Goal: Information Seeking & Learning: Learn about a topic

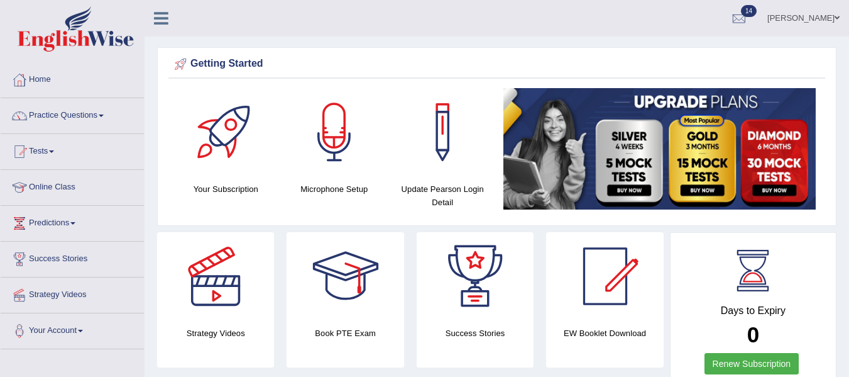
click at [104, 114] on span at bounding box center [101, 115] width 5 height 3
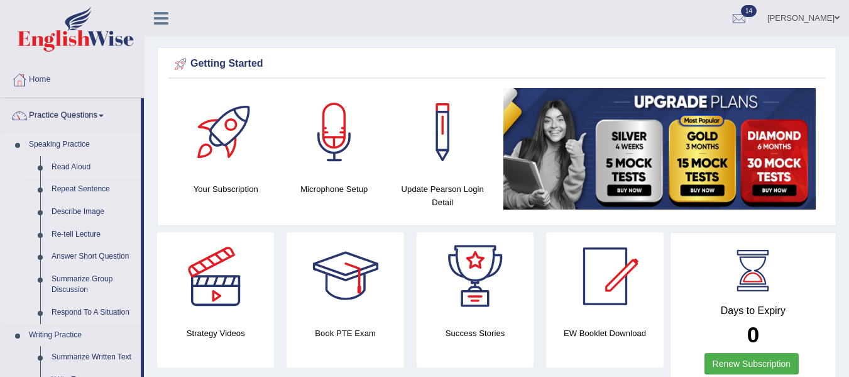
click at [85, 165] on link "Read Aloud" at bounding box center [93, 167] width 95 height 23
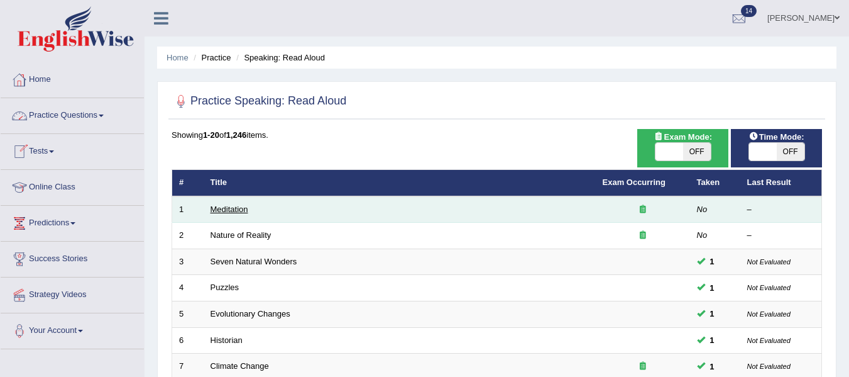
click at [246, 211] on link "Meditation" at bounding box center [230, 208] width 38 height 9
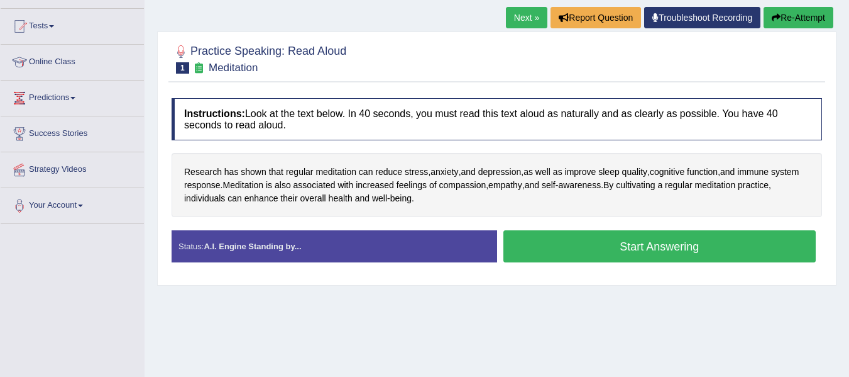
scroll to position [126, 0]
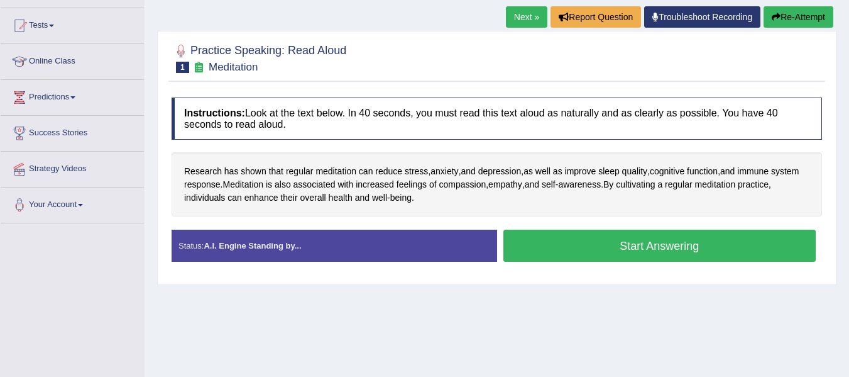
click at [481, 277] on div "Instructions: Look at the text below. In 40 seconds, you must read this text al…" at bounding box center [496, 184] width 657 height 187
click at [641, 251] on button "Start Answering" at bounding box center [660, 245] width 313 height 32
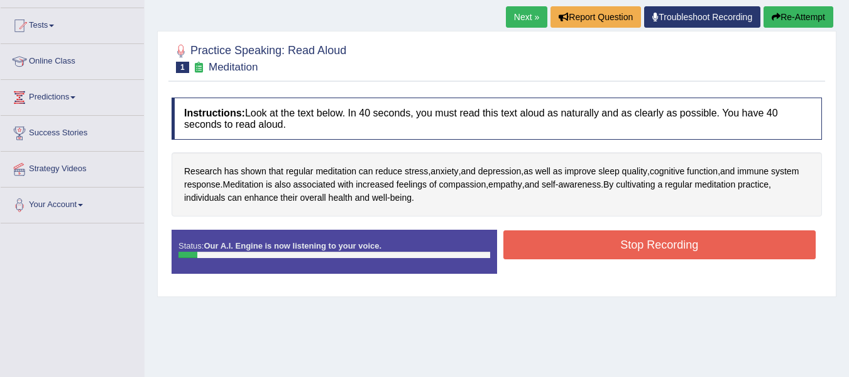
click at [622, 246] on button "Stop Recording" at bounding box center [660, 244] width 313 height 29
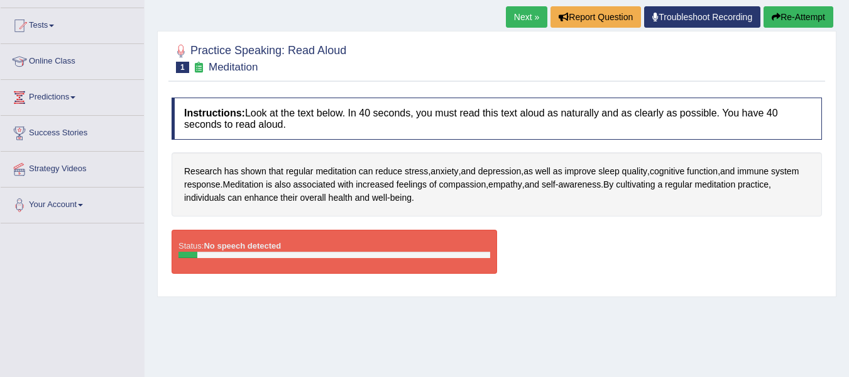
click at [790, 19] on button "Re-Attempt" at bounding box center [799, 16] width 70 height 21
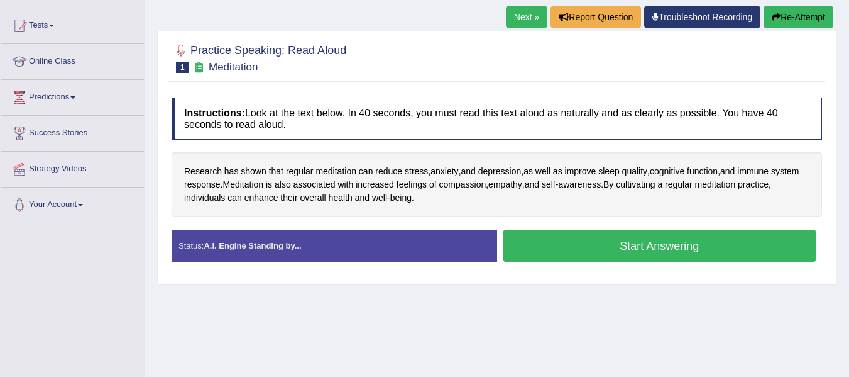
click at [681, 255] on button "Start Answering" at bounding box center [660, 245] width 313 height 32
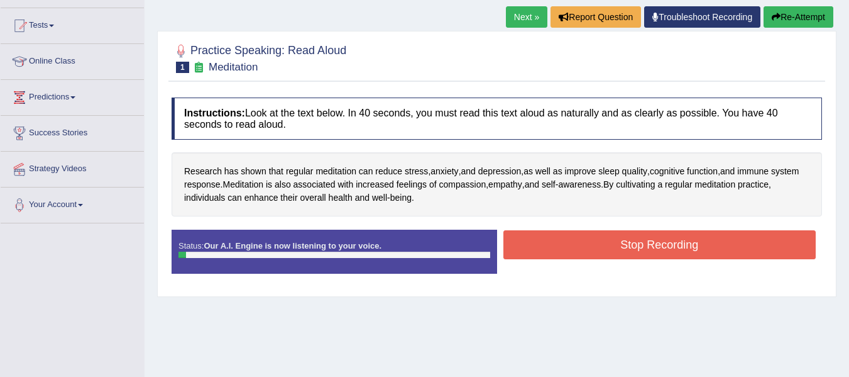
click at [682, 246] on button "Stop Recording" at bounding box center [660, 244] width 313 height 29
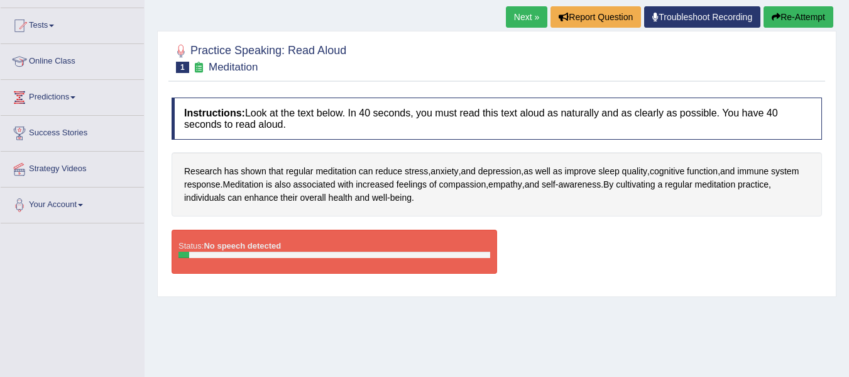
click at [811, 18] on button "Re-Attempt" at bounding box center [799, 16] width 70 height 21
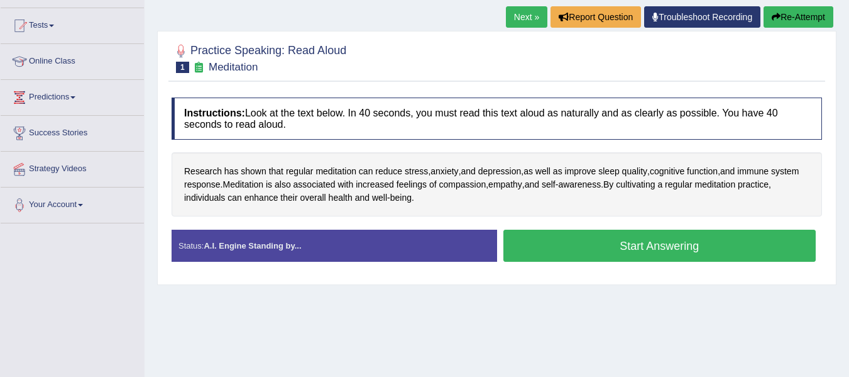
click at [644, 245] on button "Start Answering" at bounding box center [660, 245] width 313 height 32
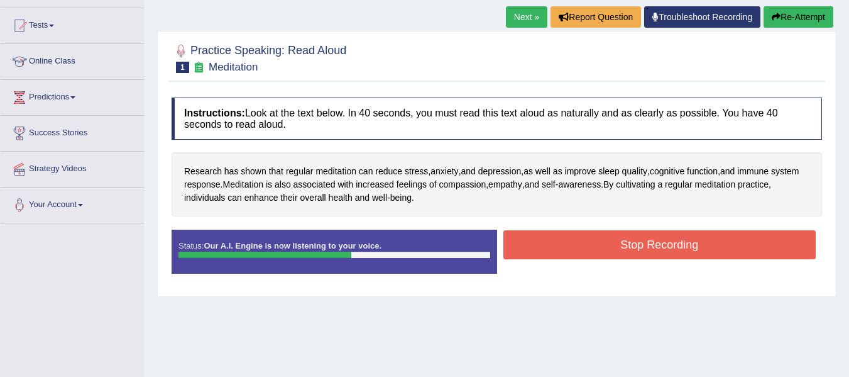
click at [607, 243] on button "Stop Recording" at bounding box center [660, 244] width 313 height 29
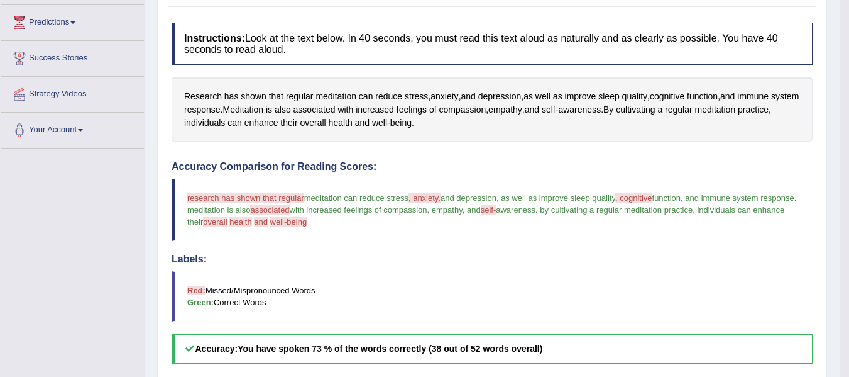
scroll to position [189, 0]
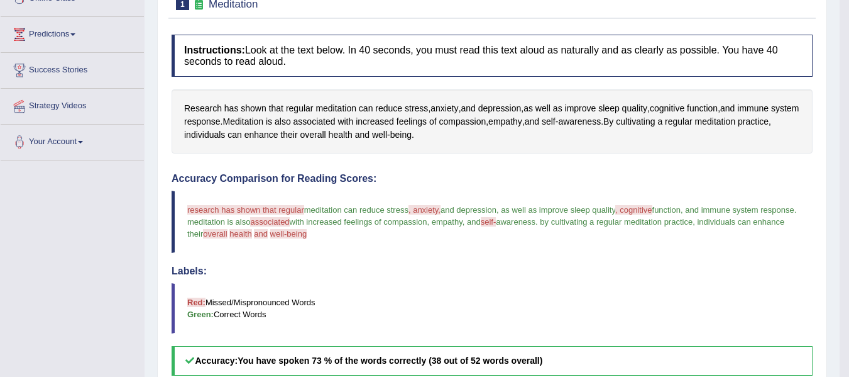
click at [436, 212] on span ", anxiety," at bounding box center [425, 209] width 32 height 9
click at [447, 110] on span "anxiety" at bounding box center [445, 108] width 28 height 13
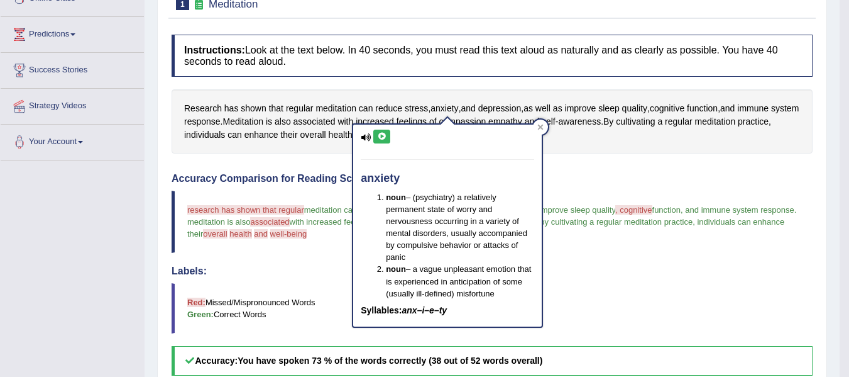
click at [390, 141] on button at bounding box center [381, 136] width 17 height 14
click at [385, 133] on icon at bounding box center [381, 137] width 9 height 8
click at [378, 138] on icon at bounding box center [381, 137] width 9 height 8
click at [540, 124] on icon at bounding box center [540, 127] width 6 height 6
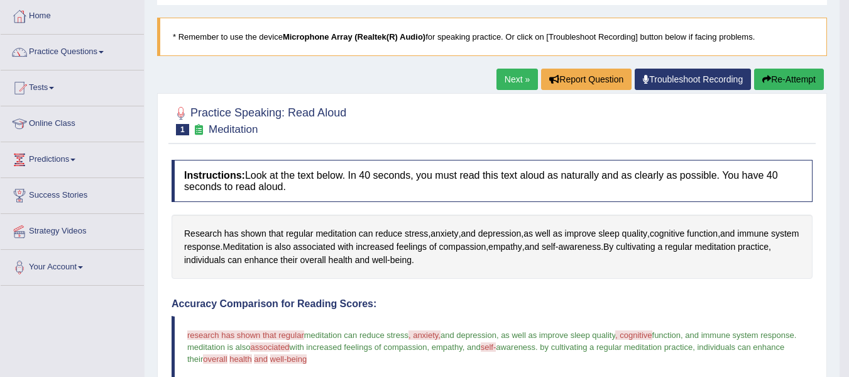
scroll to position [63, 0]
click at [519, 85] on link "Next »" at bounding box center [517, 79] width 41 height 21
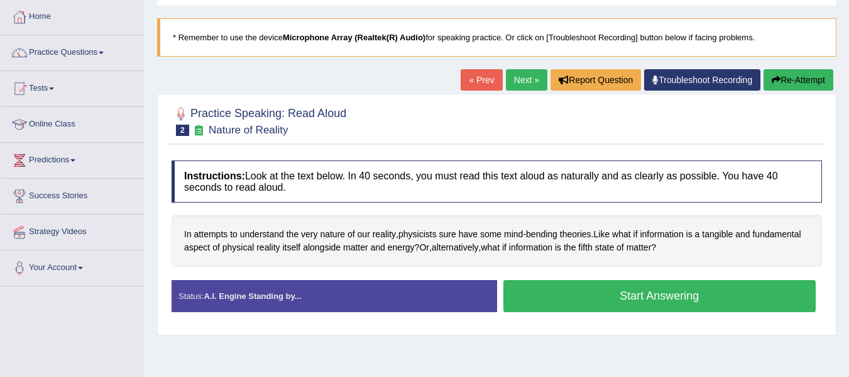
click at [659, 295] on button "Start Answering" at bounding box center [660, 296] width 313 height 32
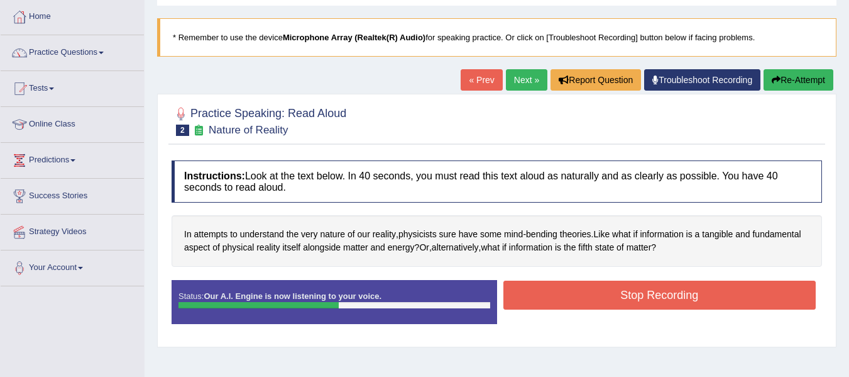
click at [657, 289] on button "Stop Recording" at bounding box center [660, 294] width 313 height 29
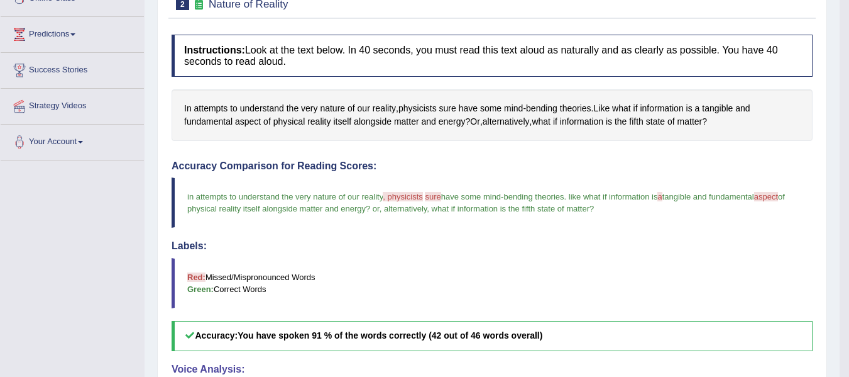
scroll to position [126, 0]
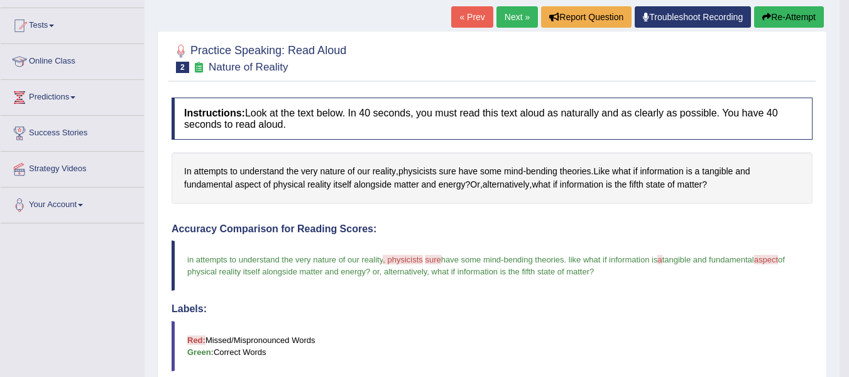
click at [515, 14] on link "Next »" at bounding box center [517, 16] width 41 height 21
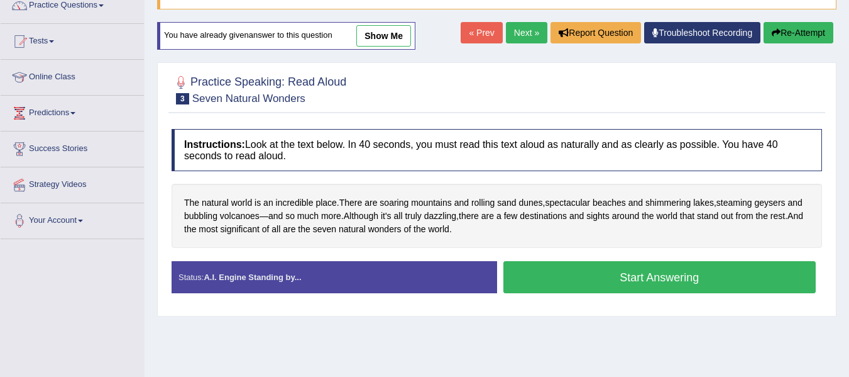
scroll to position [126, 0]
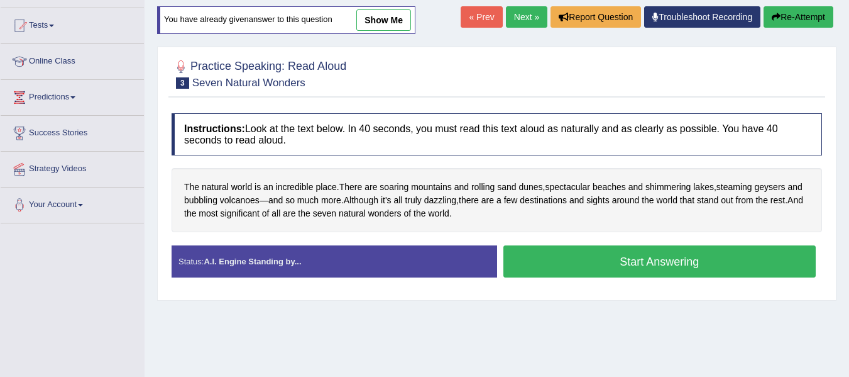
click at [673, 258] on button "Start Answering" at bounding box center [660, 261] width 313 height 32
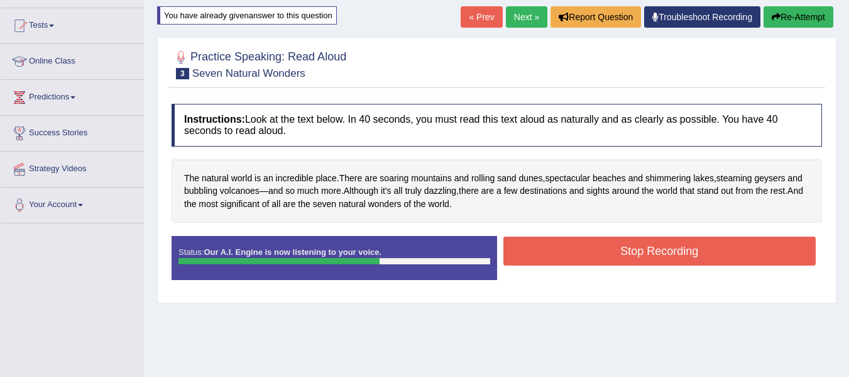
click at [607, 255] on button "Stop Recording" at bounding box center [660, 250] width 313 height 29
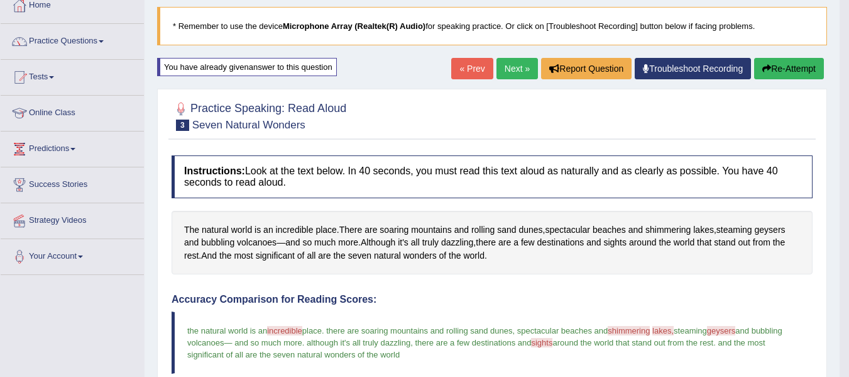
scroll to position [63, 0]
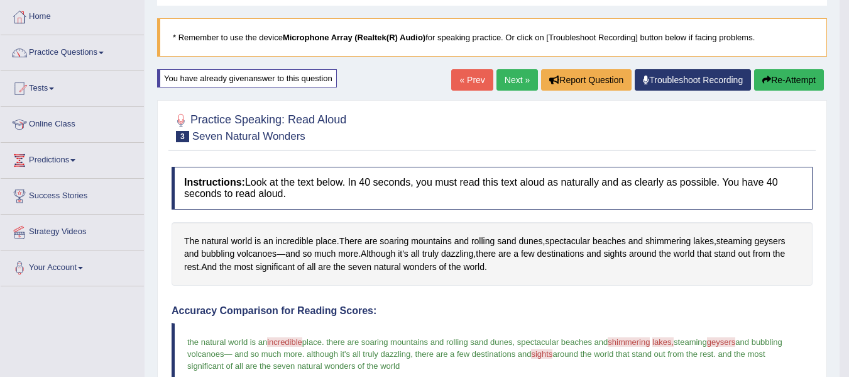
click at [513, 74] on link "Next »" at bounding box center [517, 79] width 41 height 21
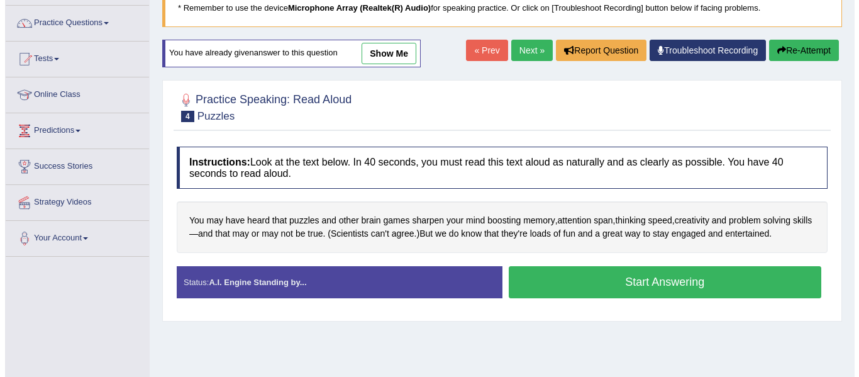
scroll to position [126, 0]
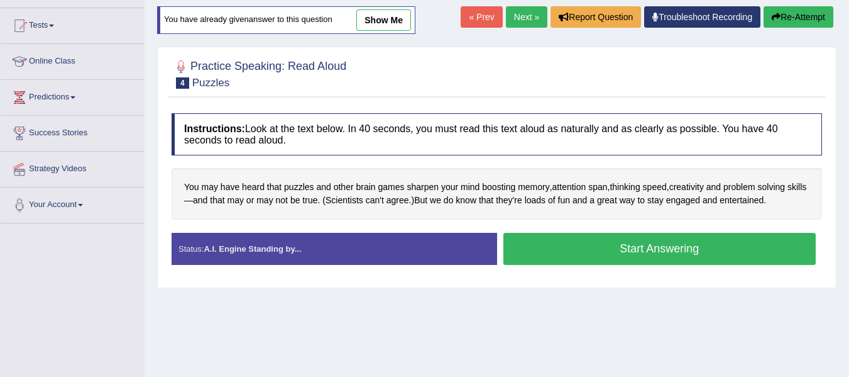
click at [733, 246] on button "Start Answering" at bounding box center [660, 249] width 313 height 32
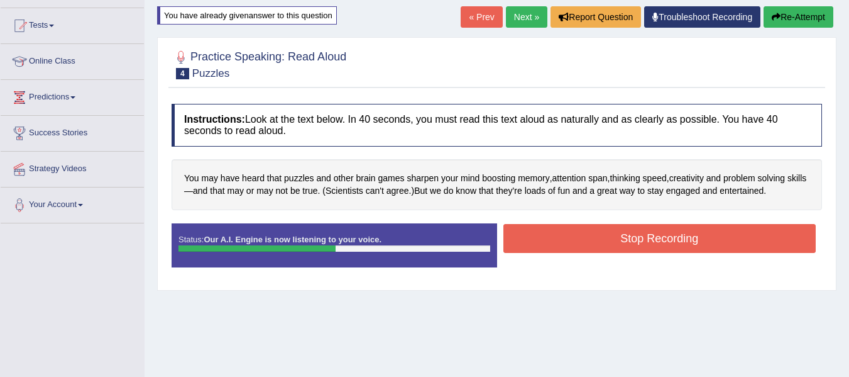
click at [713, 242] on button "Stop Recording" at bounding box center [660, 238] width 313 height 29
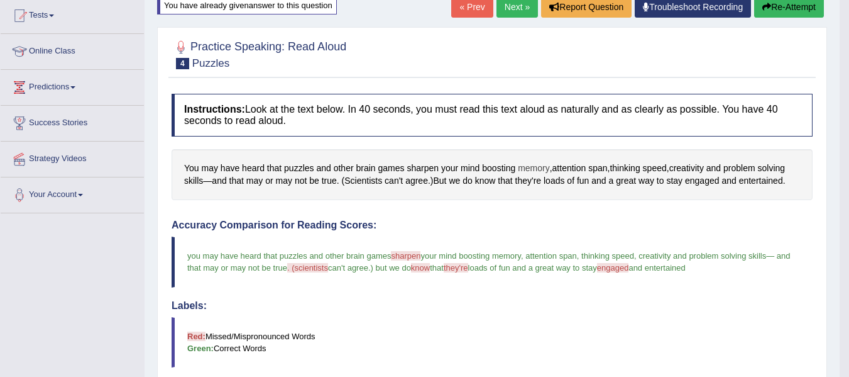
scroll to position [63, 0]
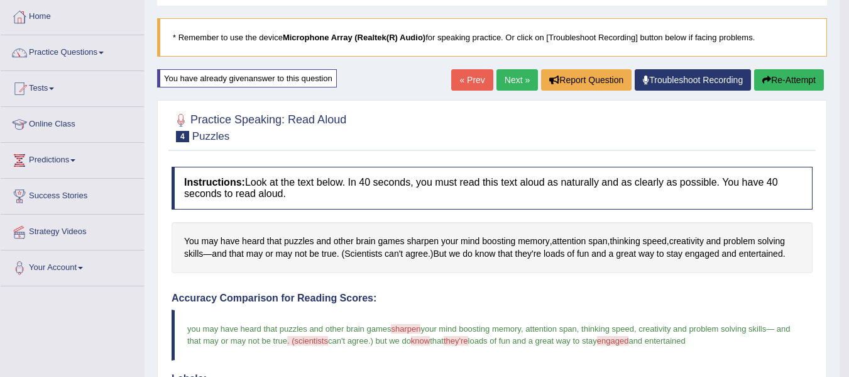
click at [504, 84] on link "Next »" at bounding box center [517, 79] width 41 height 21
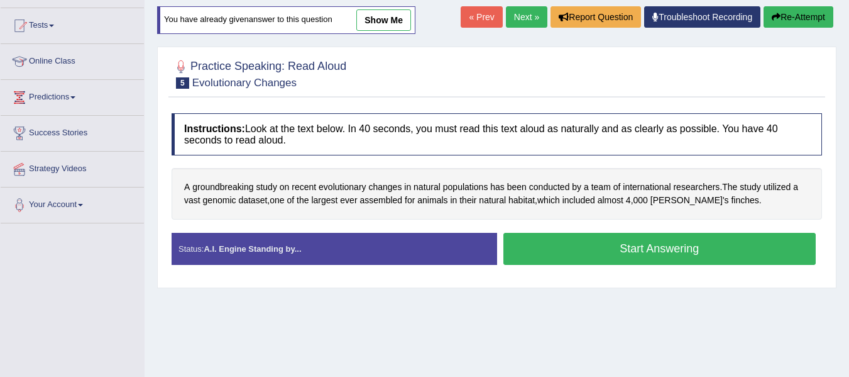
click at [685, 252] on button "Start Answering" at bounding box center [660, 249] width 313 height 32
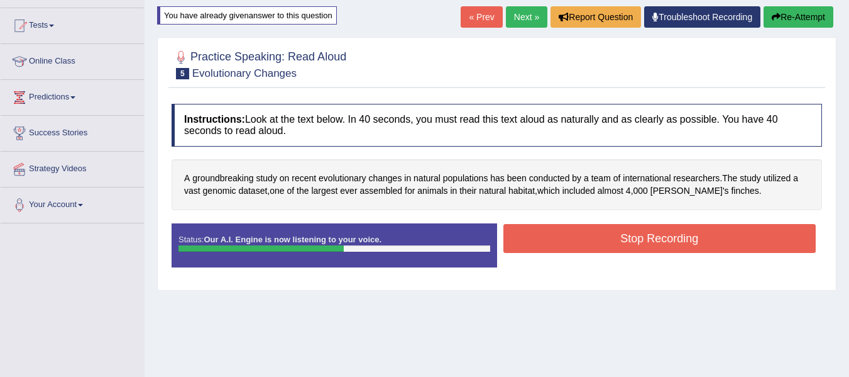
click at [702, 243] on button "Stop Recording" at bounding box center [660, 238] width 313 height 29
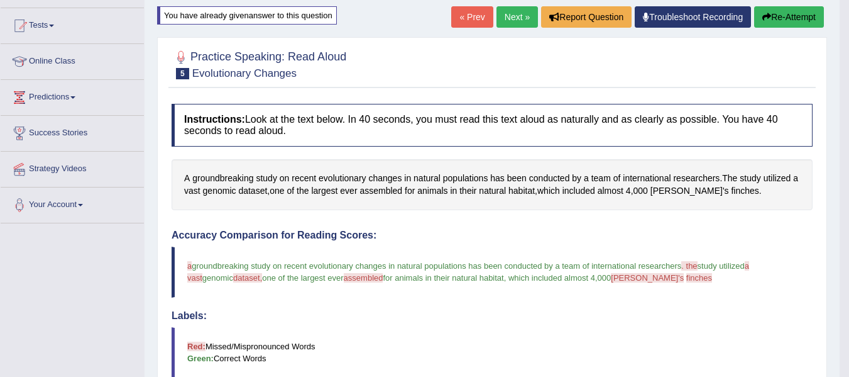
scroll to position [189, 0]
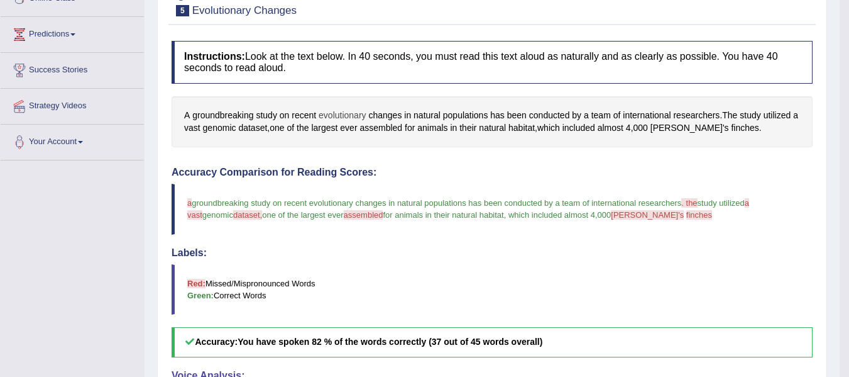
click at [346, 119] on span "evolutionary" at bounding box center [343, 115] width 48 height 13
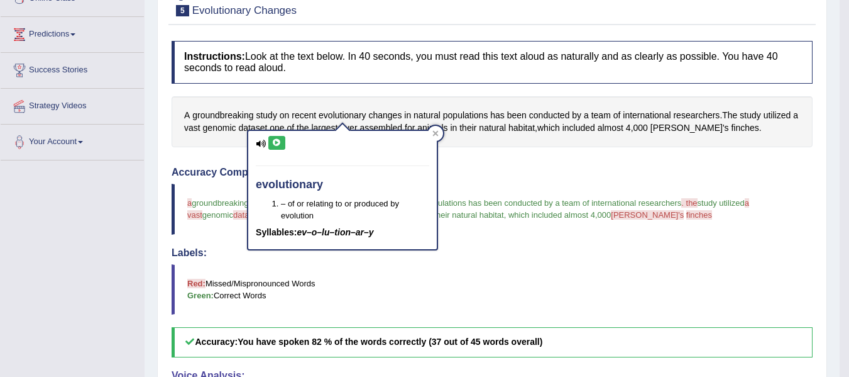
click at [278, 133] on div "evolutionary – of or relating to or produced by evolution Syllables: ev–o–lu–ti…" at bounding box center [342, 190] width 189 height 118
click at [280, 146] on icon at bounding box center [276, 143] width 9 height 8
click at [278, 145] on icon at bounding box center [276, 143] width 9 height 8
click at [438, 131] on icon at bounding box center [436, 134] width 6 height 6
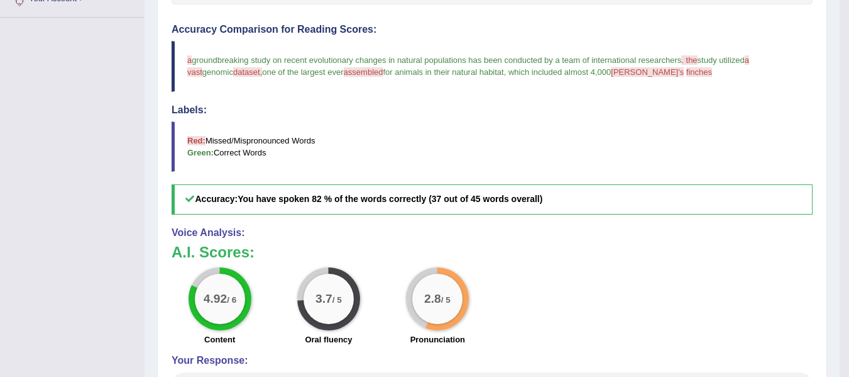
scroll to position [314, 0]
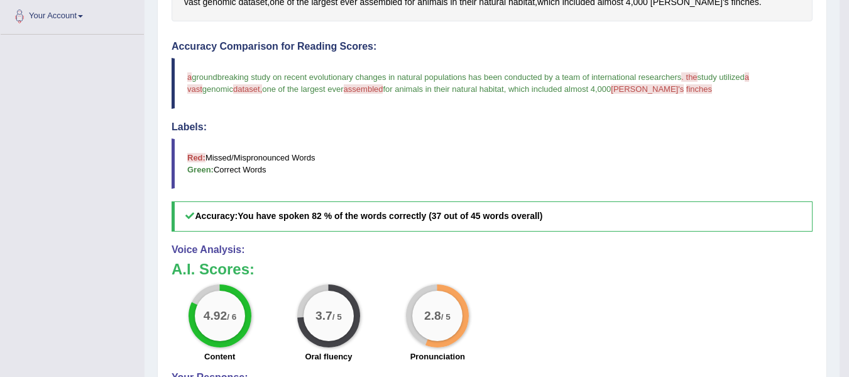
click at [694, 77] on span ". the" at bounding box center [689, 76] width 16 height 9
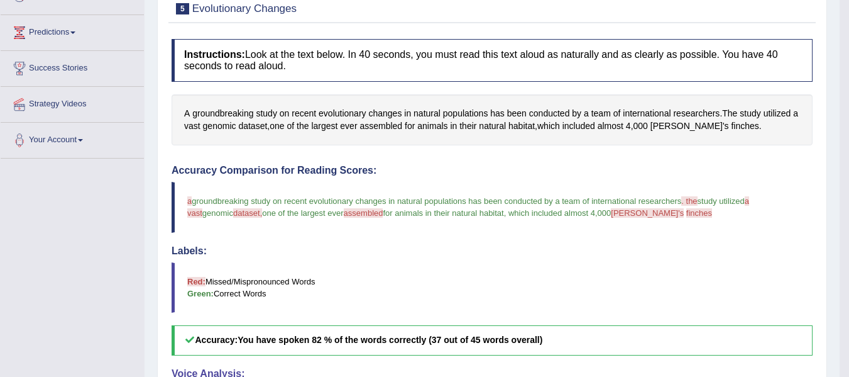
scroll to position [189, 0]
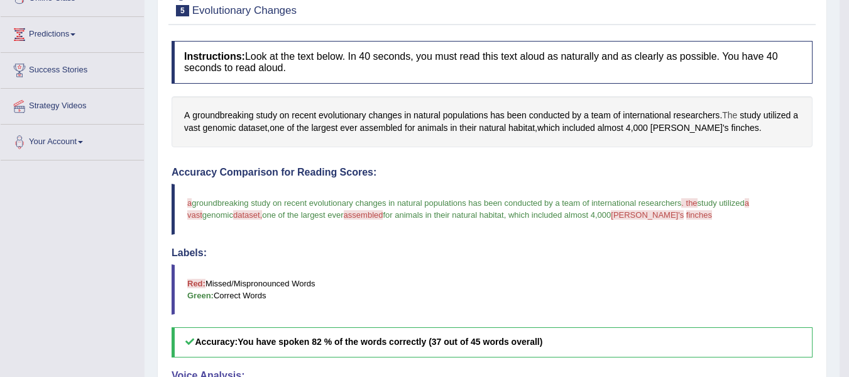
click at [730, 116] on span "The" at bounding box center [729, 115] width 15 height 13
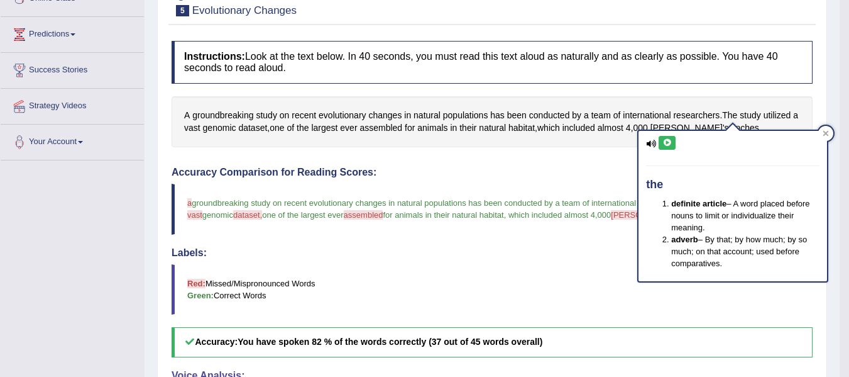
click at [663, 145] on icon at bounding box center [667, 143] width 9 height 8
click at [664, 143] on icon at bounding box center [667, 143] width 9 height 8
click at [581, 157] on div "Instructions: Look at the text below. In 40 seconds, you must read this text al…" at bounding box center [491, 319] width 647 height 568
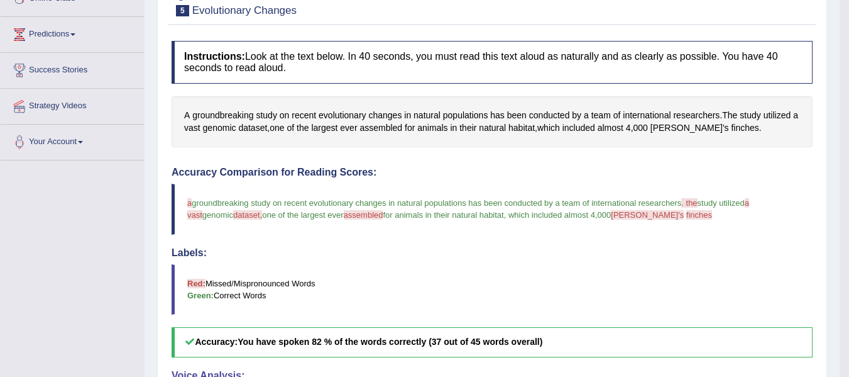
click at [202, 210] on span "vast" at bounding box center [194, 214] width 15 height 9
click at [196, 126] on span "vast" at bounding box center [192, 127] width 16 height 13
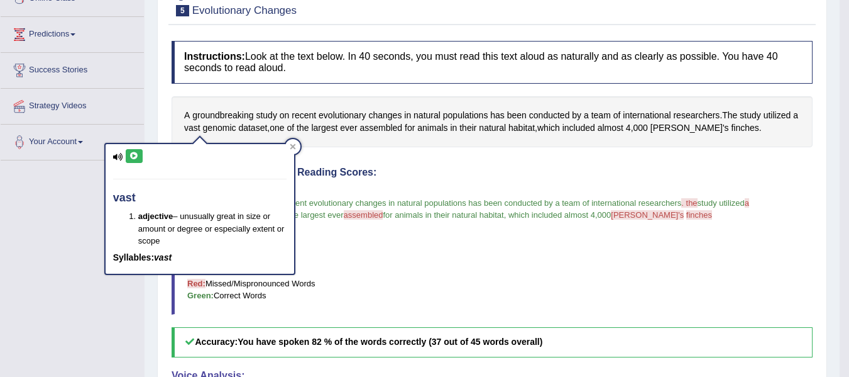
click at [137, 152] on icon at bounding box center [133, 156] width 9 height 8
click at [410, 165] on div "Instructions: Look at the text below. In 40 seconds, you must read this text al…" at bounding box center [491, 319] width 647 height 568
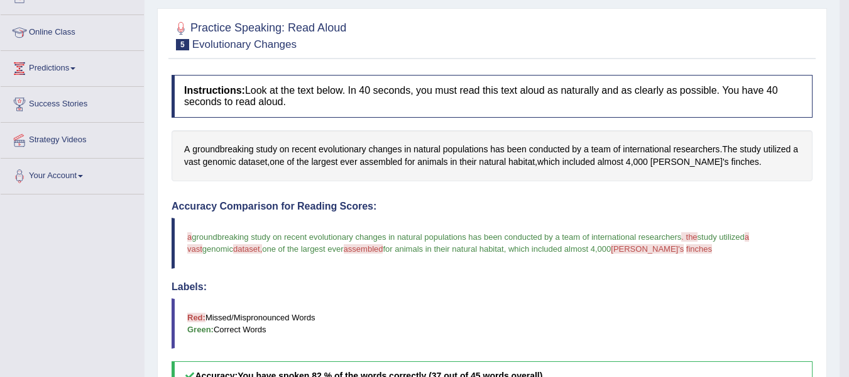
scroll to position [63, 0]
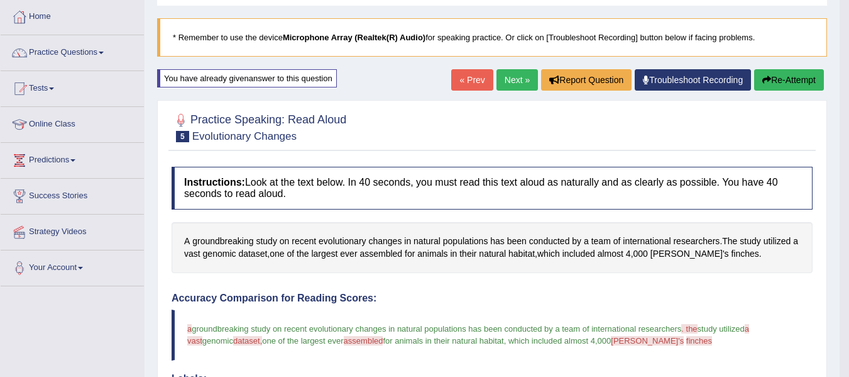
click at [507, 84] on link "Next »" at bounding box center [517, 79] width 41 height 21
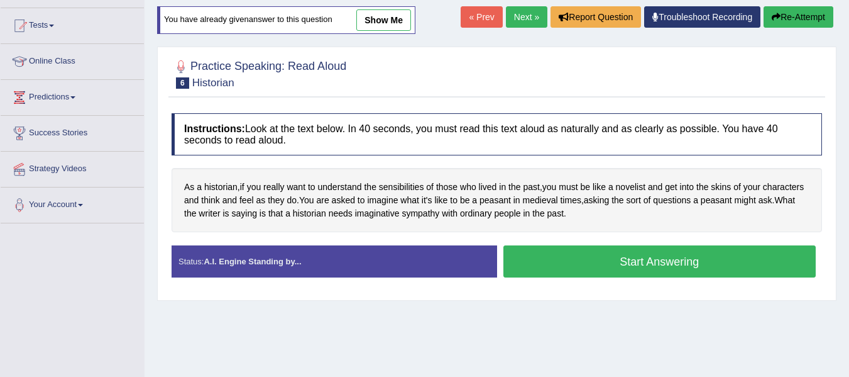
click at [634, 268] on button "Start Answering" at bounding box center [660, 261] width 313 height 32
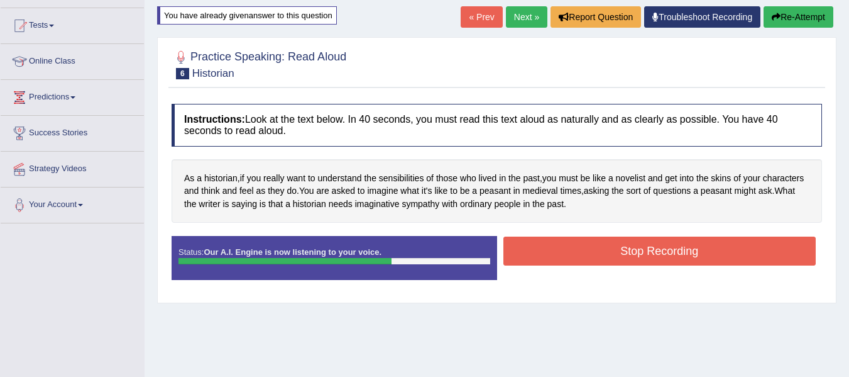
click at [592, 255] on button "Stop Recording" at bounding box center [660, 250] width 313 height 29
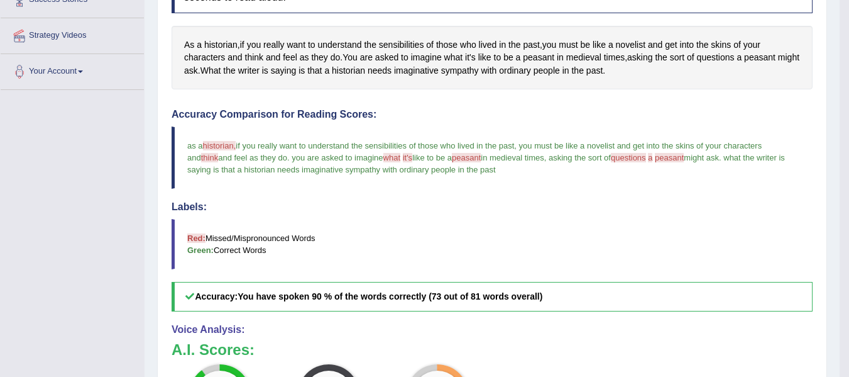
scroll to position [237, 0]
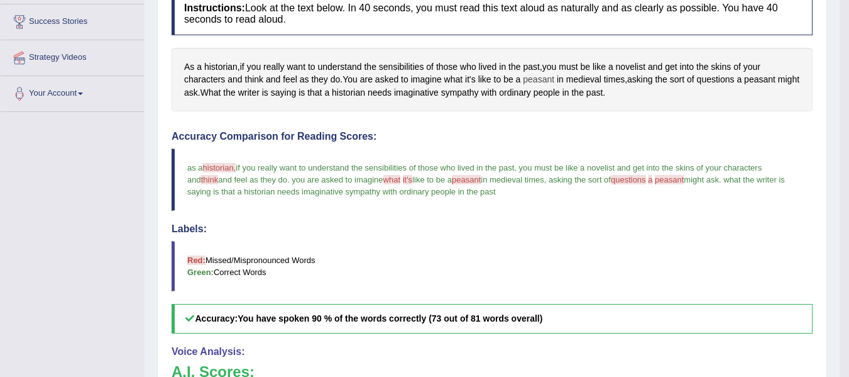
click at [537, 82] on span "peasant" at bounding box center [538, 79] width 31 height 13
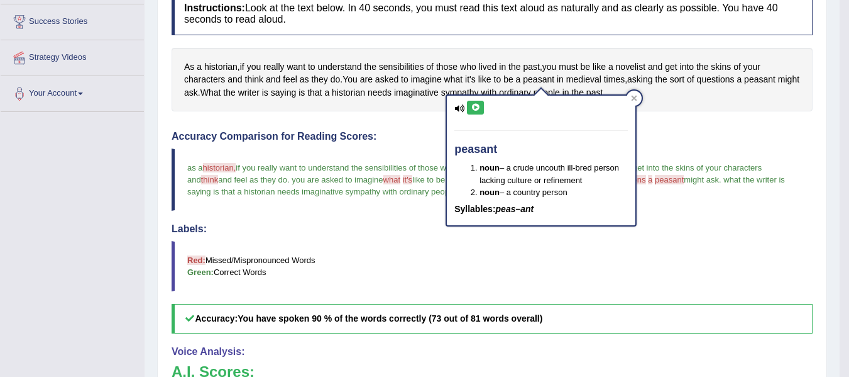
click at [480, 107] on icon at bounding box center [475, 108] width 9 height 8
click at [223, 66] on span "historian" at bounding box center [220, 66] width 33 height 13
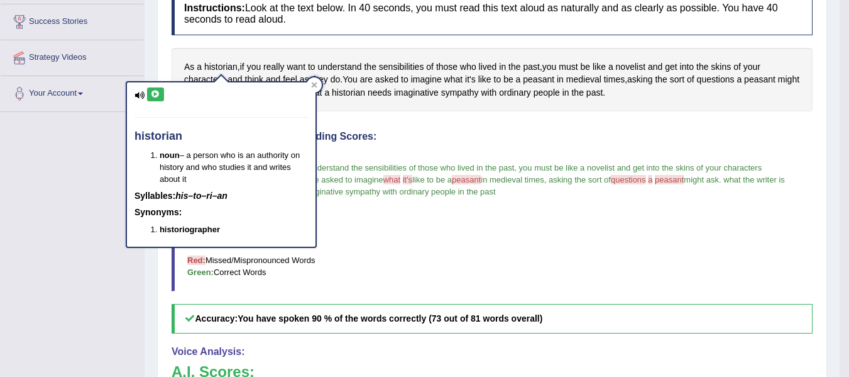
click at [158, 97] on icon at bounding box center [155, 95] width 9 height 8
click at [475, 122] on div "Instructions: Look at the text below. In 40 seconds, you must read this text al…" at bounding box center [491, 282] width 647 height 593
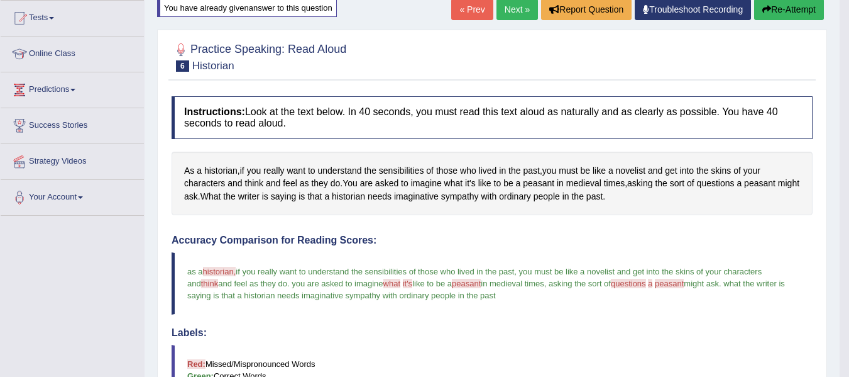
scroll to position [111, 0]
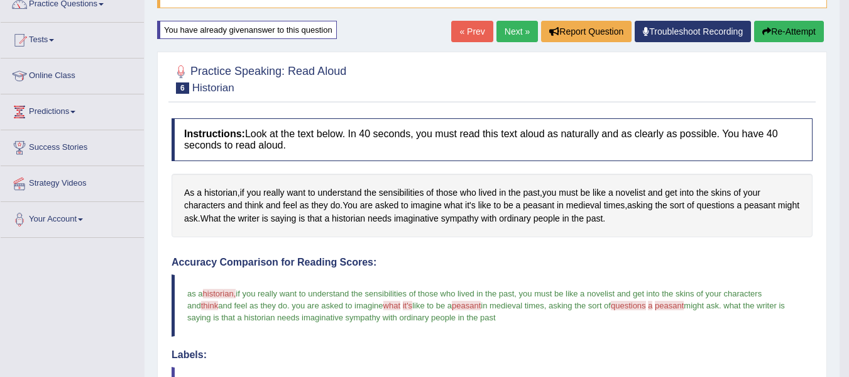
click at [515, 28] on link "Next »" at bounding box center [517, 31] width 41 height 21
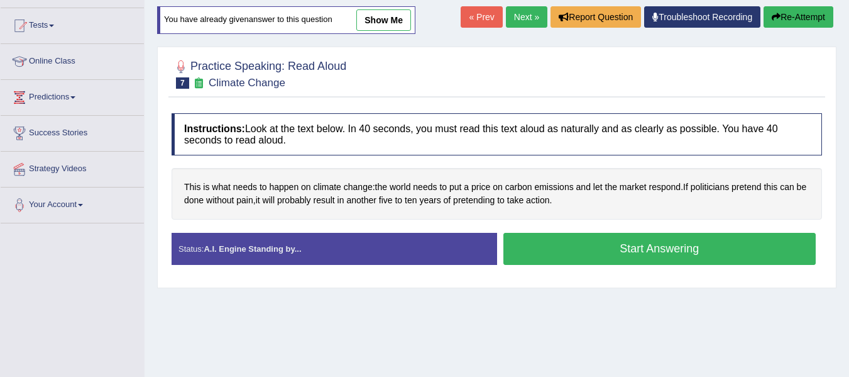
scroll to position [189, 0]
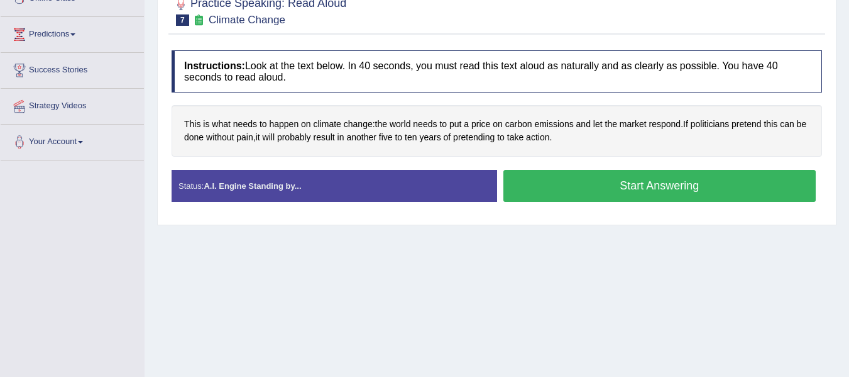
click at [605, 193] on button "Start Answering" at bounding box center [660, 186] width 313 height 32
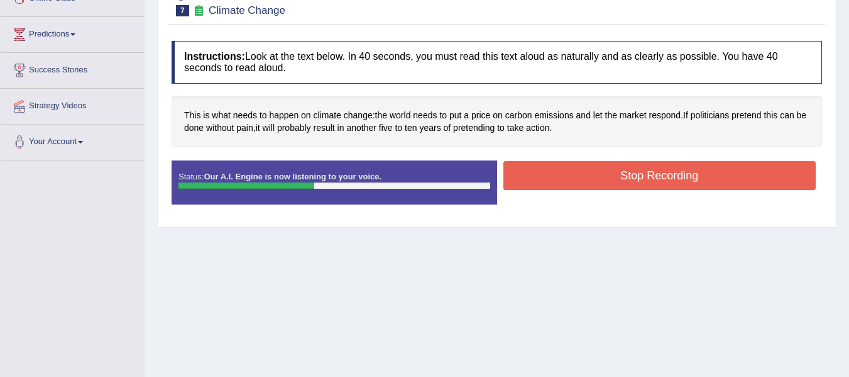
click at [611, 177] on button "Stop Recording" at bounding box center [660, 175] width 313 height 29
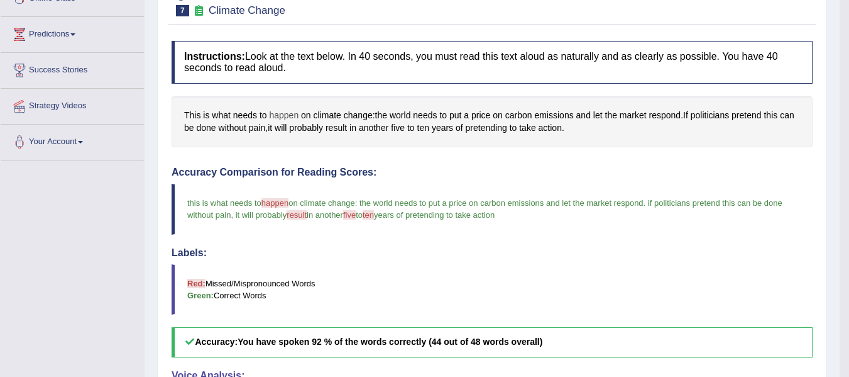
click at [283, 114] on span "happen" at bounding box center [284, 115] width 30 height 13
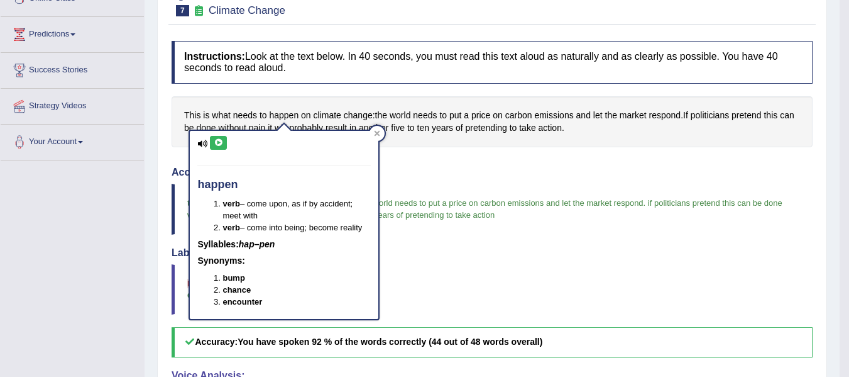
click at [220, 143] on icon at bounding box center [218, 143] width 9 height 8
click at [429, 184] on blockquote "this is what needs to happen have fun on climate change : the world needs to pu…" at bounding box center [492, 209] width 641 height 50
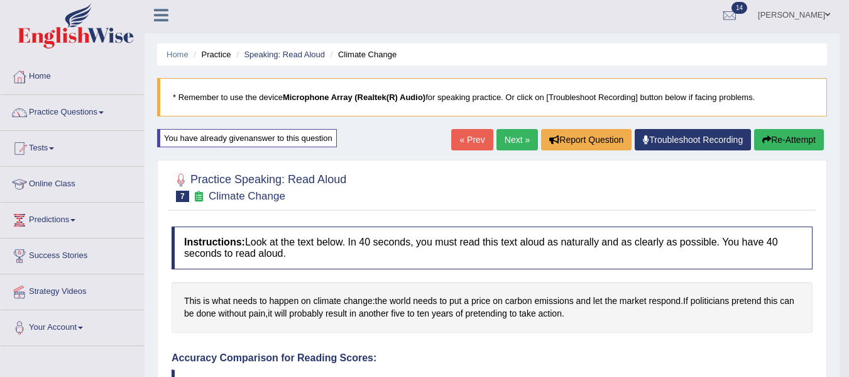
scroll to position [0, 0]
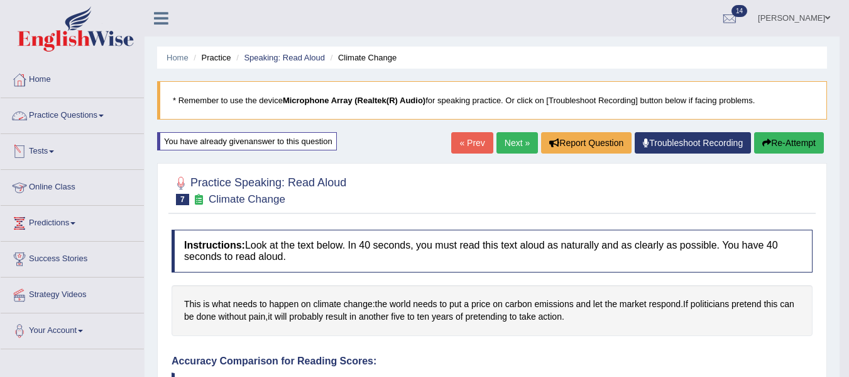
click at [107, 115] on link "Practice Questions" at bounding box center [72, 113] width 143 height 31
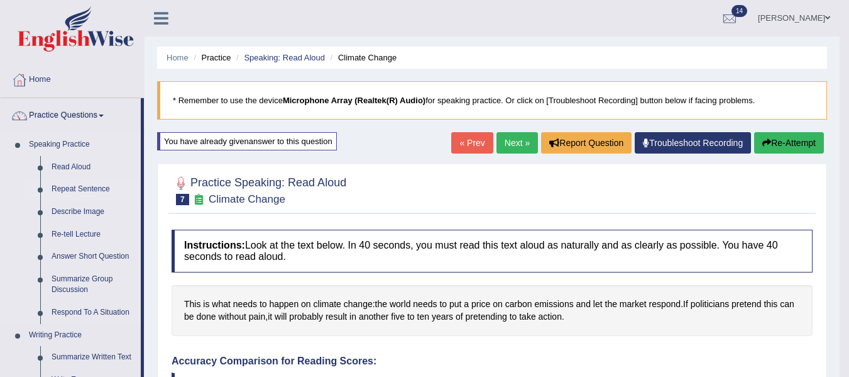
click at [91, 186] on link "Repeat Sentence" at bounding box center [93, 189] width 95 height 23
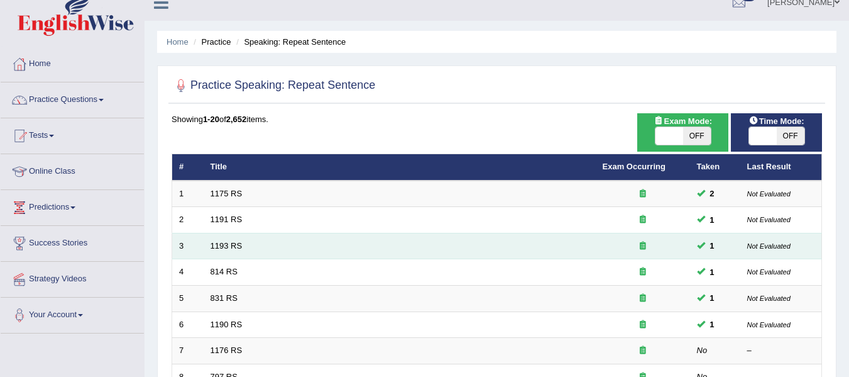
scroll to position [79, 0]
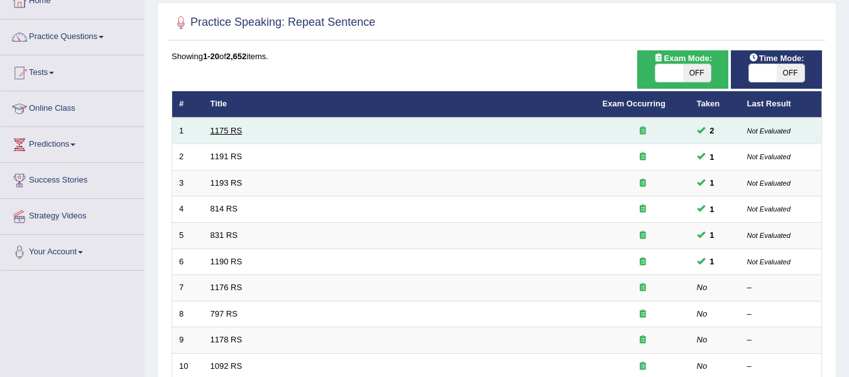
click at [221, 131] on link "1175 RS" at bounding box center [227, 130] width 32 height 9
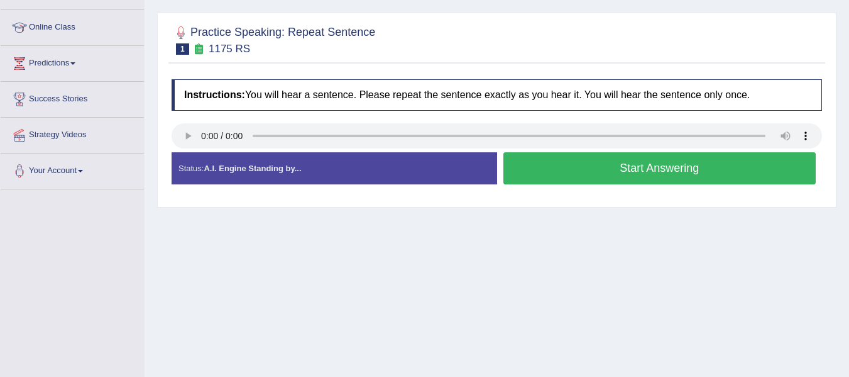
scroll to position [189, 0]
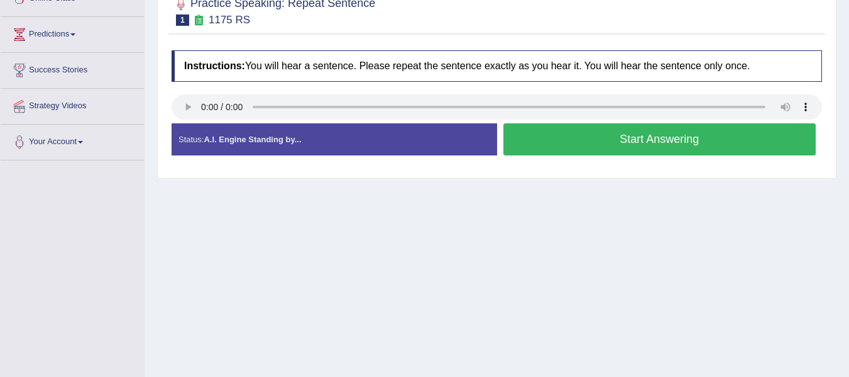
click at [675, 140] on button "Start Answering" at bounding box center [660, 139] width 313 height 32
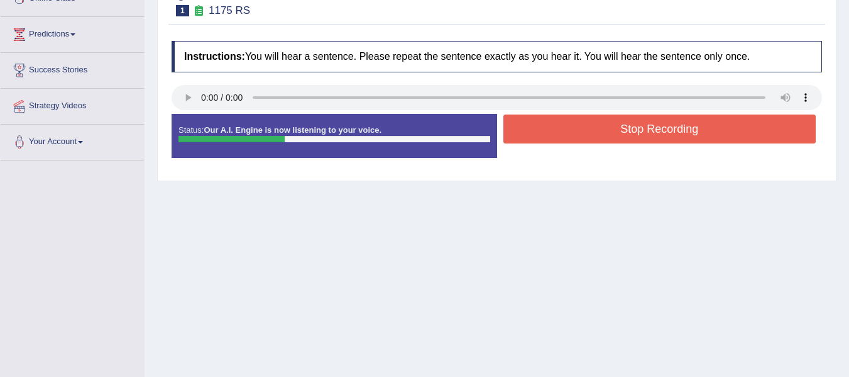
click at [658, 136] on button "Stop Recording" at bounding box center [660, 128] width 313 height 29
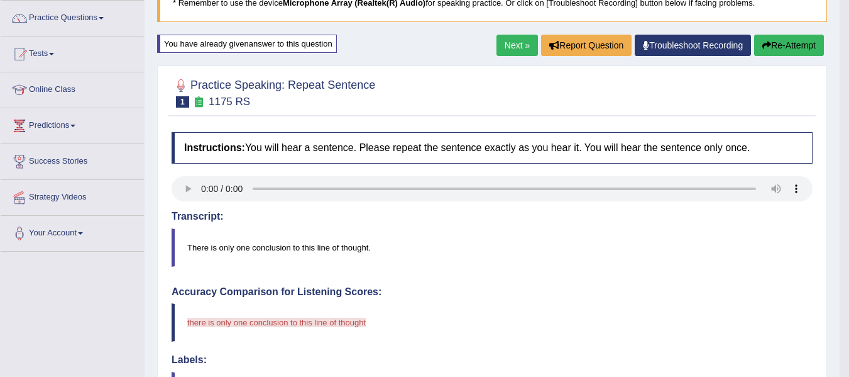
scroll to position [63, 0]
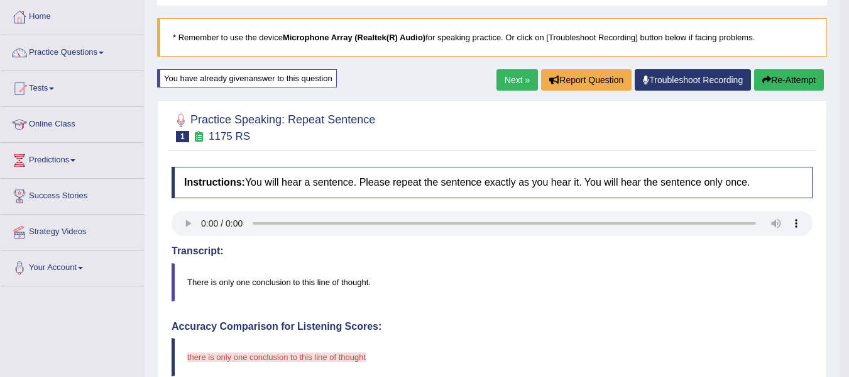
click at [778, 78] on button "Re-Attempt" at bounding box center [789, 79] width 70 height 21
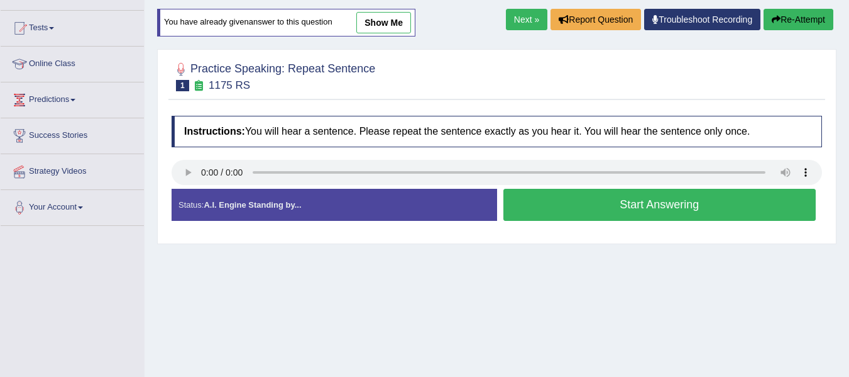
scroll to position [126, 0]
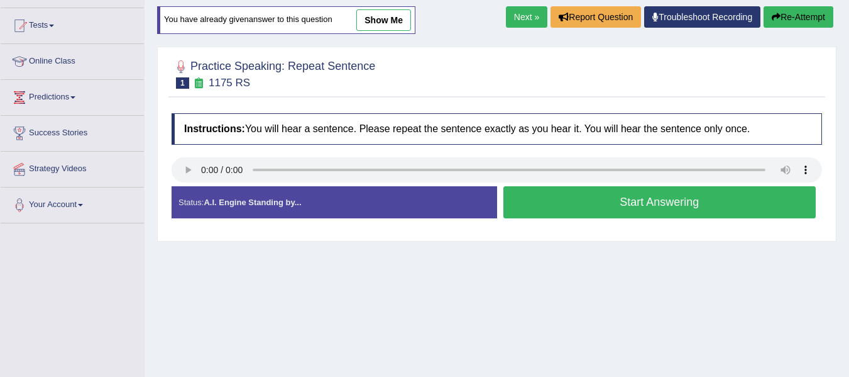
click at [632, 199] on button "Start Answering" at bounding box center [660, 202] width 313 height 32
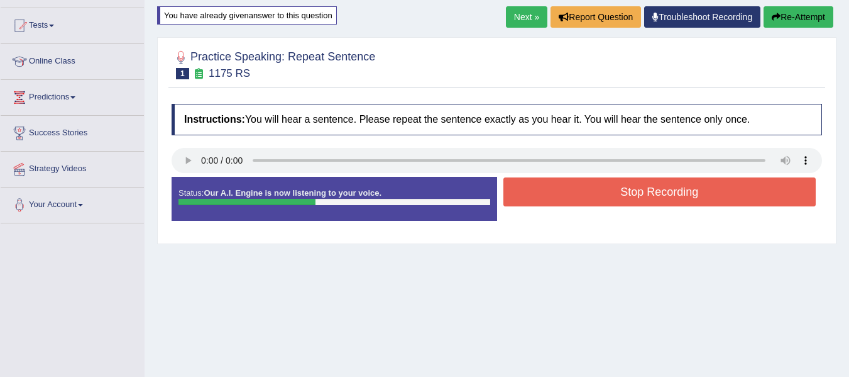
click at [603, 189] on button "Stop Recording" at bounding box center [660, 191] width 313 height 29
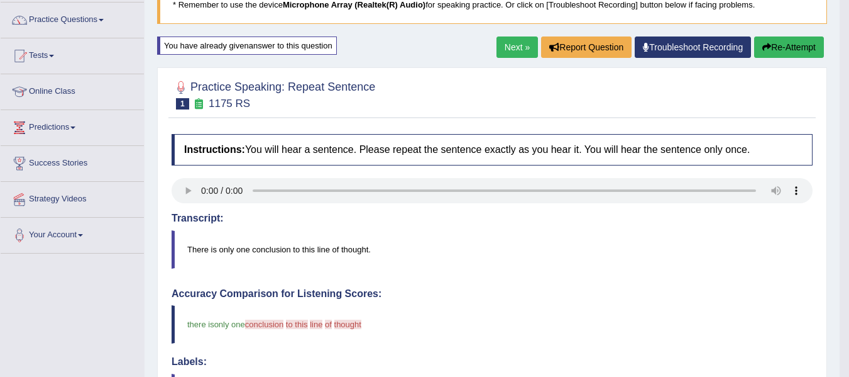
scroll to position [63, 0]
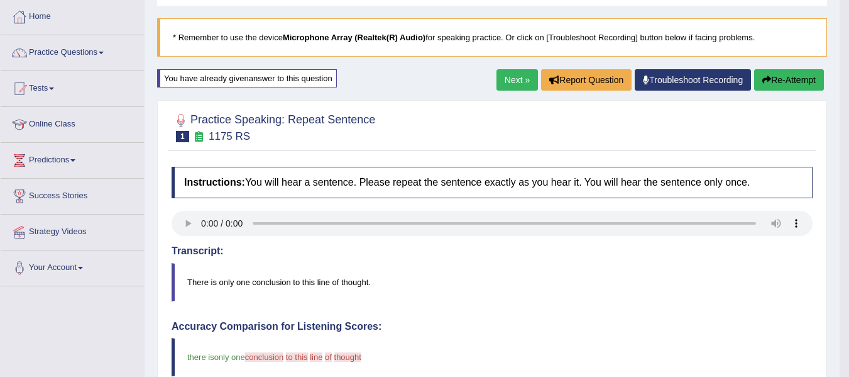
click at [510, 86] on link "Next »" at bounding box center [517, 79] width 41 height 21
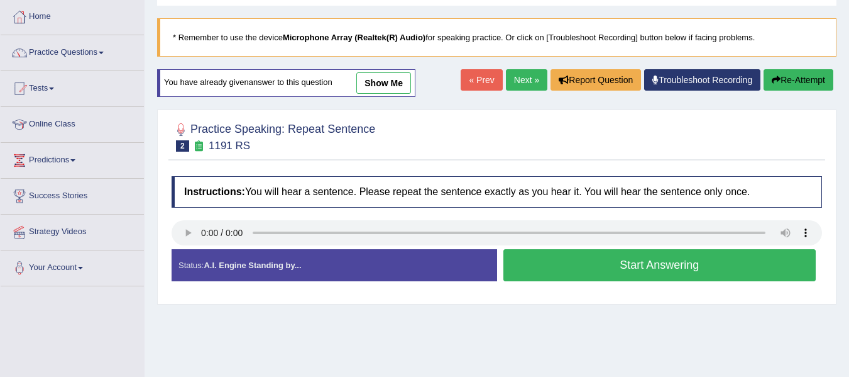
click at [638, 268] on button "Start Answering" at bounding box center [660, 265] width 313 height 32
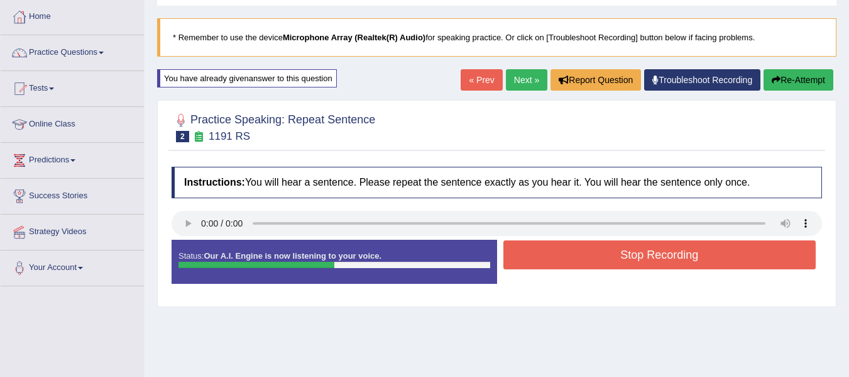
click at [675, 258] on button "Stop Recording" at bounding box center [660, 254] width 313 height 29
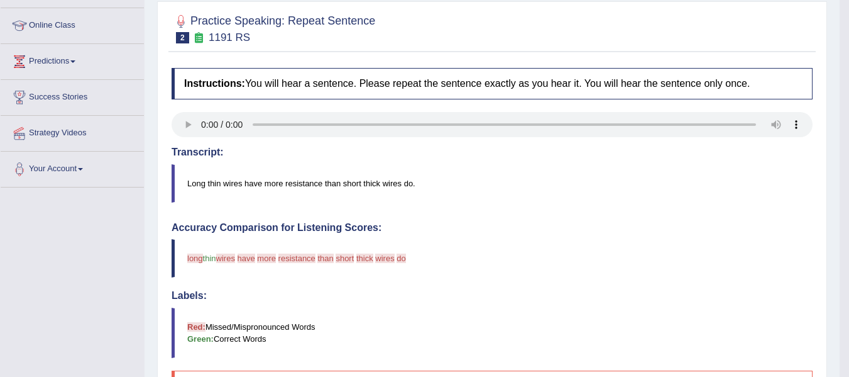
scroll to position [126, 0]
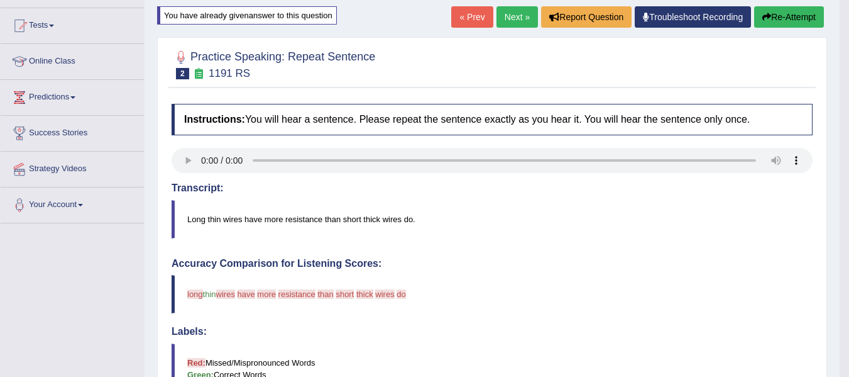
click at [511, 16] on link "Next »" at bounding box center [517, 16] width 41 height 21
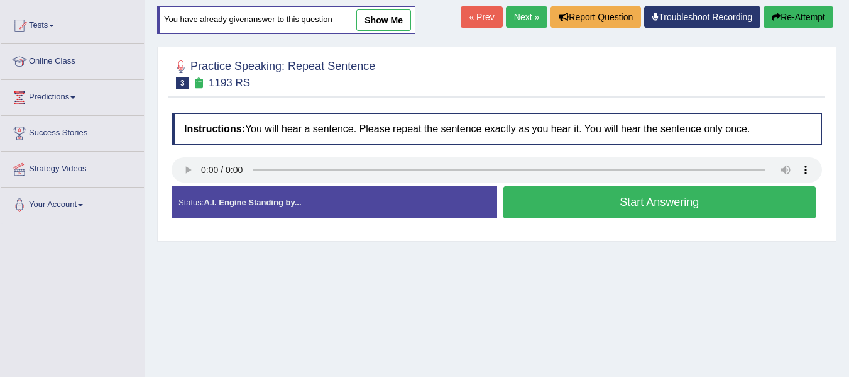
click at [693, 209] on button "Start Answering" at bounding box center [660, 202] width 313 height 32
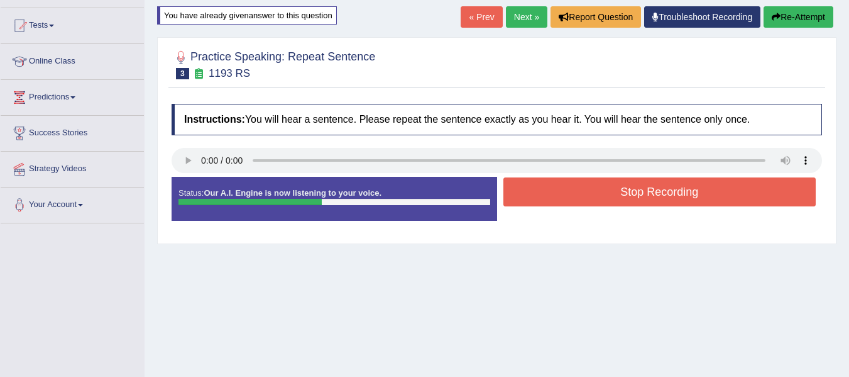
click at [669, 189] on button "Stop Recording" at bounding box center [660, 191] width 313 height 29
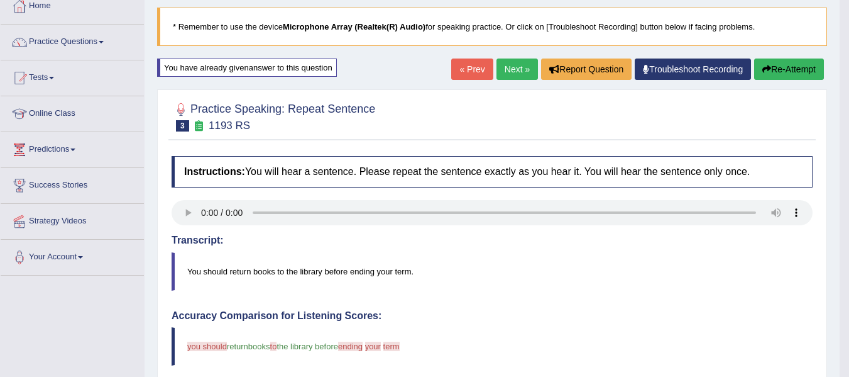
scroll to position [63, 0]
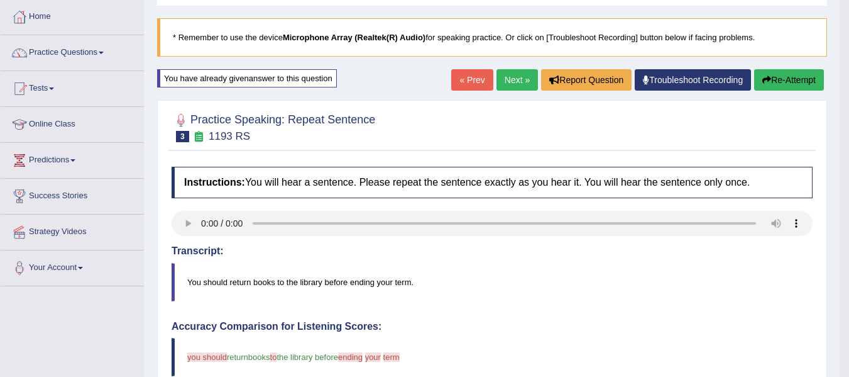
click at [514, 74] on link "Next »" at bounding box center [517, 79] width 41 height 21
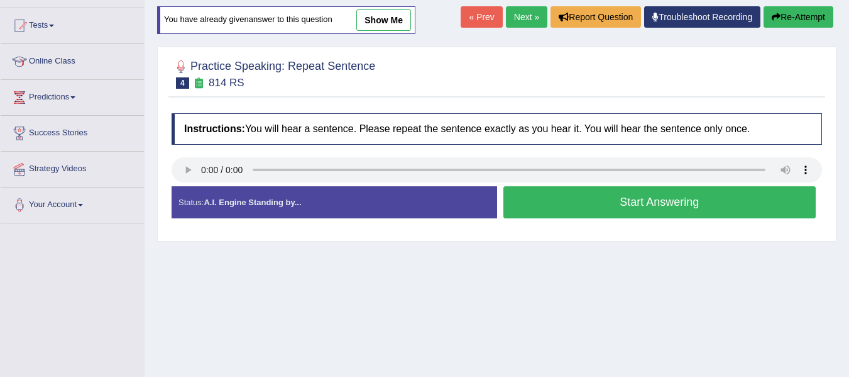
click at [666, 204] on button "Start Answering" at bounding box center [660, 202] width 313 height 32
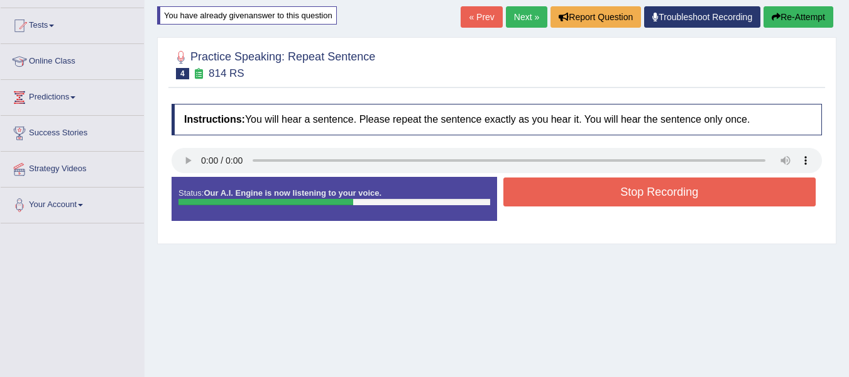
click at [678, 185] on button "Stop Recording" at bounding box center [660, 191] width 313 height 29
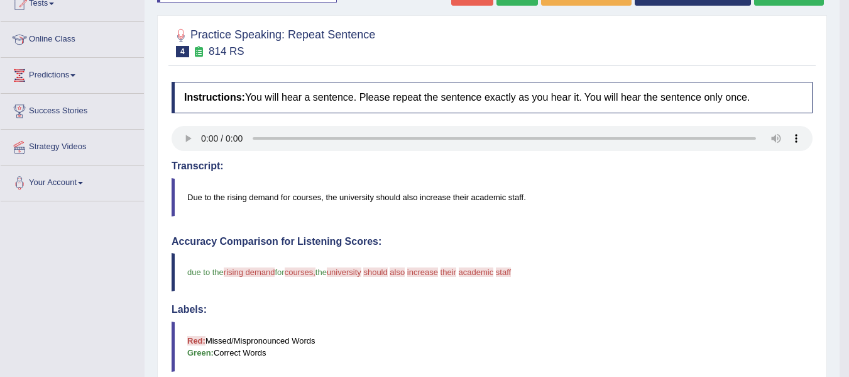
scroll to position [126, 0]
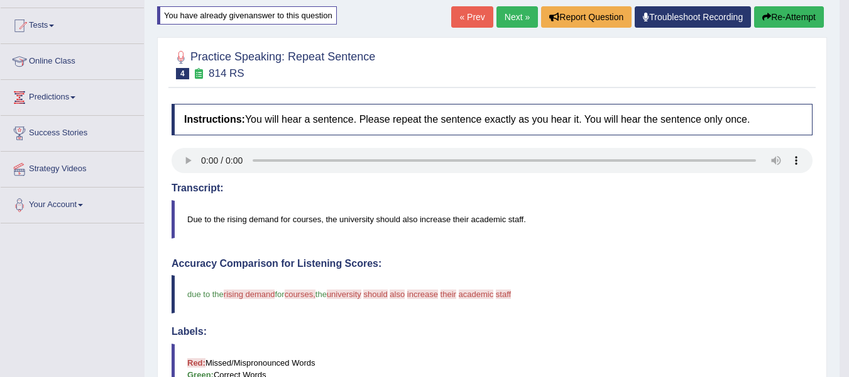
click at [515, 21] on link "Next »" at bounding box center [517, 16] width 41 height 21
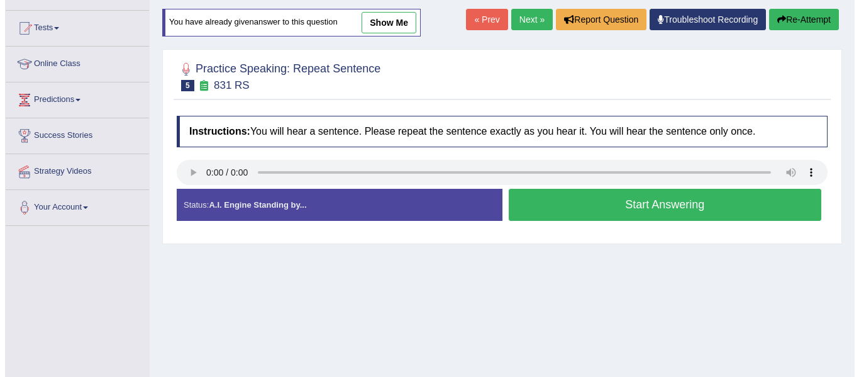
scroll to position [126, 0]
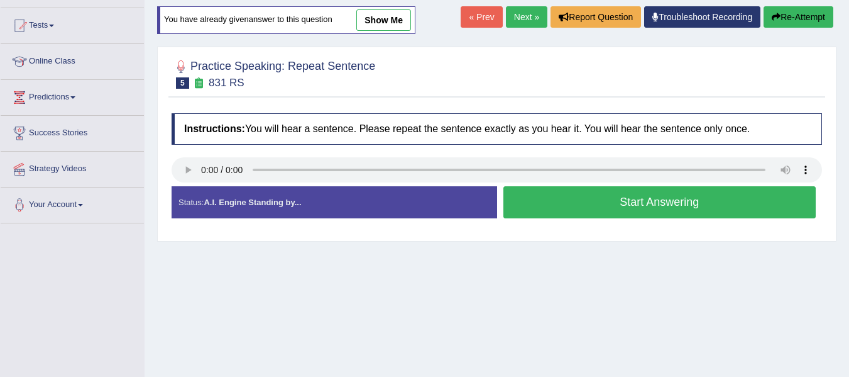
click at [631, 207] on button "Start Answering" at bounding box center [660, 202] width 313 height 32
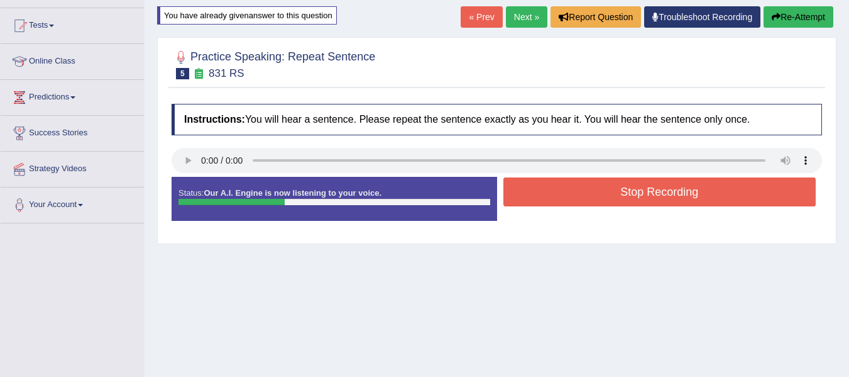
click at [658, 199] on button "Stop Recording" at bounding box center [660, 191] width 313 height 29
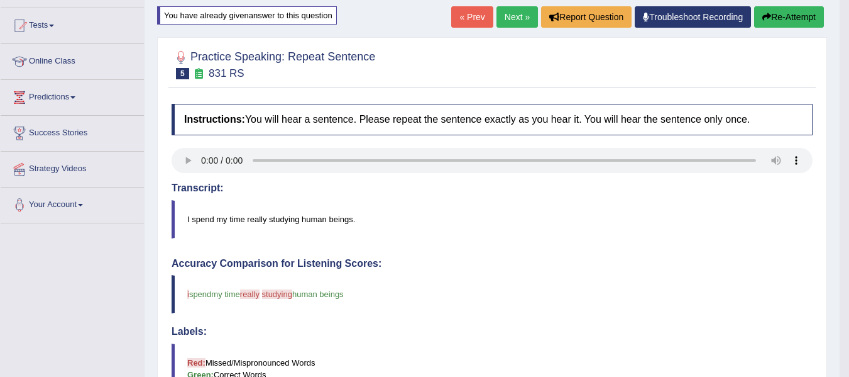
click at [512, 17] on link "Next »" at bounding box center [517, 16] width 41 height 21
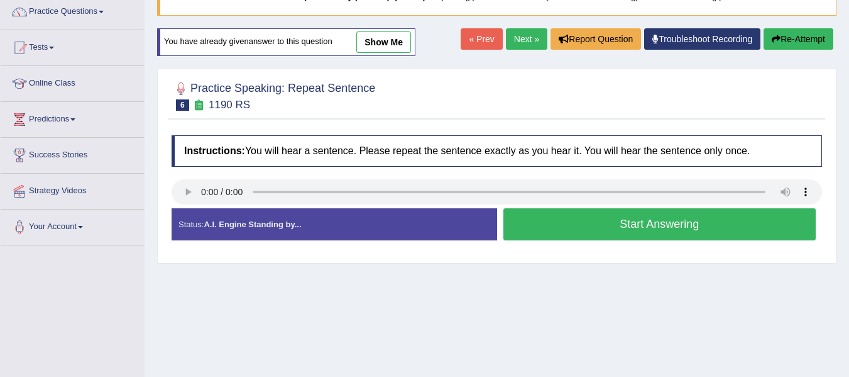
scroll to position [126, 0]
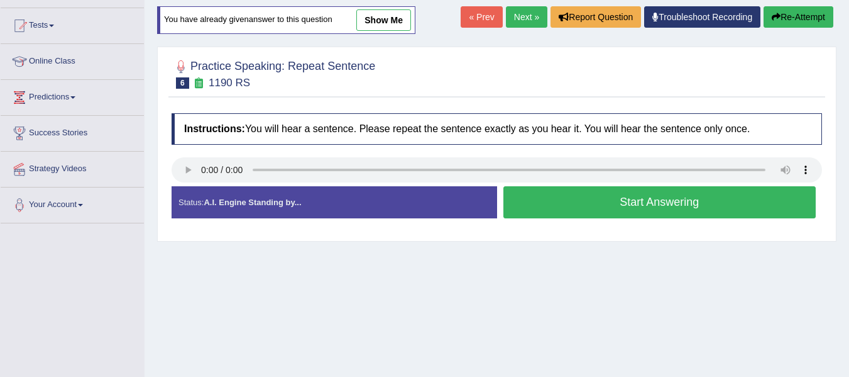
click at [647, 207] on button "Start Answering" at bounding box center [660, 202] width 313 height 32
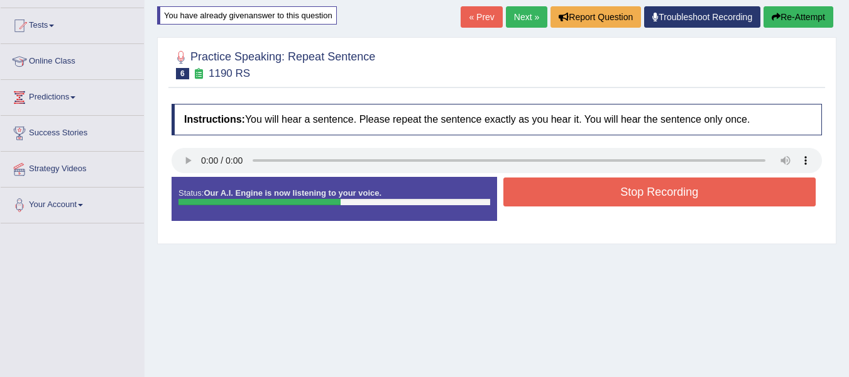
click at [669, 197] on button "Stop Recording" at bounding box center [660, 191] width 313 height 29
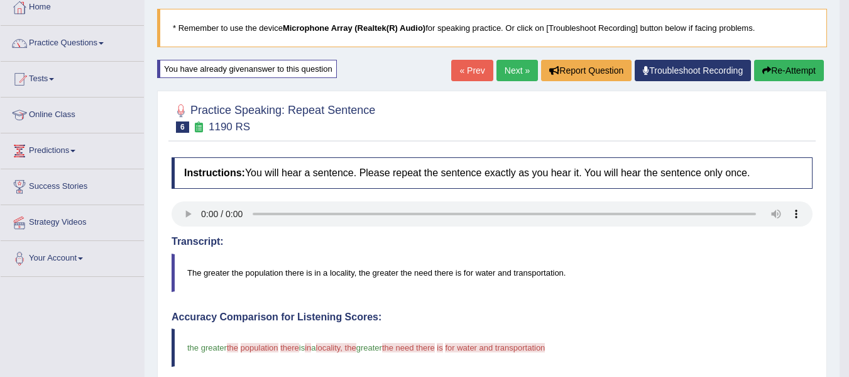
scroll to position [63, 0]
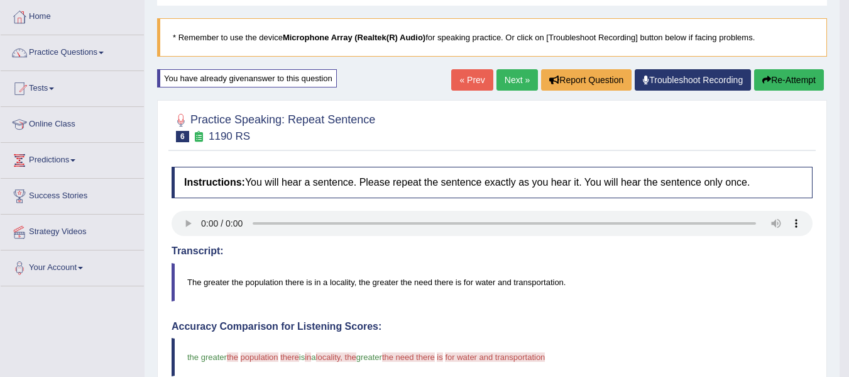
click at [520, 73] on link "Next »" at bounding box center [517, 79] width 41 height 21
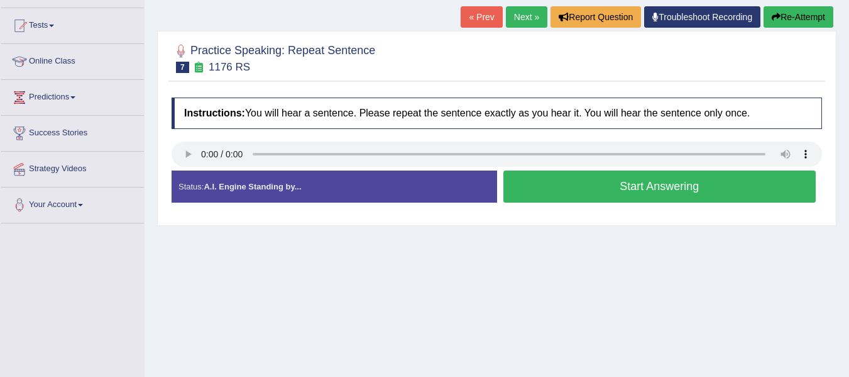
scroll to position [126, 0]
click at [637, 189] on button "Start Answering" at bounding box center [660, 186] width 313 height 32
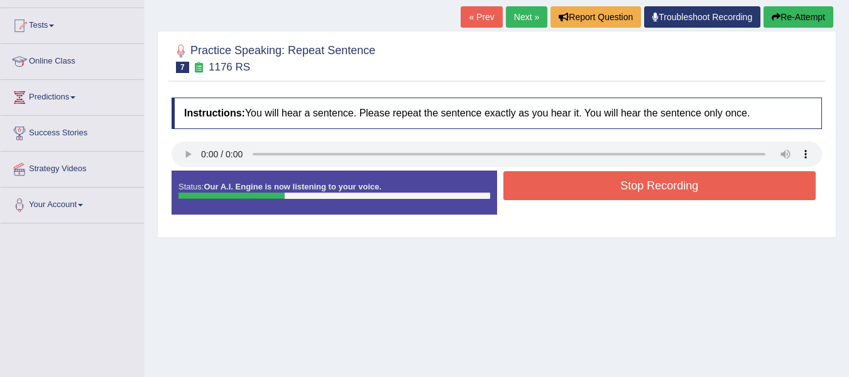
click at [673, 184] on button "Stop Recording" at bounding box center [660, 185] width 313 height 29
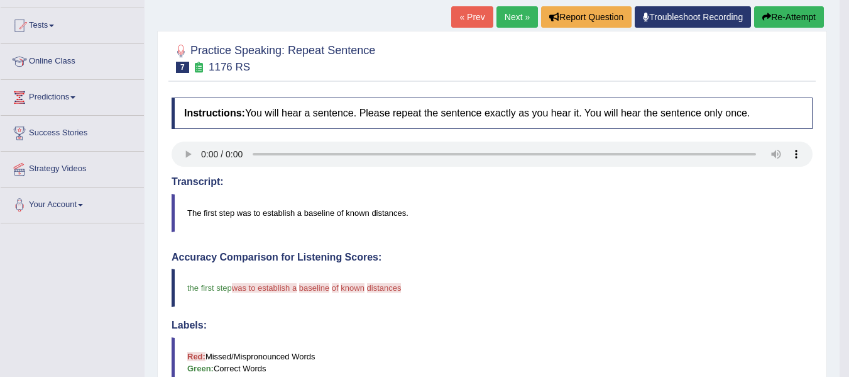
click at [505, 14] on link "Next »" at bounding box center [517, 16] width 41 height 21
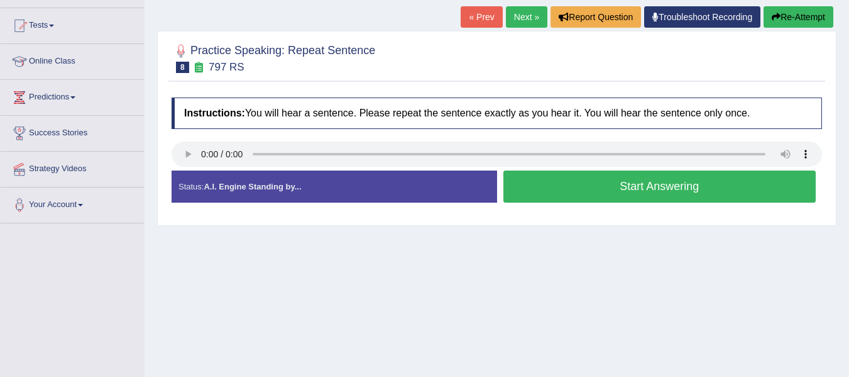
click at [627, 189] on button "Start Answering" at bounding box center [660, 186] width 313 height 32
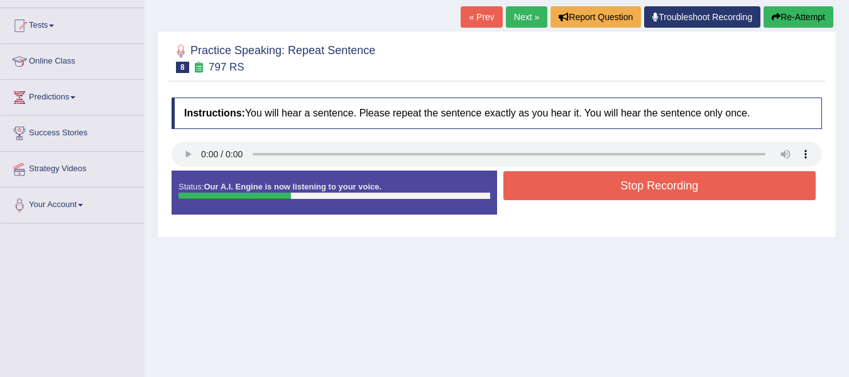
click at [636, 181] on button "Stop Recording" at bounding box center [660, 185] width 313 height 29
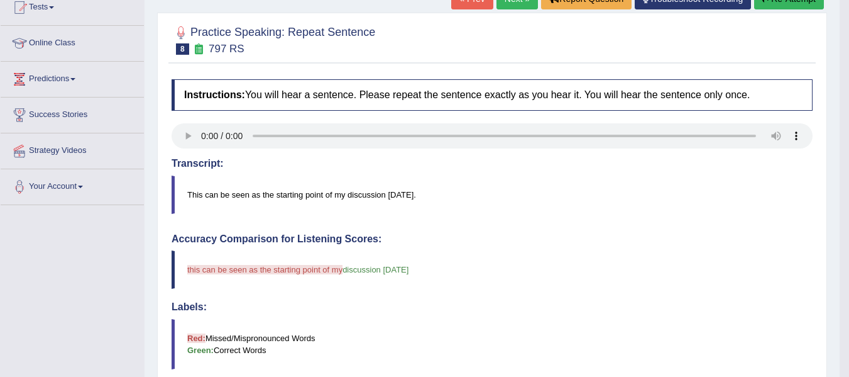
scroll to position [63, 0]
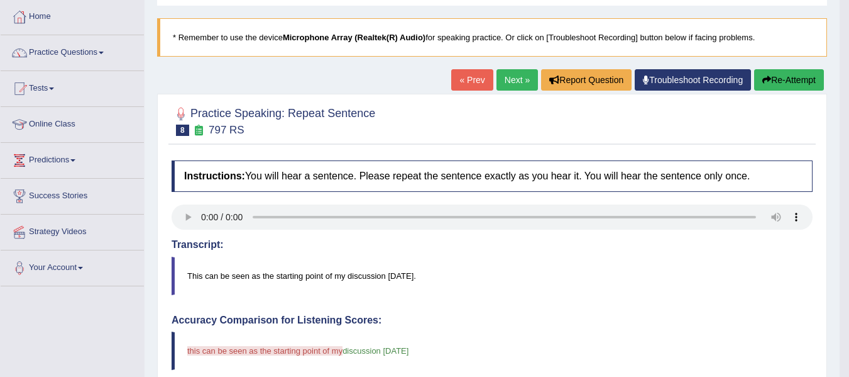
click at [787, 75] on button "Re-Attempt" at bounding box center [789, 79] width 70 height 21
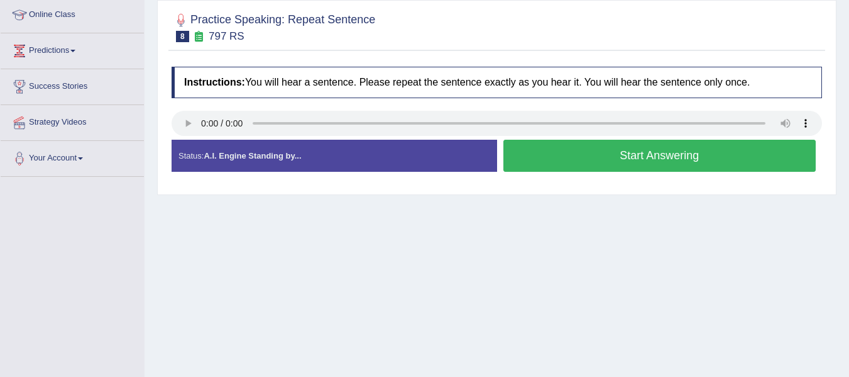
scroll to position [189, 0]
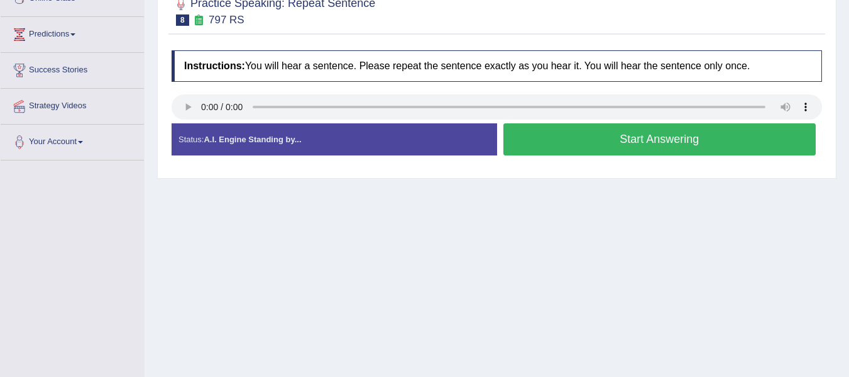
click at [633, 145] on button "Start Answering" at bounding box center [660, 139] width 313 height 32
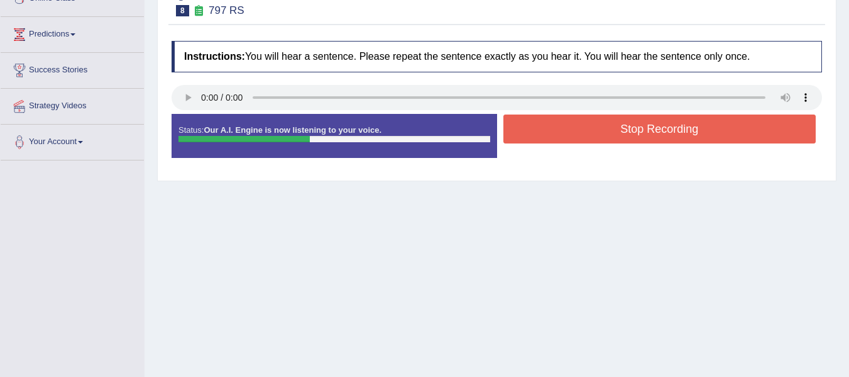
click at [690, 131] on button "Stop Recording" at bounding box center [660, 128] width 313 height 29
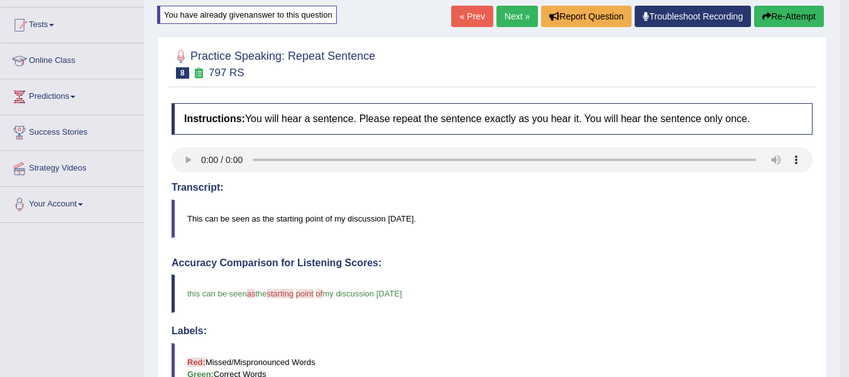
scroll to position [126, 0]
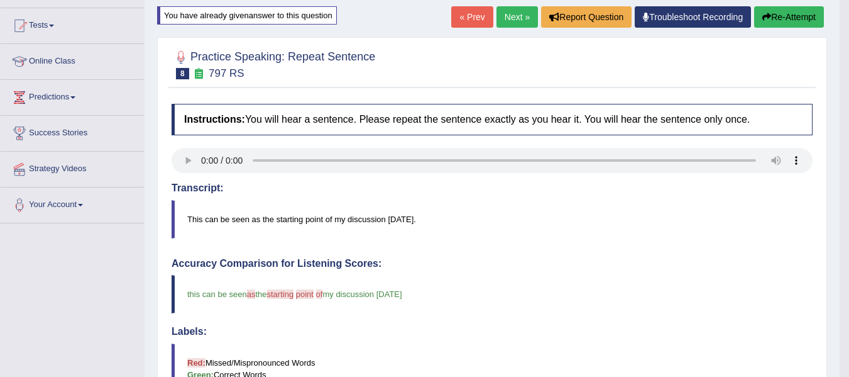
click at [513, 21] on link "Next »" at bounding box center [517, 16] width 41 height 21
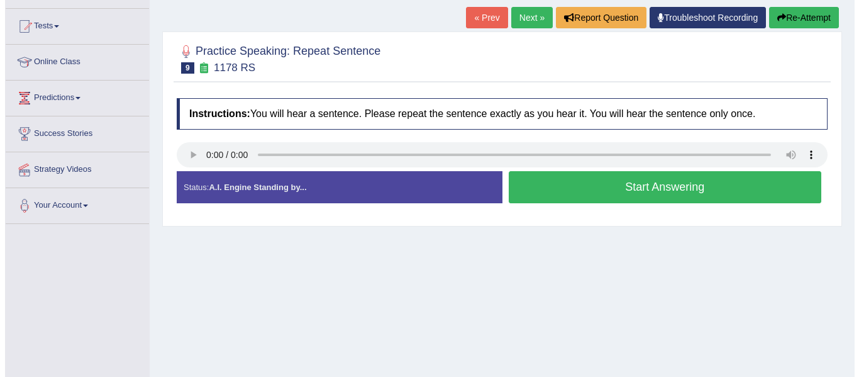
scroll to position [126, 0]
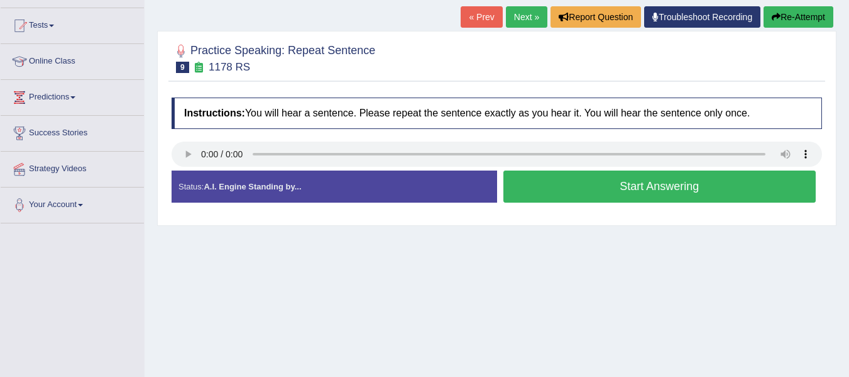
click at [642, 189] on button "Start Answering" at bounding box center [660, 186] width 313 height 32
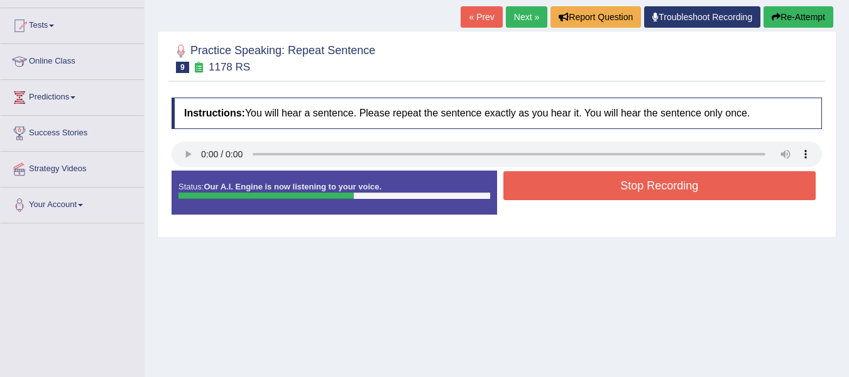
click at [694, 184] on button "Stop Recording" at bounding box center [660, 185] width 313 height 29
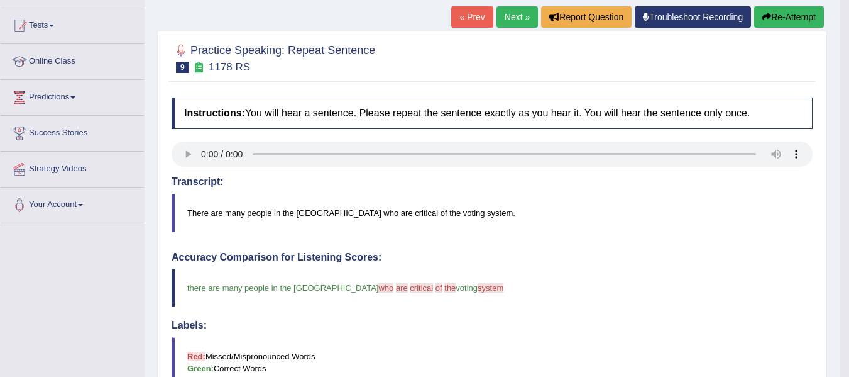
click at [510, 21] on link "Next »" at bounding box center [517, 16] width 41 height 21
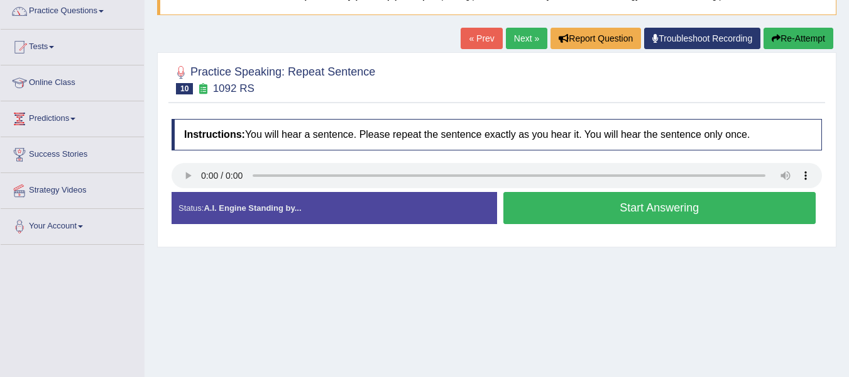
scroll to position [126, 0]
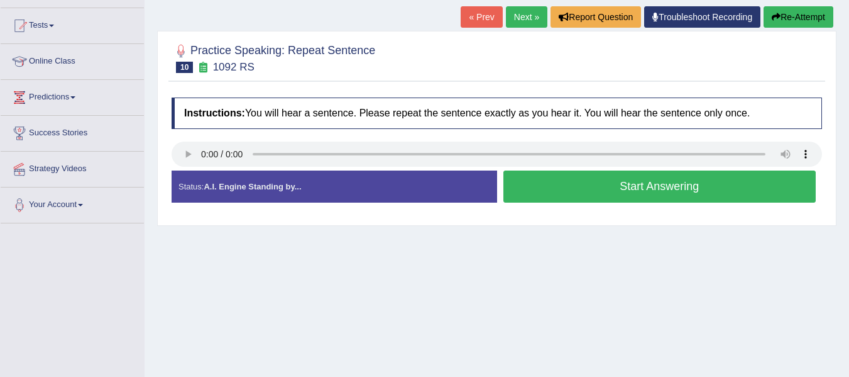
click at [639, 189] on button "Start Answering" at bounding box center [660, 186] width 313 height 32
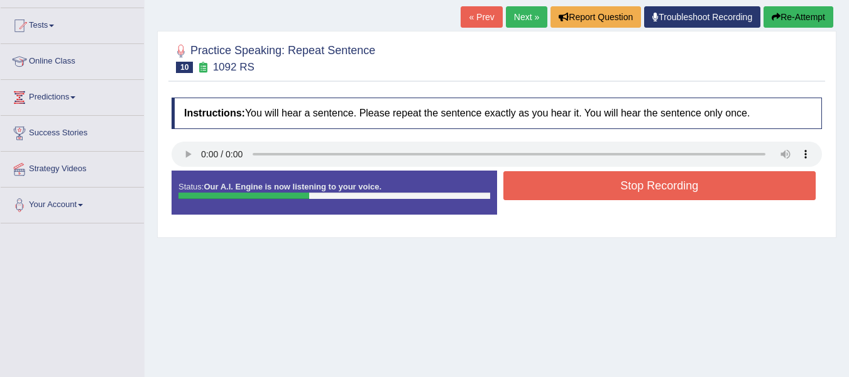
click at [622, 185] on button "Stop Recording" at bounding box center [660, 185] width 313 height 29
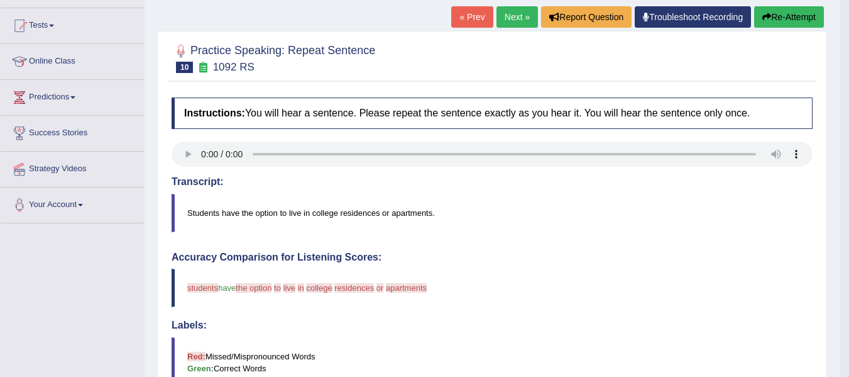
click at [786, 18] on button "Re-Attempt" at bounding box center [789, 16] width 70 height 21
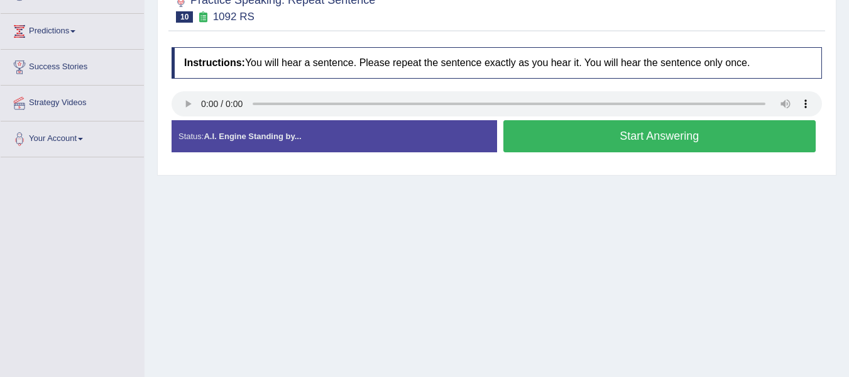
scroll to position [251, 0]
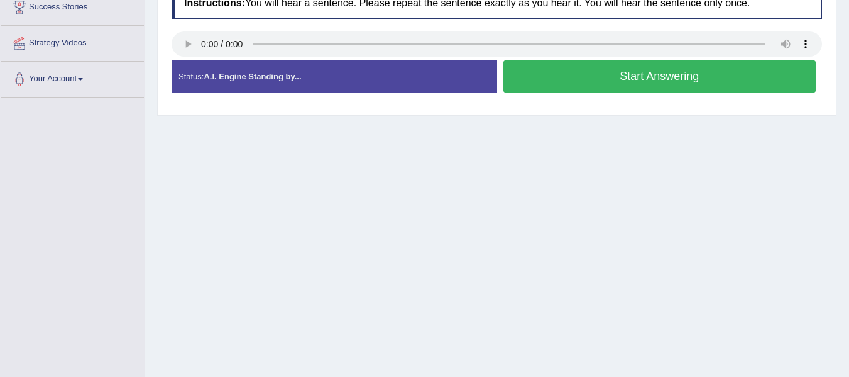
click at [628, 72] on button "Start Answering" at bounding box center [660, 76] width 313 height 32
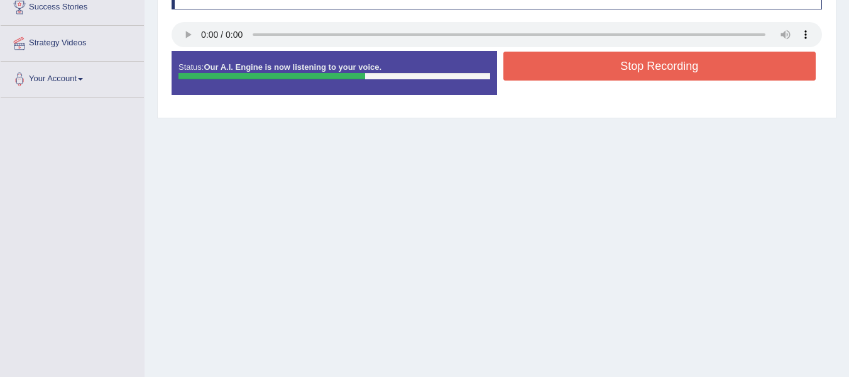
click at [636, 66] on button "Stop Recording" at bounding box center [660, 66] width 313 height 29
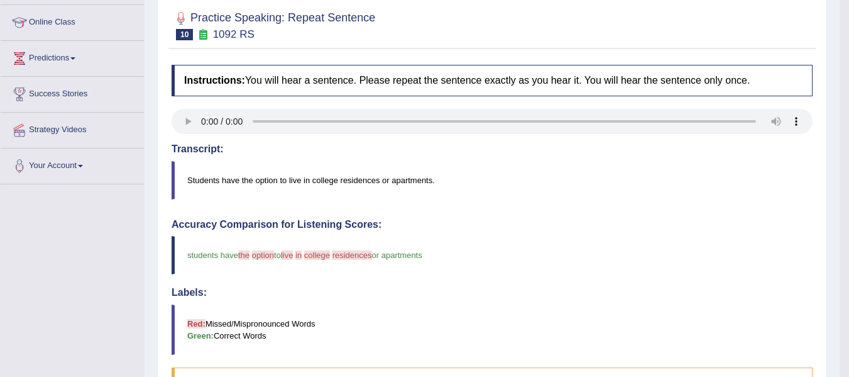
scroll to position [126, 0]
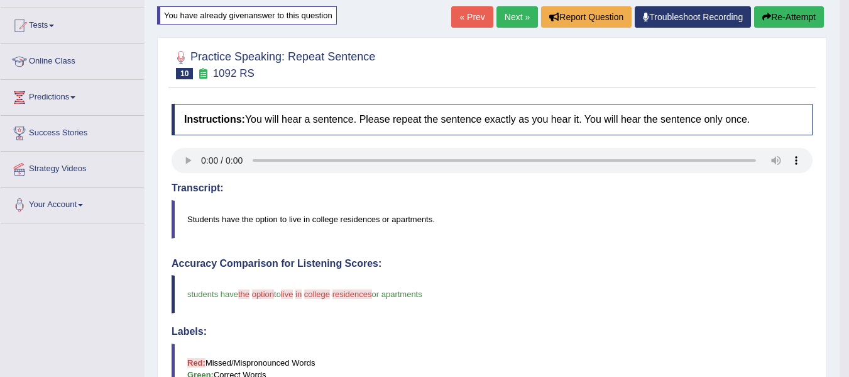
click at [774, 13] on button "Re-Attempt" at bounding box center [789, 16] width 70 height 21
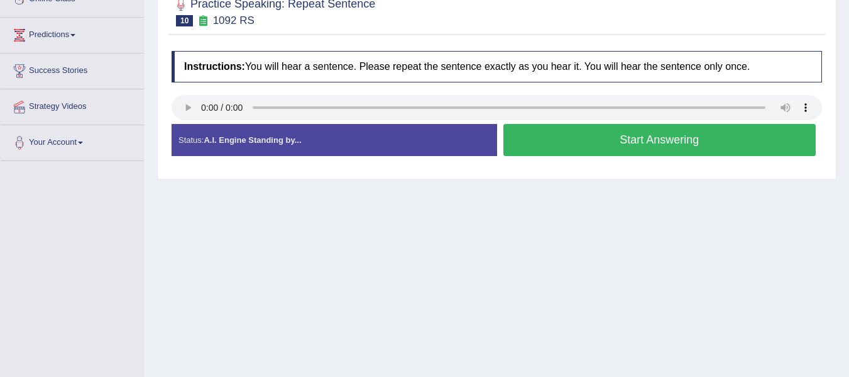
scroll to position [189, 0]
click at [612, 146] on button "Start Answering" at bounding box center [660, 139] width 313 height 32
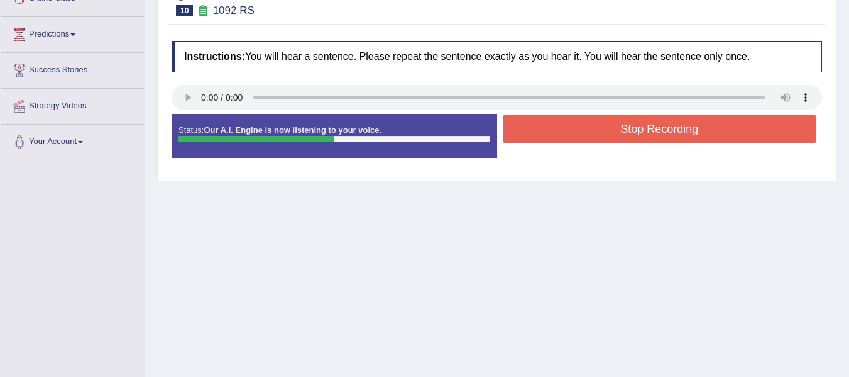
click at [581, 122] on button "Stop Recording" at bounding box center [660, 128] width 313 height 29
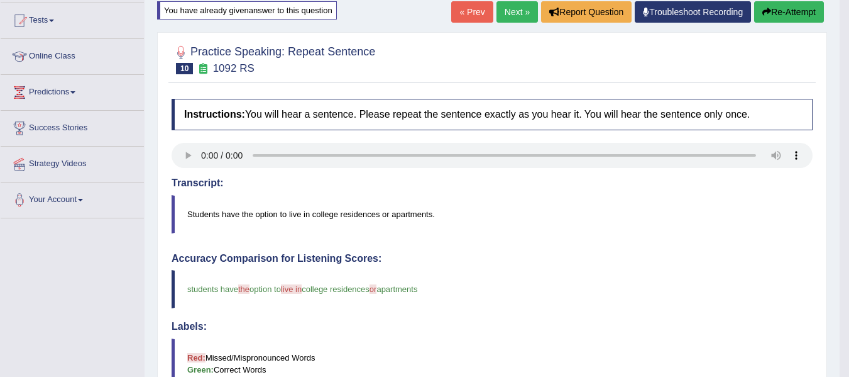
scroll to position [126, 0]
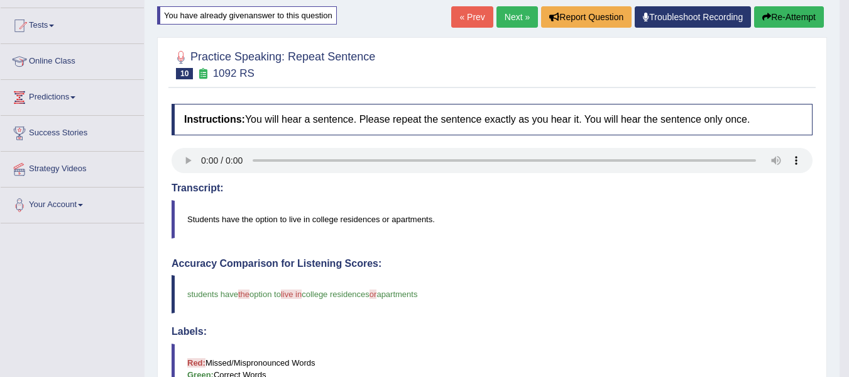
click at [514, 16] on link "Next »" at bounding box center [517, 16] width 41 height 21
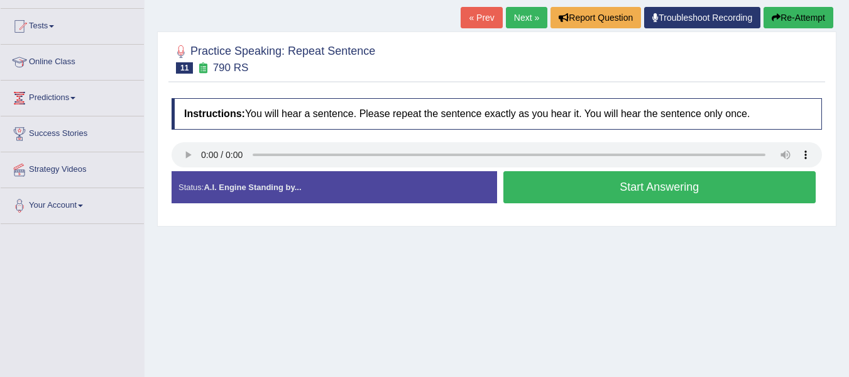
scroll to position [126, 0]
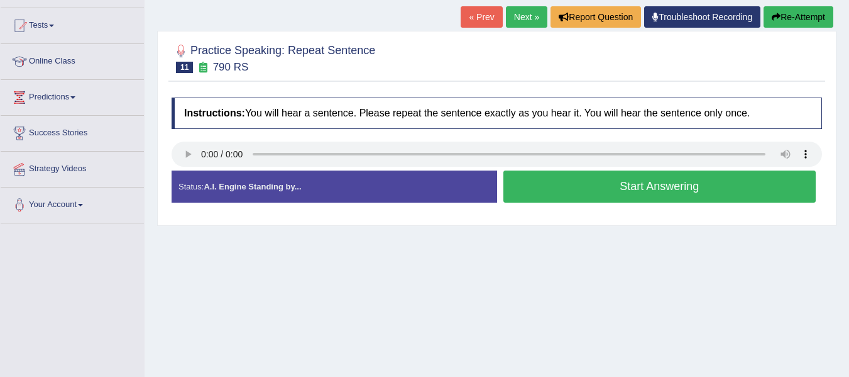
click at [646, 189] on button "Start Answering" at bounding box center [660, 186] width 313 height 32
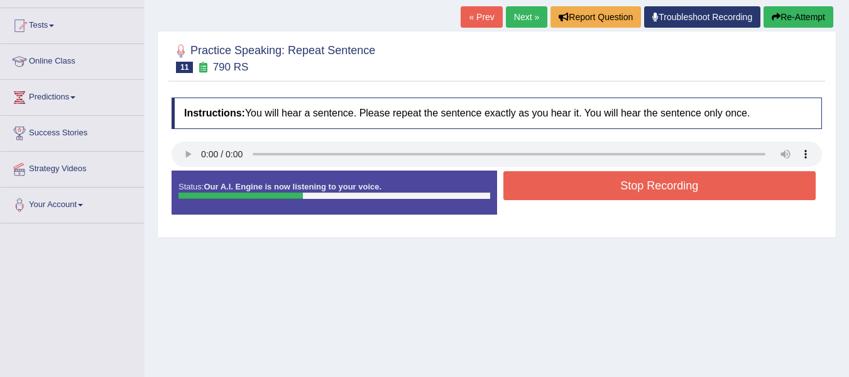
click at [673, 190] on button "Stop Recording" at bounding box center [660, 185] width 313 height 29
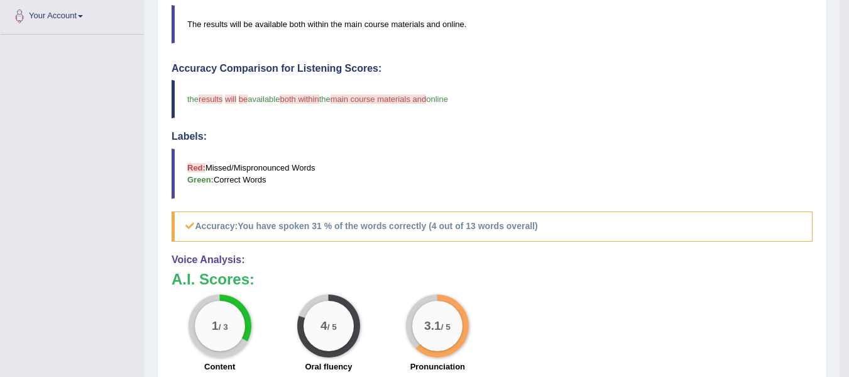
scroll to position [377, 0]
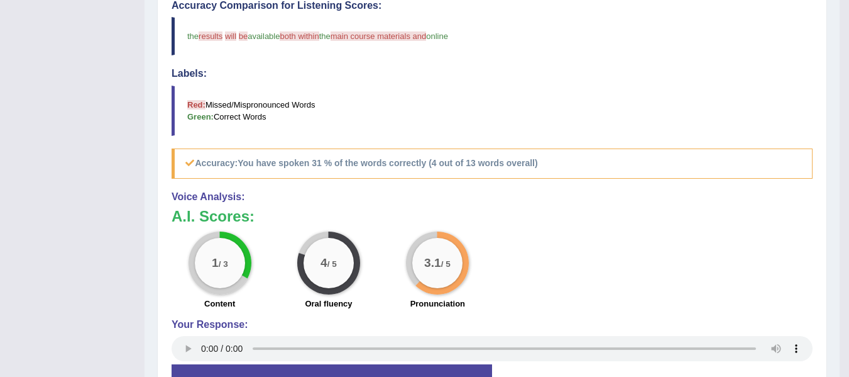
click at [397, 126] on blockquote "Red: Missed/Mispronounced Words Green: Correct Words" at bounding box center [492, 110] width 641 height 50
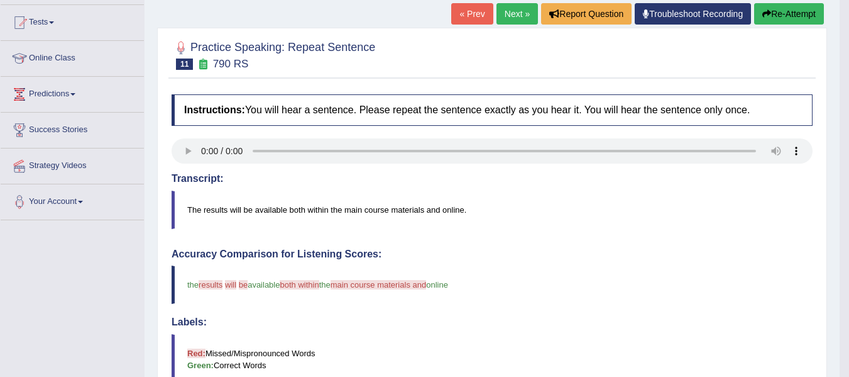
scroll to position [126, 0]
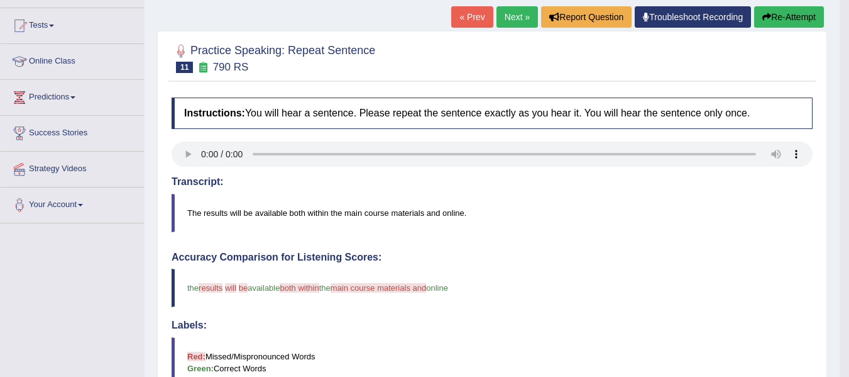
click at [514, 16] on link "Next »" at bounding box center [517, 16] width 41 height 21
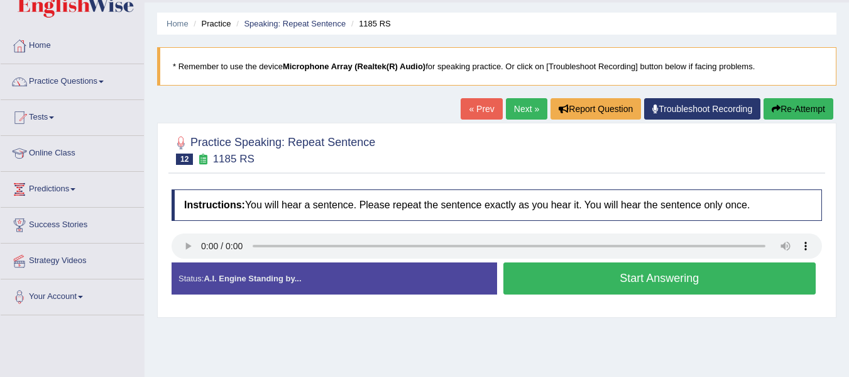
scroll to position [63, 0]
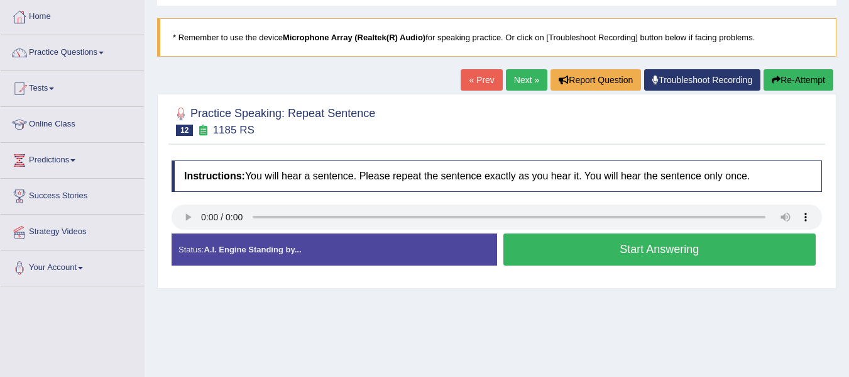
click at [637, 254] on button "Start Answering" at bounding box center [660, 249] width 313 height 32
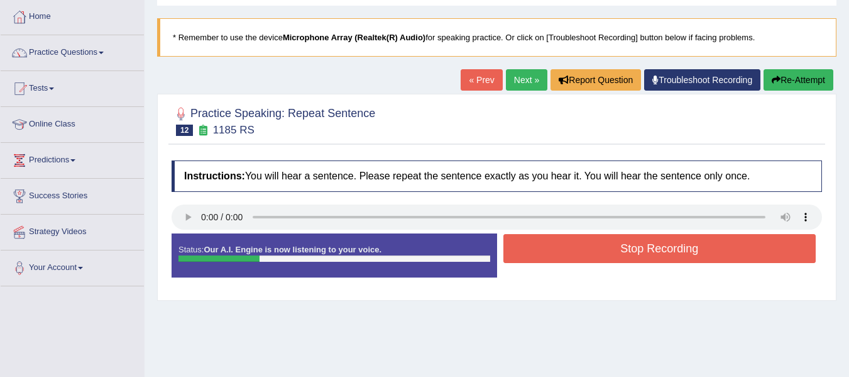
click at [635, 251] on button "Stop Recording" at bounding box center [660, 248] width 313 height 29
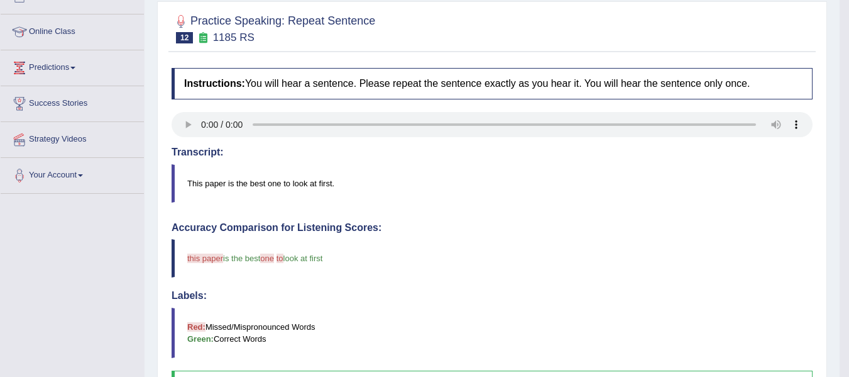
scroll to position [126, 0]
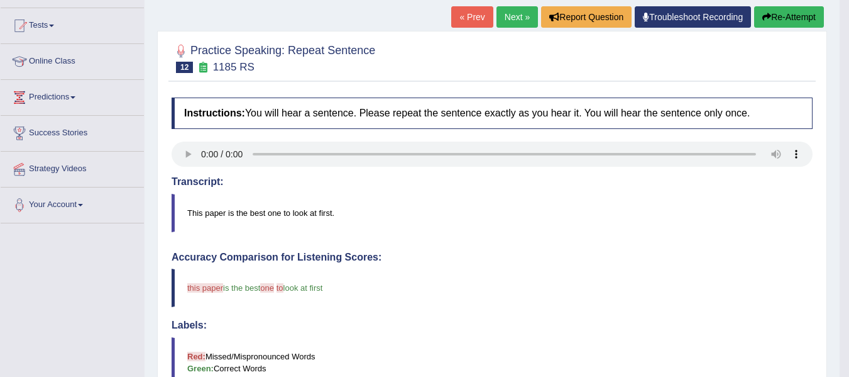
click at [515, 23] on link "Next »" at bounding box center [517, 16] width 41 height 21
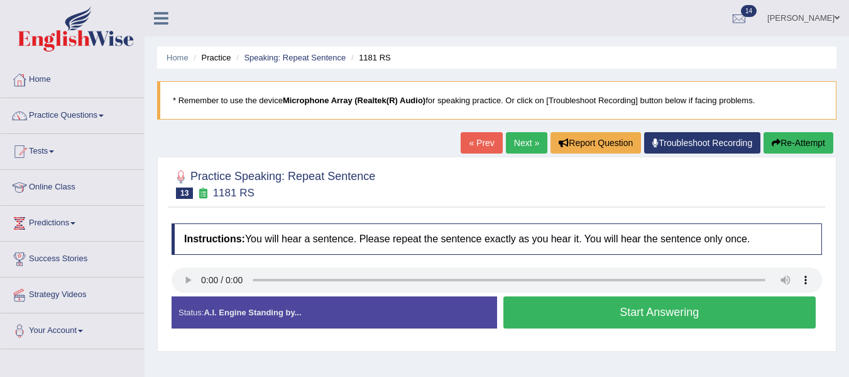
scroll to position [63, 0]
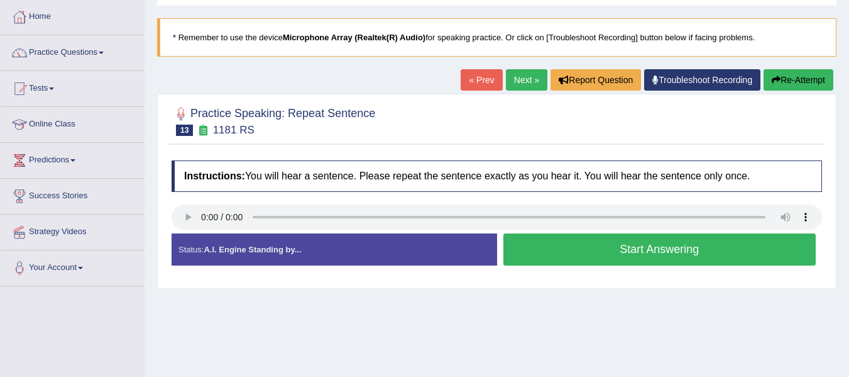
click at [593, 250] on button "Start Answering" at bounding box center [660, 249] width 313 height 32
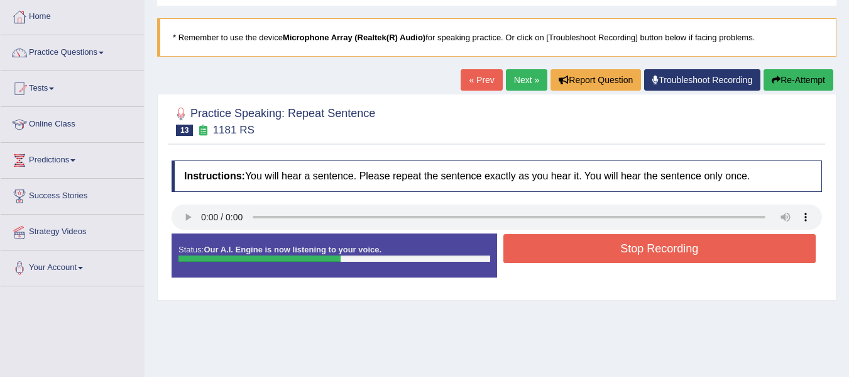
click at [663, 245] on button "Stop Recording" at bounding box center [660, 248] width 313 height 29
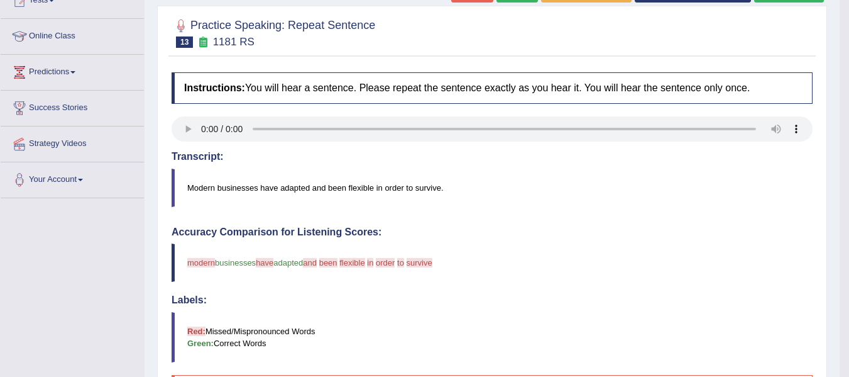
scroll to position [126, 0]
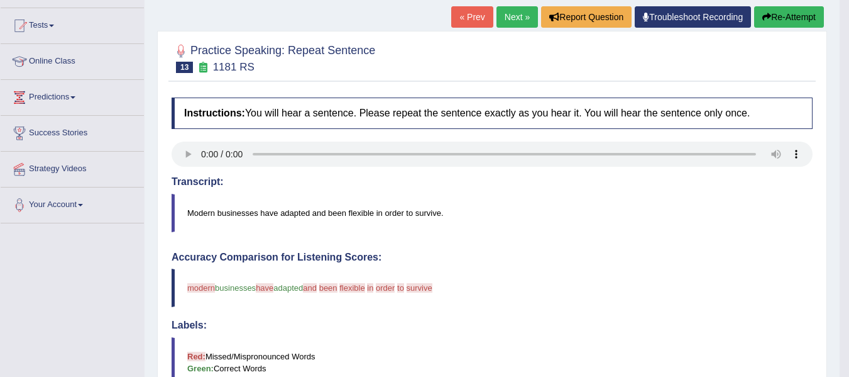
click at [777, 21] on button "Re-Attempt" at bounding box center [789, 16] width 70 height 21
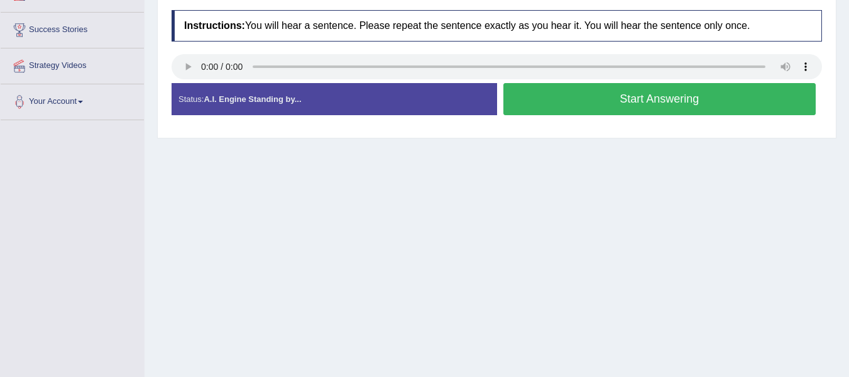
scroll to position [251, 0]
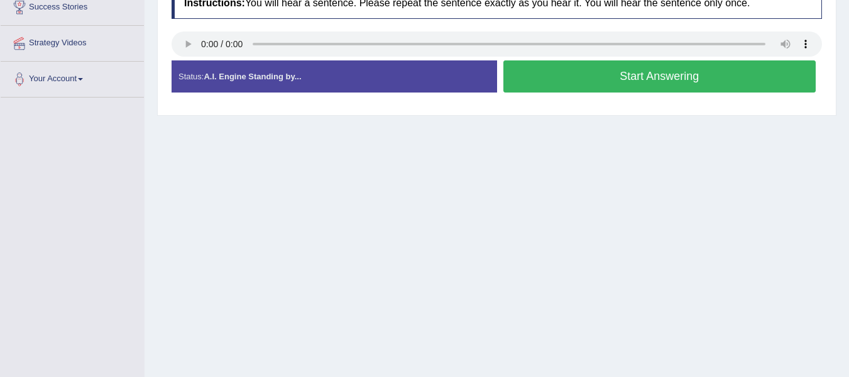
click at [654, 79] on button "Start Answering" at bounding box center [660, 76] width 313 height 32
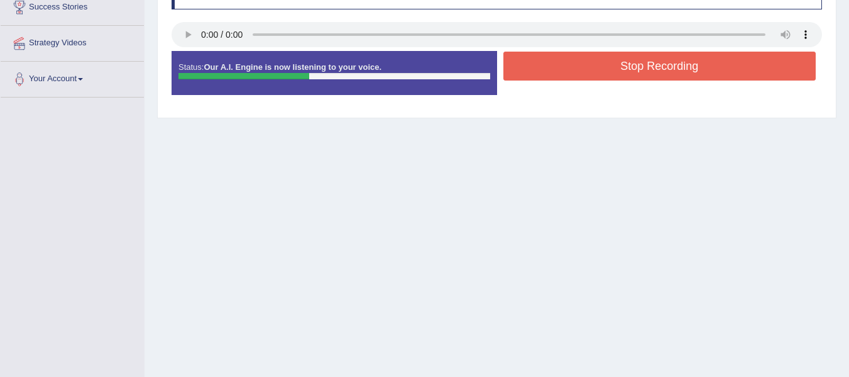
click at [652, 66] on button "Stop Recording" at bounding box center [660, 66] width 313 height 29
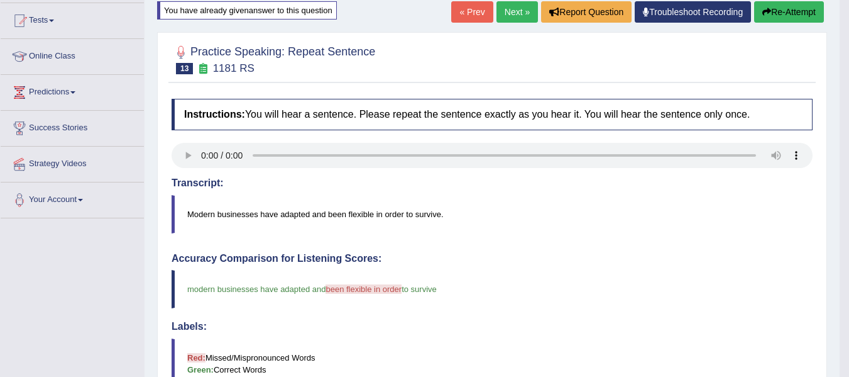
scroll to position [126, 0]
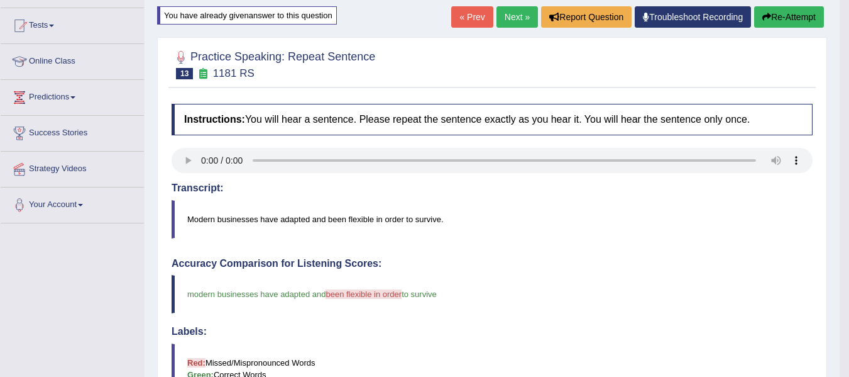
click at [516, 16] on link "Next »" at bounding box center [517, 16] width 41 height 21
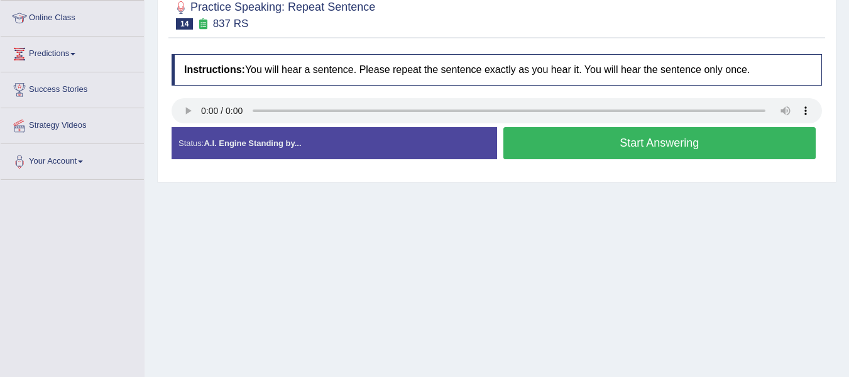
scroll to position [189, 0]
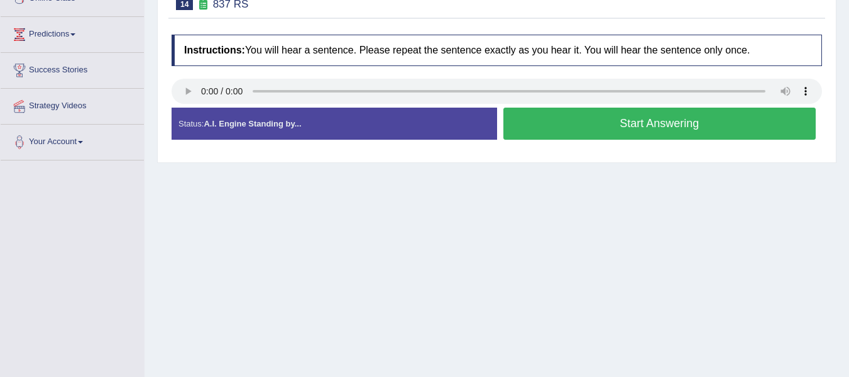
click at [653, 124] on button "Start Answering" at bounding box center [660, 123] width 313 height 32
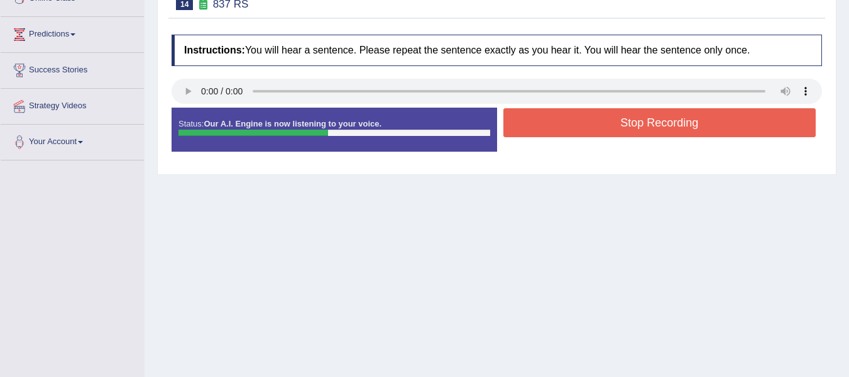
click at [687, 124] on button "Stop Recording" at bounding box center [660, 122] width 313 height 29
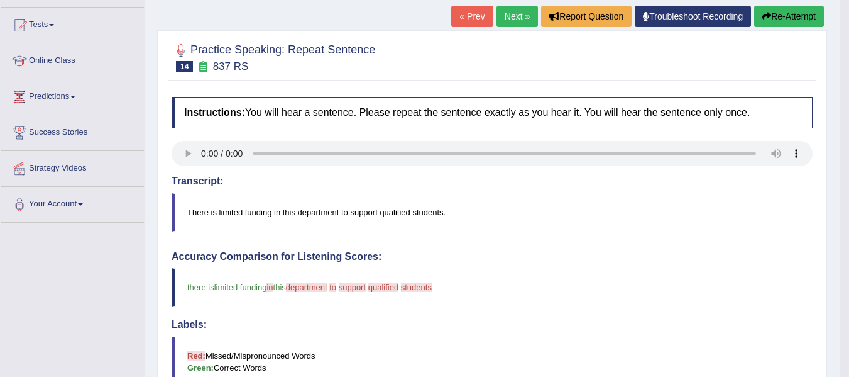
scroll to position [126, 0]
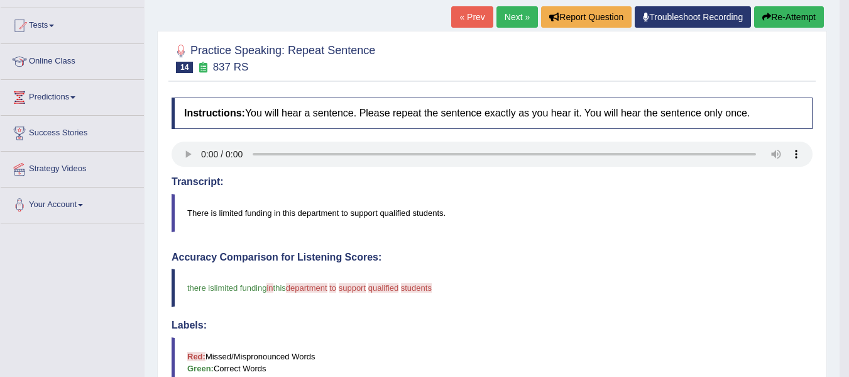
click at [802, 16] on button "Re-Attempt" at bounding box center [789, 16] width 70 height 21
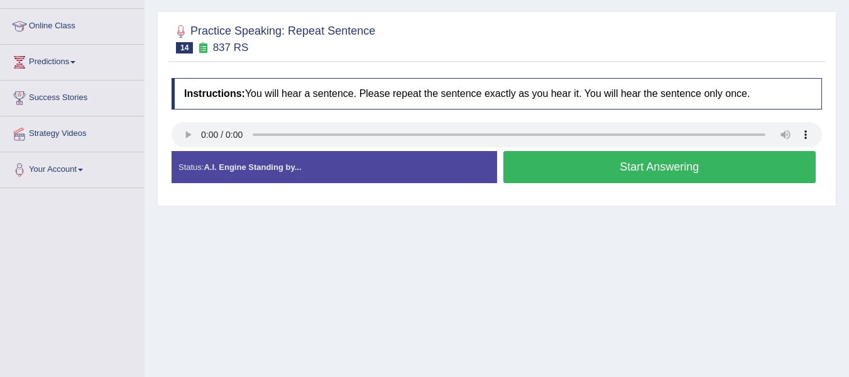
scroll to position [189, 0]
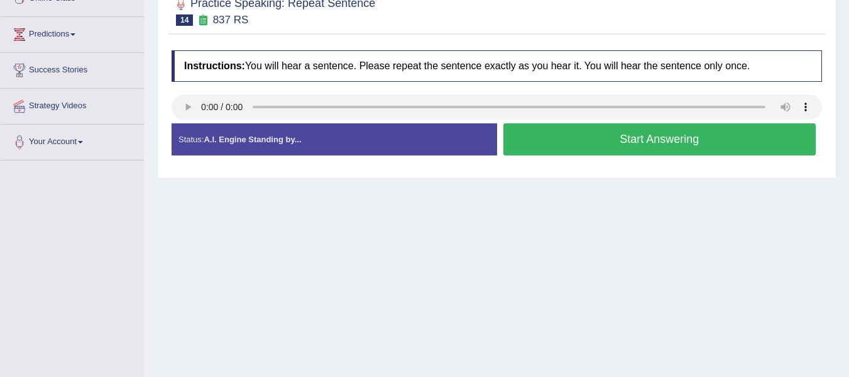
click at [644, 142] on button "Start Answering" at bounding box center [660, 139] width 313 height 32
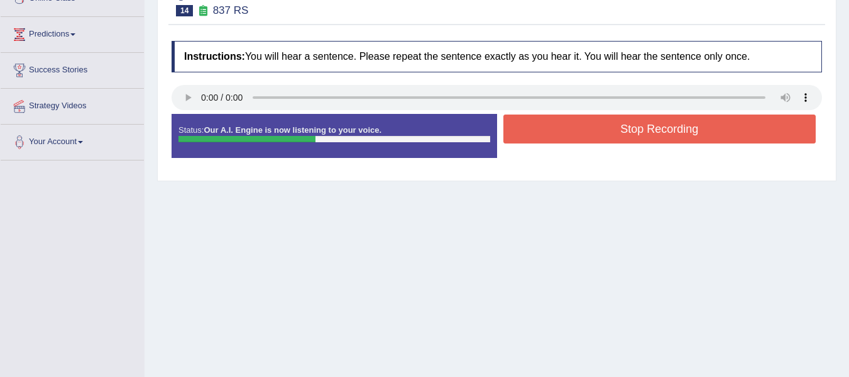
click at [655, 135] on button "Stop Recording" at bounding box center [660, 128] width 313 height 29
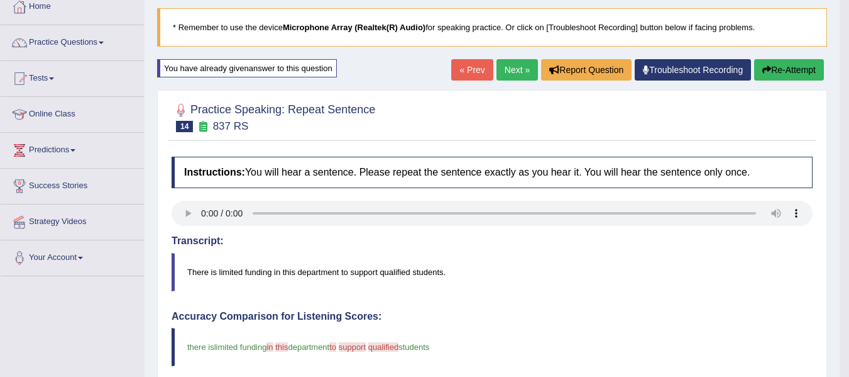
scroll to position [63, 0]
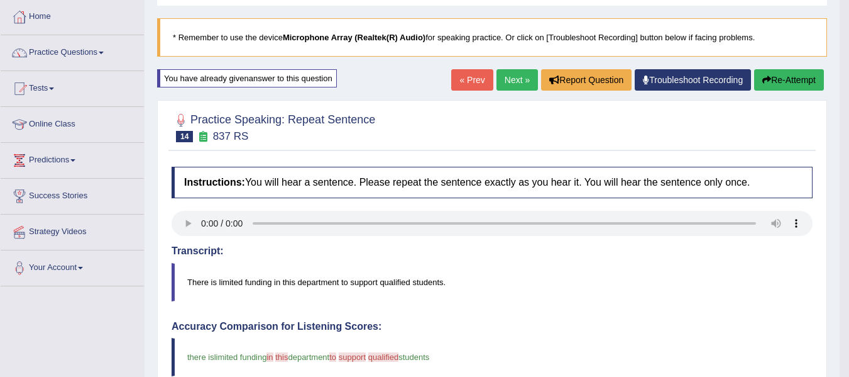
click at [768, 85] on button "Re-Attempt" at bounding box center [789, 79] width 70 height 21
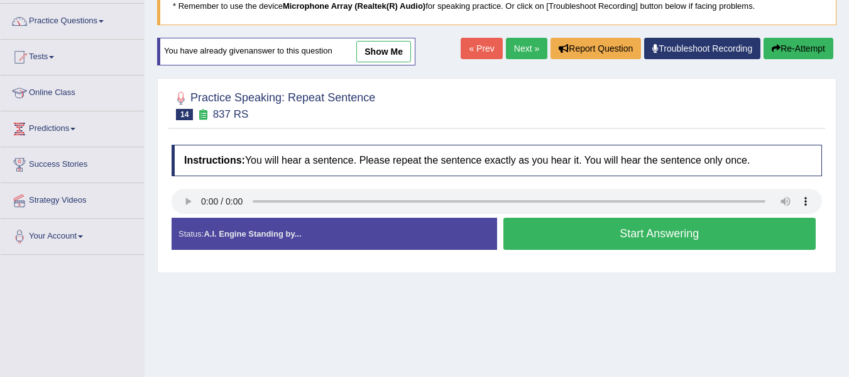
scroll to position [126, 0]
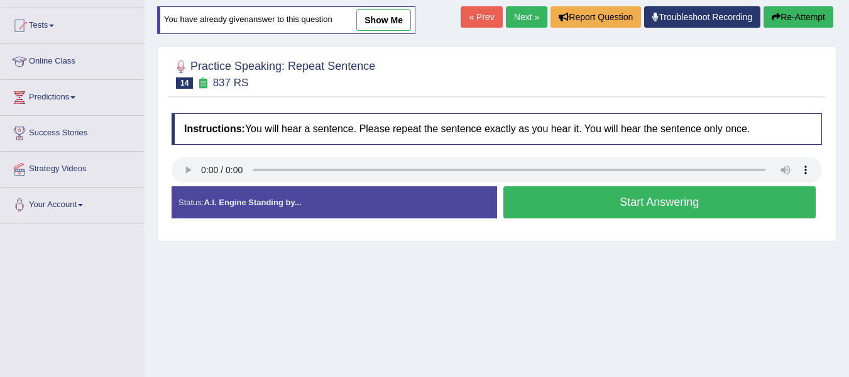
click at [613, 200] on button "Start Answering" at bounding box center [660, 202] width 313 height 32
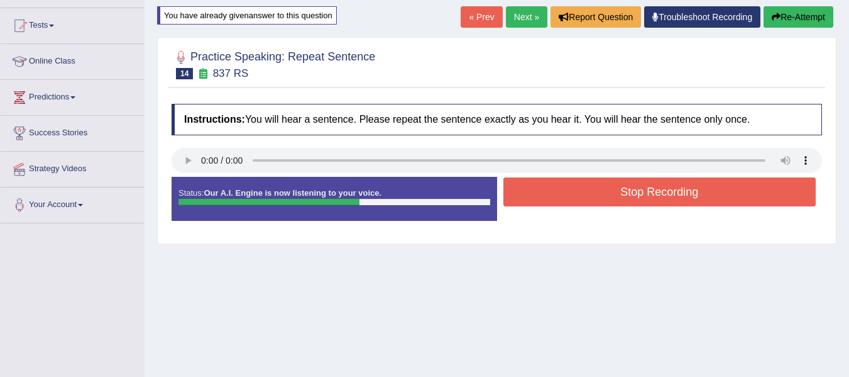
click at [654, 185] on button "Stop Recording" at bounding box center [660, 191] width 313 height 29
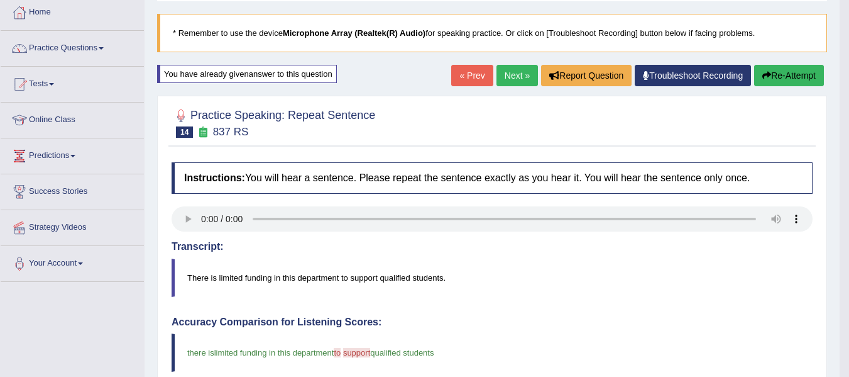
scroll to position [63, 0]
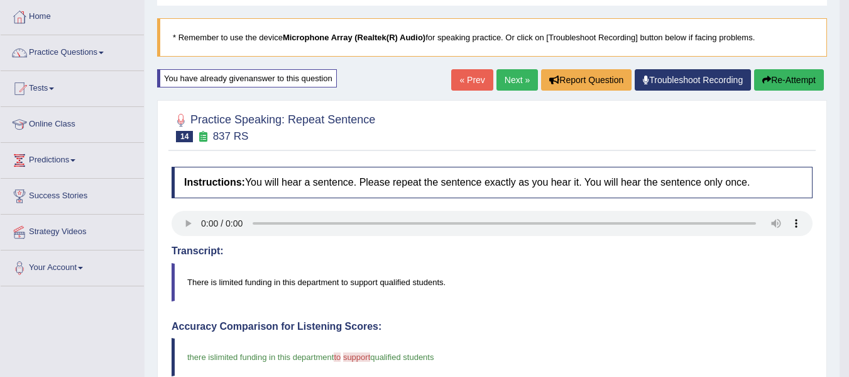
click at [519, 85] on link "Next »" at bounding box center [517, 79] width 41 height 21
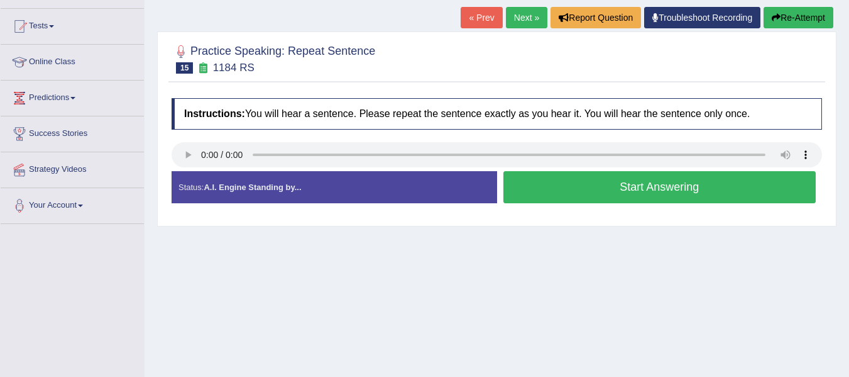
scroll to position [126, 0]
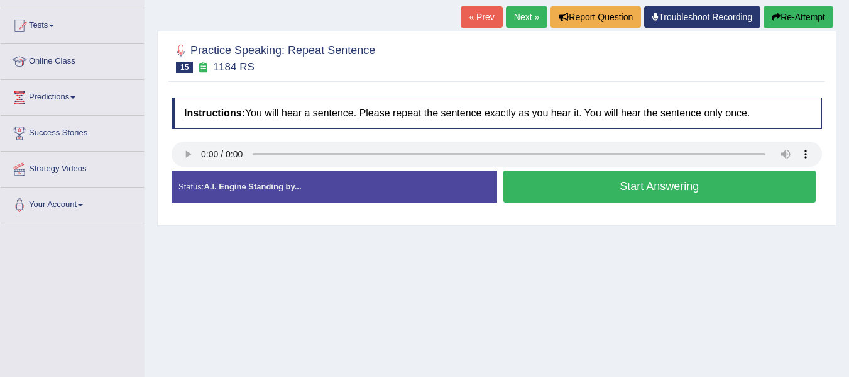
click at [647, 187] on button "Start Answering" at bounding box center [660, 186] width 313 height 32
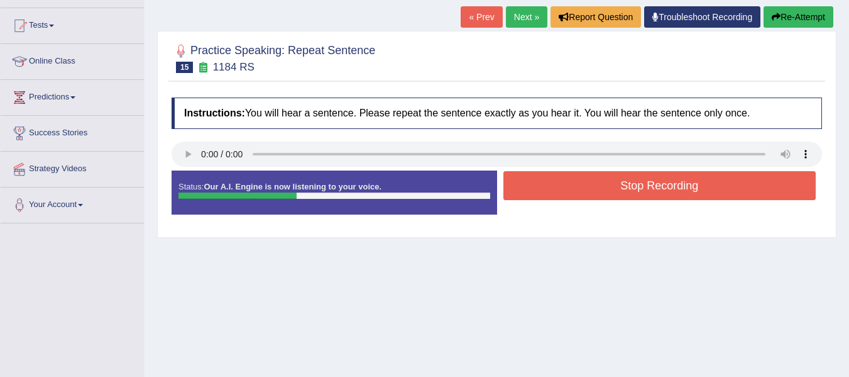
click at [654, 185] on button "Stop Recording" at bounding box center [660, 185] width 313 height 29
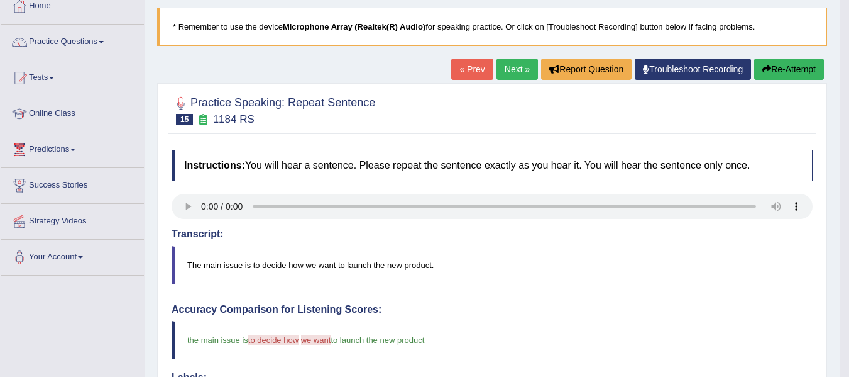
scroll to position [63, 0]
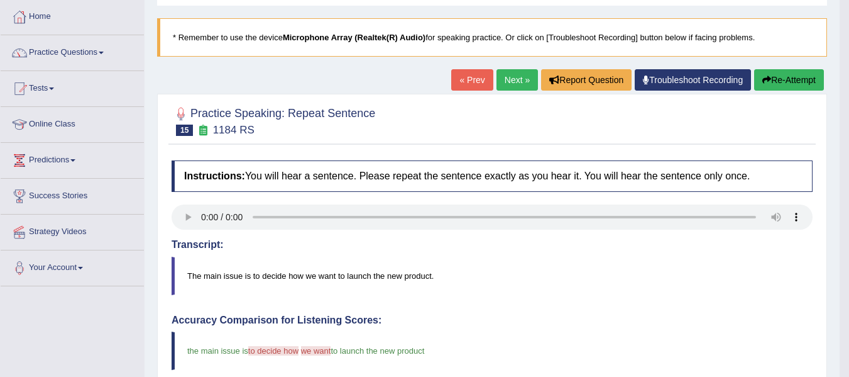
click at [506, 81] on link "Next »" at bounding box center [517, 79] width 41 height 21
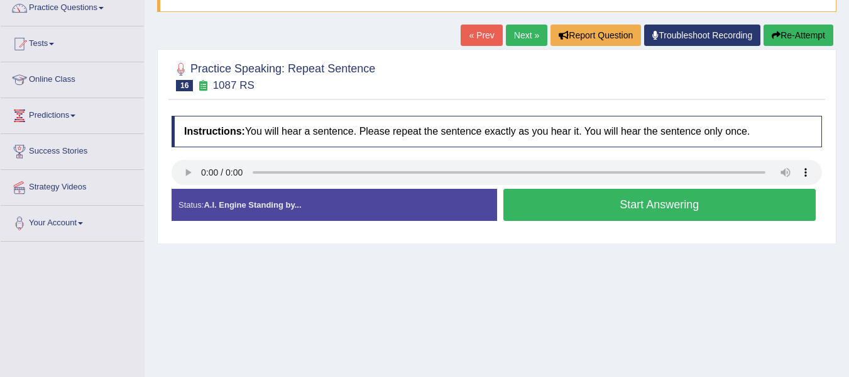
scroll to position [126, 0]
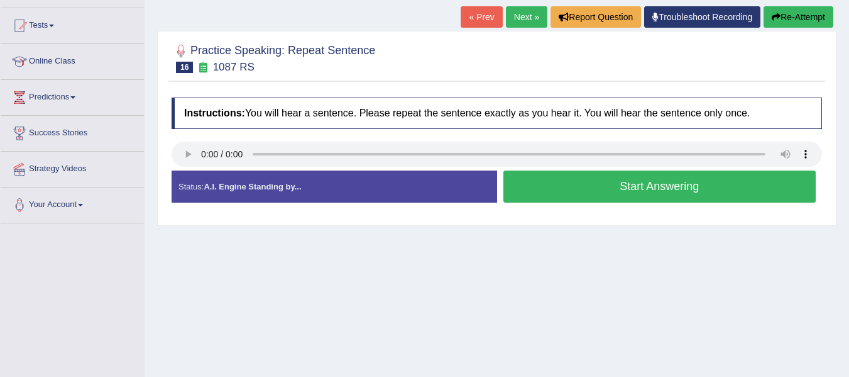
click at [630, 184] on button "Start Answering" at bounding box center [660, 186] width 313 height 32
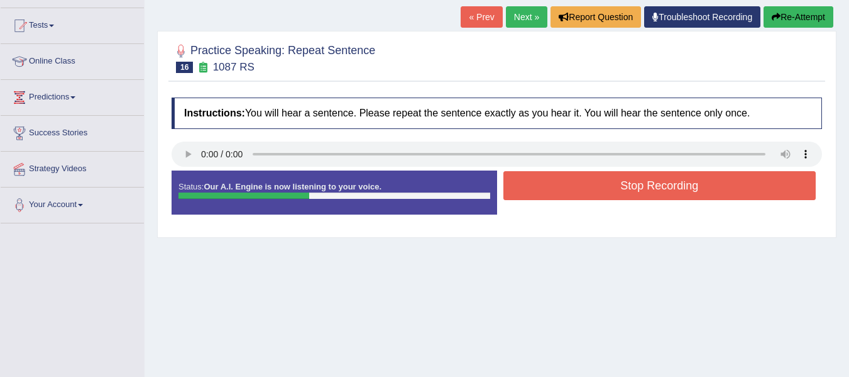
click at [635, 190] on button "Stop Recording" at bounding box center [660, 185] width 313 height 29
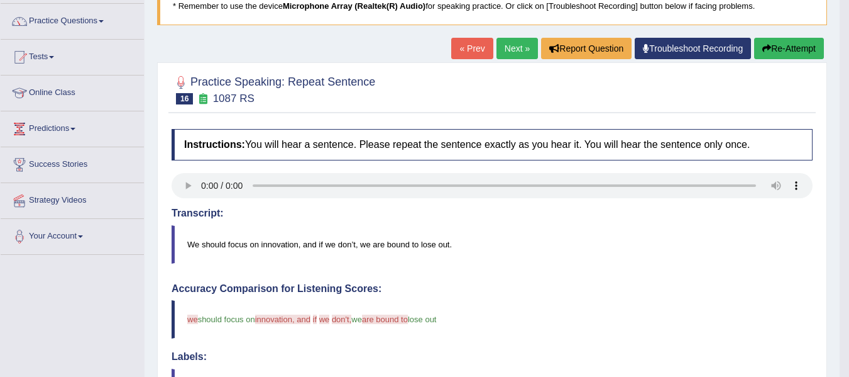
scroll to position [63, 0]
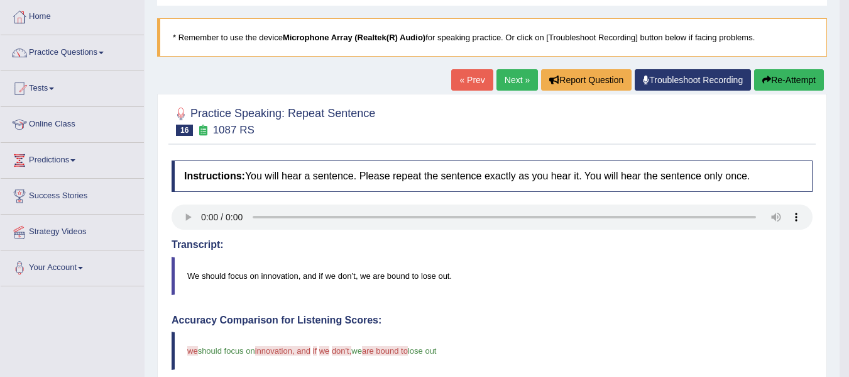
click at [513, 75] on link "Next »" at bounding box center [517, 79] width 41 height 21
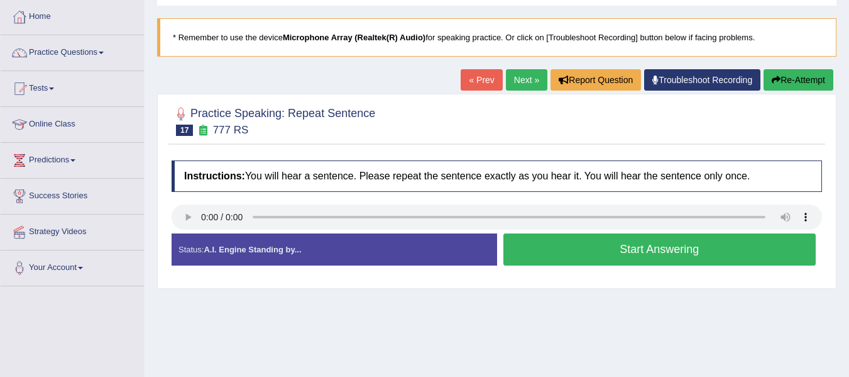
click at [651, 250] on button "Start Answering" at bounding box center [660, 249] width 313 height 32
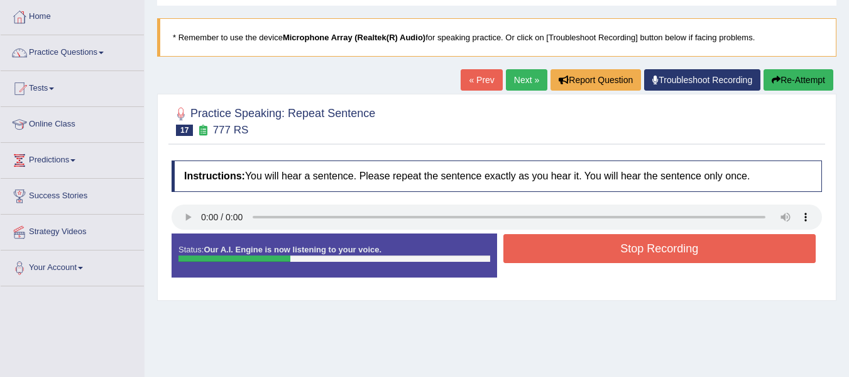
click at [634, 256] on button "Stop Recording" at bounding box center [660, 248] width 313 height 29
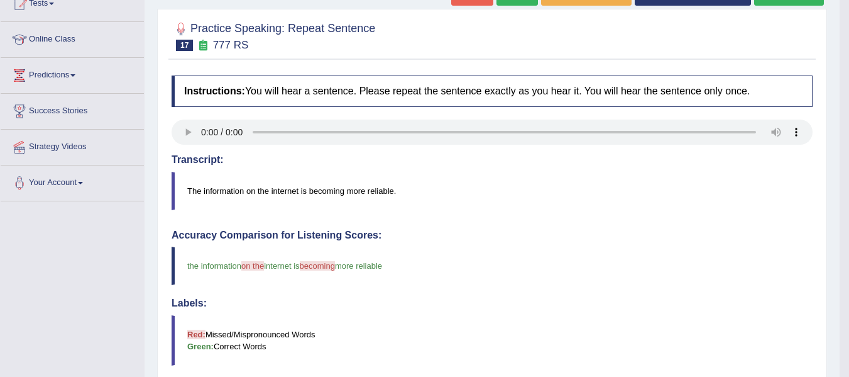
scroll to position [126, 0]
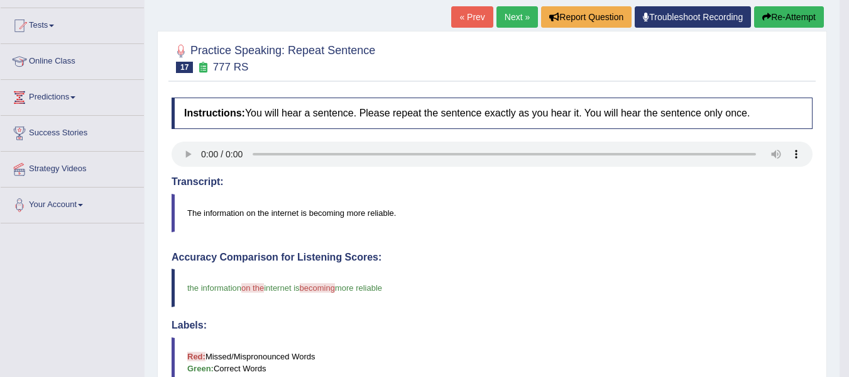
click at [508, 16] on link "Next »" at bounding box center [517, 16] width 41 height 21
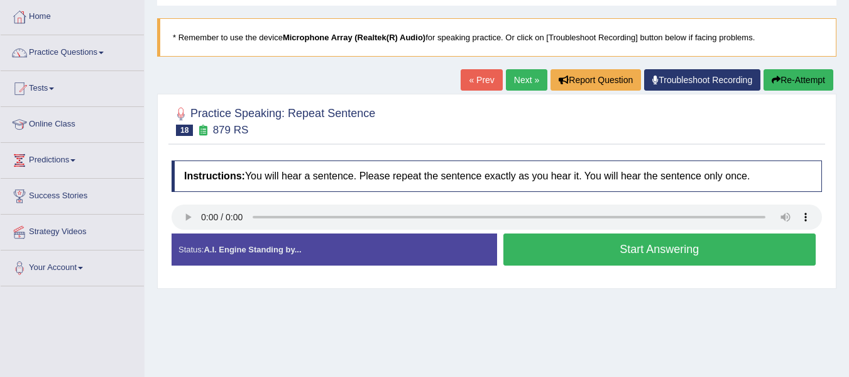
click at [667, 247] on button "Start Answering" at bounding box center [660, 249] width 313 height 32
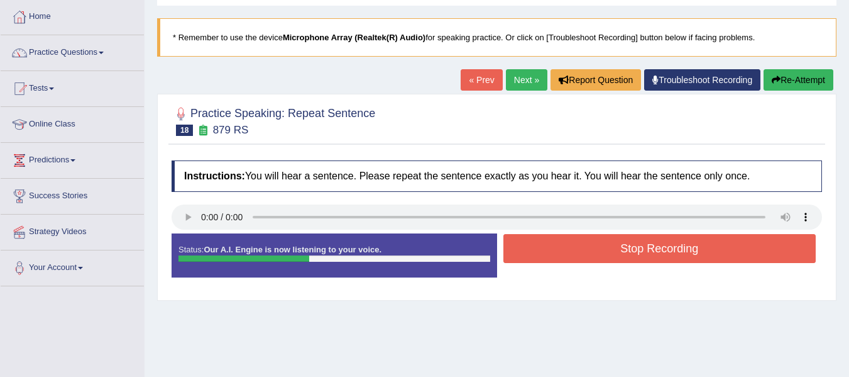
click at [668, 246] on button "Stop Recording" at bounding box center [660, 248] width 313 height 29
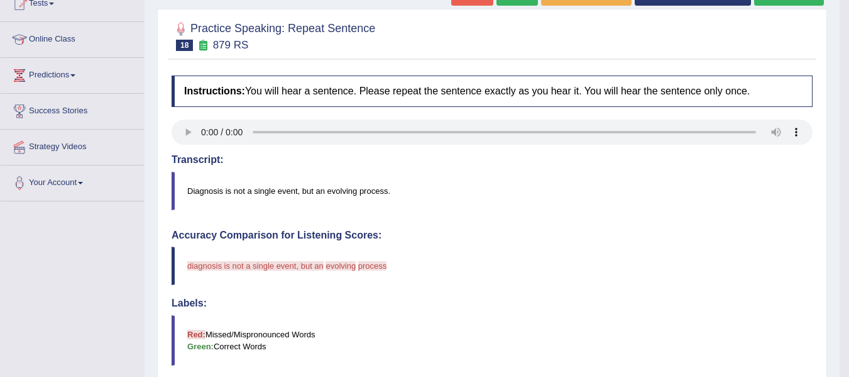
scroll to position [126, 0]
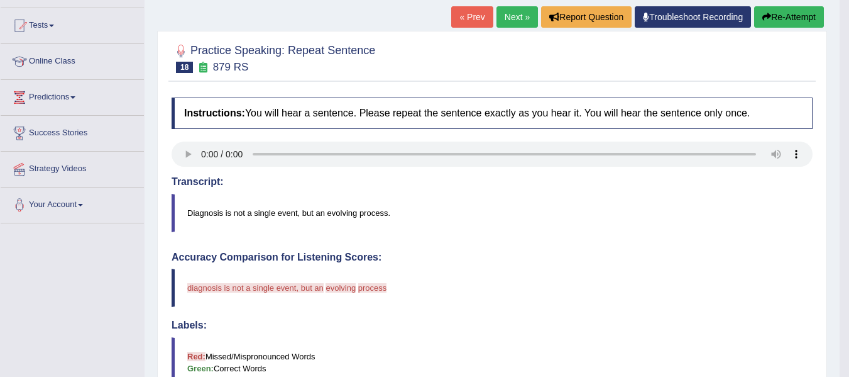
click at [782, 16] on button "Re-Attempt" at bounding box center [789, 16] width 70 height 21
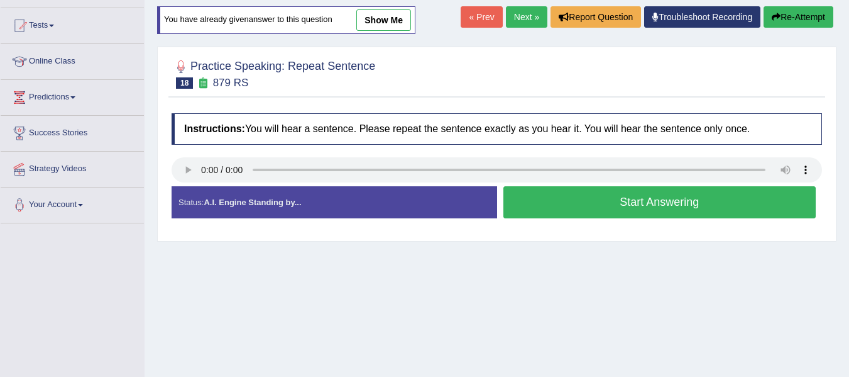
click at [620, 201] on button "Start Answering" at bounding box center [660, 202] width 313 height 32
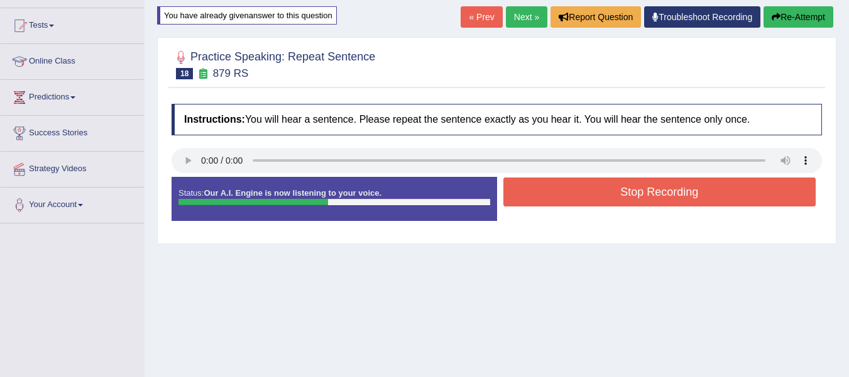
click at [658, 195] on button "Stop Recording" at bounding box center [660, 191] width 313 height 29
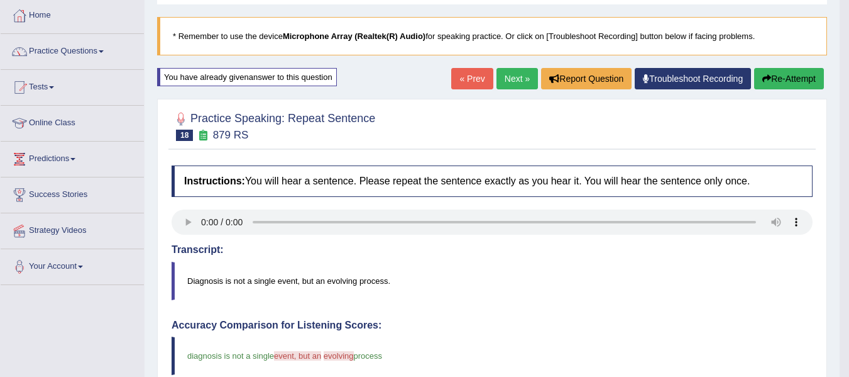
scroll to position [63, 0]
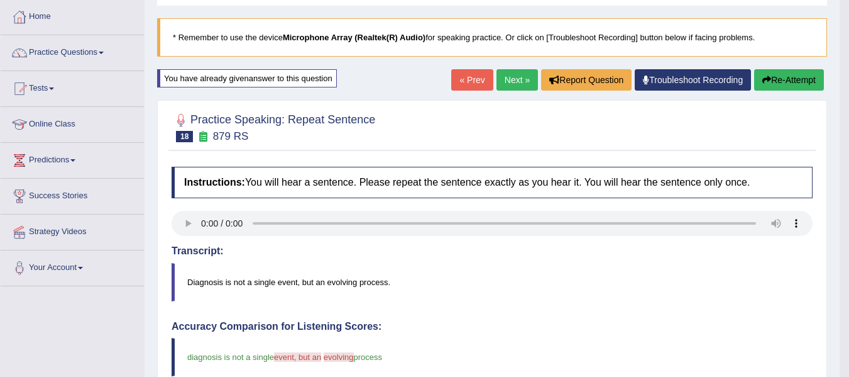
click at [512, 80] on link "Next »" at bounding box center [517, 79] width 41 height 21
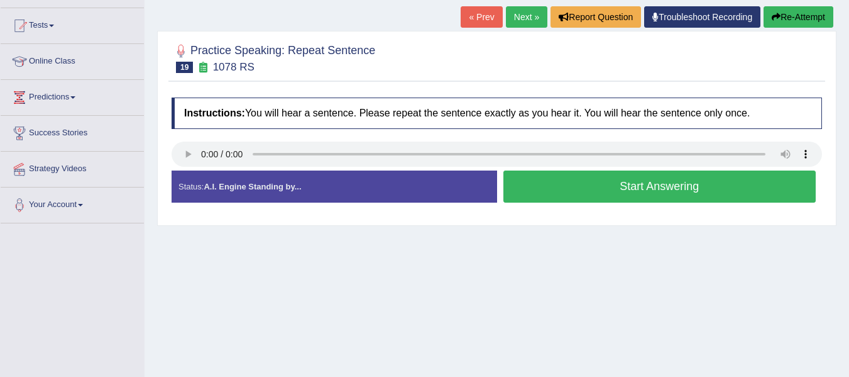
click at [597, 190] on button "Start Answering" at bounding box center [660, 186] width 313 height 32
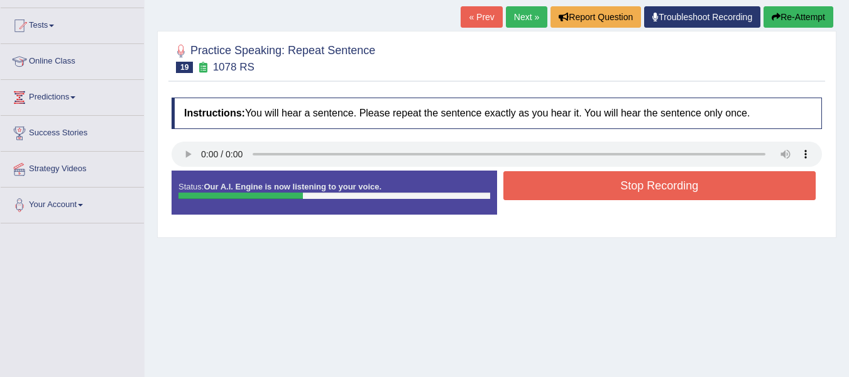
click at [627, 182] on button "Stop Recording" at bounding box center [660, 185] width 313 height 29
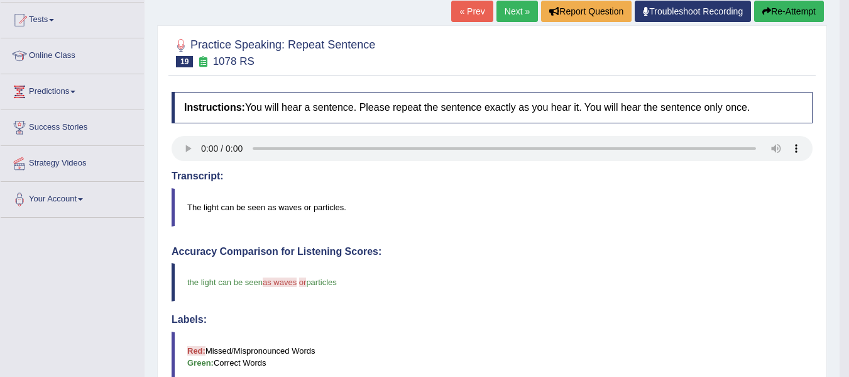
scroll to position [126, 0]
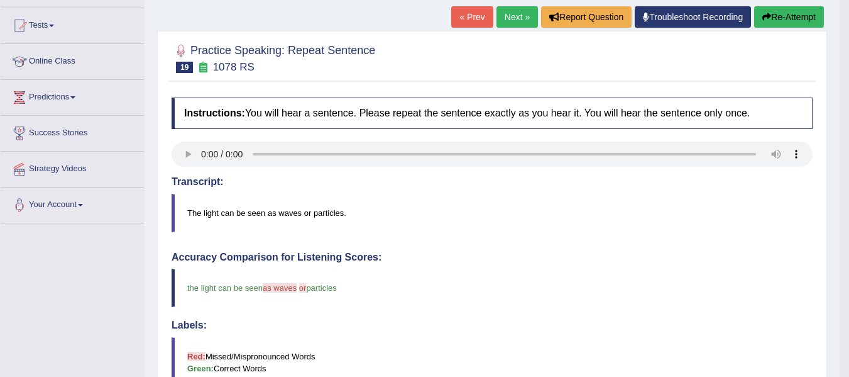
click at [507, 8] on link "Next »" at bounding box center [517, 16] width 41 height 21
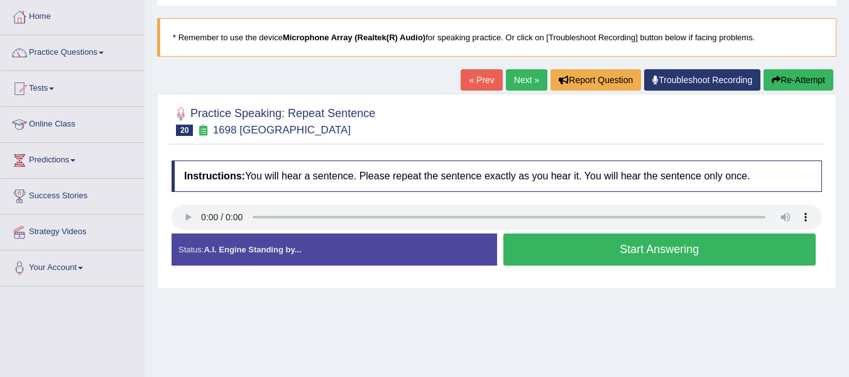
click at [677, 251] on button "Start Answering" at bounding box center [660, 249] width 313 height 32
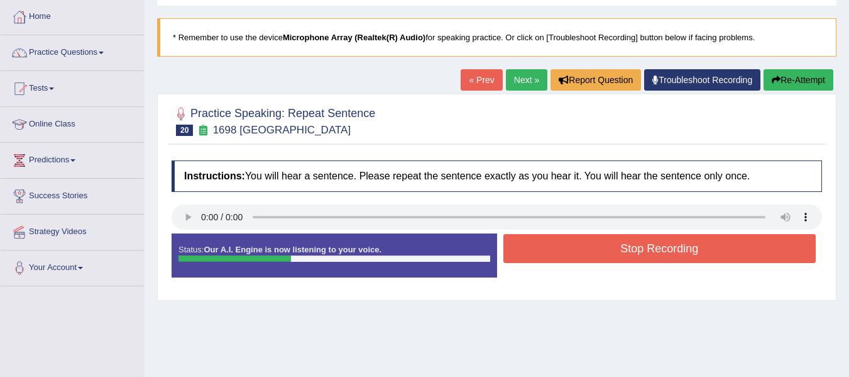
click at [691, 253] on button "Stop Recording" at bounding box center [660, 248] width 313 height 29
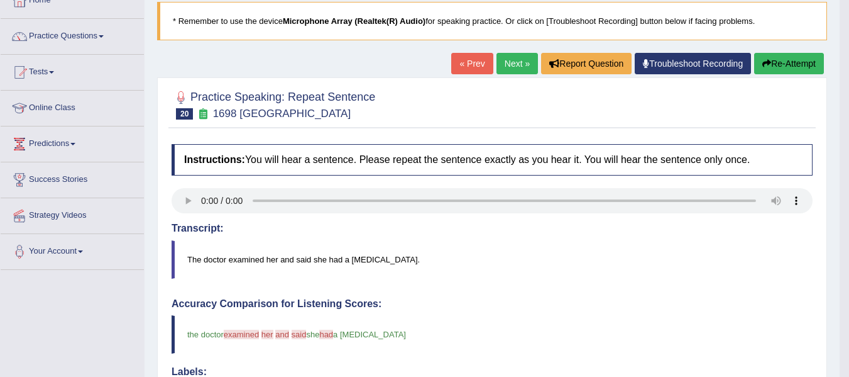
scroll to position [63, 0]
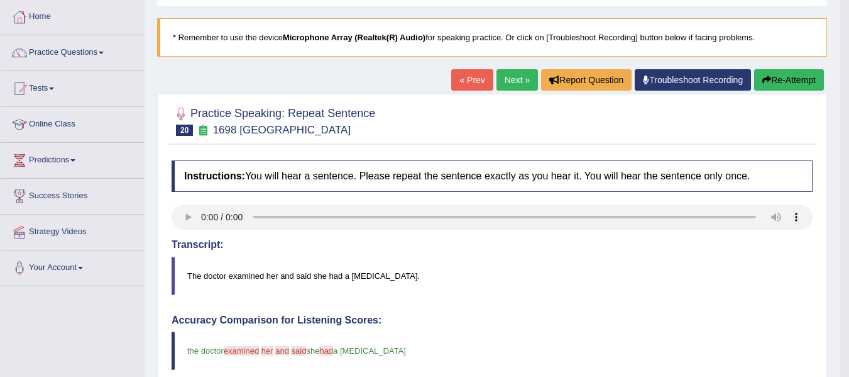
click at [510, 80] on link "Next »" at bounding box center [517, 79] width 41 height 21
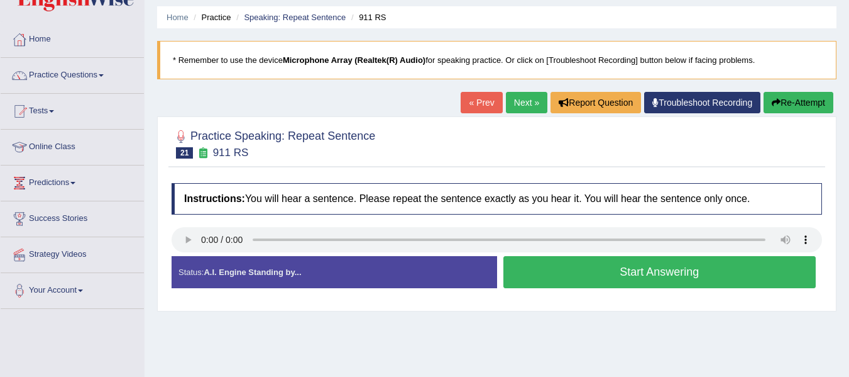
scroll to position [63, 0]
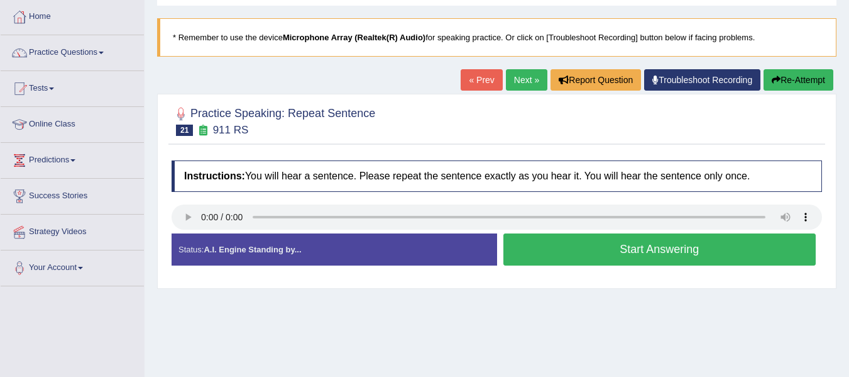
click at [648, 253] on button "Start Answering" at bounding box center [660, 249] width 313 height 32
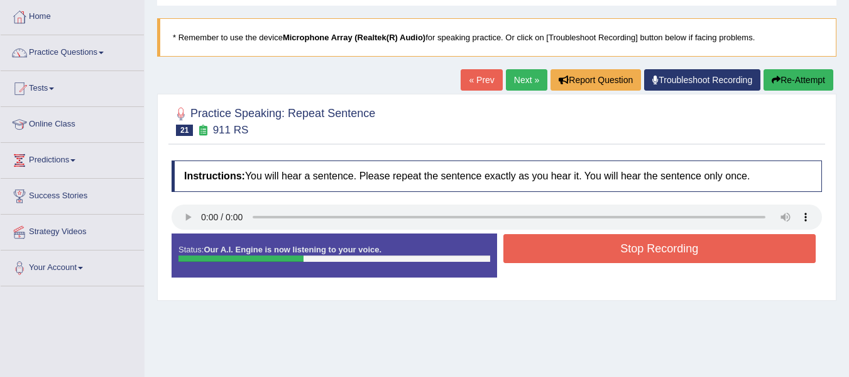
click at [689, 248] on button "Stop Recording" at bounding box center [660, 248] width 313 height 29
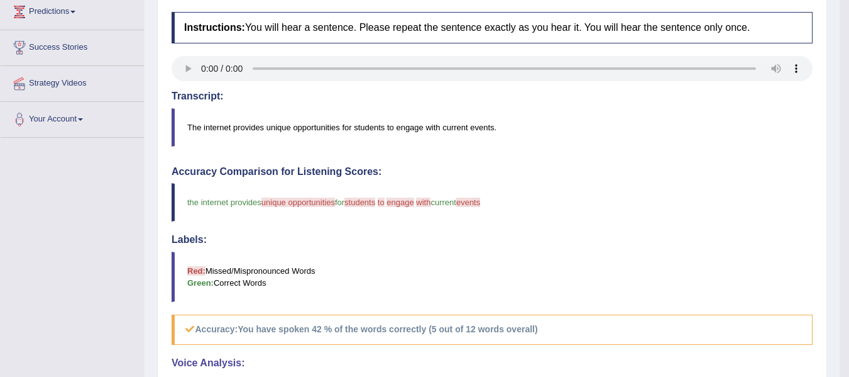
scroll to position [126, 0]
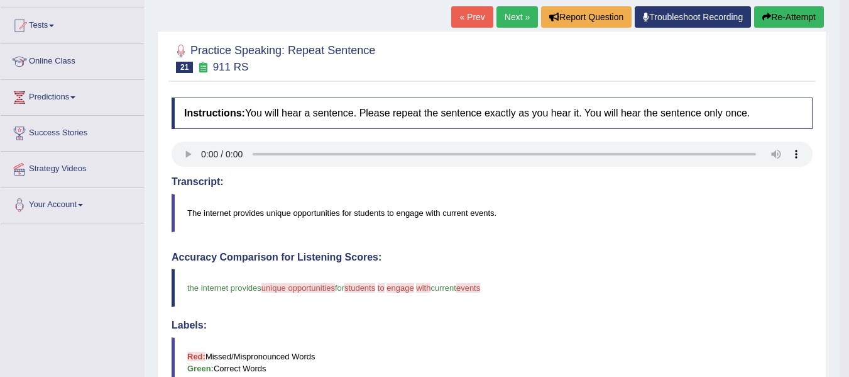
click at [514, 15] on link "Next »" at bounding box center [517, 16] width 41 height 21
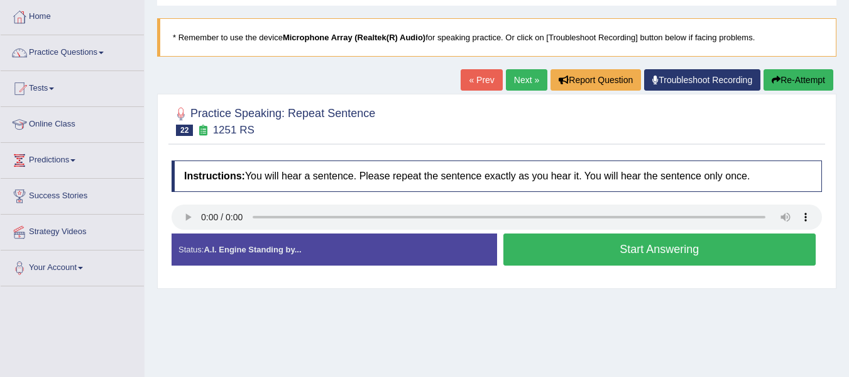
click at [639, 250] on button "Start Answering" at bounding box center [660, 249] width 313 height 32
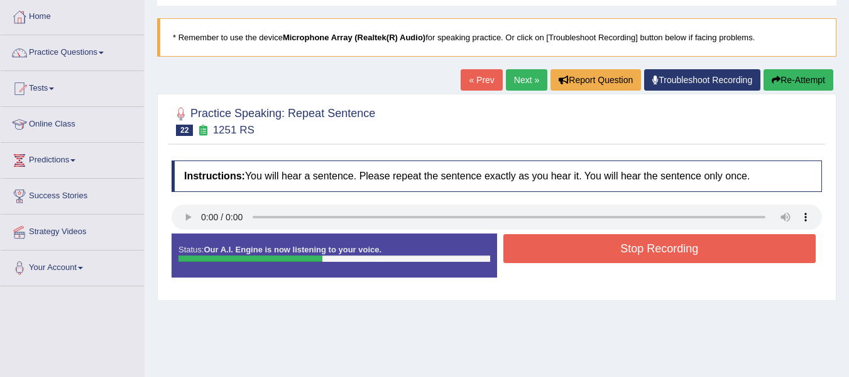
click at [675, 251] on button "Stop Recording" at bounding box center [660, 248] width 313 height 29
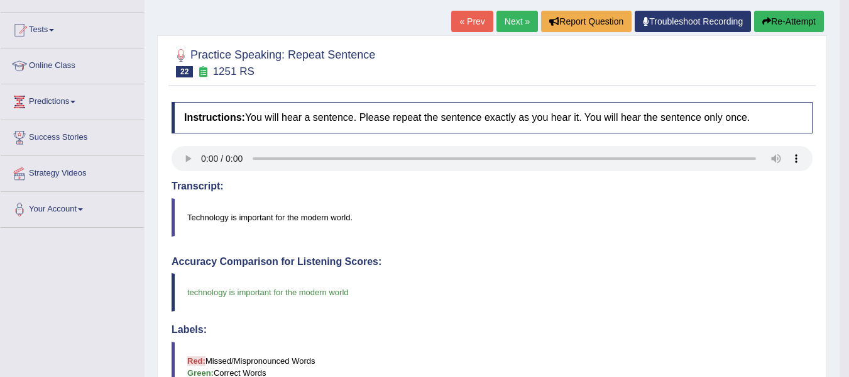
scroll to position [63, 0]
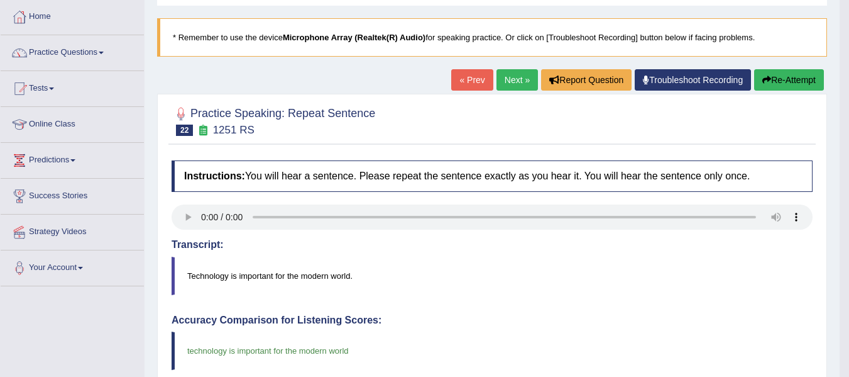
click at [516, 77] on link "Next »" at bounding box center [517, 79] width 41 height 21
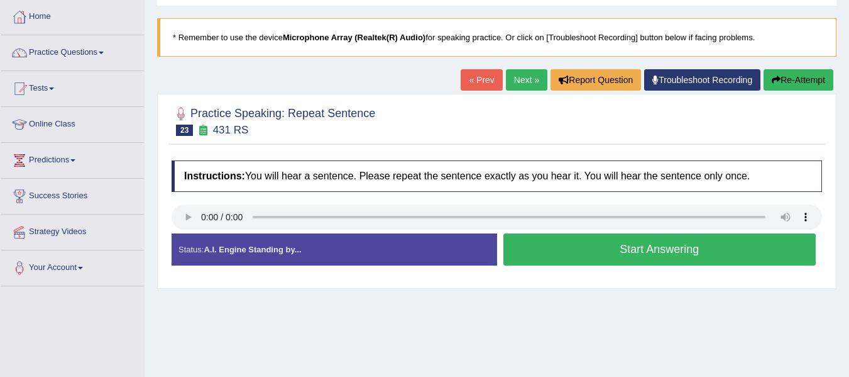
click at [640, 251] on button "Start Answering" at bounding box center [660, 249] width 313 height 32
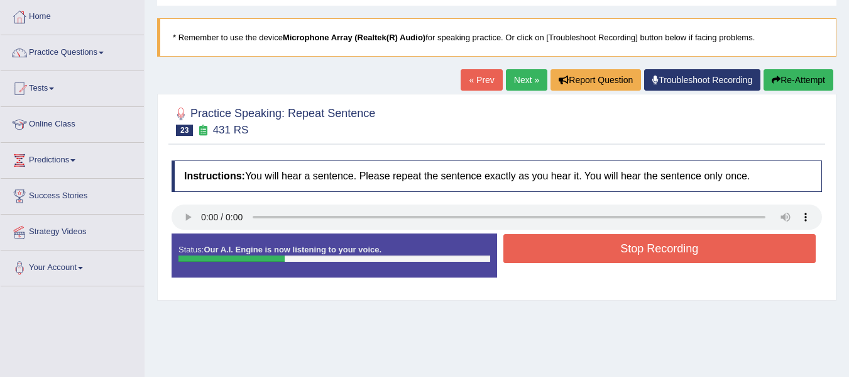
click at [614, 248] on button "Stop Recording" at bounding box center [660, 248] width 313 height 29
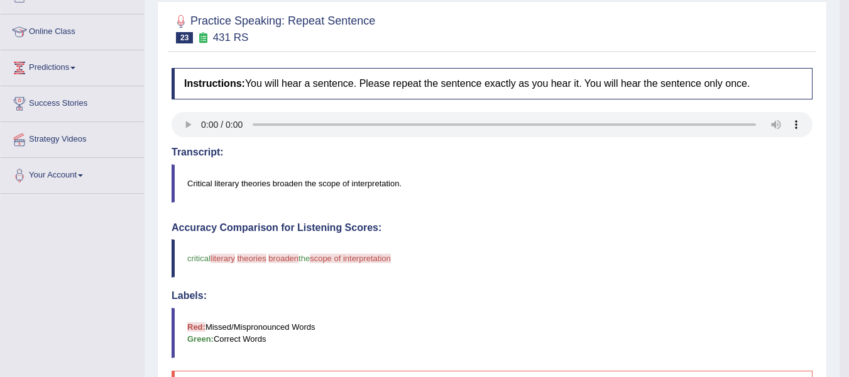
scroll to position [126, 0]
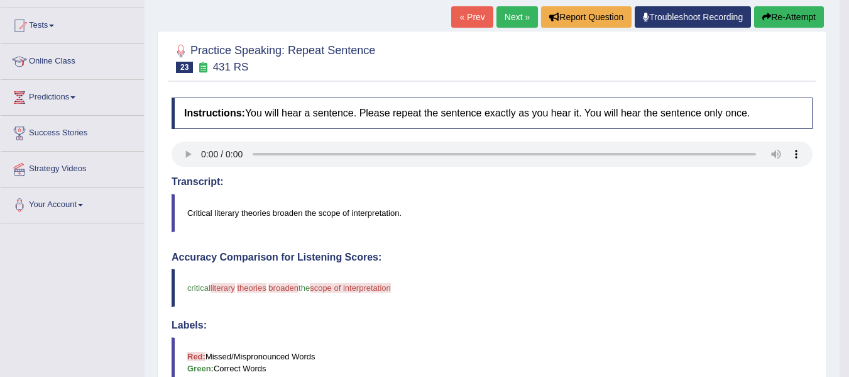
click at [510, 19] on link "Next »" at bounding box center [517, 16] width 41 height 21
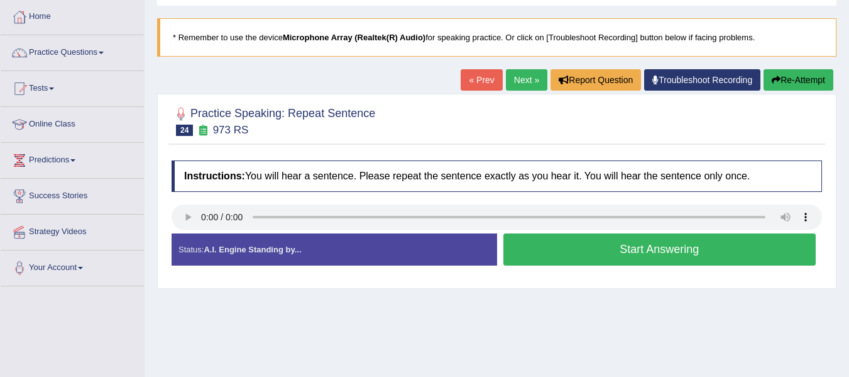
click at [628, 249] on button "Start Answering" at bounding box center [660, 249] width 313 height 32
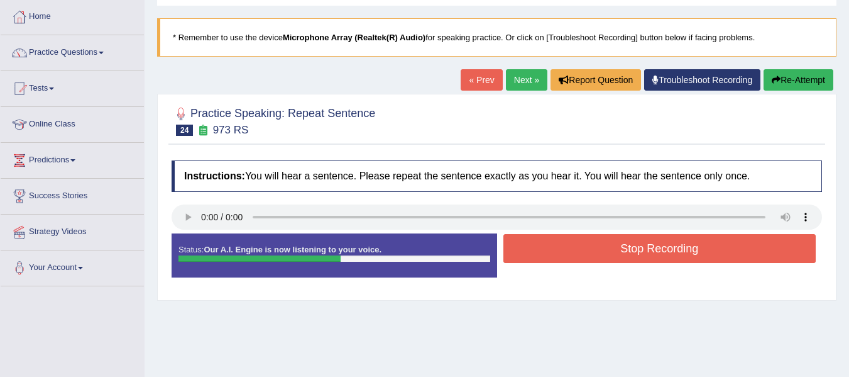
click at [629, 256] on button "Stop Recording" at bounding box center [660, 248] width 313 height 29
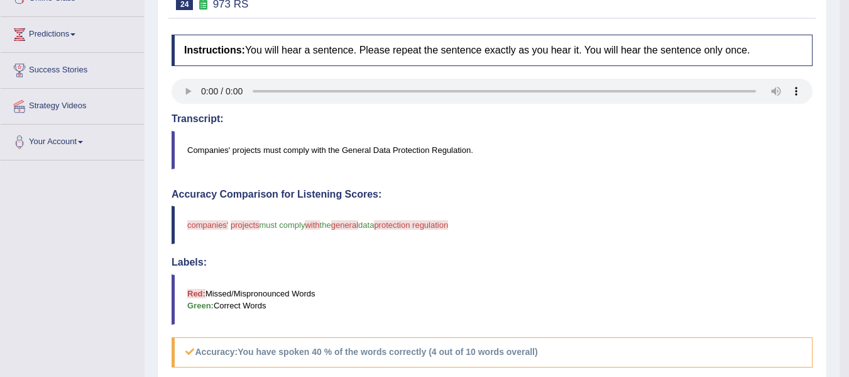
scroll to position [126, 0]
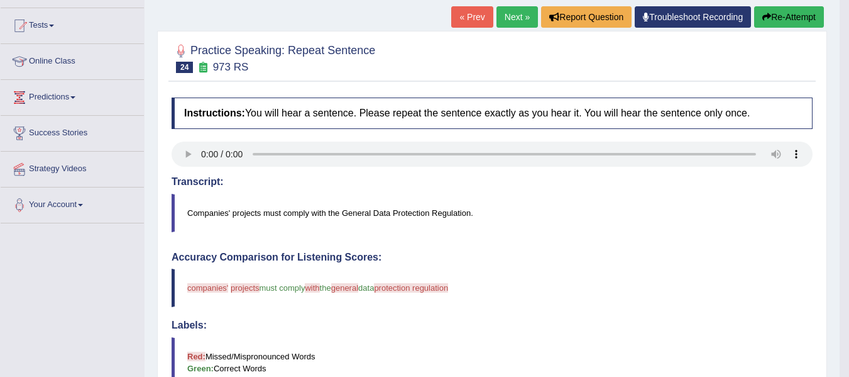
click at [512, 18] on link "Next »" at bounding box center [517, 16] width 41 height 21
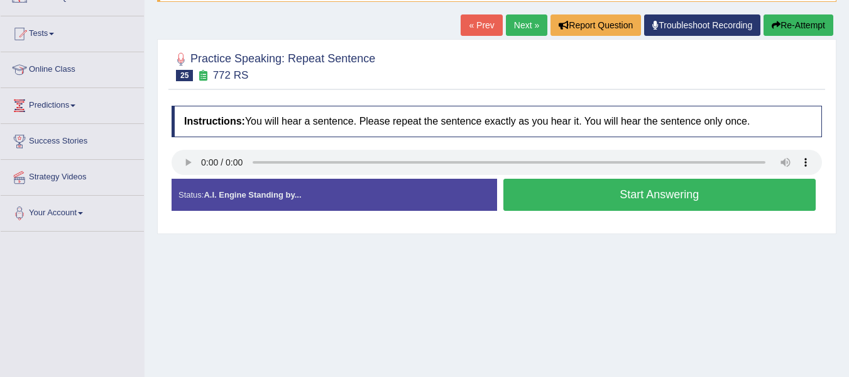
scroll to position [126, 0]
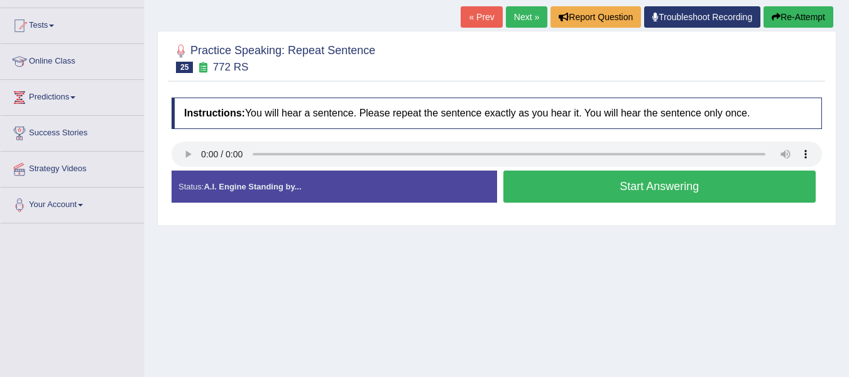
click at [665, 184] on button "Start Answering" at bounding box center [660, 186] width 313 height 32
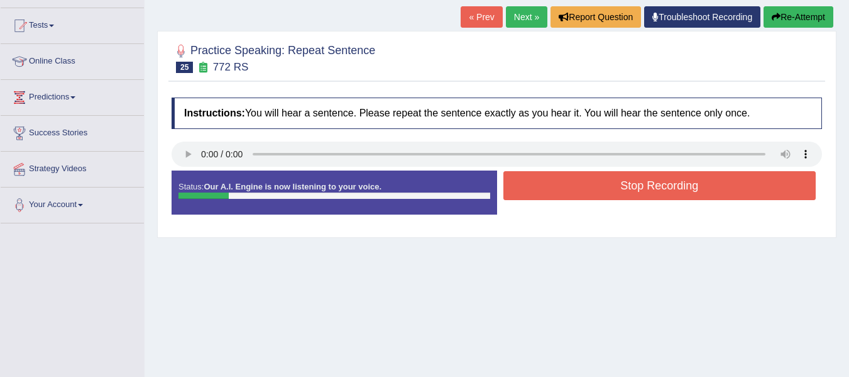
click at [633, 184] on button "Stop Recording" at bounding box center [660, 185] width 313 height 29
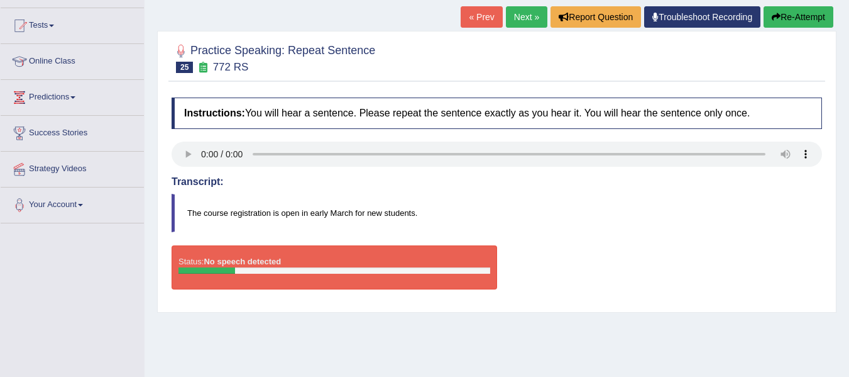
click at [784, 17] on button "Re-Attempt" at bounding box center [799, 16] width 70 height 21
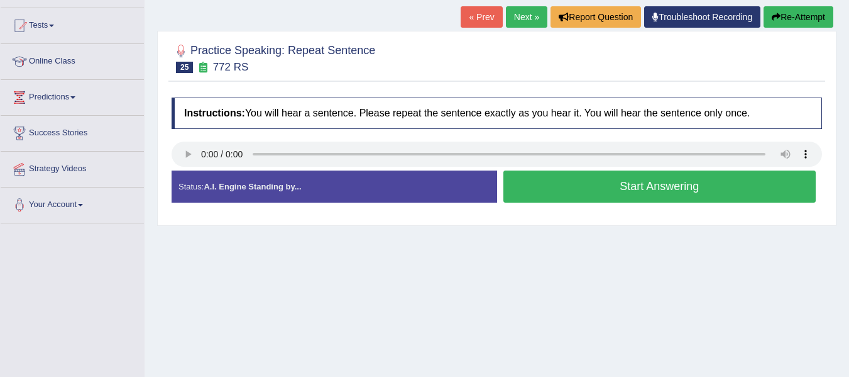
click at [631, 185] on button "Start Answering" at bounding box center [660, 186] width 313 height 32
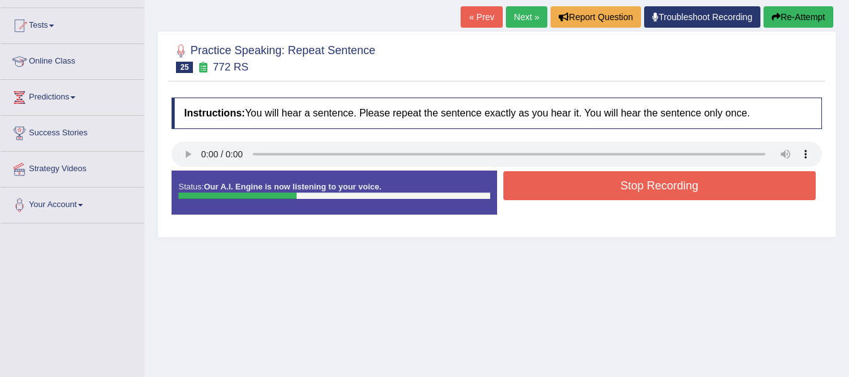
click at [705, 182] on button "Stop Recording" at bounding box center [660, 185] width 313 height 29
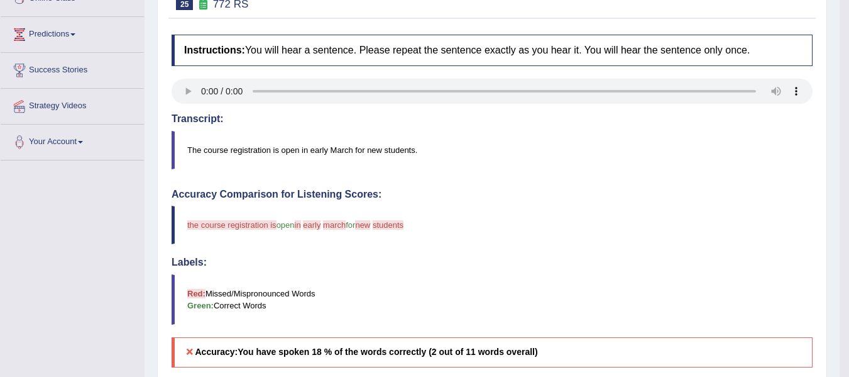
scroll to position [126, 0]
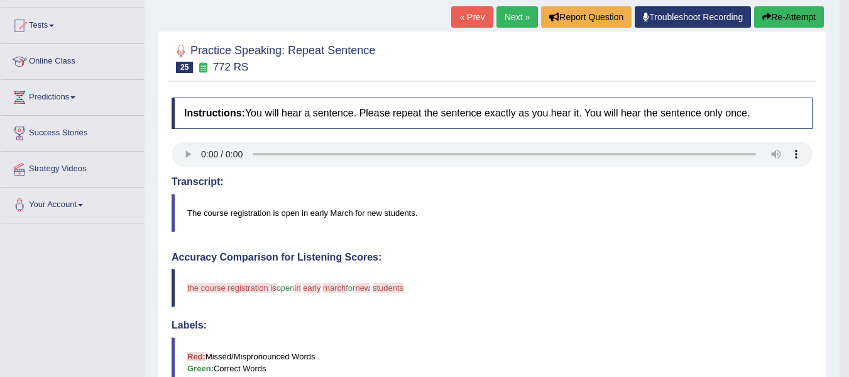
click at [784, 13] on button "Re-Attempt" at bounding box center [789, 16] width 70 height 21
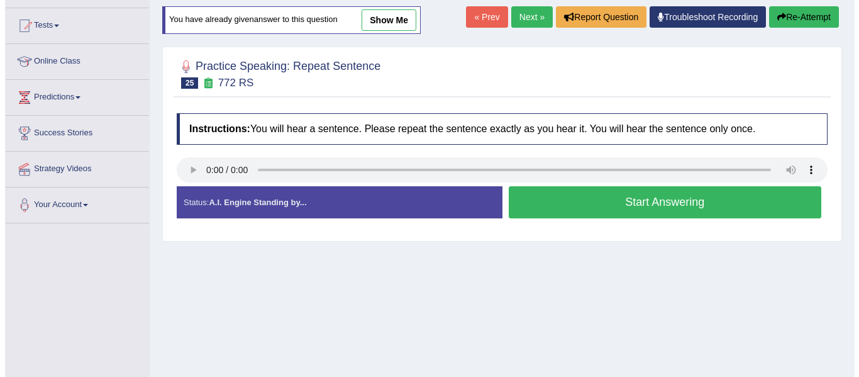
scroll to position [189, 0]
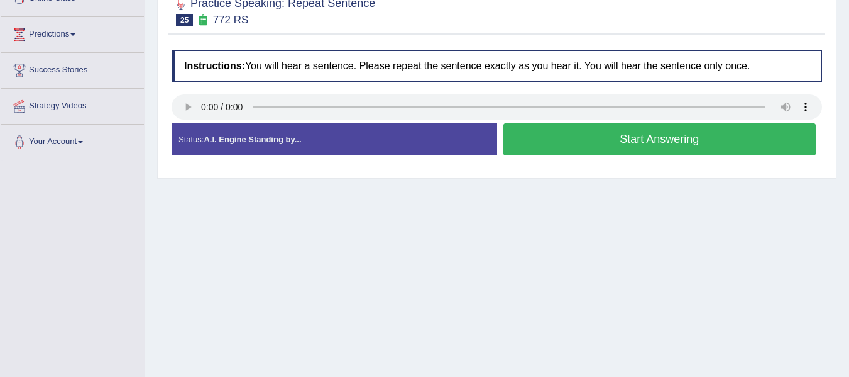
click at [650, 135] on button "Start Answering" at bounding box center [660, 139] width 313 height 32
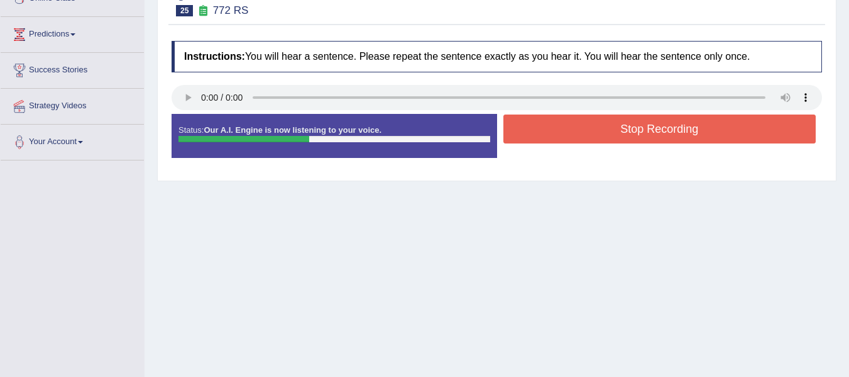
click at [676, 124] on button "Stop Recording" at bounding box center [660, 128] width 313 height 29
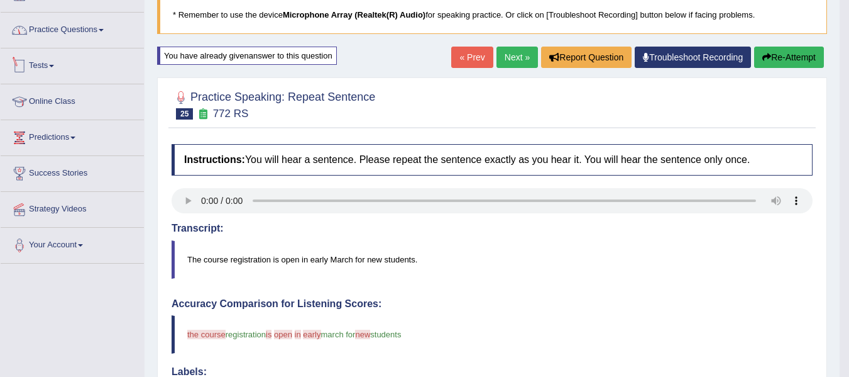
scroll to position [63, 0]
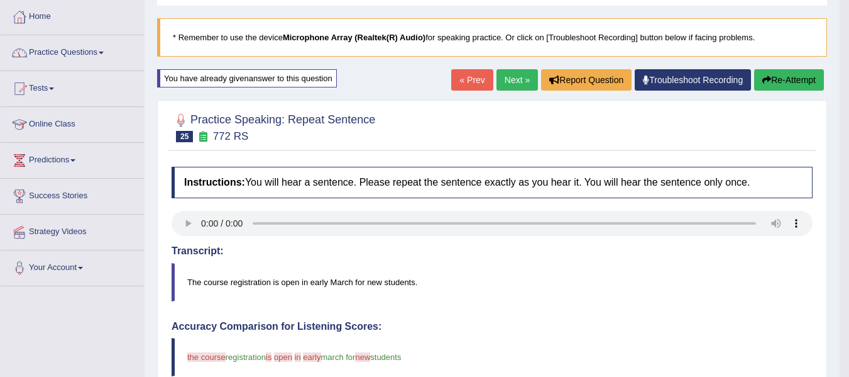
click at [108, 51] on link "Practice Questions" at bounding box center [72, 50] width 143 height 31
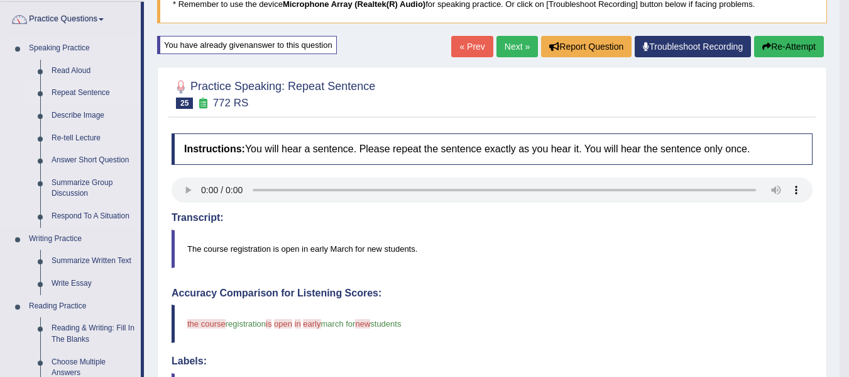
scroll to position [126, 0]
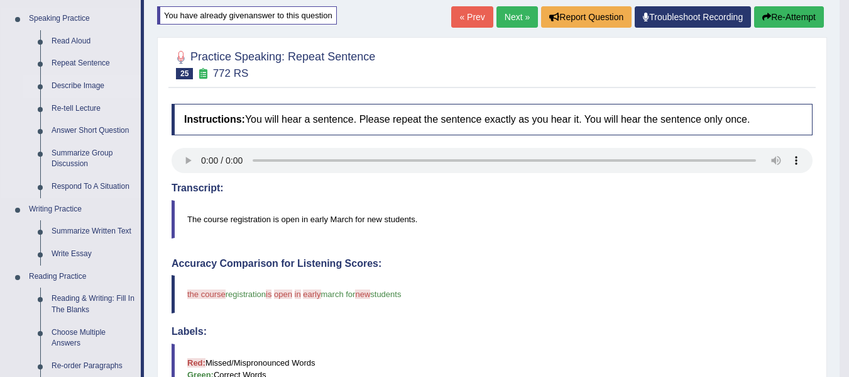
click at [91, 87] on link "Describe Image" at bounding box center [93, 86] width 95 height 23
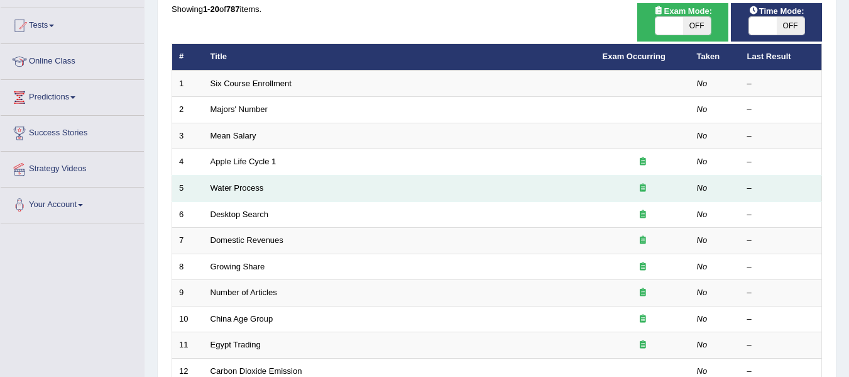
scroll to position [189, 0]
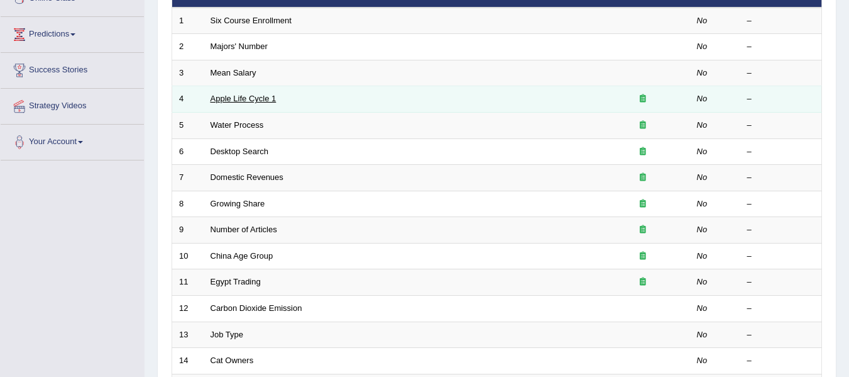
click at [260, 101] on link "Apple Life Cycle 1" at bounding box center [244, 98] width 66 height 9
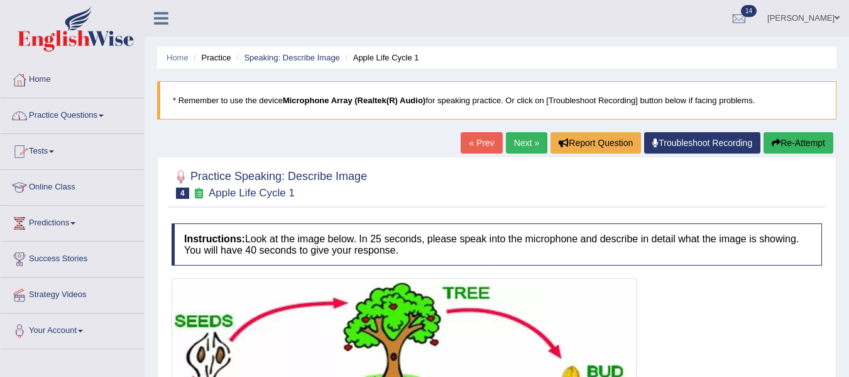
click at [104, 114] on span at bounding box center [101, 115] width 5 height 3
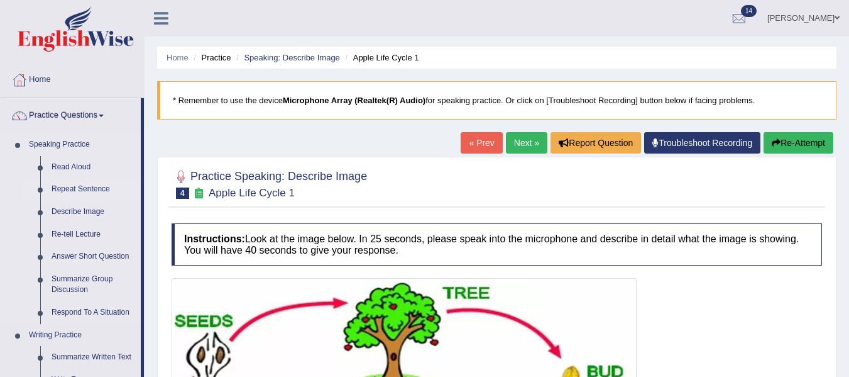
click at [91, 187] on link "Repeat Sentence" at bounding box center [93, 189] width 95 height 23
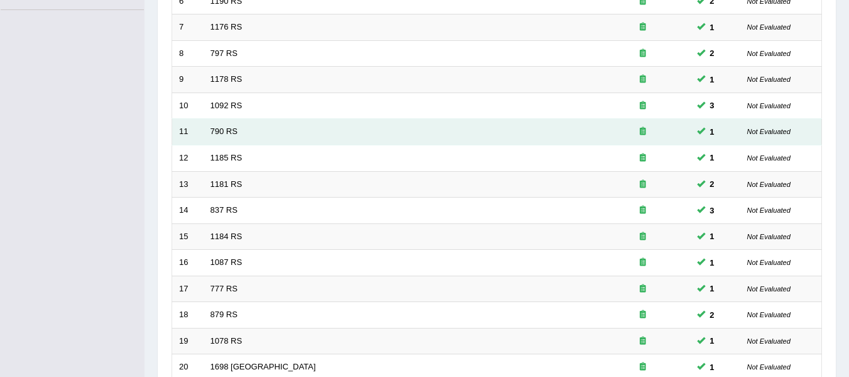
scroll to position [440, 0]
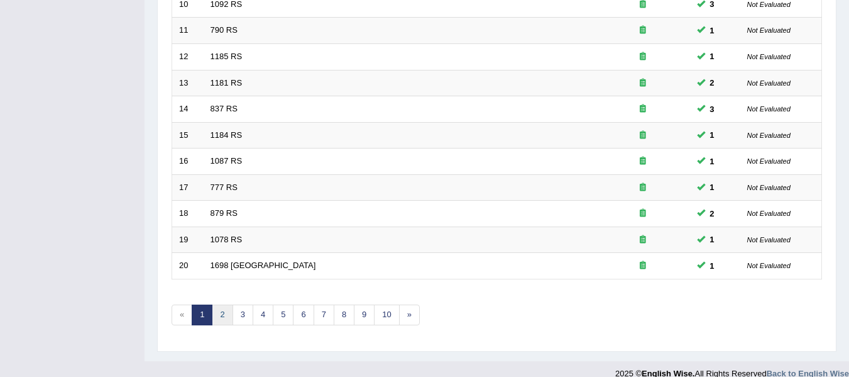
click at [224, 319] on link "2" at bounding box center [222, 314] width 21 height 21
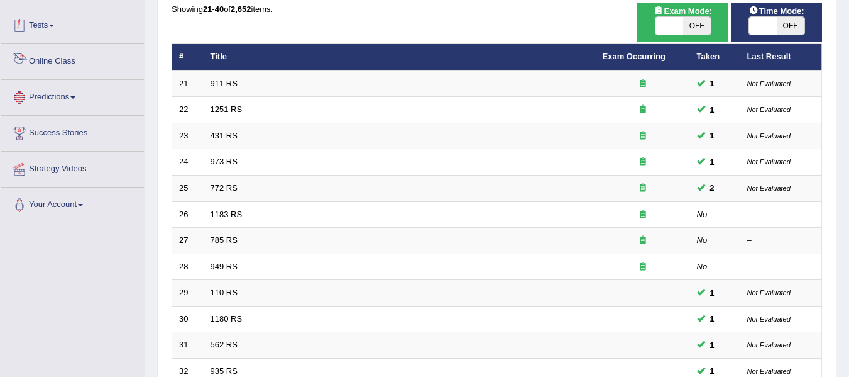
scroll to position [63, 0]
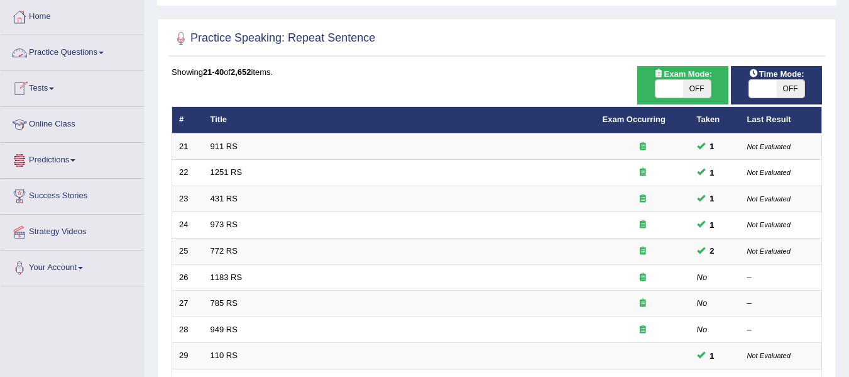
click at [108, 55] on link "Practice Questions" at bounding box center [72, 50] width 143 height 31
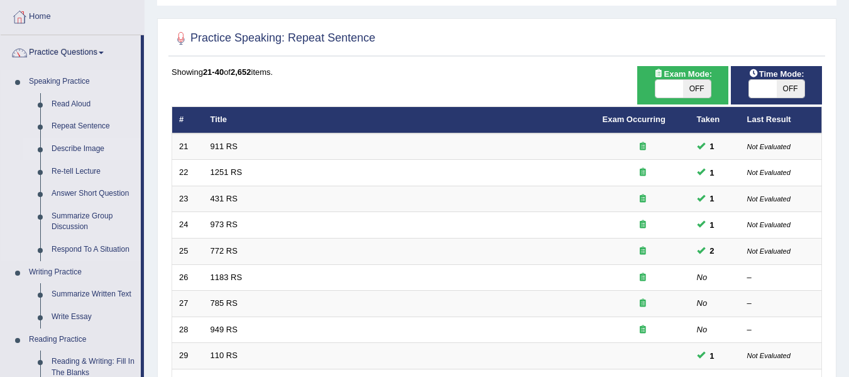
click at [96, 148] on link "Describe Image" at bounding box center [93, 149] width 95 height 23
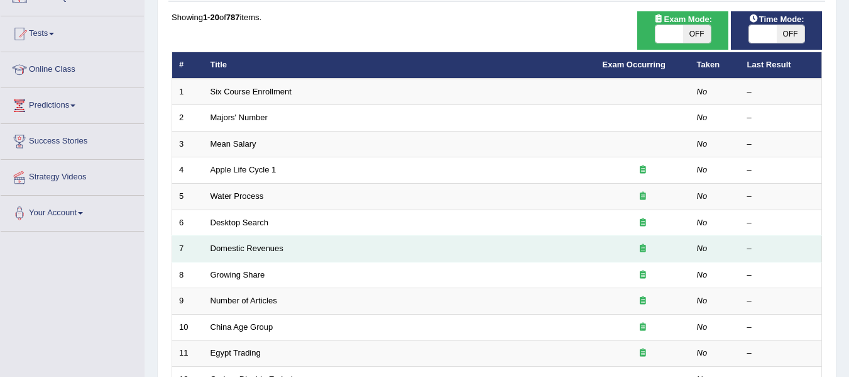
scroll to position [126, 0]
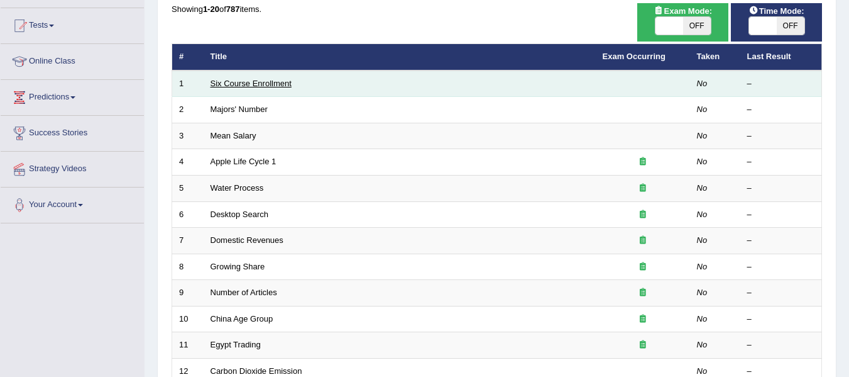
click at [241, 85] on link "Six Course Enrollment" at bounding box center [251, 83] width 81 height 9
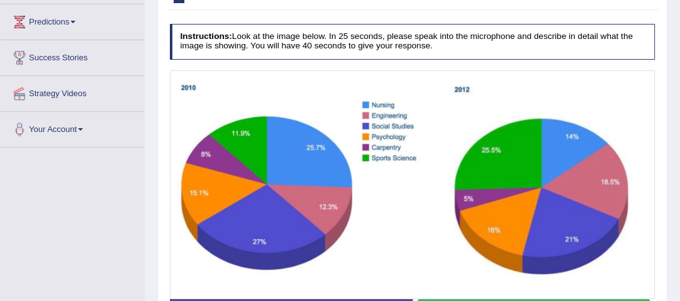
scroll to position [251, 0]
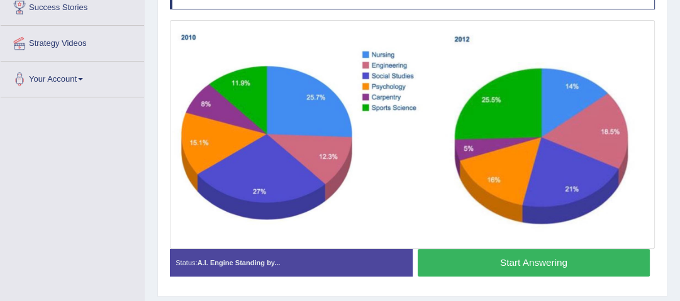
click at [507, 260] on button "Start Answering" at bounding box center [533, 262] width 232 height 27
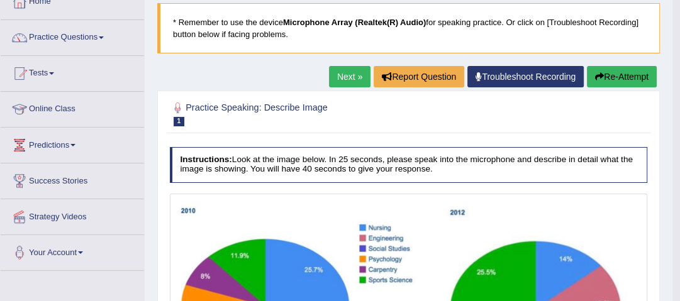
scroll to position [50, 0]
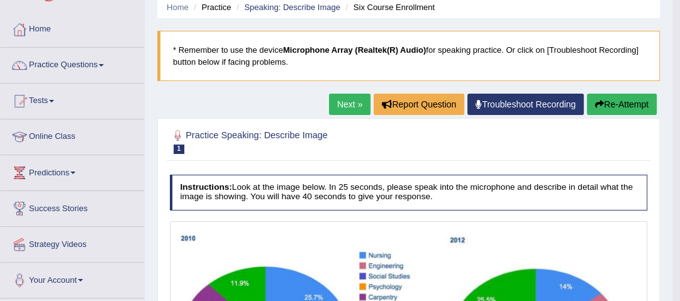
click at [615, 102] on button "Re-Attempt" at bounding box center [621, 104] width 70 height 21
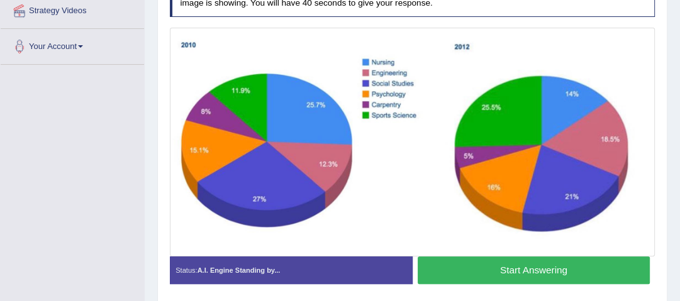
scroll to position [302, 0]
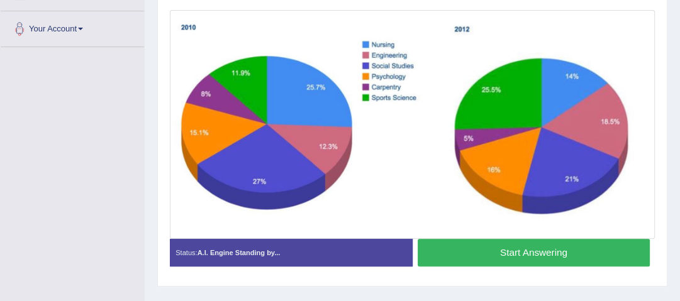
click at [526, 254] on button "Start Answering" at bounding box center [533, 252] width 232 height 27
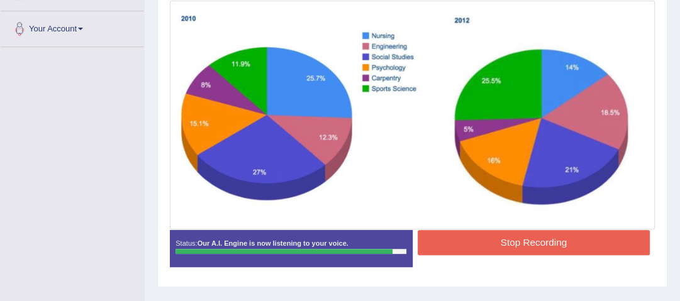
click at [538, 245] on button "Stop Recording" at bounding box center [533, 242] width 232 height 25
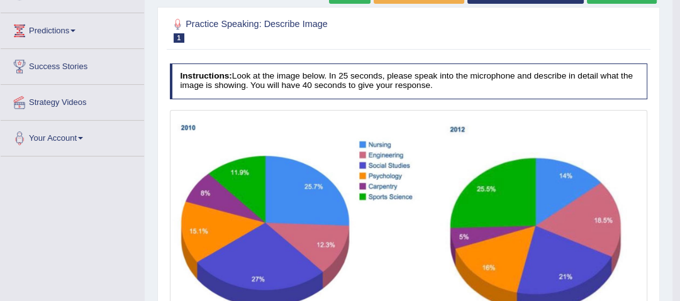
scroll to position [151, 0]
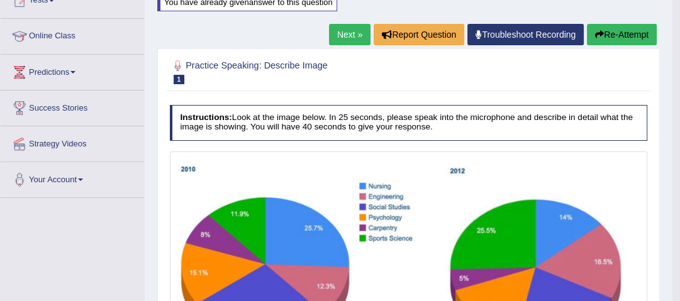
click at [348, 36] on link "Next »" at bounding box center [349, 34] width 41 height 21
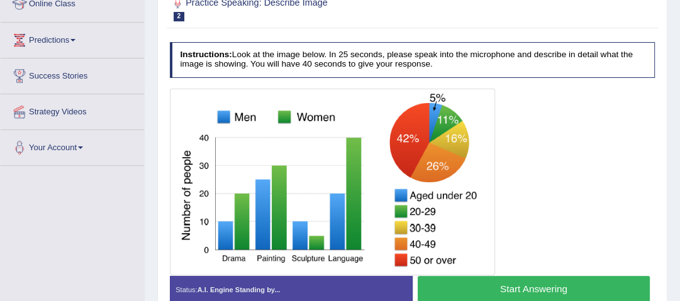
scroll to position [201, 0]
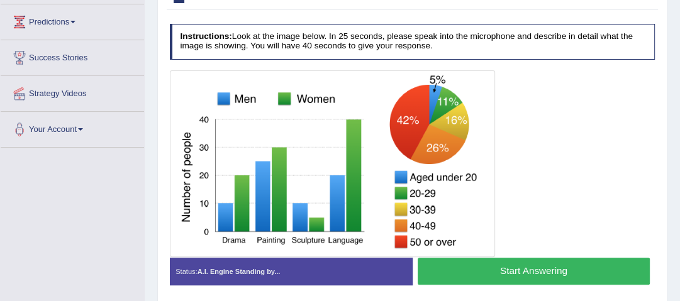
click at [541, 267] on button "Start Answering" at bounding box center [533, 271] width 232 height 27
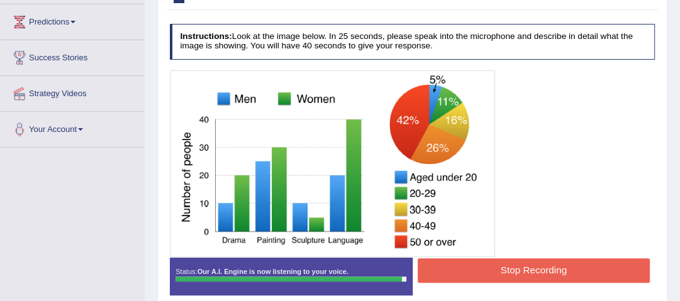
click at [505, 266] on button "Stop Recording" at bounding box center [533, 270] width 232 height 25
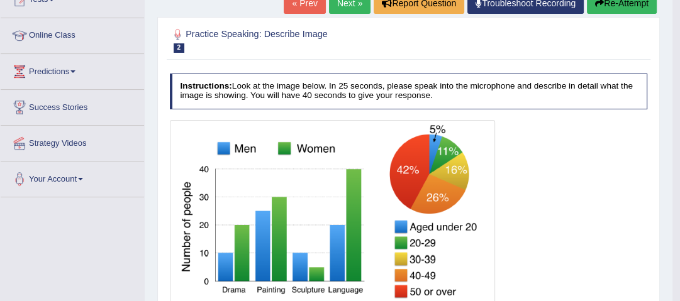
scroll to position [151, 0]
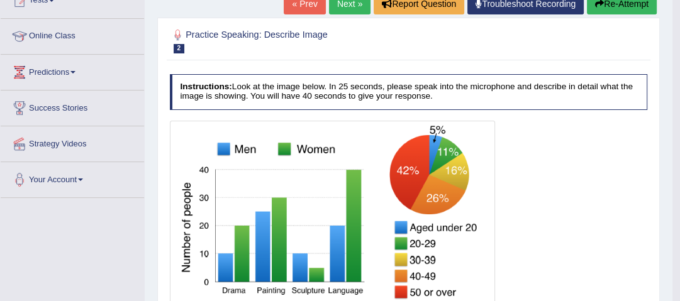
click at [350, 1] on link "Next »" at bounding box center [349, 3] width 41 height 21
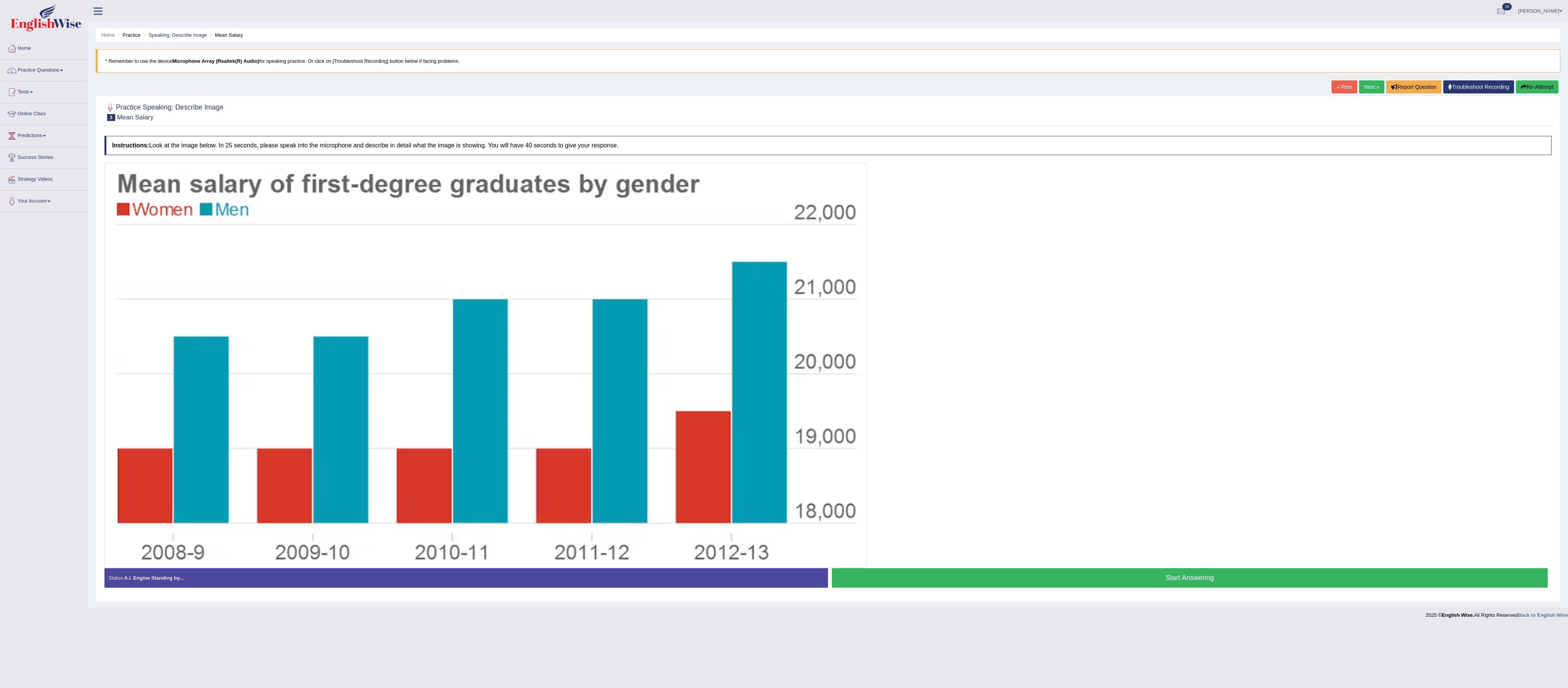
click at [413, 183] on button "Start Answering" at bounding box center [1190, 578] width 716 height 19
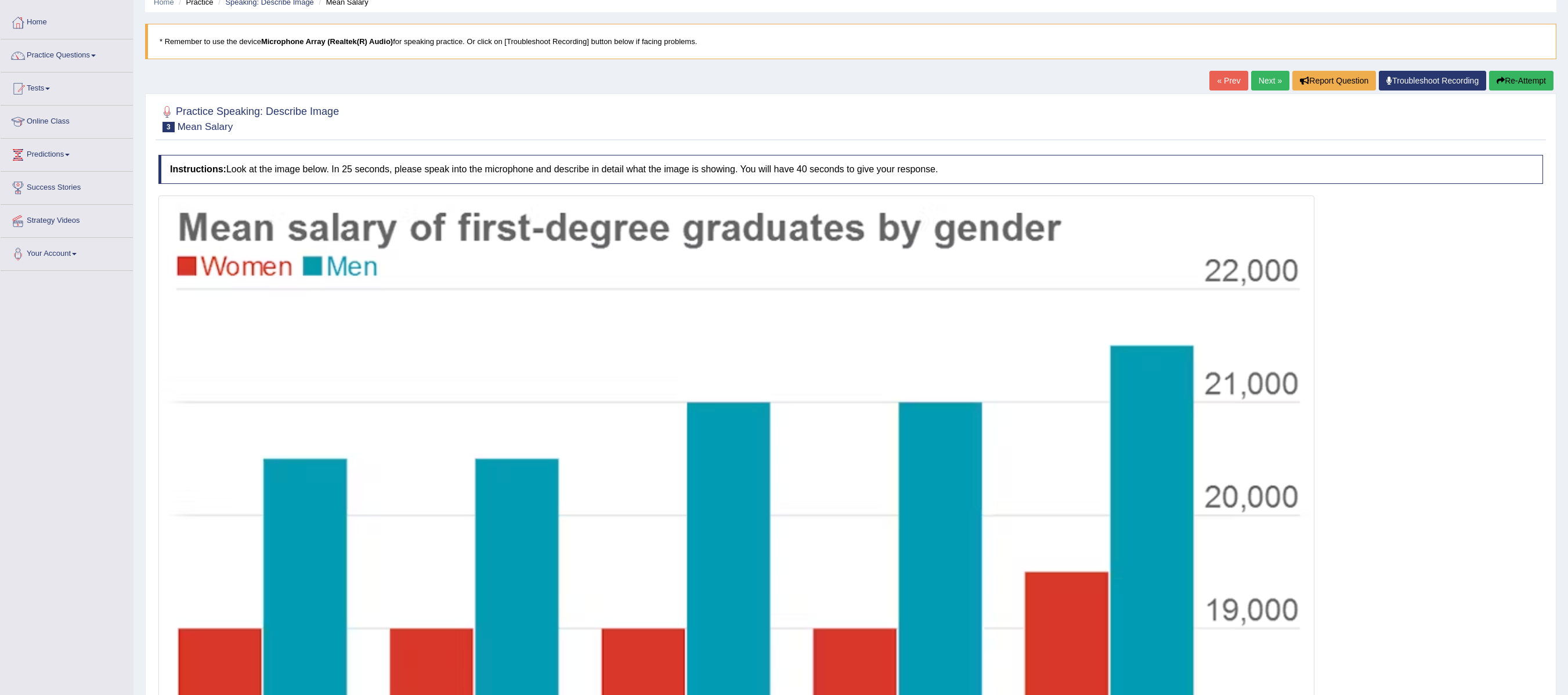
scroll to position [44, 0]
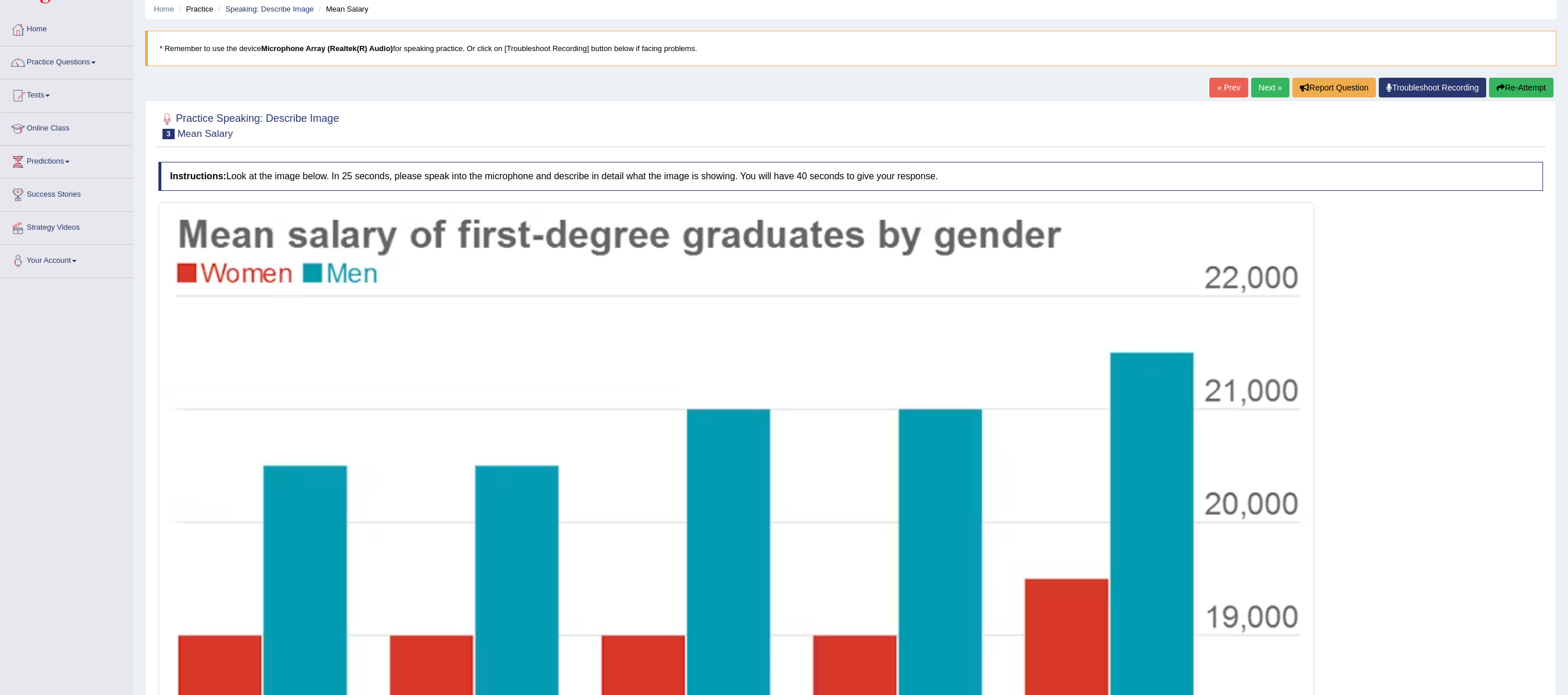
click at [627, 87] on link "Next »" at bounding box center [1270, 87] width 38 height 19
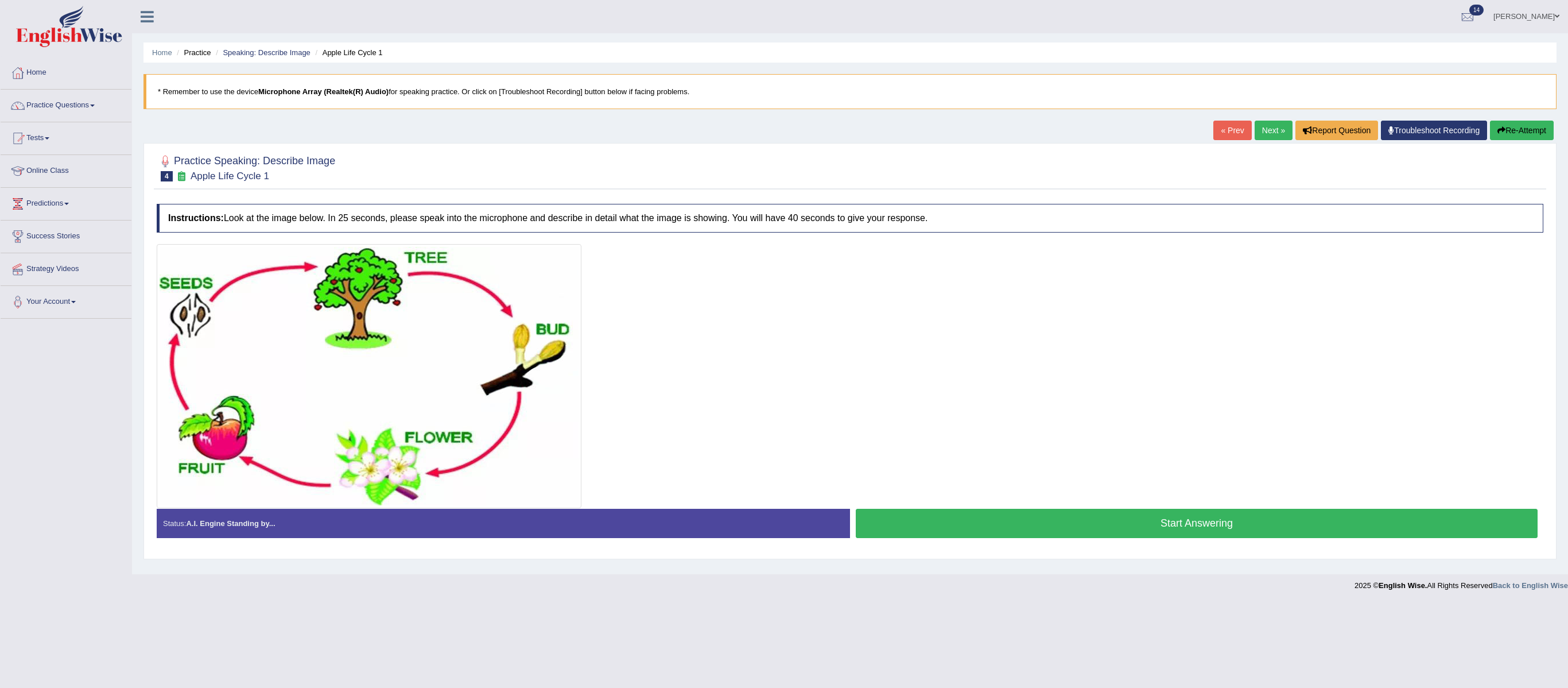
click at [1123, 528] on button "Start Answering" at bounding box center [1196, 524] width 682 height 29
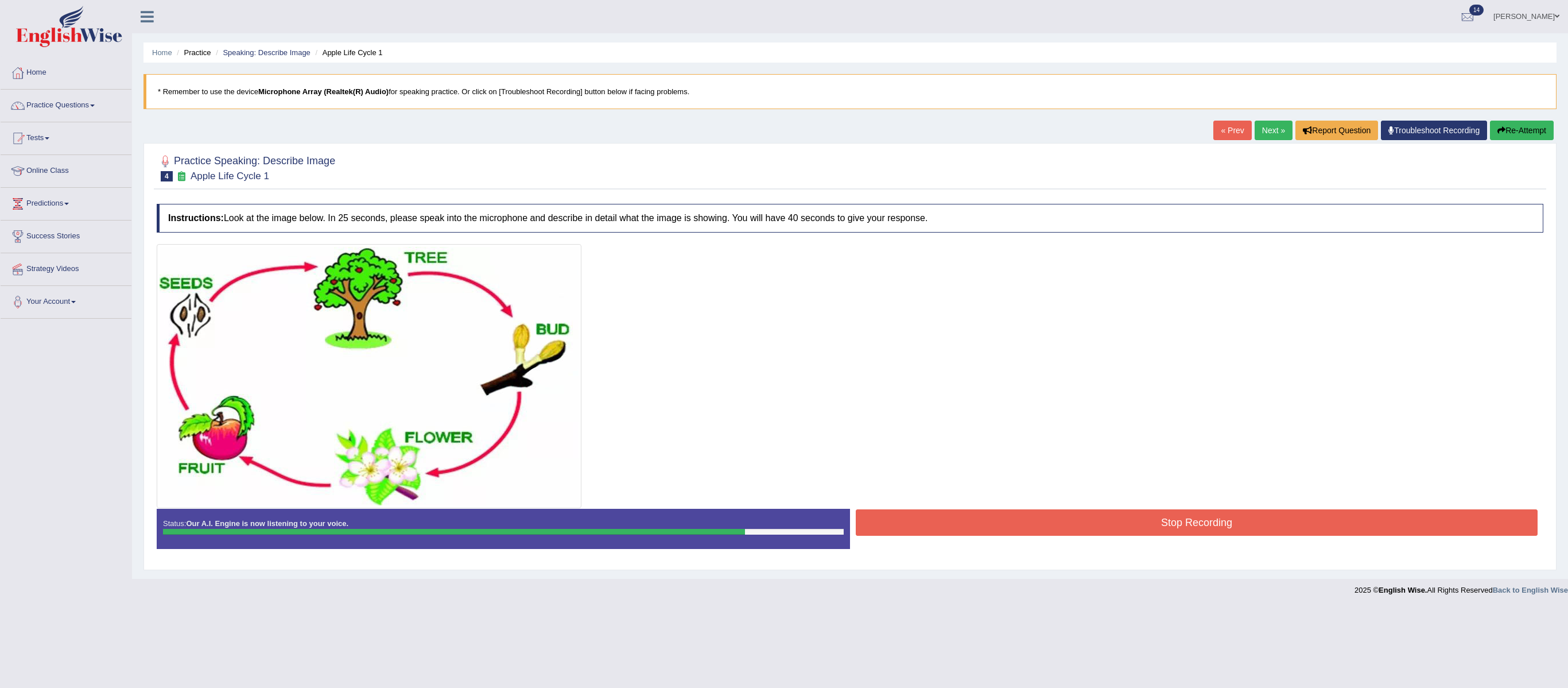
click at [1125, 535] on button "Stop Recording" at bounding box center [1196, 523] width 682 height 26
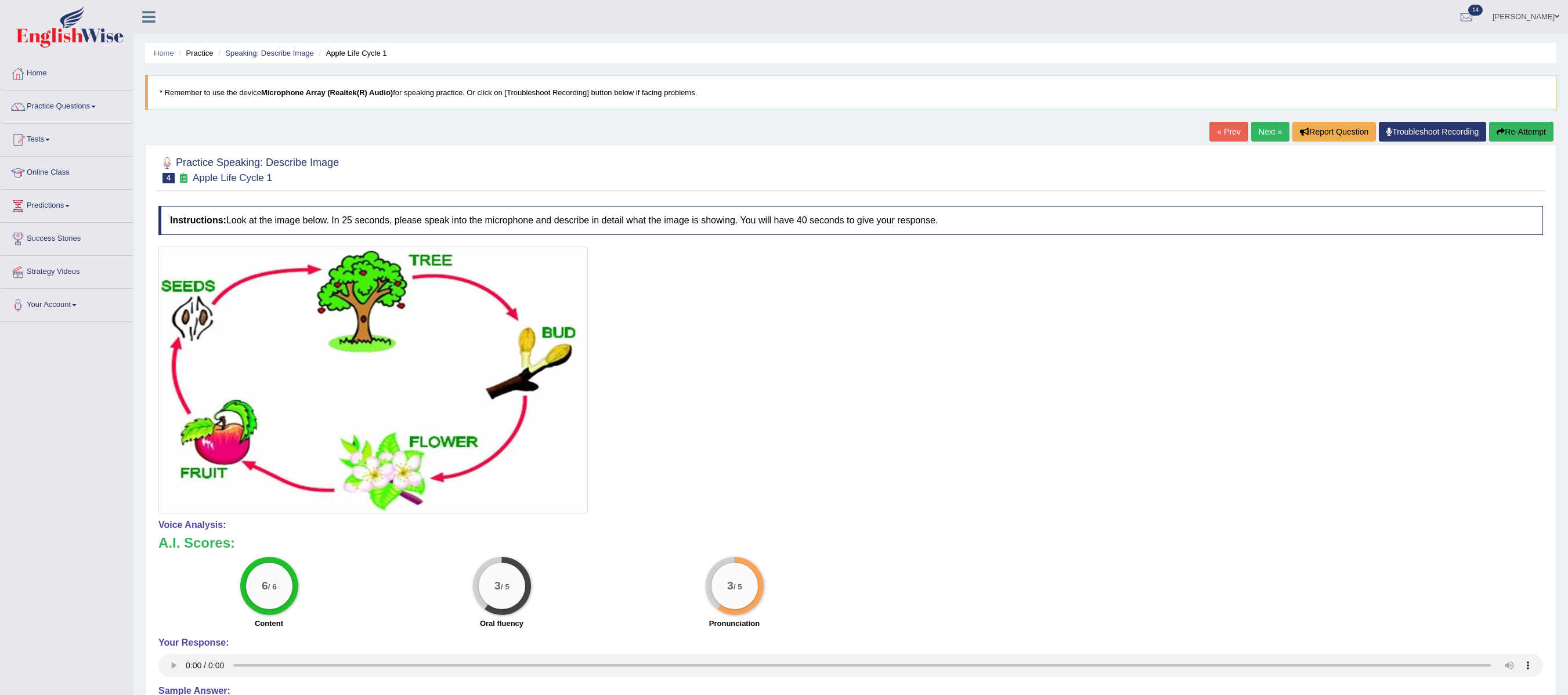
click at [1260, 137] on link "Next »" at bounding box center [1270, 131] width 38 height 19
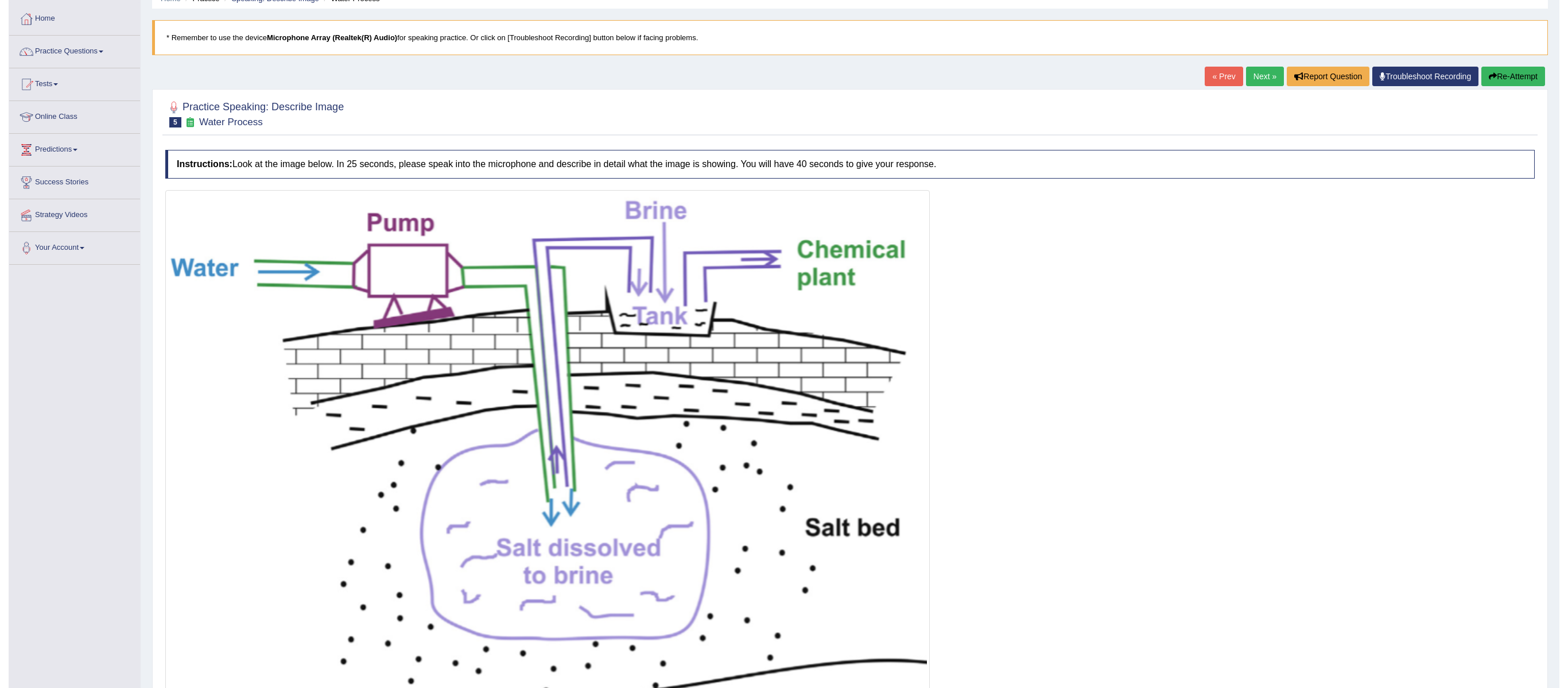
scroll to position [169, 0]
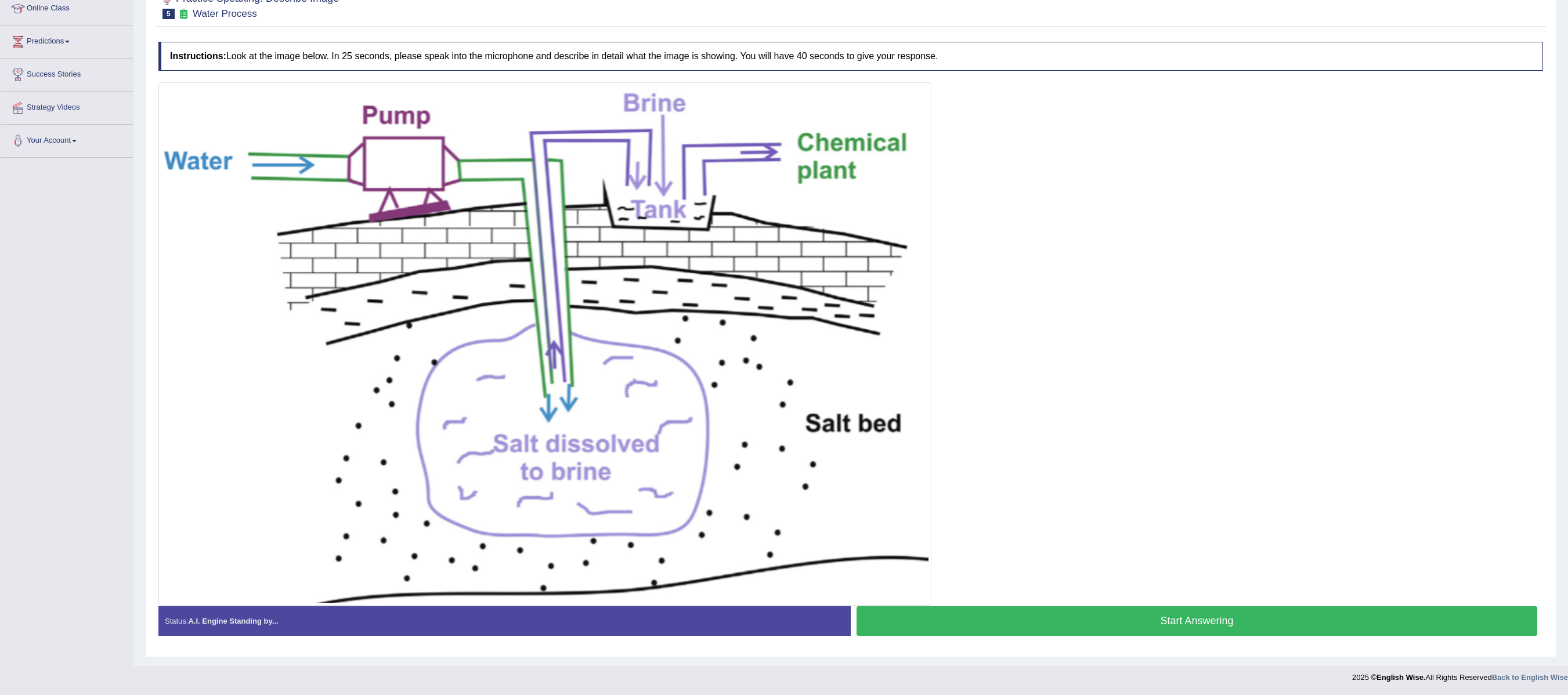
click at [1188, 618] on button "Start Answering" at bounding box center [1197, 621] width 681 height 30
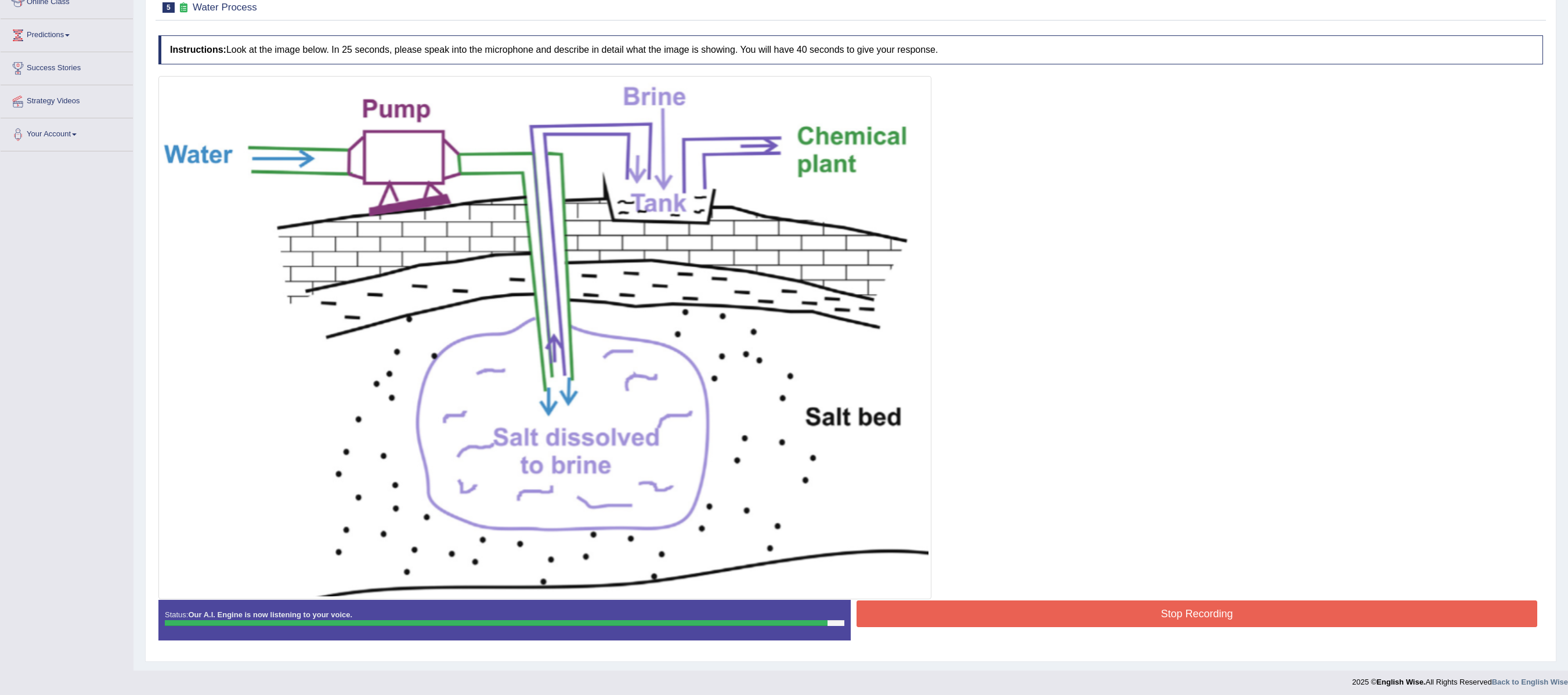
click at [1178, 621] on button "Stop Recording" at bounding box center [1197, 614] width 681 height 27
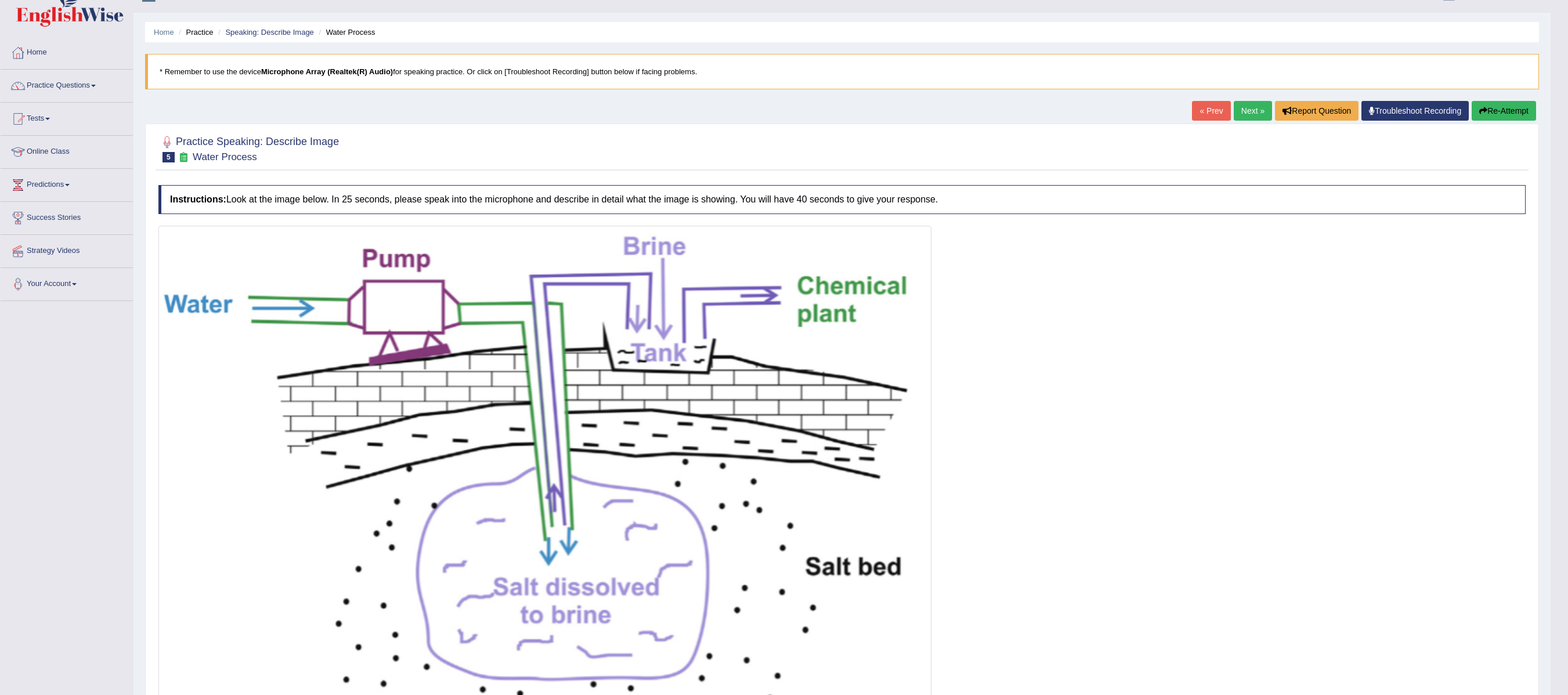
scroll to position [19, 0]
click at [1247, 118] on link "Next »" at bounding box center [1252, 112] width 38 height 19
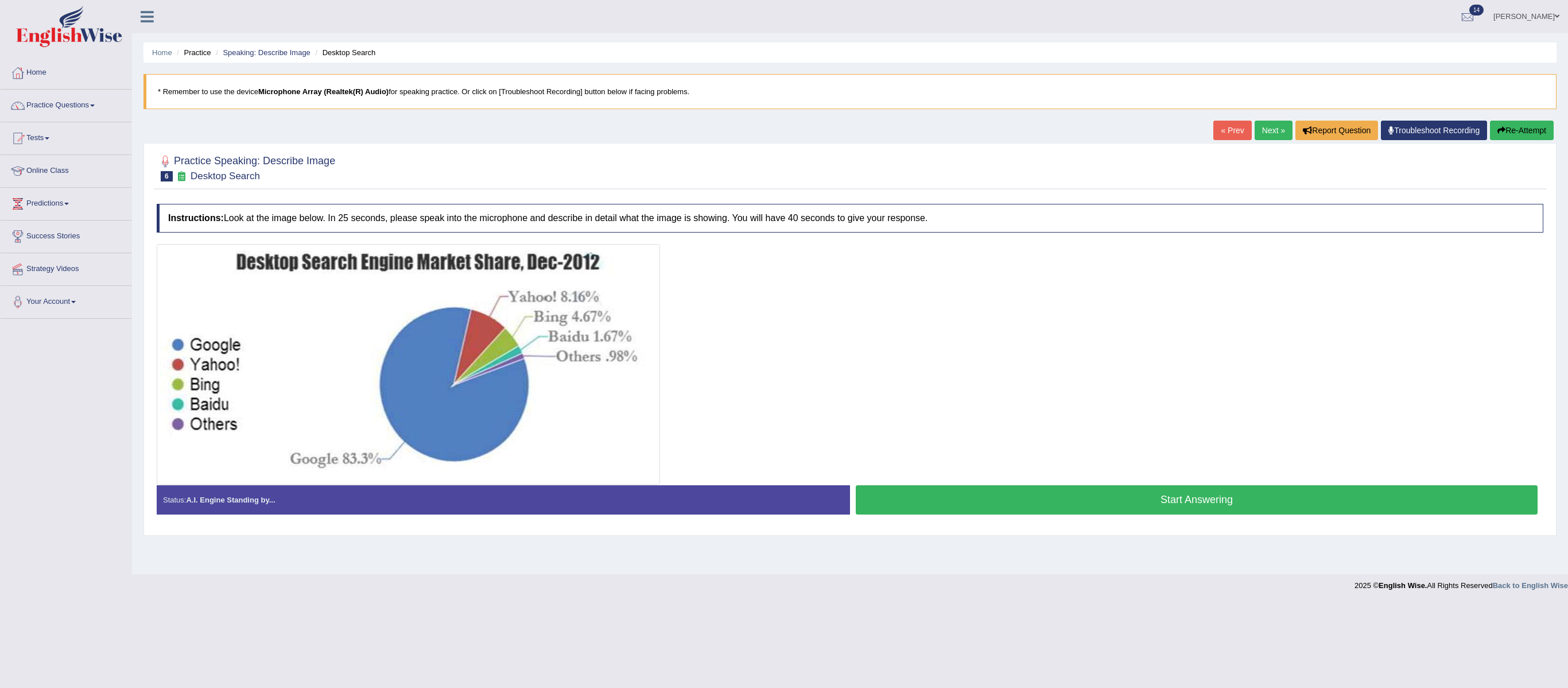
click at [1228, 506] on button "Start Answering" at bounding box center [1196, 500] width 682 height 29
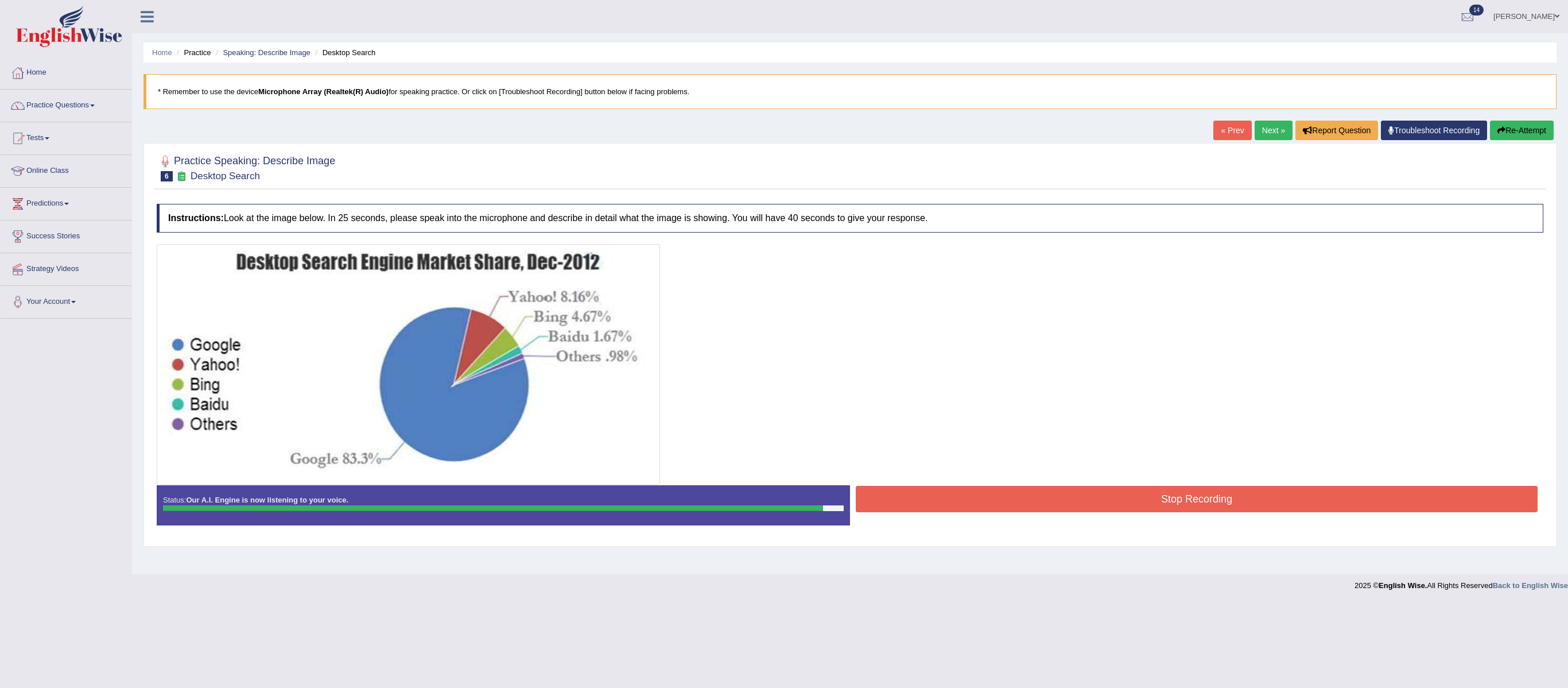
click at [1083, 505] on button "Stop Recording" at bounding box center [1196, 499] width 682 height 26
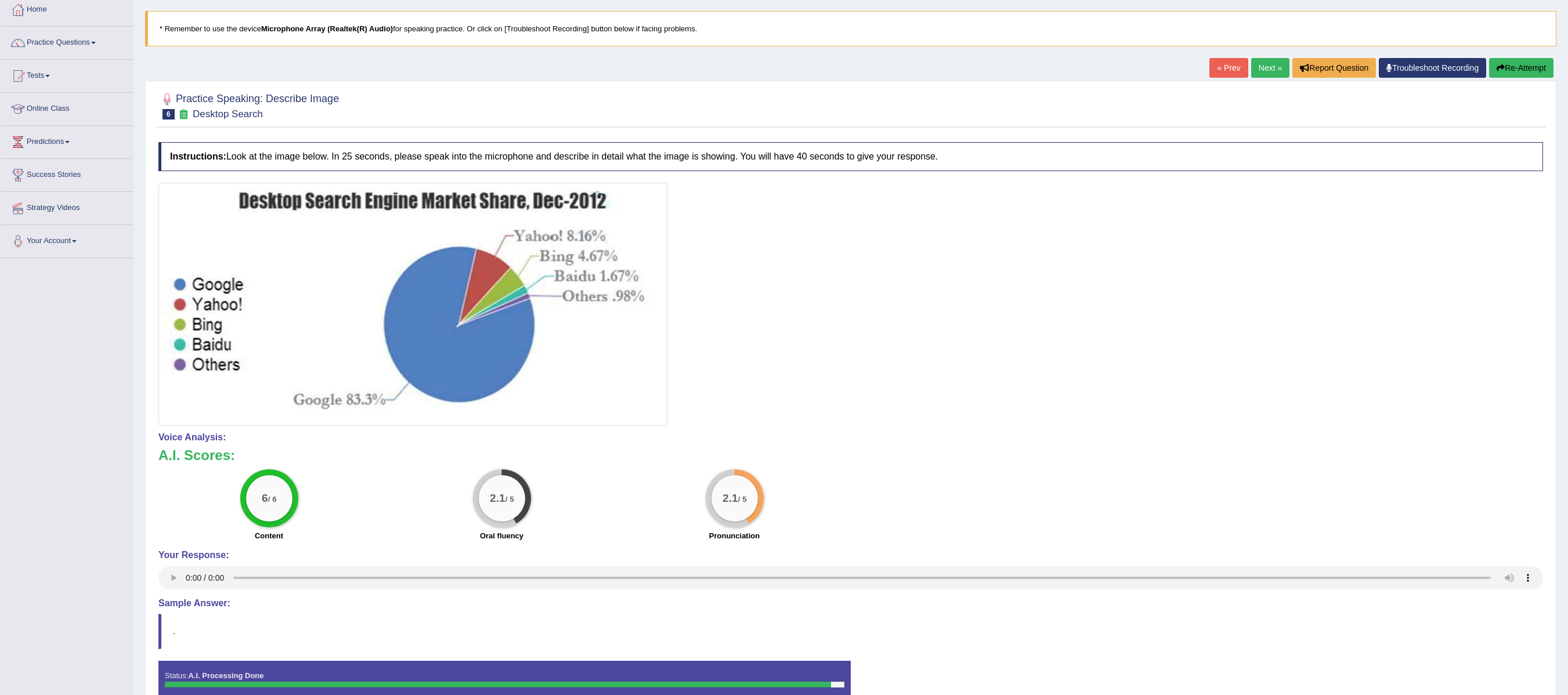
scroll to position [116, 0]
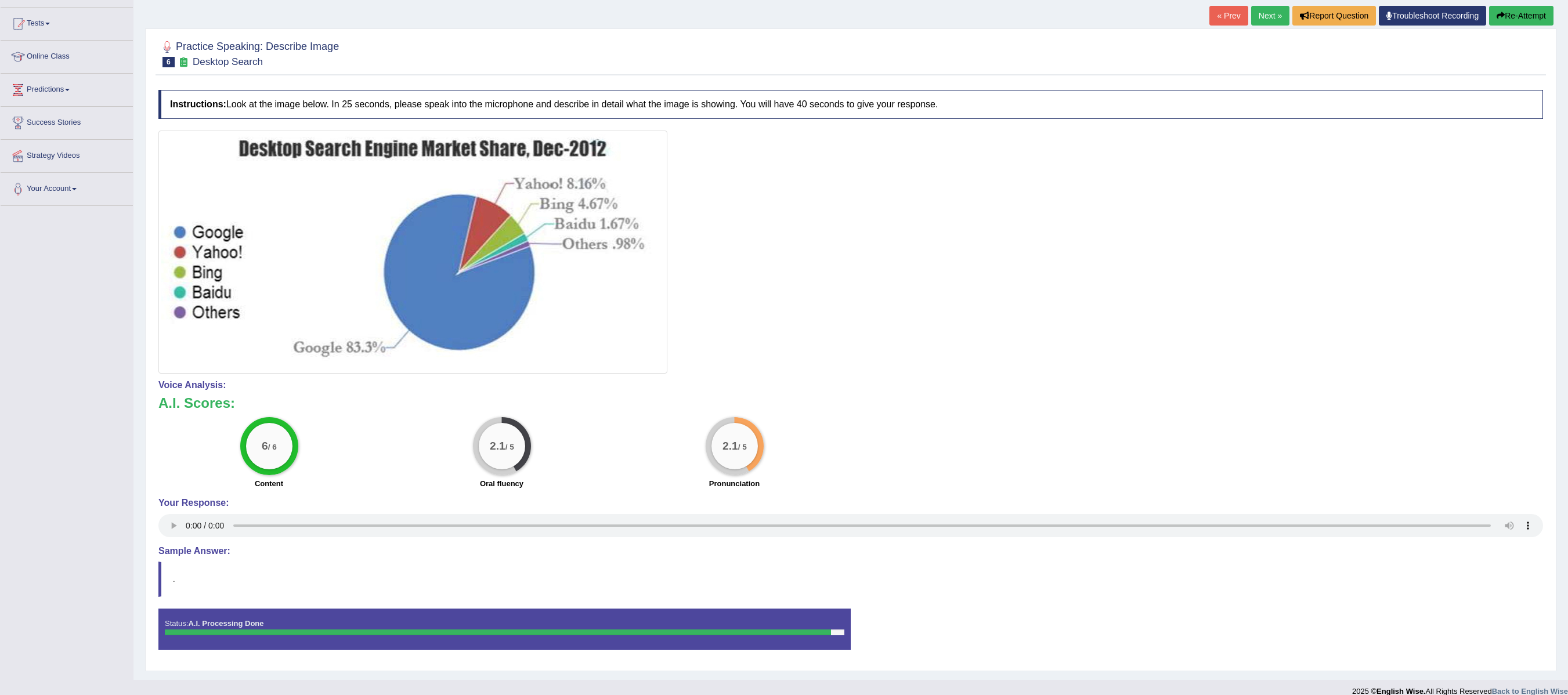
click at [1539, 12] on button "Re-Attempt" at bounding box center [1522, 15] width 65 height 19
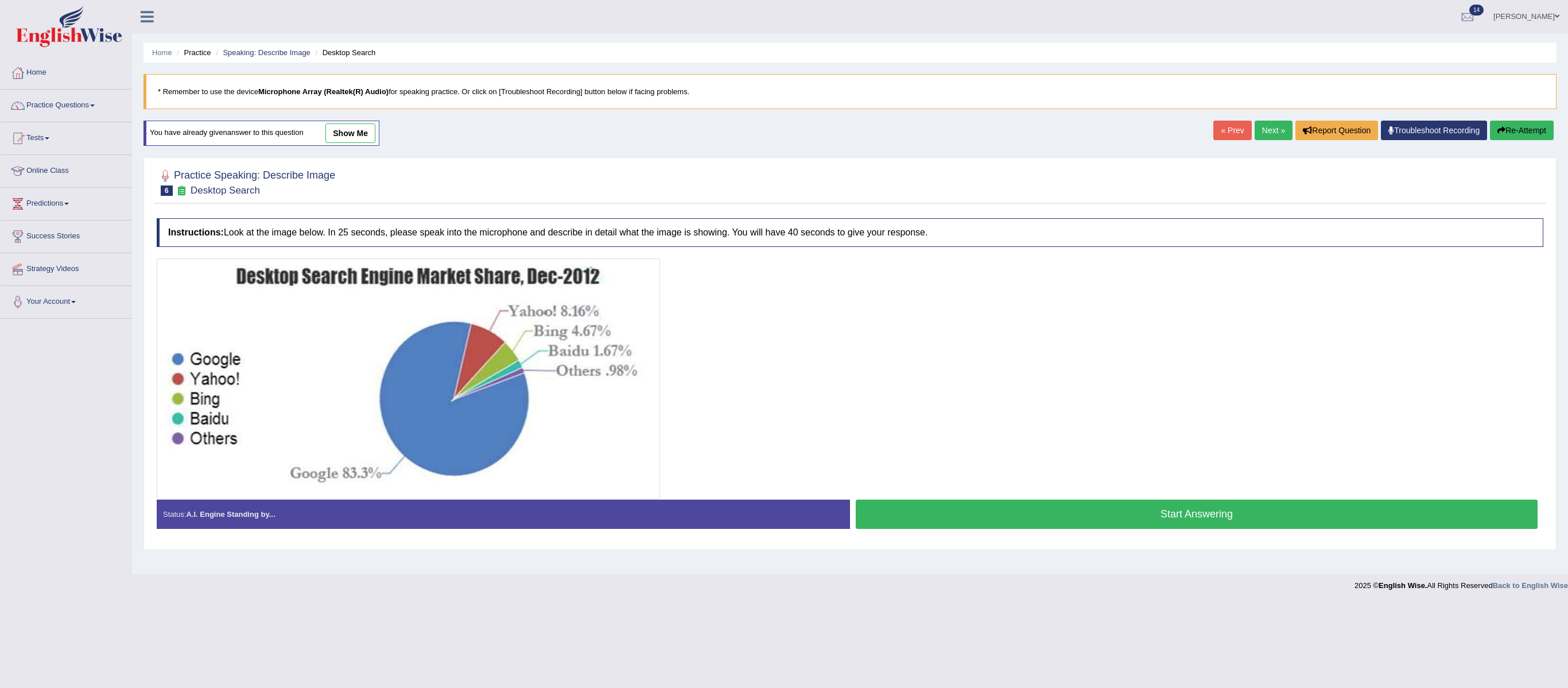
click at [1123, 521] on button "Start Answering" at bounding box center [1196, 514] width 682 height 29
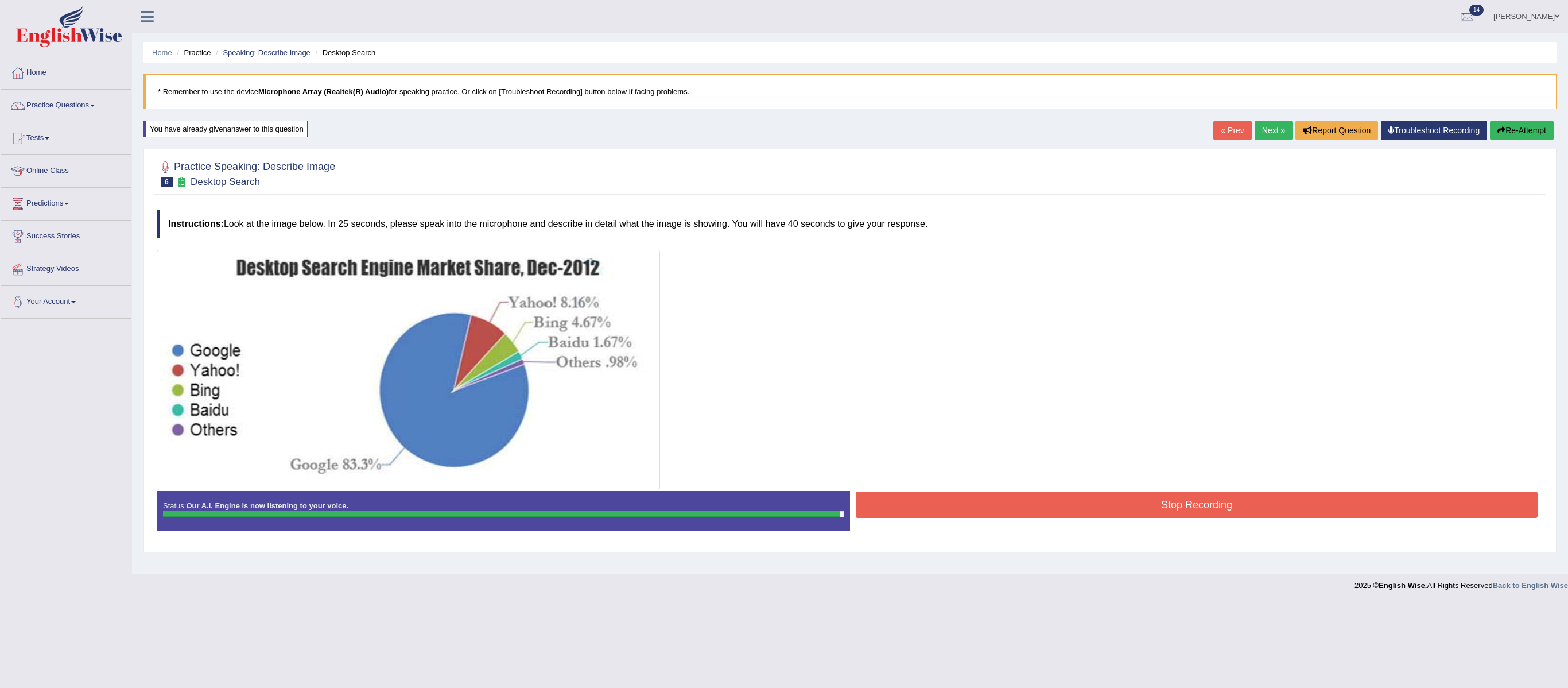
click at [1055, 511] on div "Instructions: Look at the image below. In 25 seconds, please speak into the mic…" at bounding box center [849, 375] width 1393 height 343
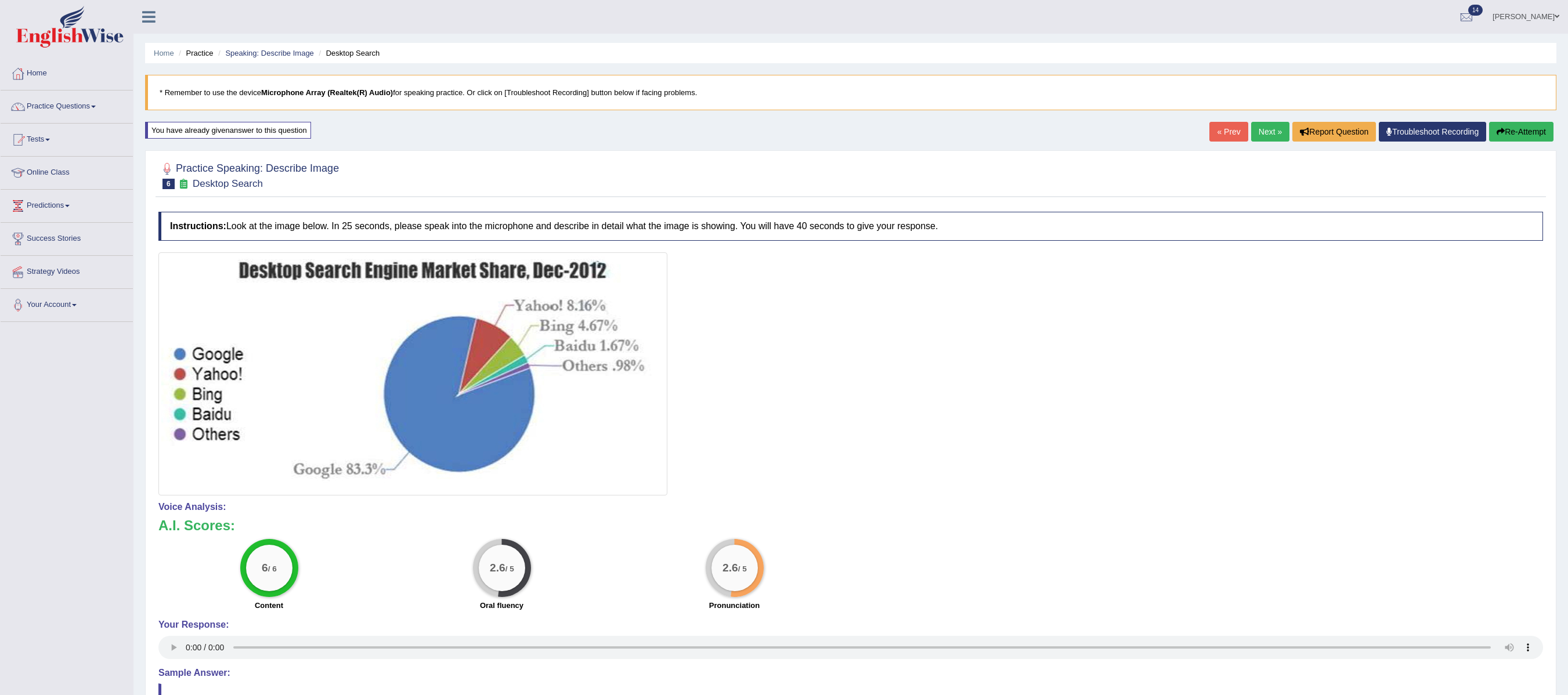
click at [1258, 130] on link "Next »" at bounding box center [1270, 131] width 38 height 19
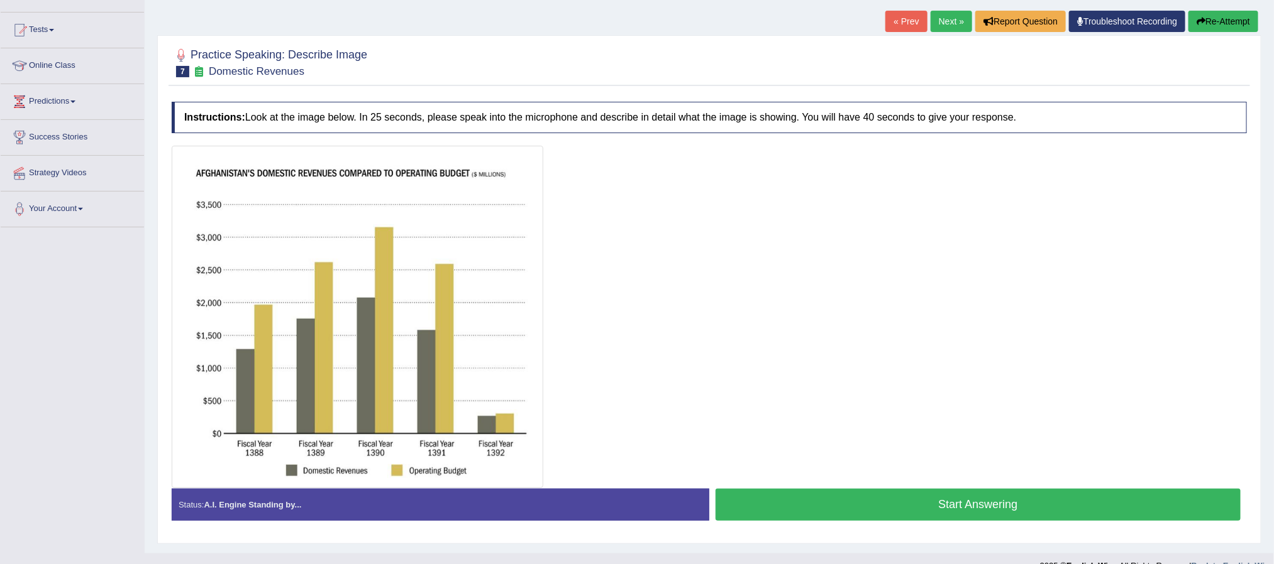
scroll to position [146, 0]
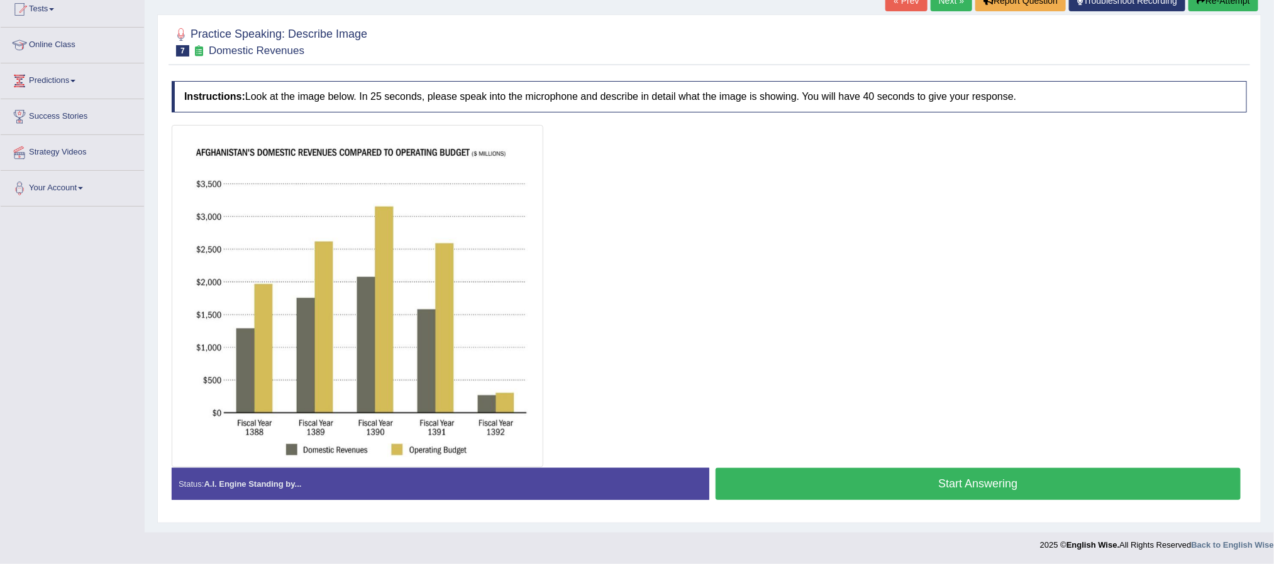
click at [951, 480] on button "Start Answering" at bounding box center [977, 484] width 525 height 32
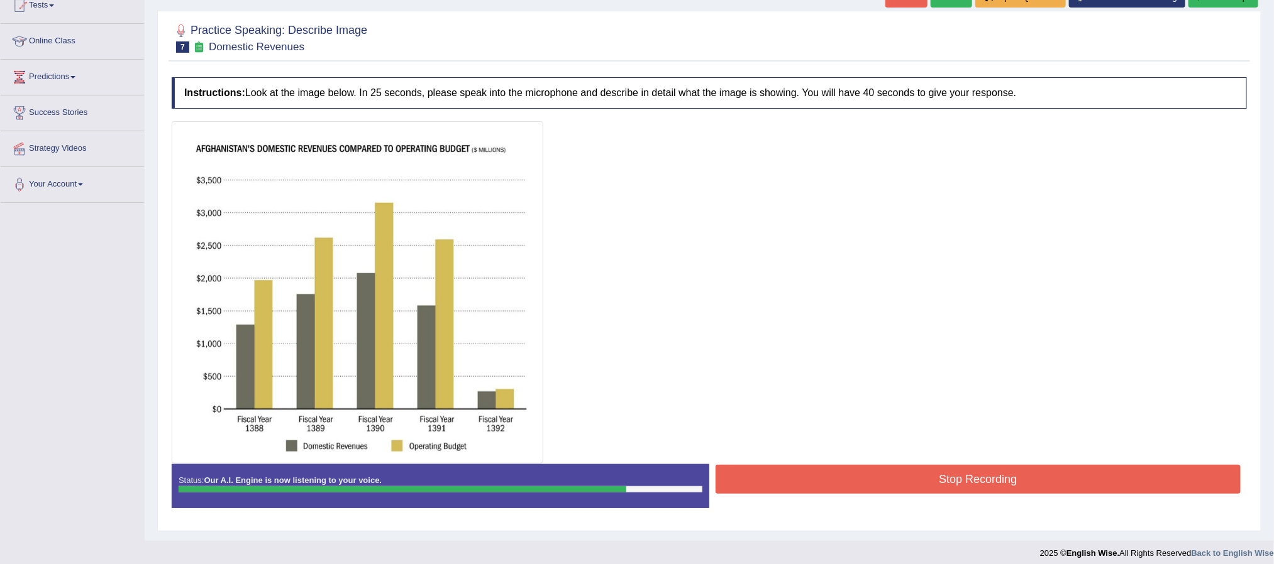
click at [896, 478] on button "Stop Recording" at bounding box center [977, 479] width 525 height 29
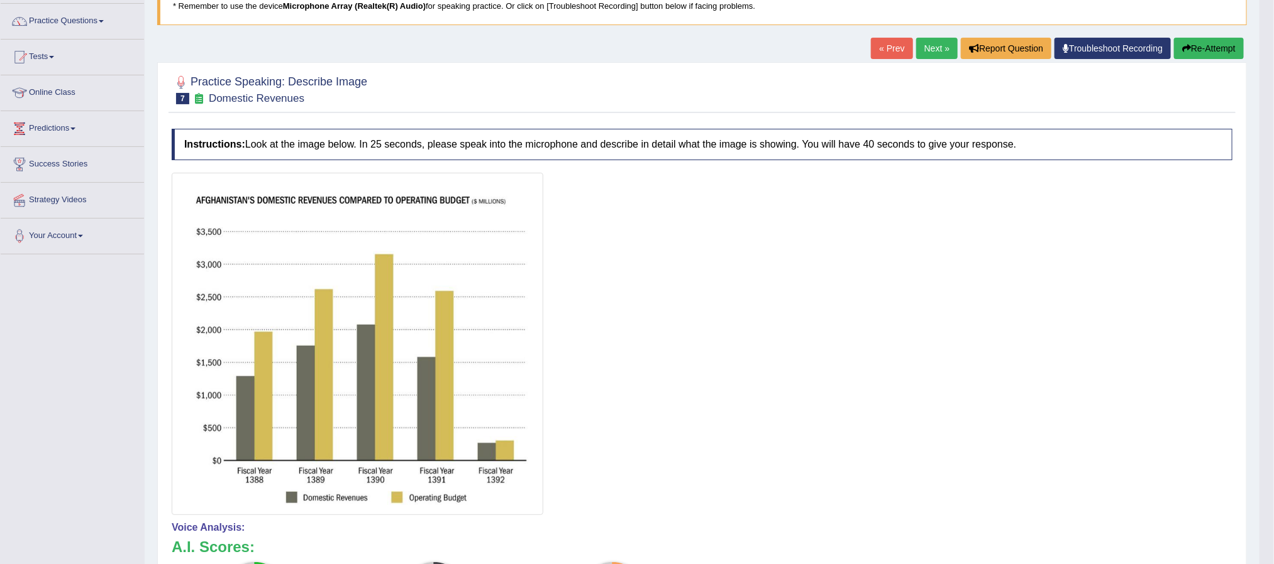
scroll to position [52, 0]
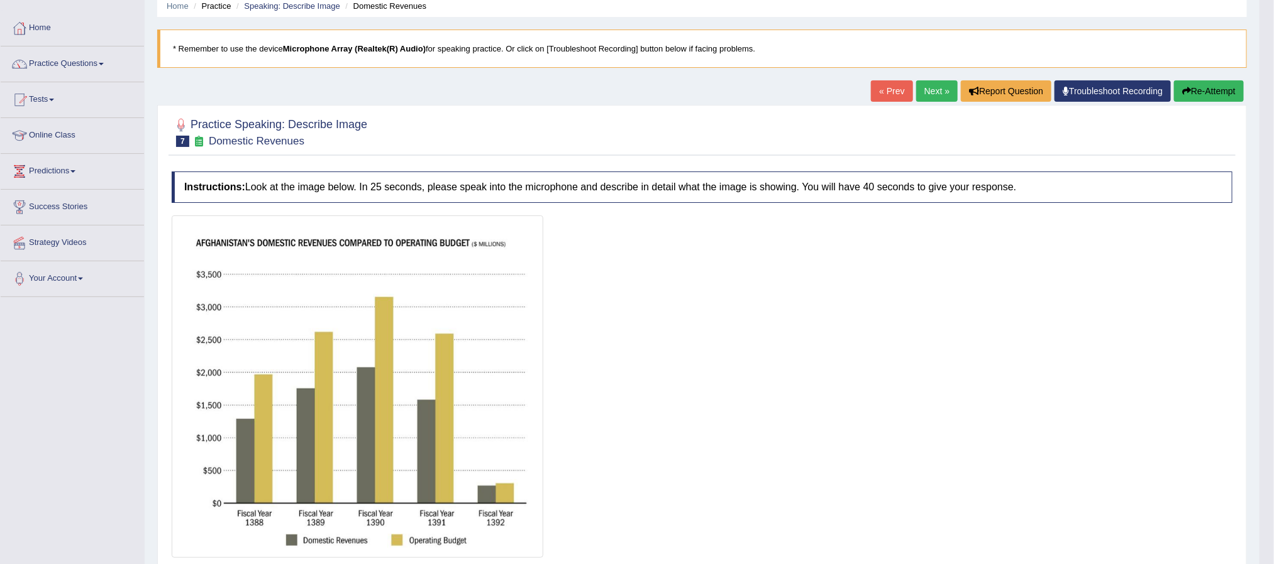
click at [1219, 91] on button "Re-Attempt" at bounding box center [1209, 90] width 70 height 21
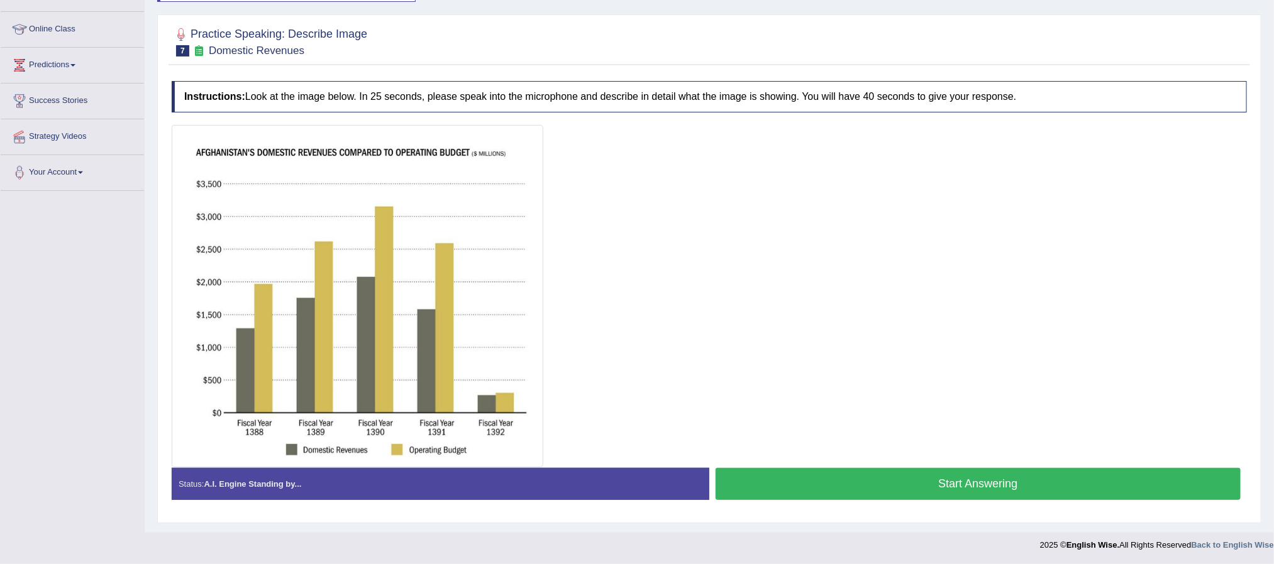
scroll to position [162, 0]
click at [1006, 479] on button "Start Answering" at bounding box center [977, 484] width 525 height 32
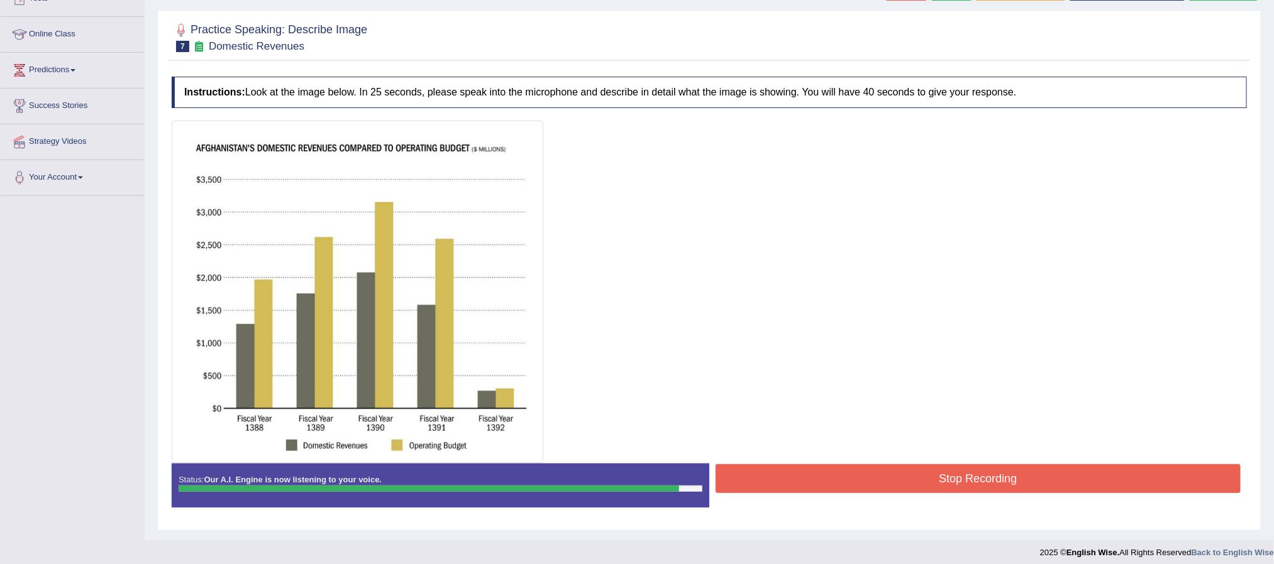
click at [911, 487] on button "Stop Recording" at bounding box center [977, 479] width 525 height 29
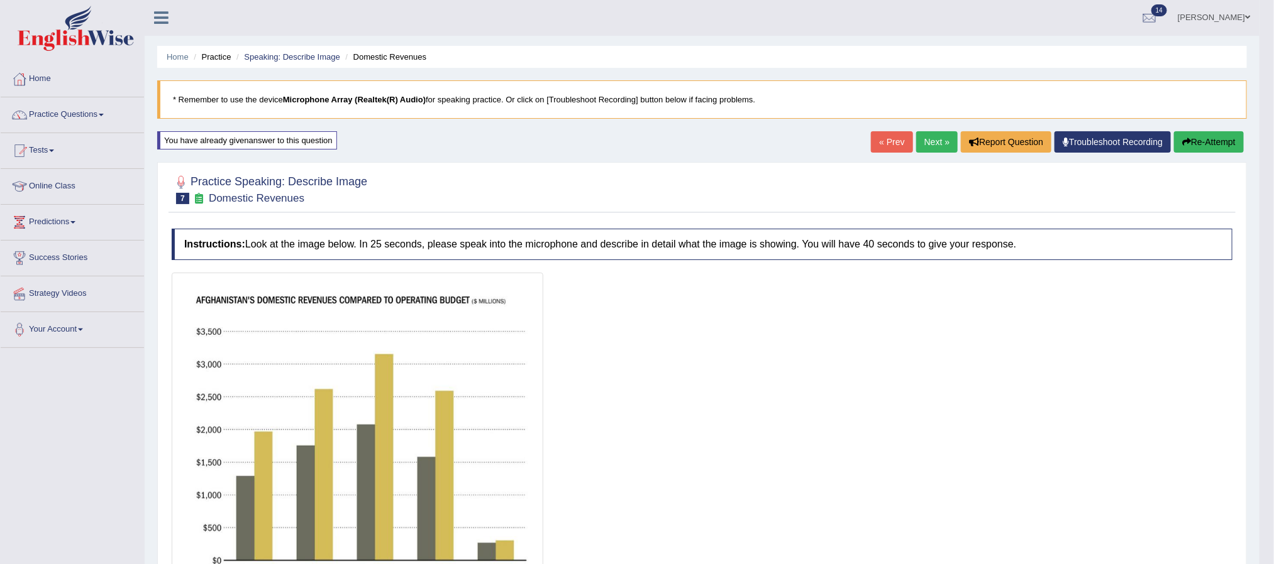
scroll to position [0, 0]
click at [1194, 148] on button "Re-Attempt" at bounding box center [1209, 142] width 70 height 21
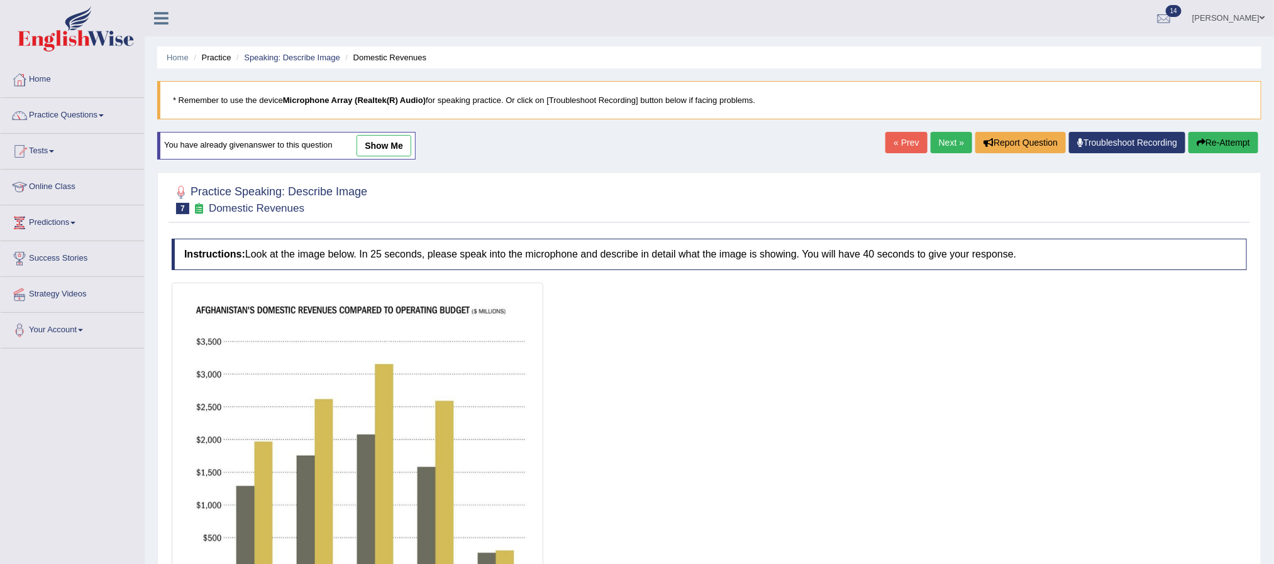
click at [1230, 143] on button "Re-Attempt" at bounding box center [1223, 142] width 70 height 21
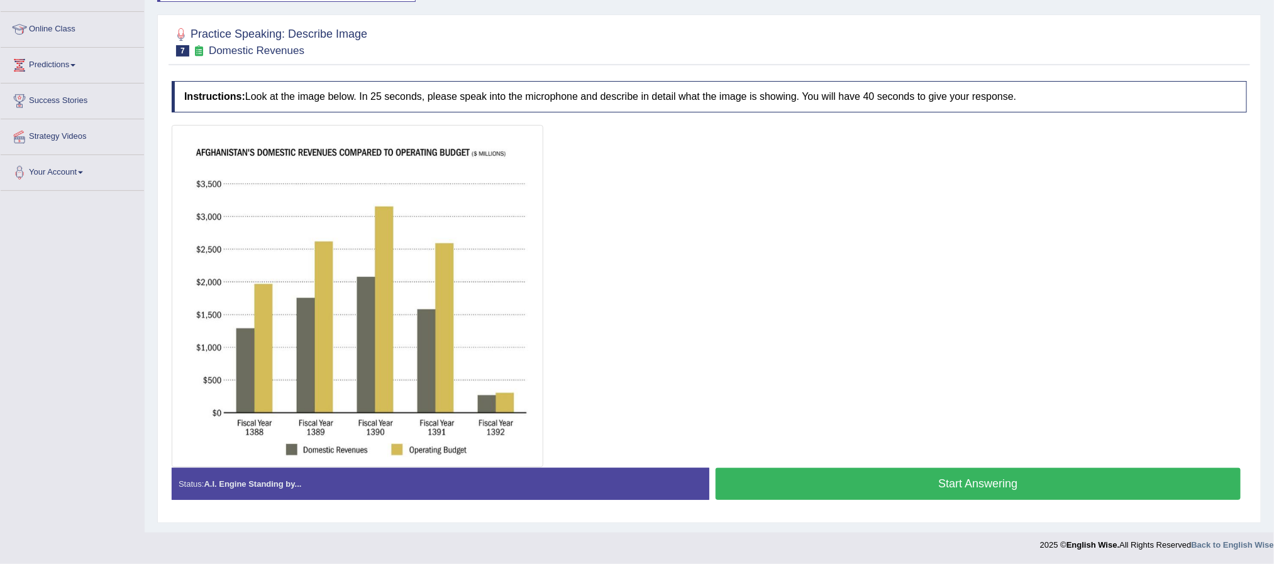
click at [898, 474] on button "Start Answering" at bounding box center [977, 484] width 525 height 32
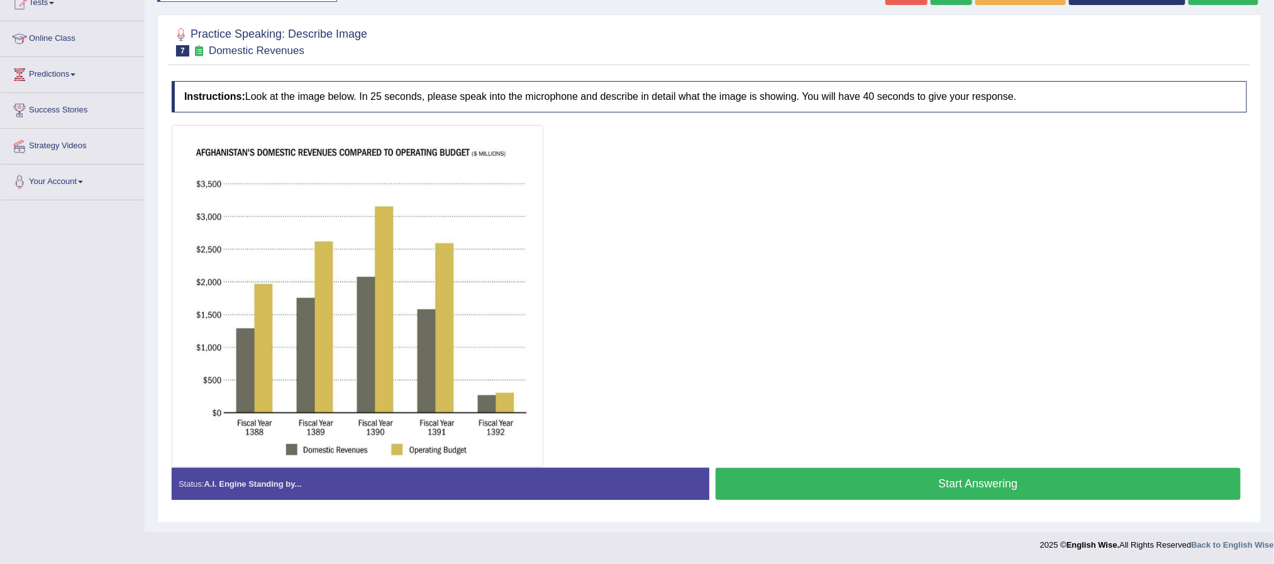
scroll to position [153, 0]
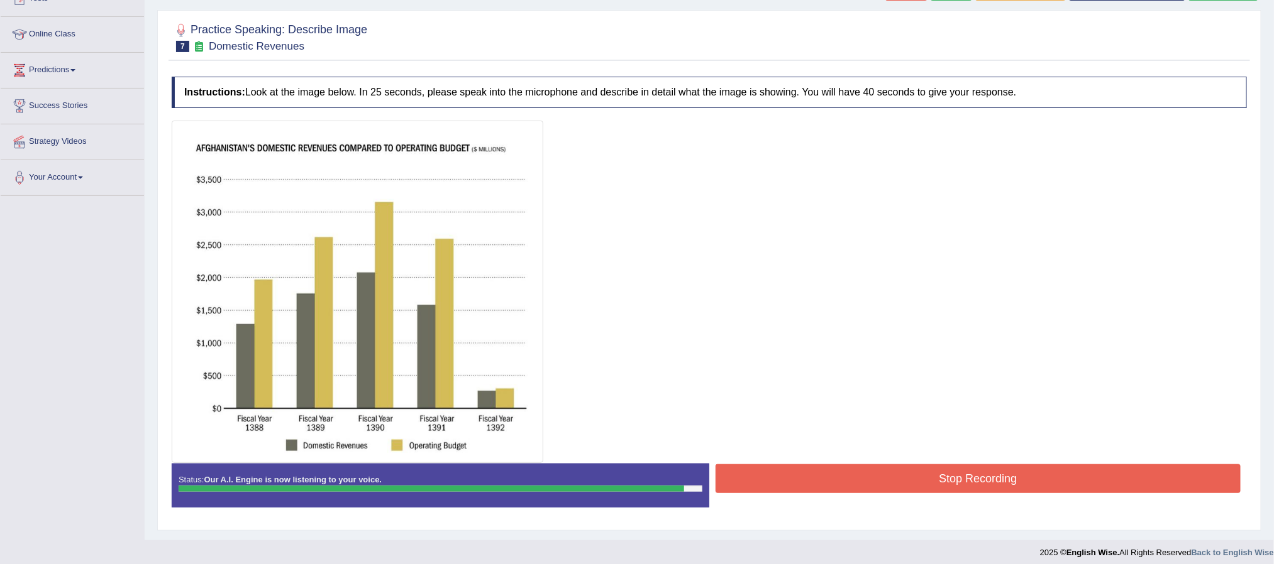
click at [924, 487] on button "Stop Recording" at bounding box center [977, 479] width 525 height 29
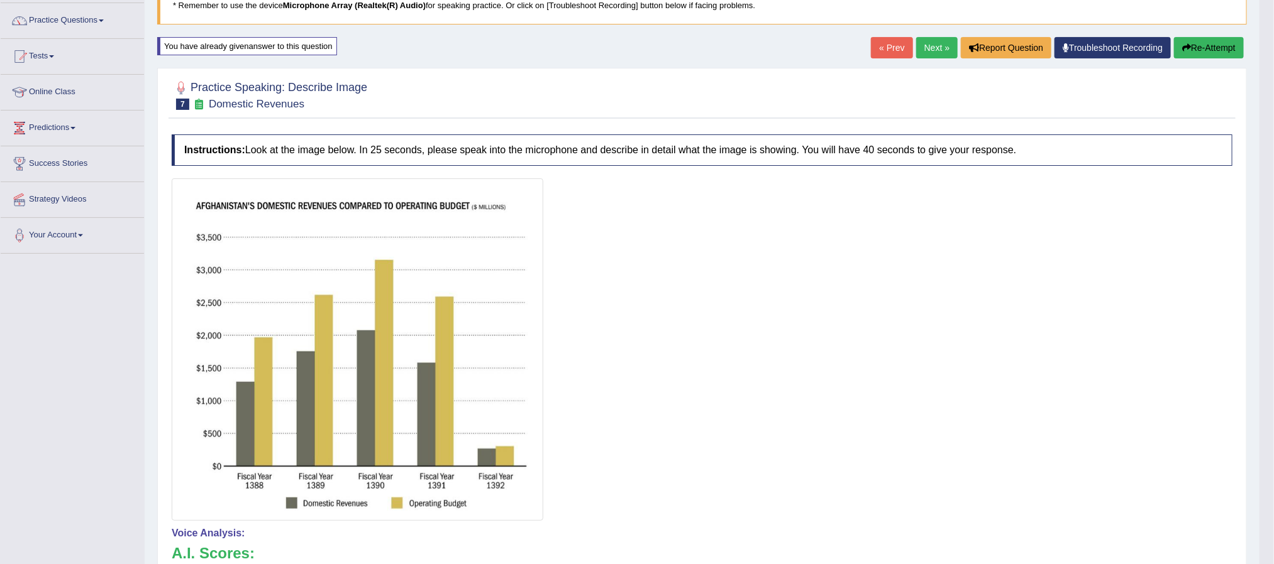
scroll to position [58, 0]
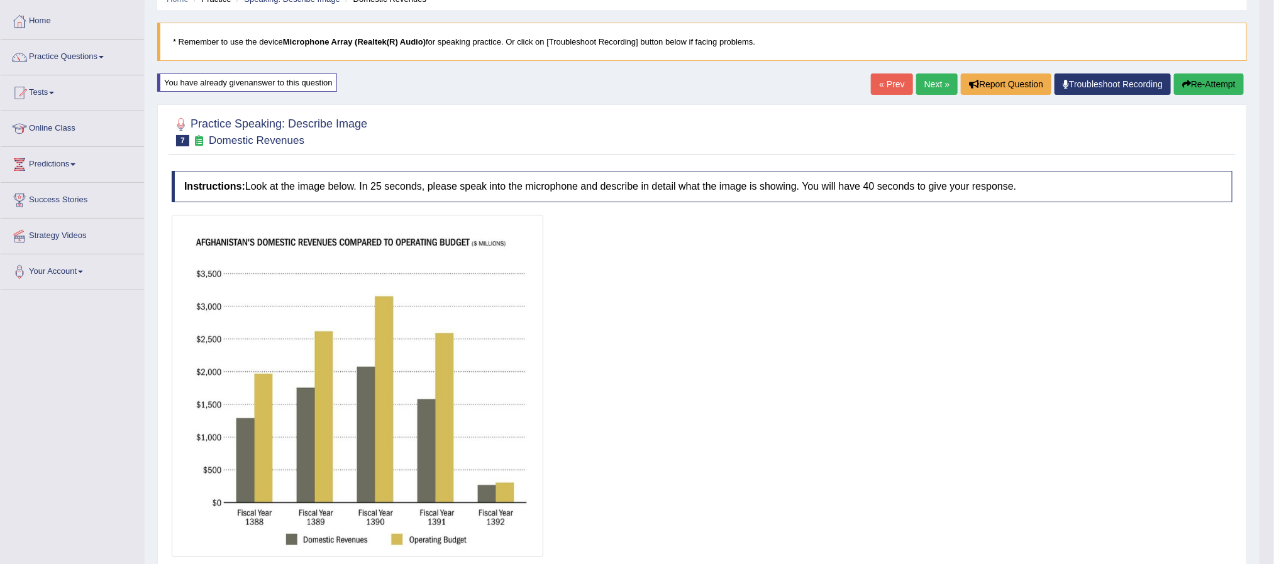
click at [1199, 81] on button "Re-Attempt" at bounding box center [1209, 84] width 70 height 21
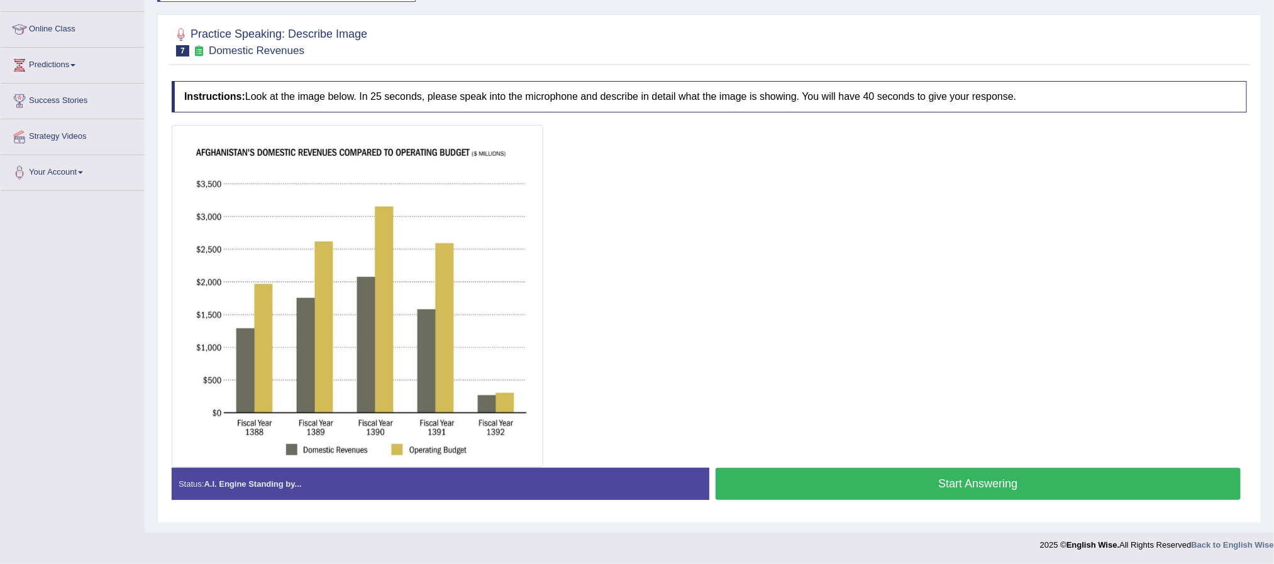
click at [933, 479] on button "Start Answering" at bounding box center [977, 484] width 525 height 32
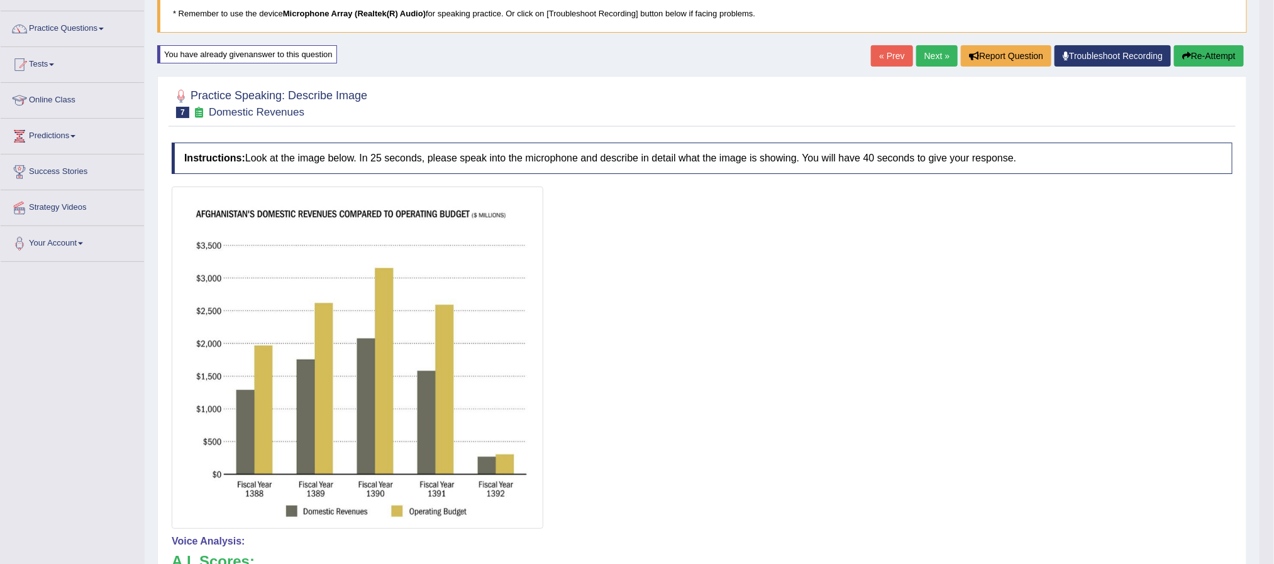
scroll to position [68, 0]
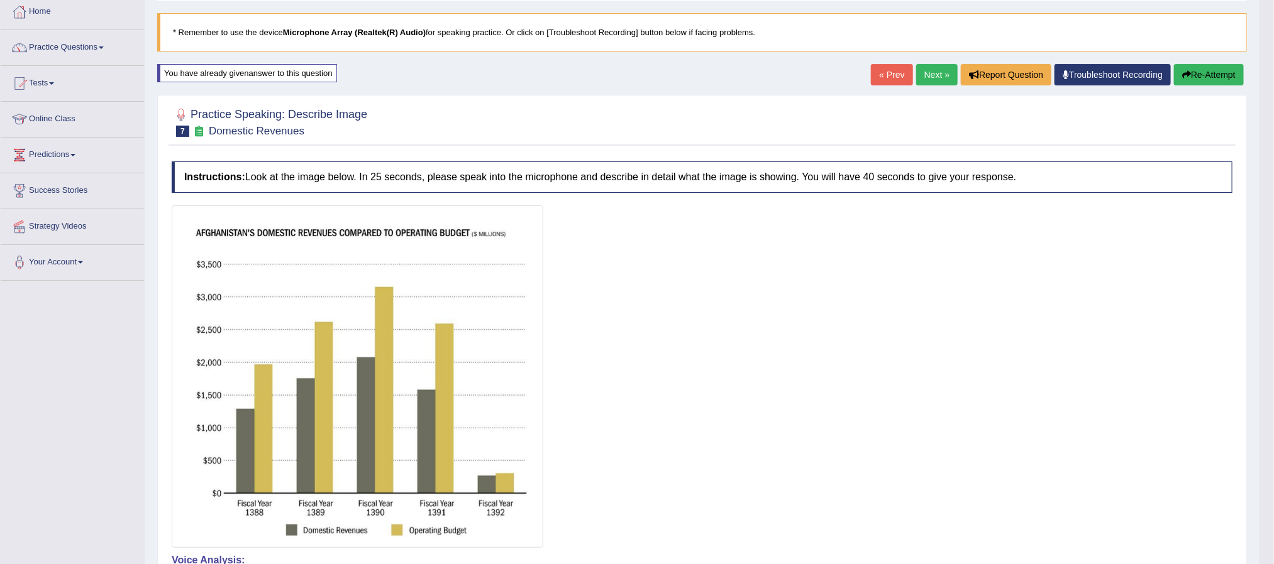
click at [927, 74] on link "Next »" at bounding box center [936, 74] width 41 height 21
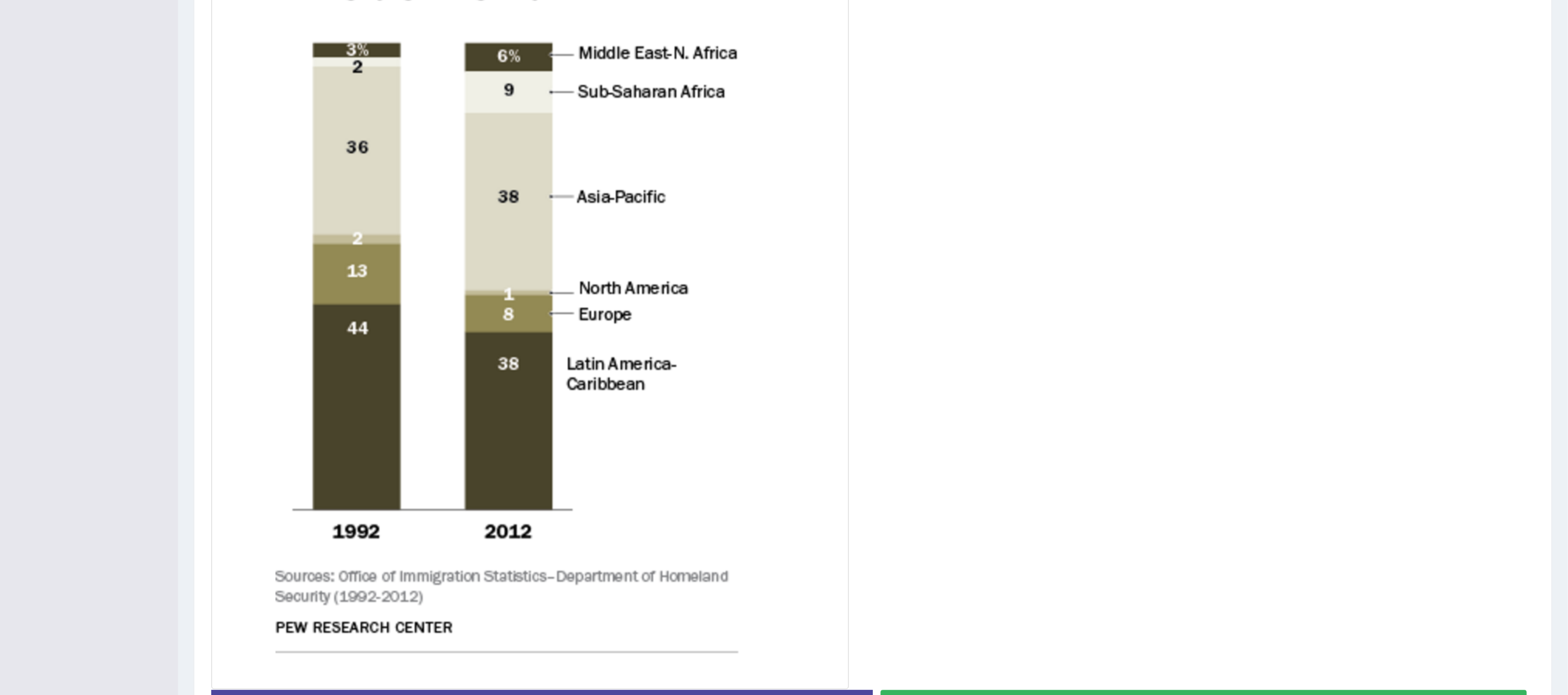
scroll to position [266, 0]
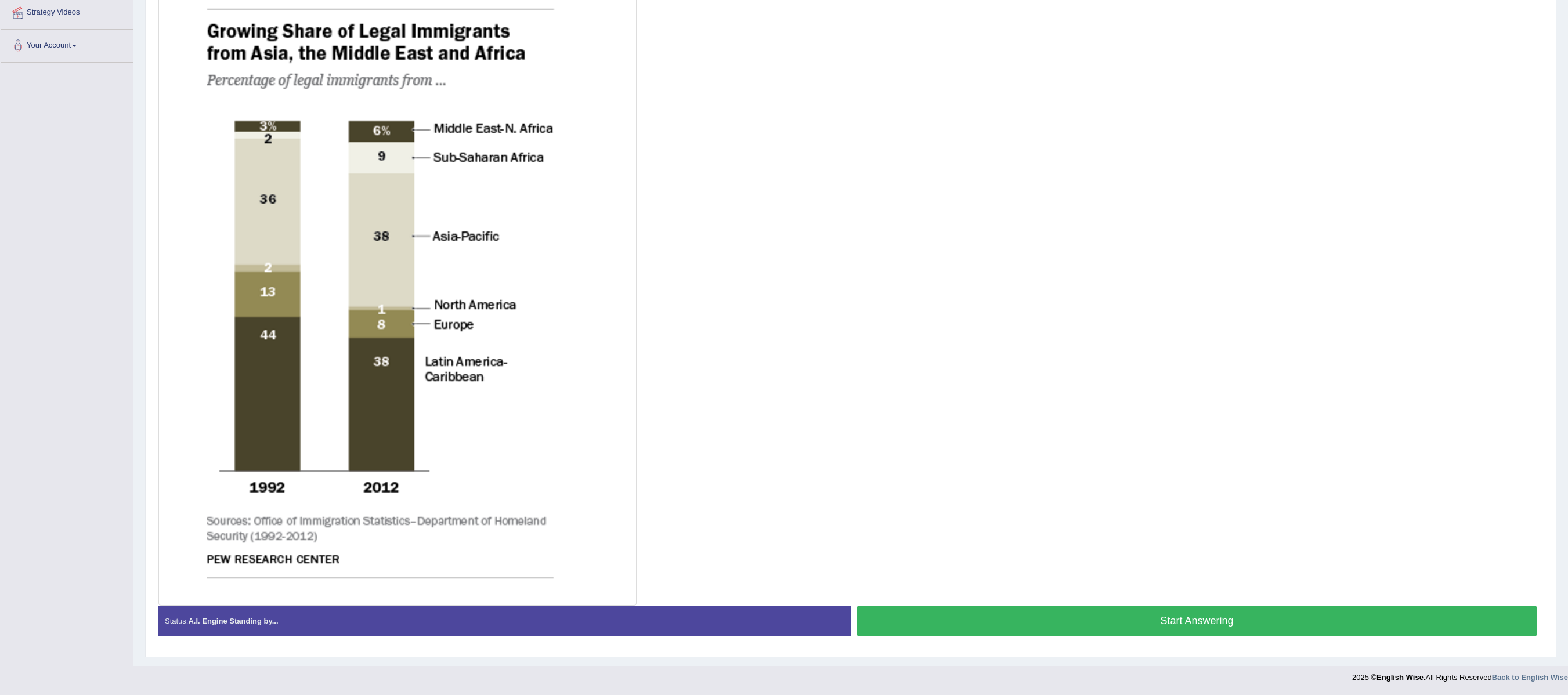
click at [1168, 521] on button "Start Answering" at bounding box center [1197, 621] width 681 height 30
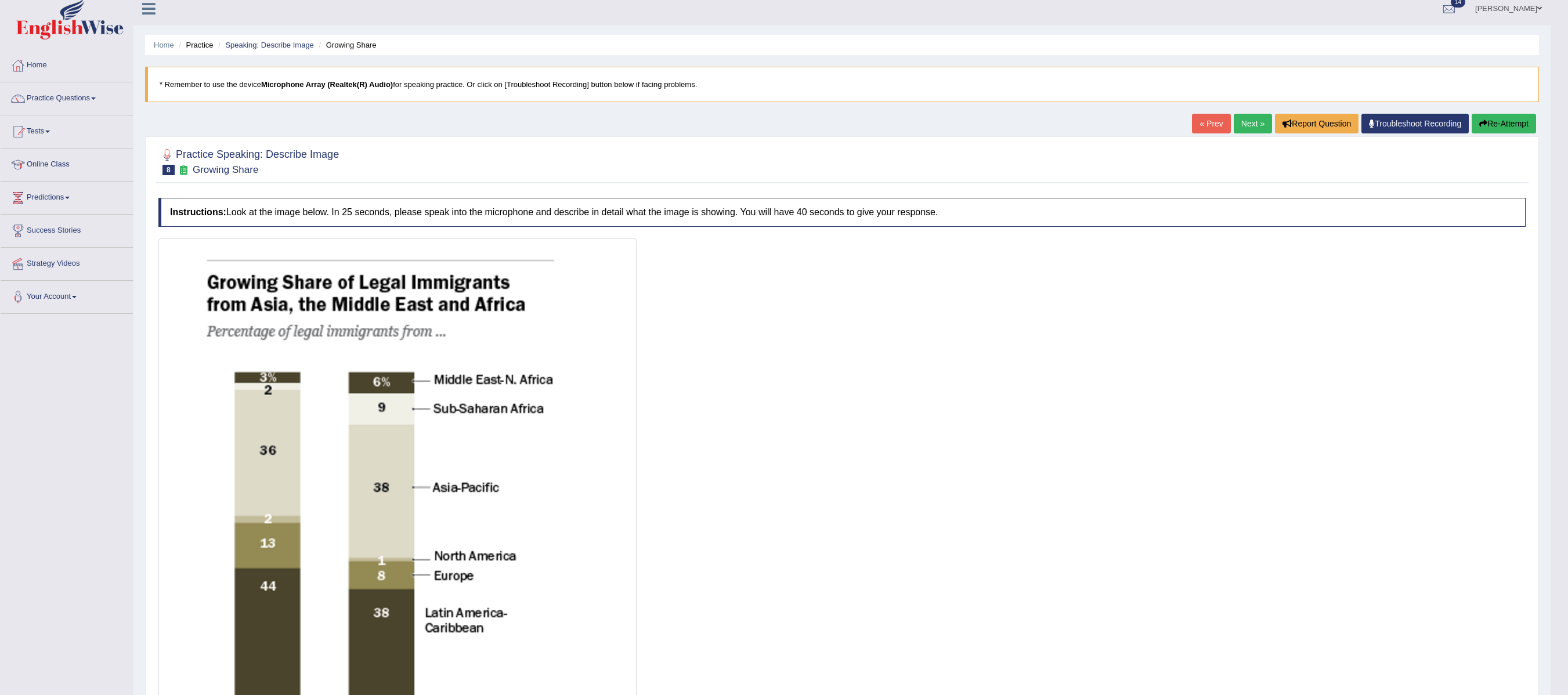
scroll to position [0, 0]
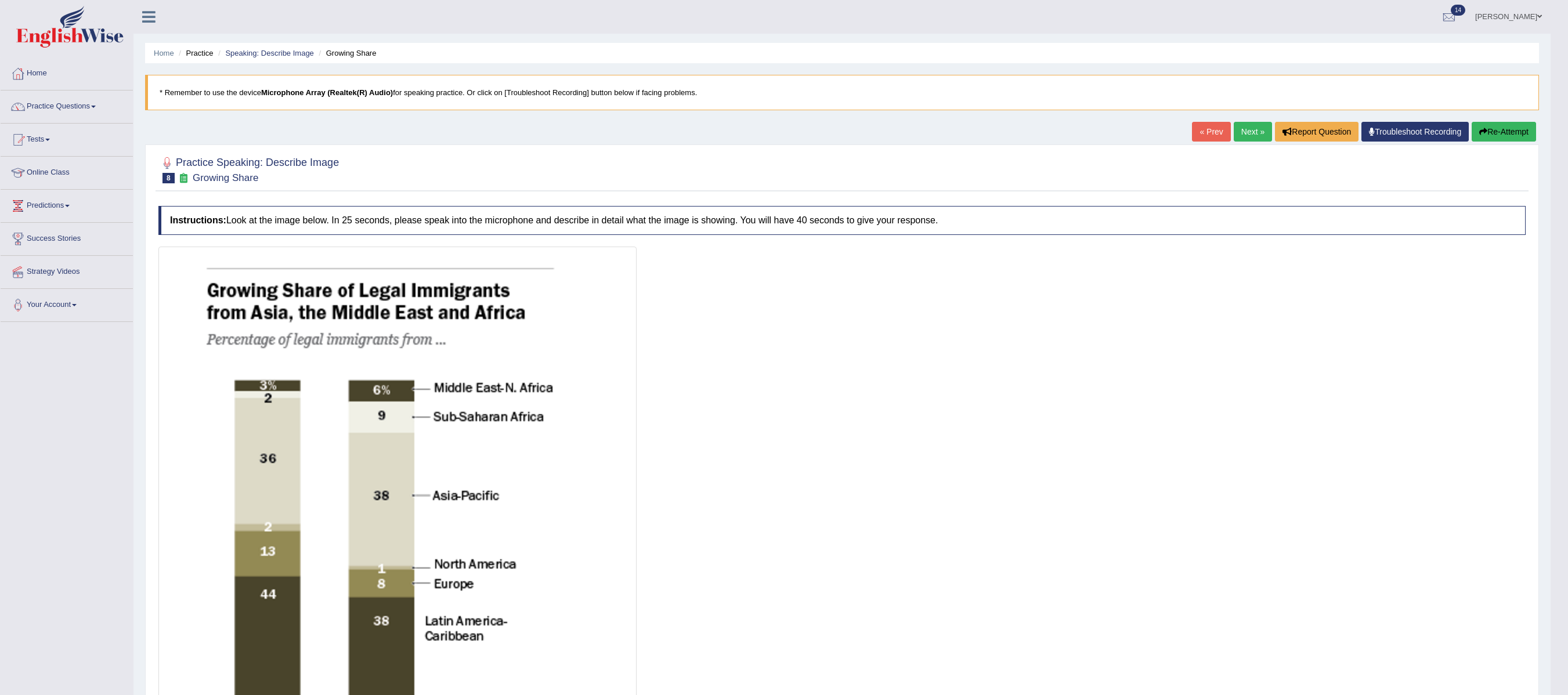
click at [1176, 140] on link "Next »" at bounding box center [1252, 131] width 38 height 19
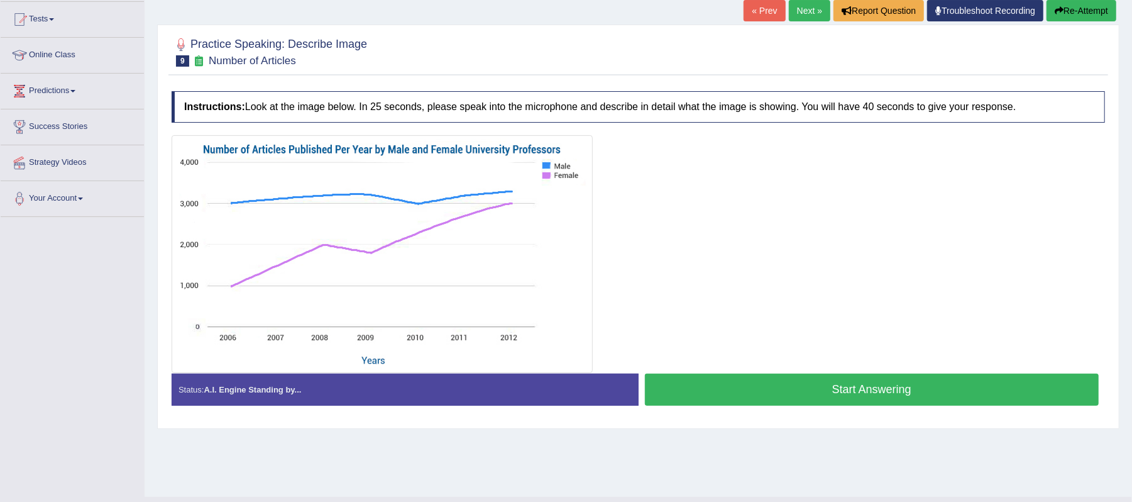
scroll to position [158, 0]
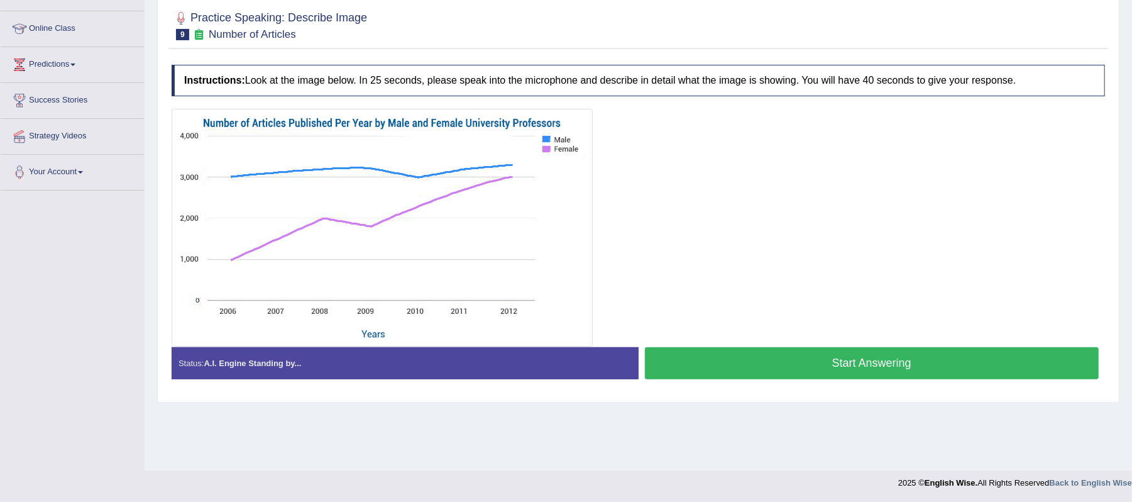
click at [851, 368] on button "Start Answering" at bounding box center [872, 363] width 454 height 32
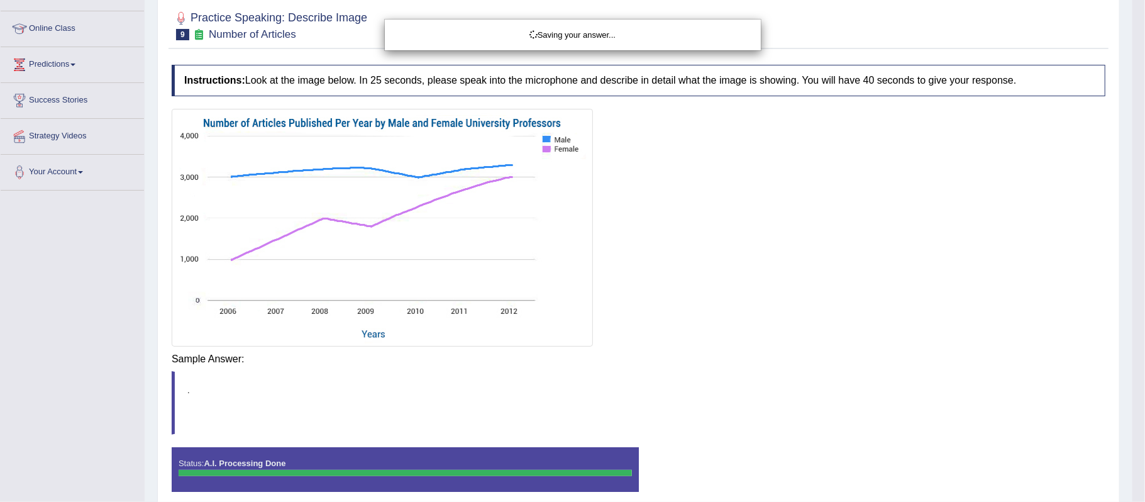
click at [836, 371] on div "Saving your answer..." at bounding box center [572, 251] width 1145 height 502
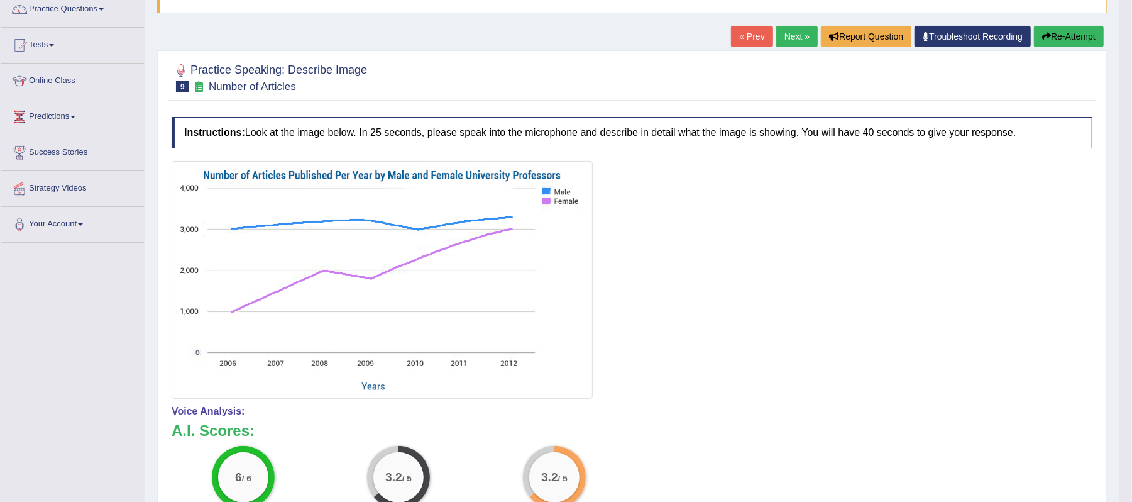
scroll to position [106, 0]
click at [787, 39] on link "Next »" at bounding box center [796, 36] width 41 height 21
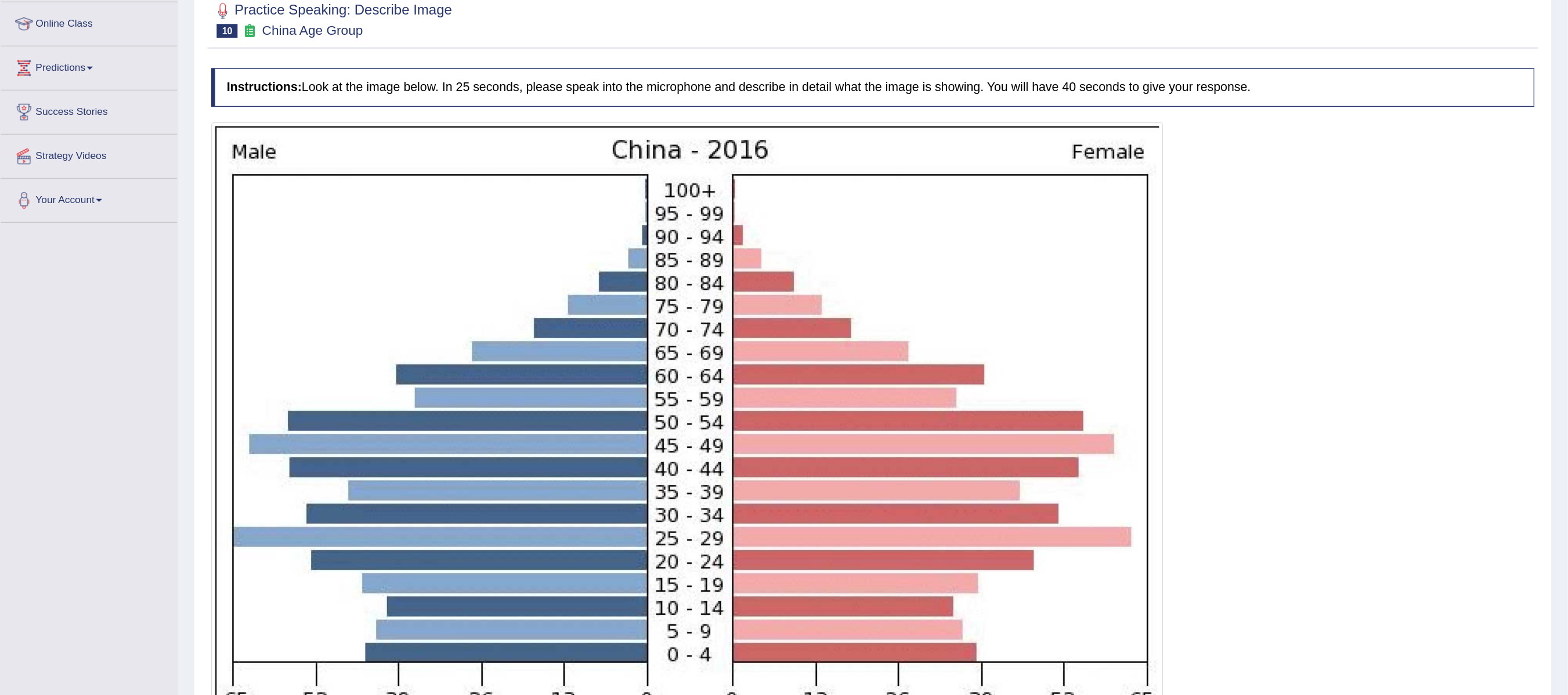
scroll to position [149, 0]
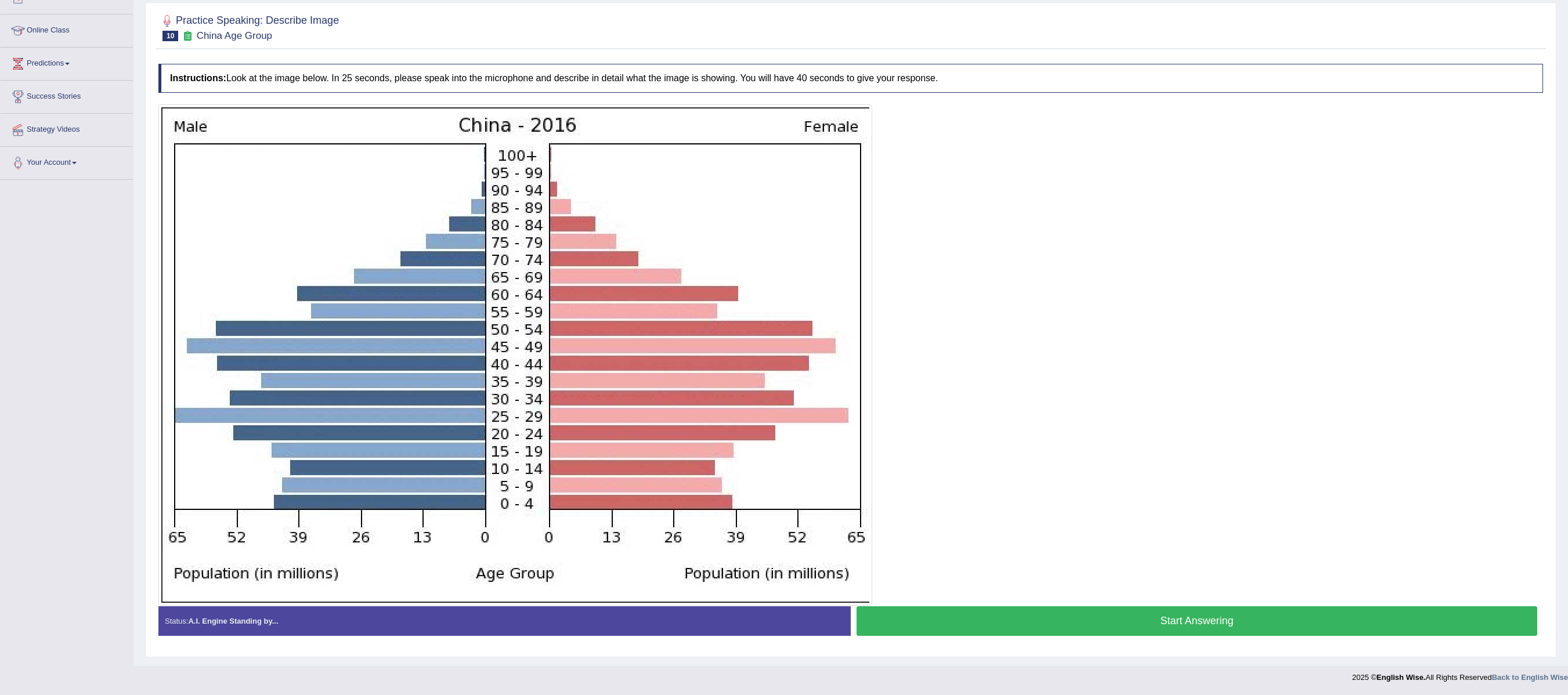
click at [1044, 462] on button "Start Answering" at bounding box center [1197, 621] width 681 height 30
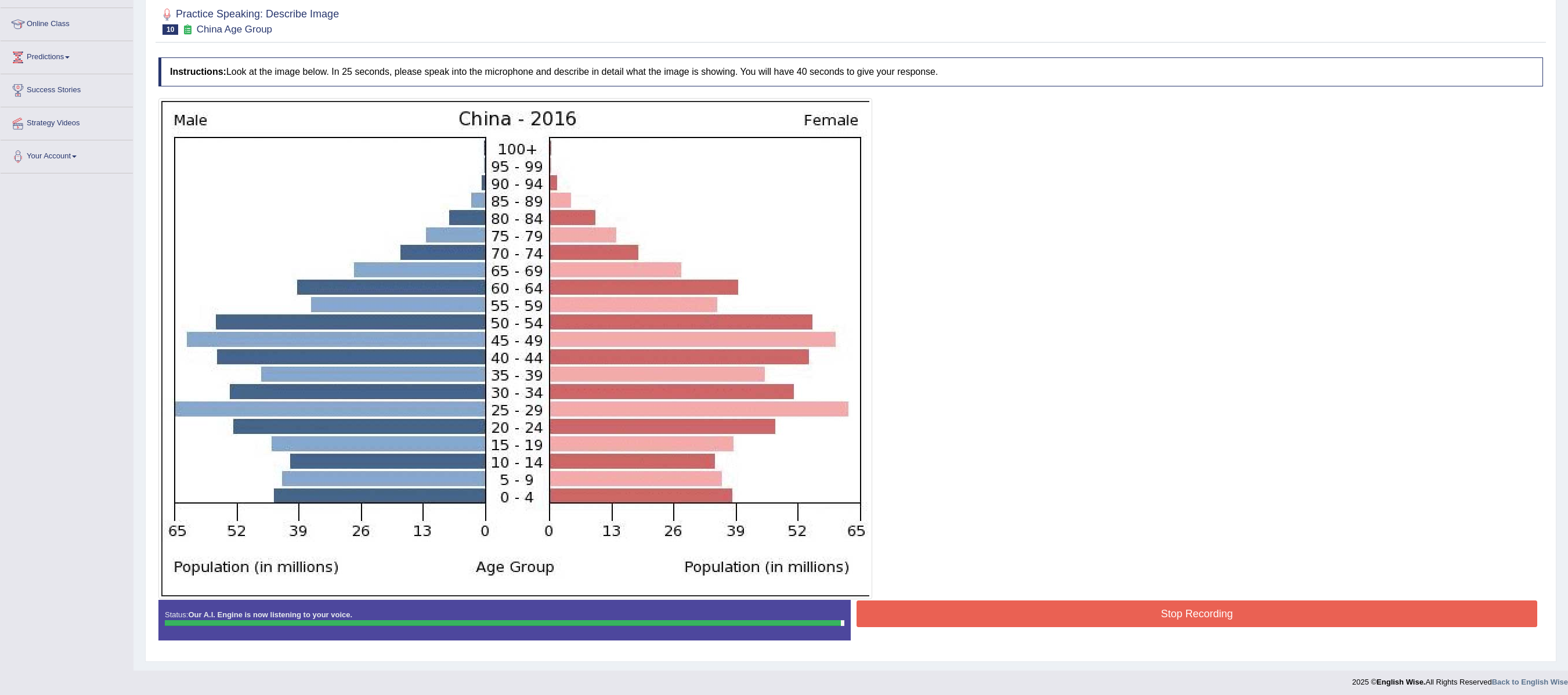
click at [1044, 462] on button "Stop Recording" at bounding box center [1197, 614] width 681 height 27
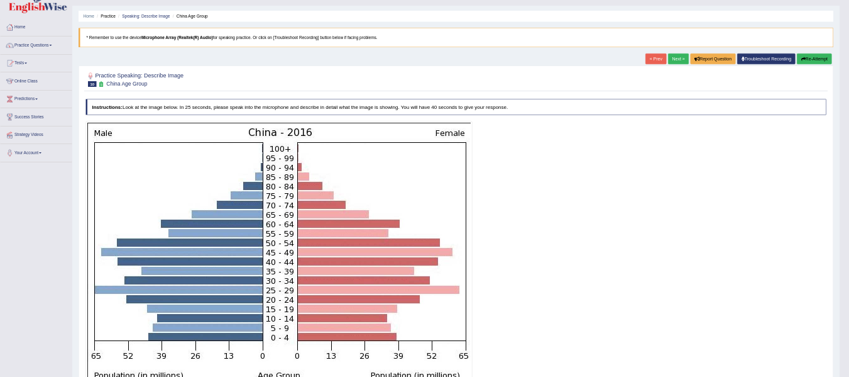
scroll to position [0, 0]
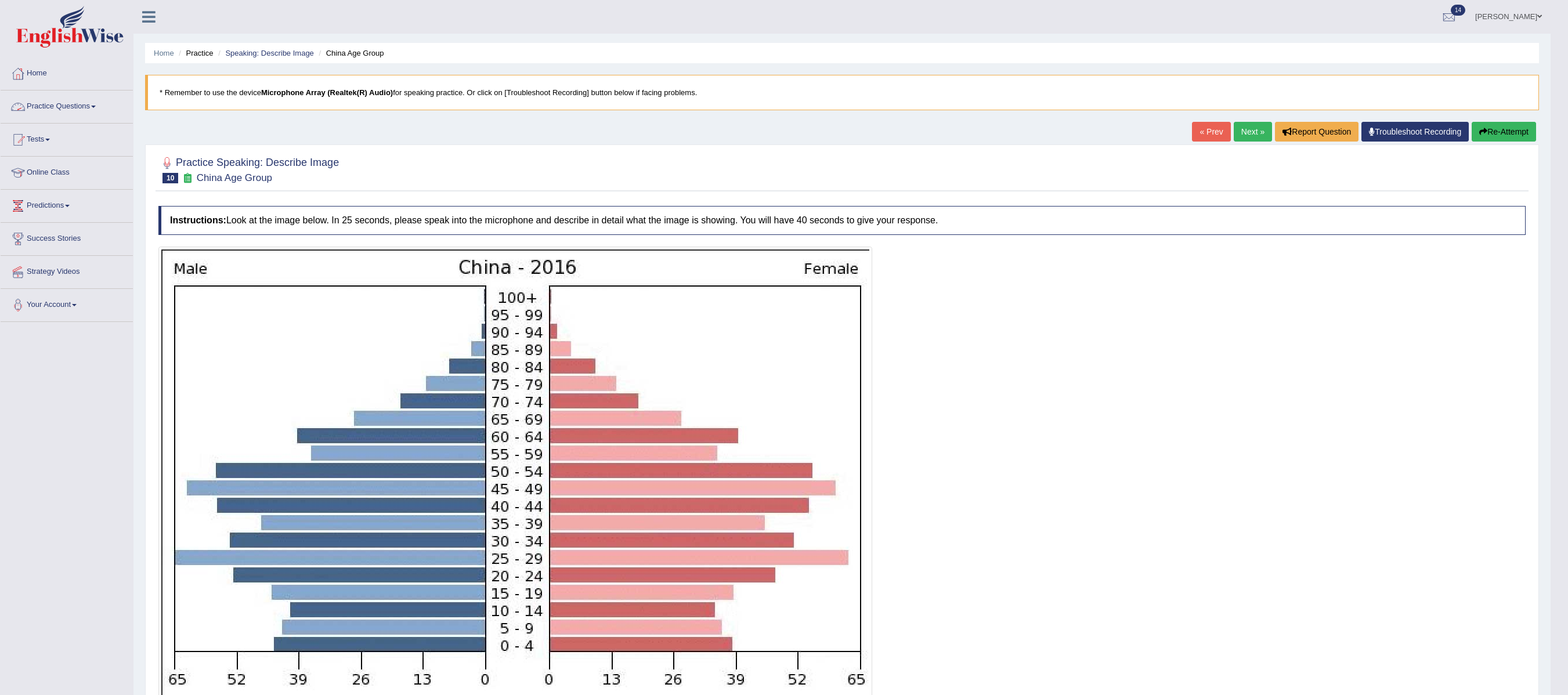
click at [103, 103] on link "Practice Questions" at bounding box center [66, 104] width 132 height 29
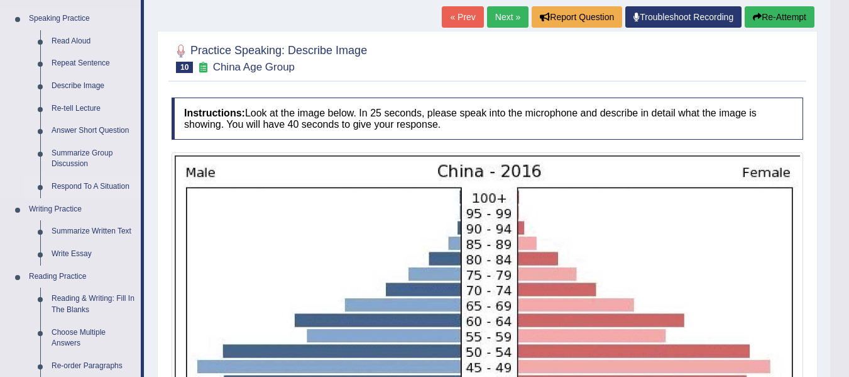
scroll to position [189, 0]
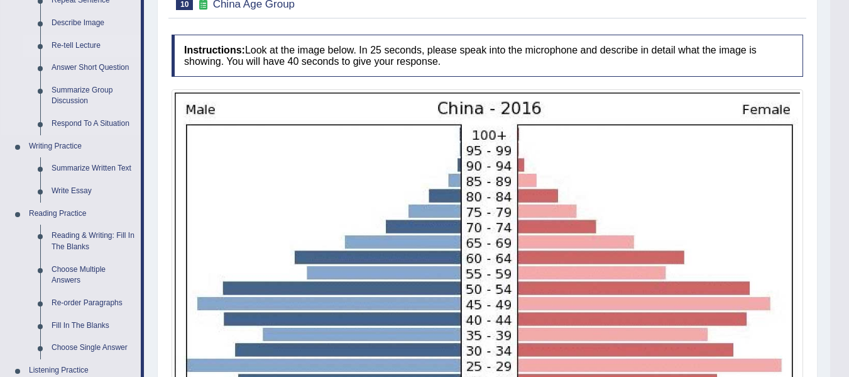
click at [93, 47] on link "Re-tell Lecture" at bounding box center [93, 46] width 95 height 23
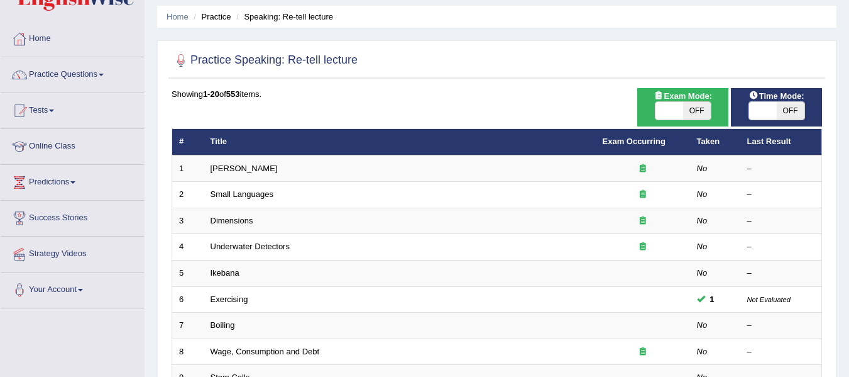
scroll to position [63, 0]
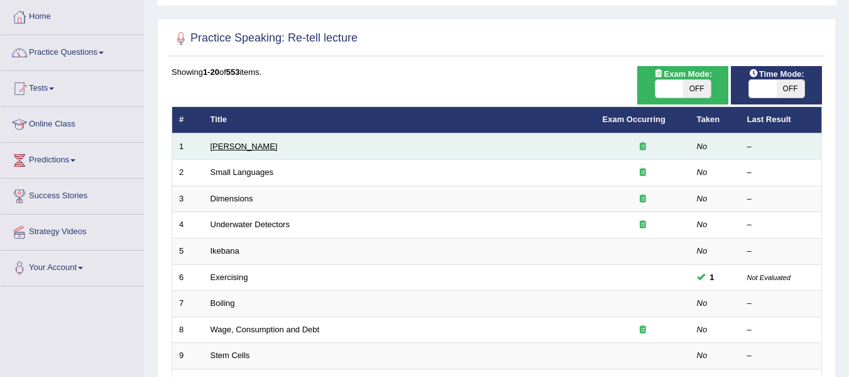
click at [240, 147] on link "[PERSON_NAME]" at bounding box center [244, 145] width 67 height 9
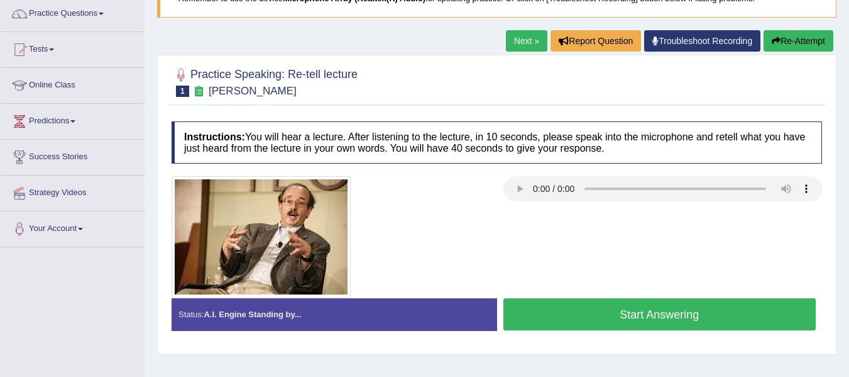
scroll to position [126, 0]
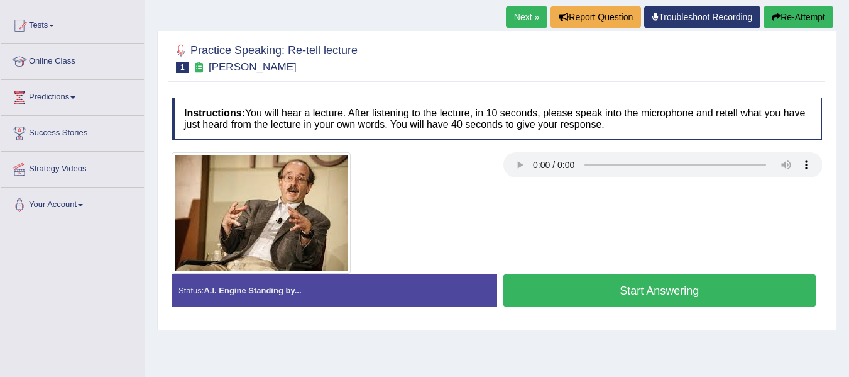
click at [673, 292] on button "Start Answering" at bounding box center [660, 290] width 313 height 32
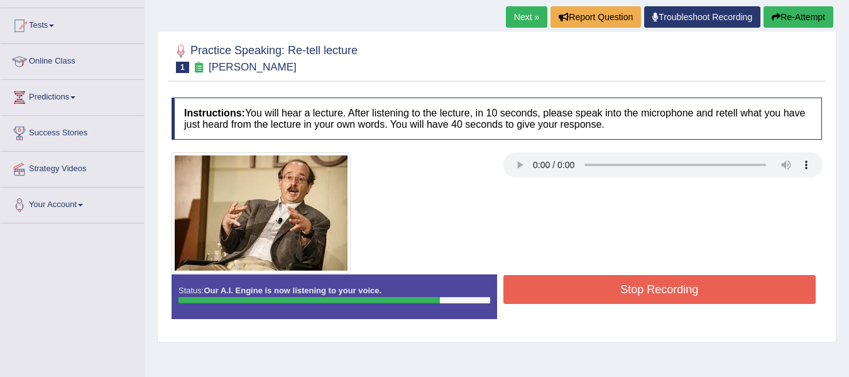
click at [671, 294] on button "Stop Recording" at bounding box center [660, 289] width 313 height 29
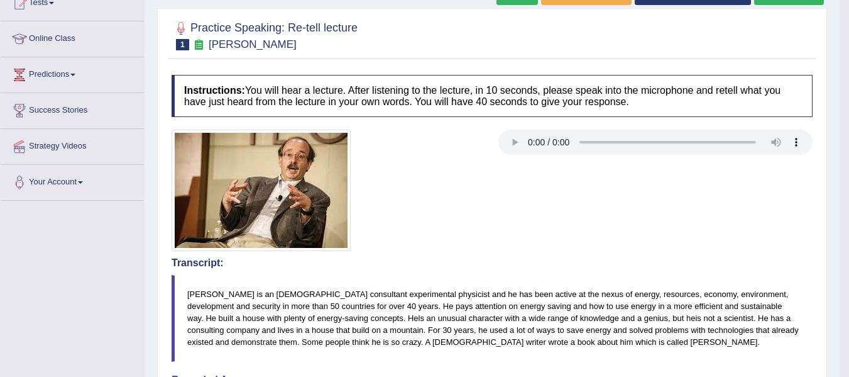
scroll to position [63, 0]
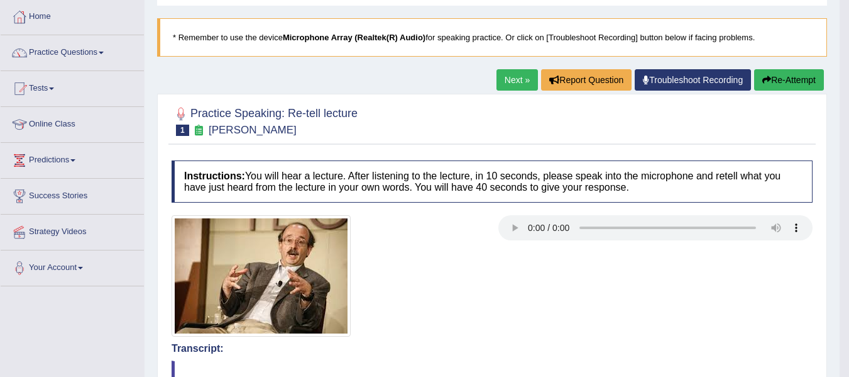
click at [506, 77] on link "Next »" at bounding box center [517, 79] width 41 height 21
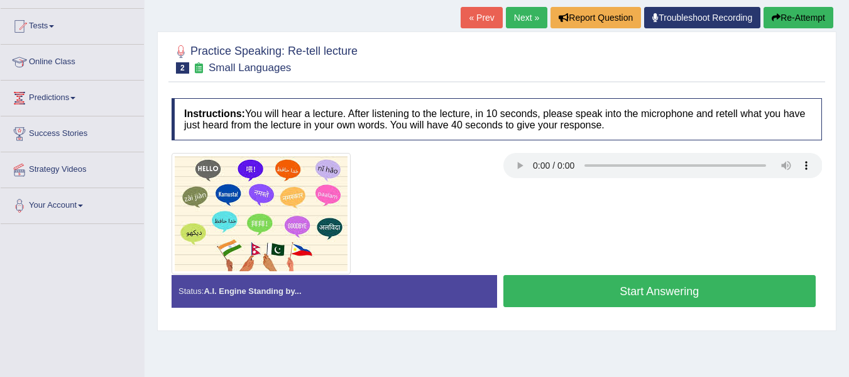
scroll to position [126, 0]
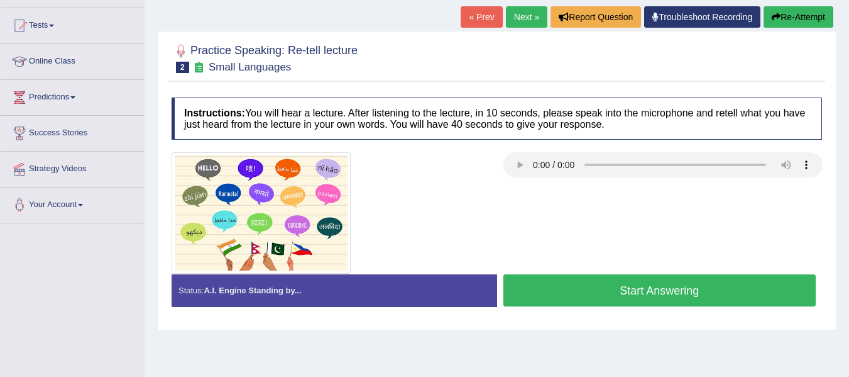
click at [676, 287] on button "Start Answering" at bounding box center [660, 290] width 313 height 32
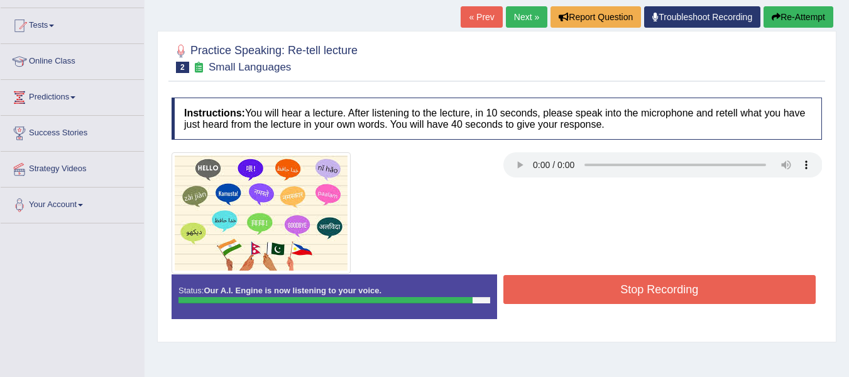
click at [658, 285] on button "Stop Recording" at bounding box center [660, 289] width 313 height 29
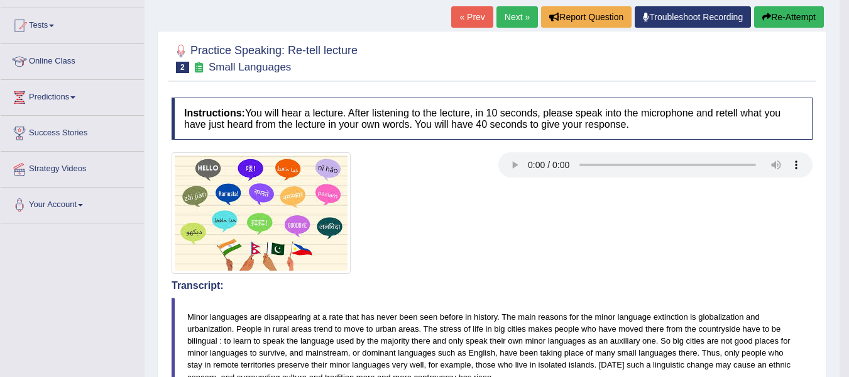
click at [510, 18] on link "Next »" at bounding box center [517, 16] width 41 height 21
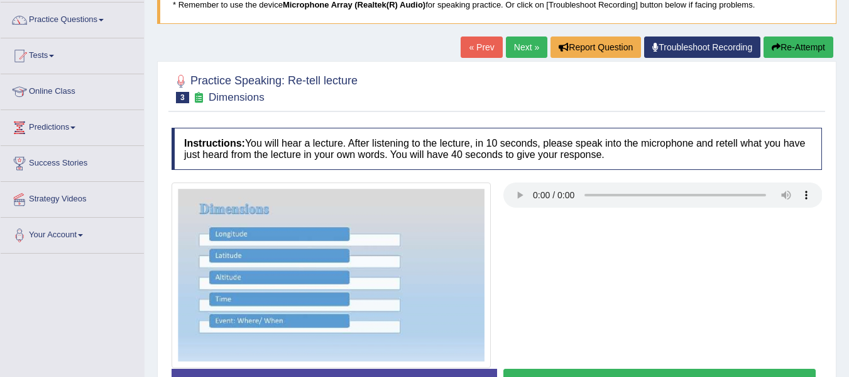
scroll to position [189, 0]
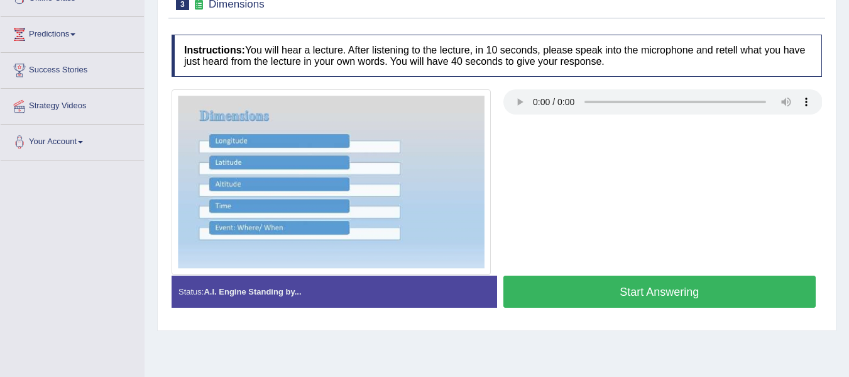
click at [593, 293] on button "Start Answering" at bounding box center [660, 291] width 313 height 32
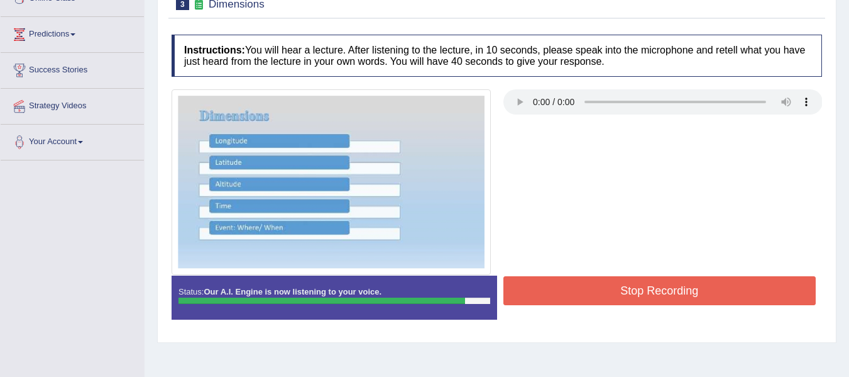
click at [606, 304] on button "Stop Recording" at bounding box center [660, 290] width 313 height 29
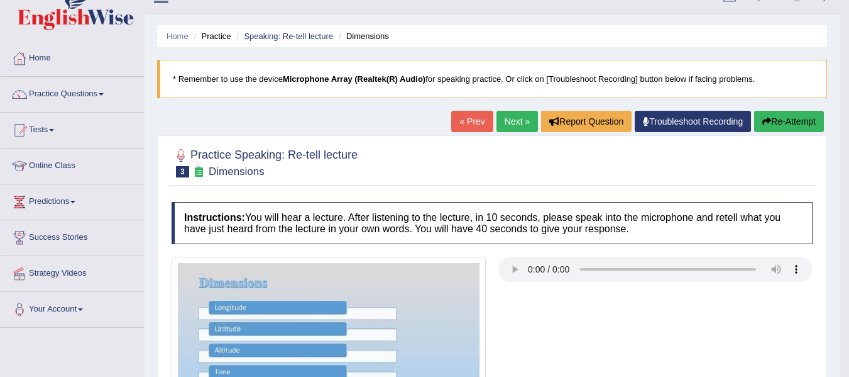
scroll to position [0, 0]
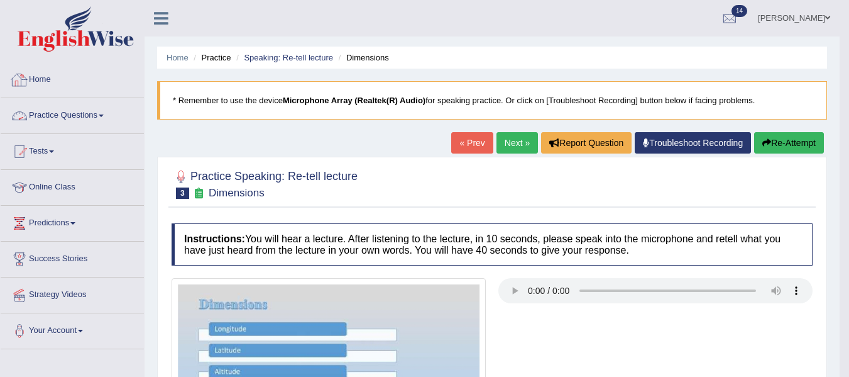
click at [100, 118] on link "Practice Questions" at bounding box center [72, 113] width 143 height 31
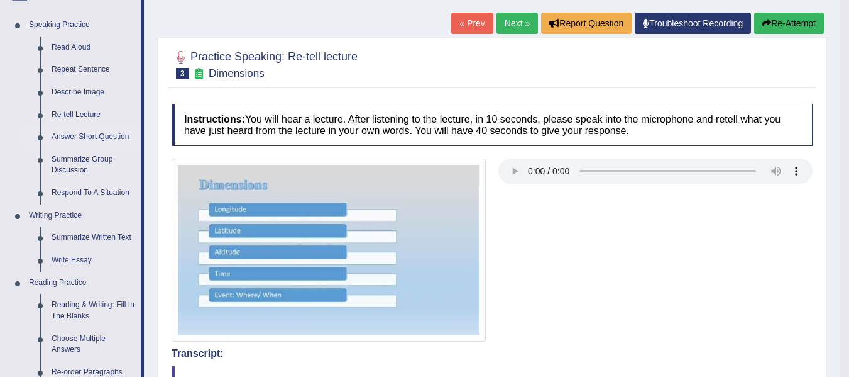
scroll to position [126, 0]
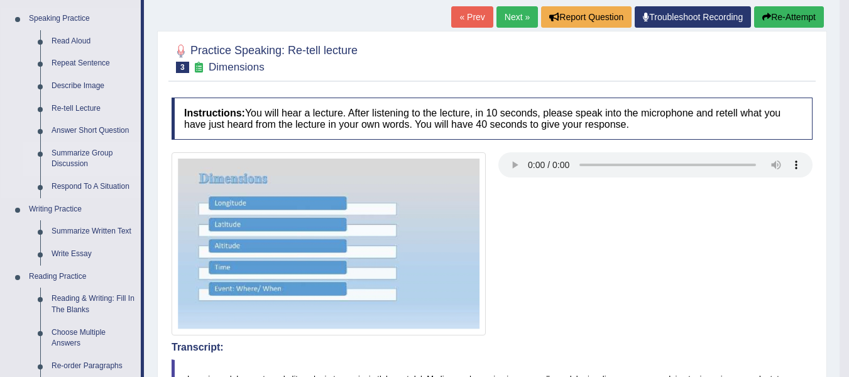
click at [82, 153] on link "Summarize Group Discussion" at bounding box center [93, 158] width 95 height 33
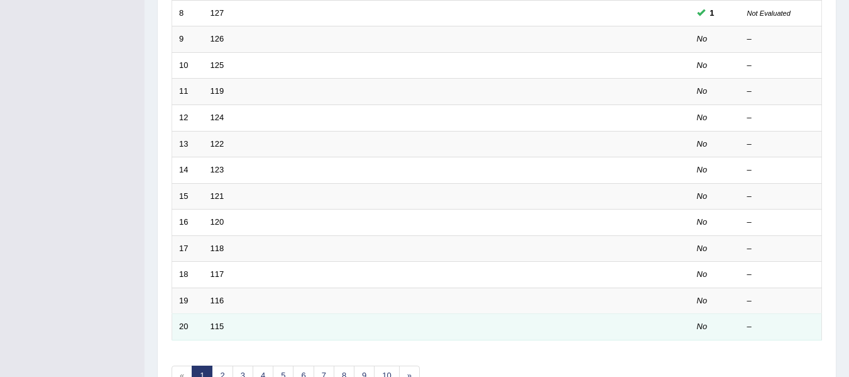
scroll to position [456, 0]
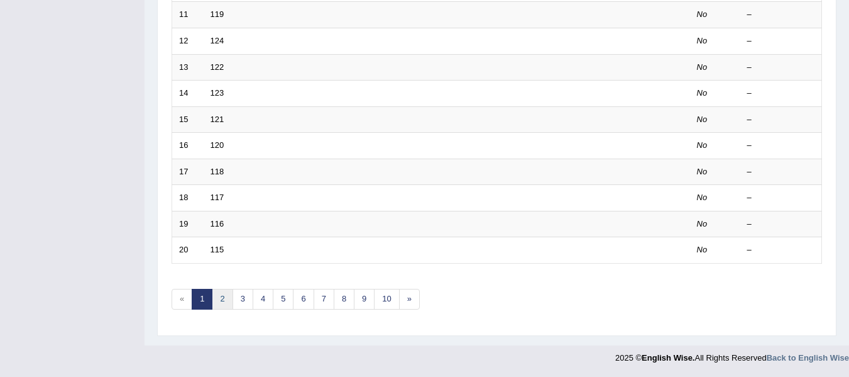
click at [223, 303] on link "2" at bounding box center [222, 299] width 21 height 21
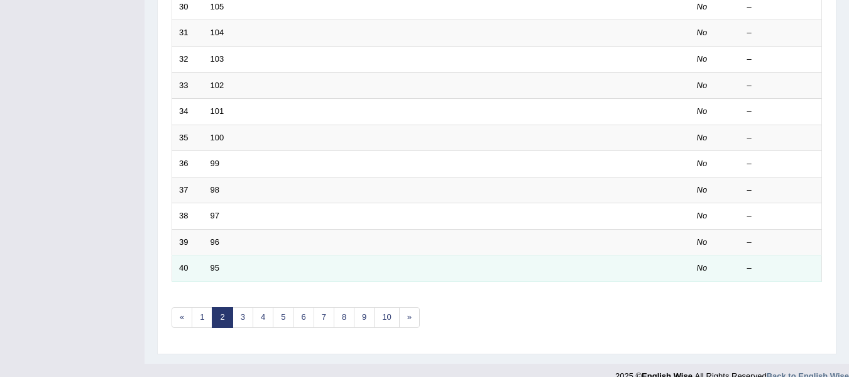
scroll to position [440, 0]
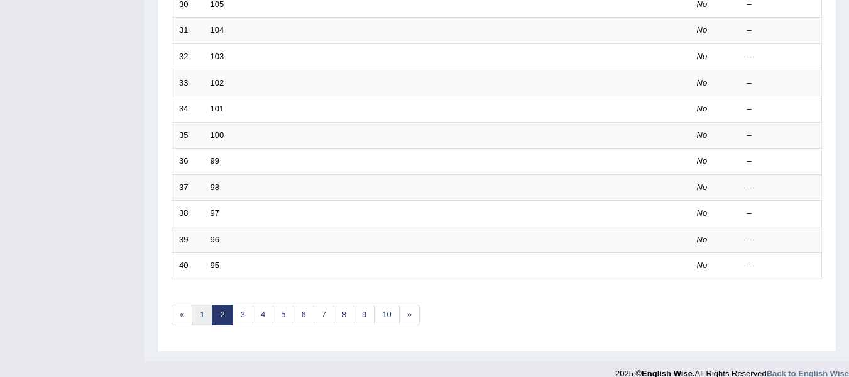
click at [201, 311] on link "1" at bounding box center [202, 314] width 21 height 21
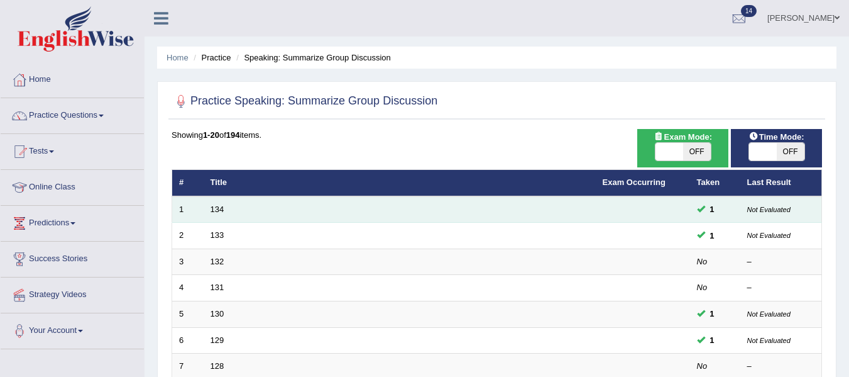
click at [221, 214] on td "134" at bounding box center [400, 209] width 392 height 26
click at [216, 209] on link "134" at bounding box center [218, 208] width 14 height 9
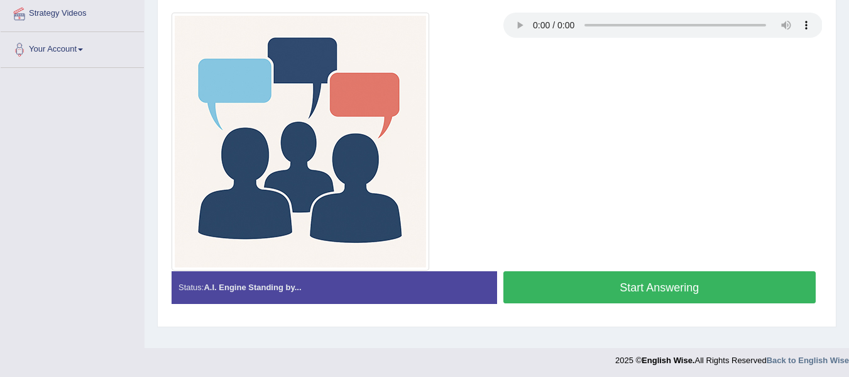
scroll to position [283, 0]
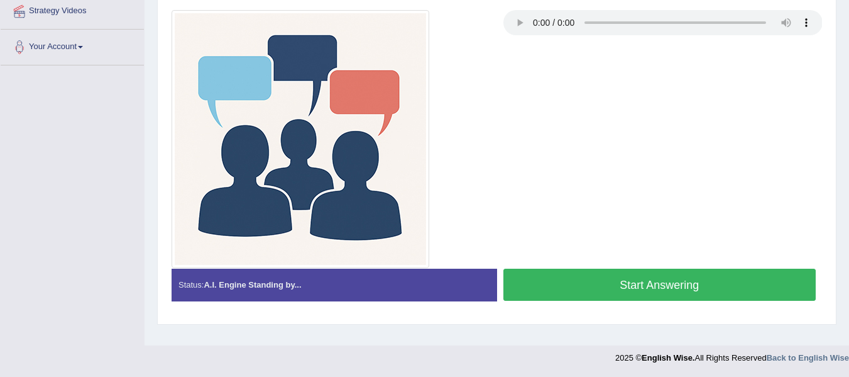
click at [597, 289] on button "Start Answering" at bounding box center [660, 284] width 313 height 32
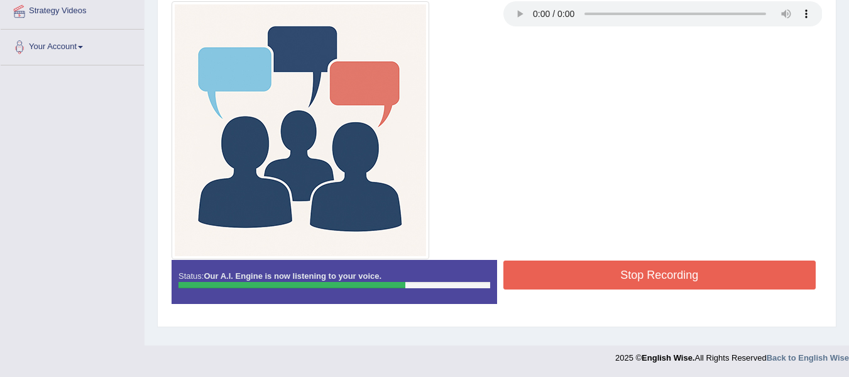
click at [643, 268] on button "Stop Recording" at bounding box center [660, 274] width 313 height 29
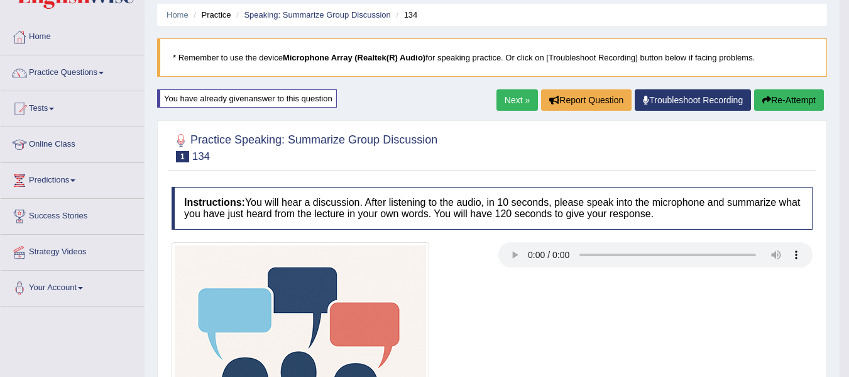
scroll to position [32, 0]
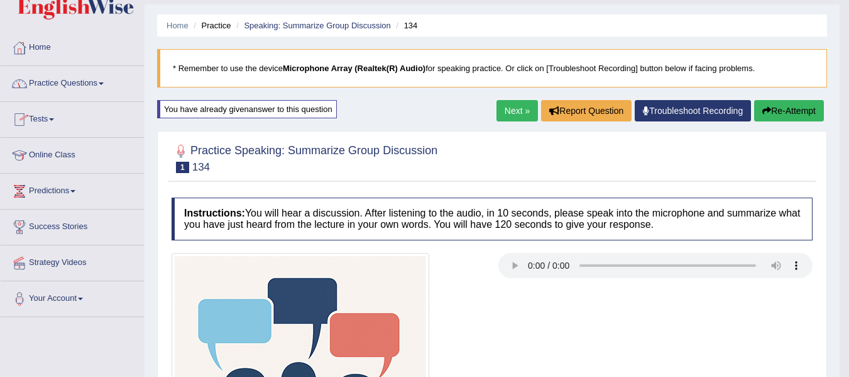
click at [104, 83] on span at bounding box center [101, 83] width 5 height 3
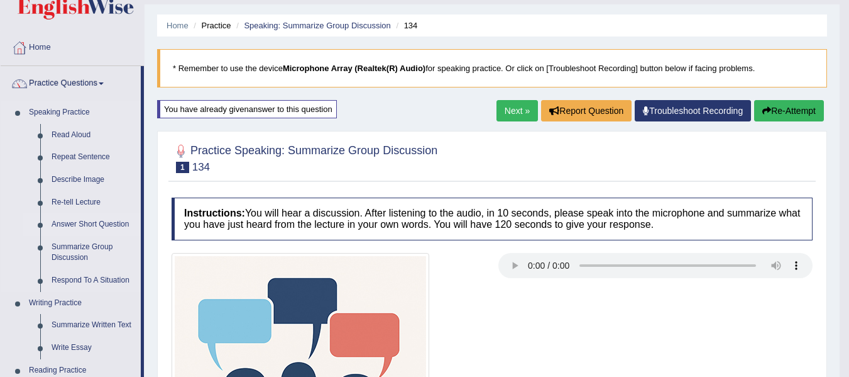
scroll to position [95, 0]
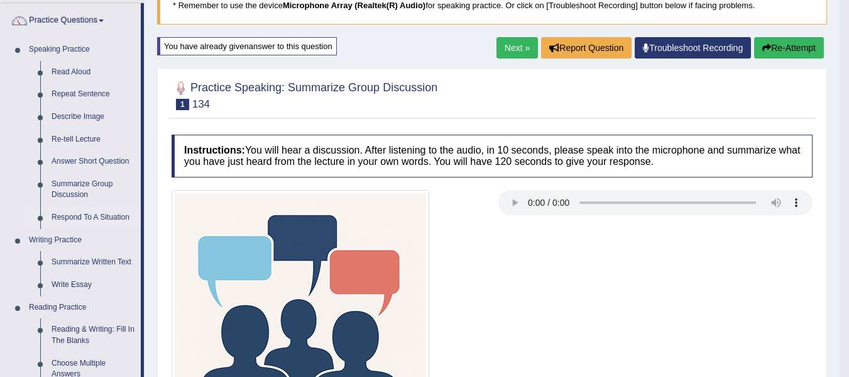
click at [84, 219] on link "Respond To A Situation" at bounding box center [93, 217] width 95 height 23
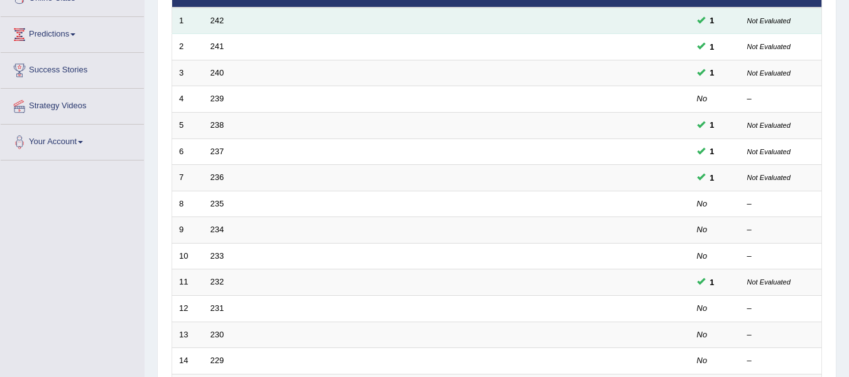
click at [223, 28] on td "242" at bounding box center [400, 21] width 392 height 26
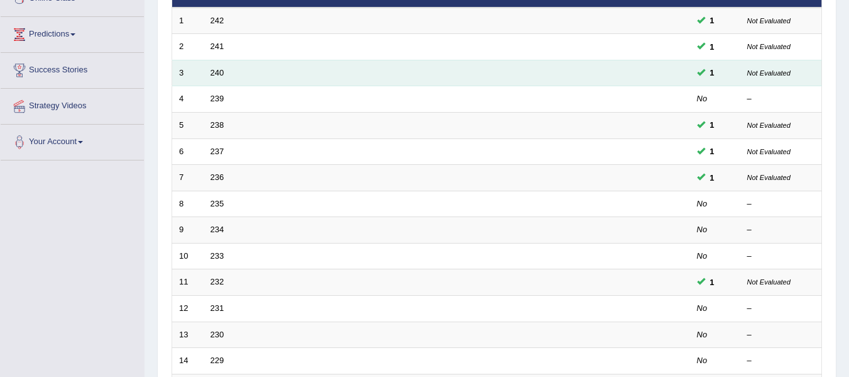
drag, startPoint x: 223, startPoint y: 16, endPoint x: 284, endPoint y: 64, distance: 78.0
click at [223, 16] on link "242" at bounding box center [218, 20] width 14 height 9
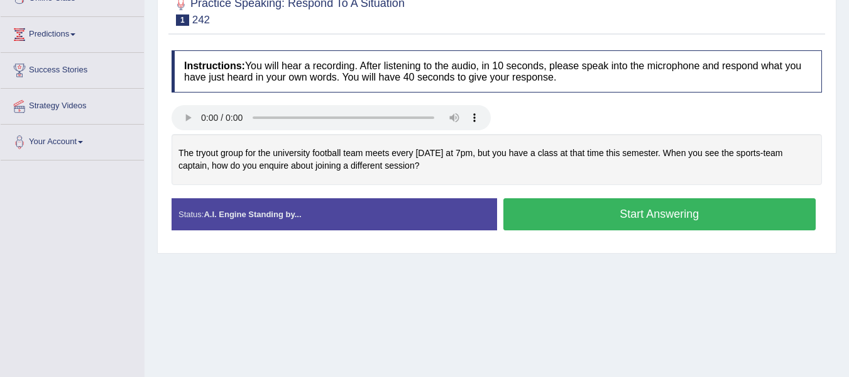
click at [725, 212] on button "Start Answering" at bounding box center [660, 214] width 313 height 32
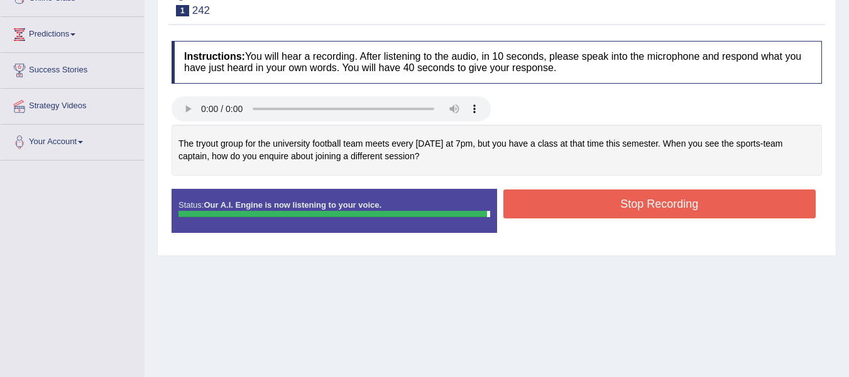
click at [647, 201] on button "Stop Recording" at bounding box center [660, 203] width 313 height 29
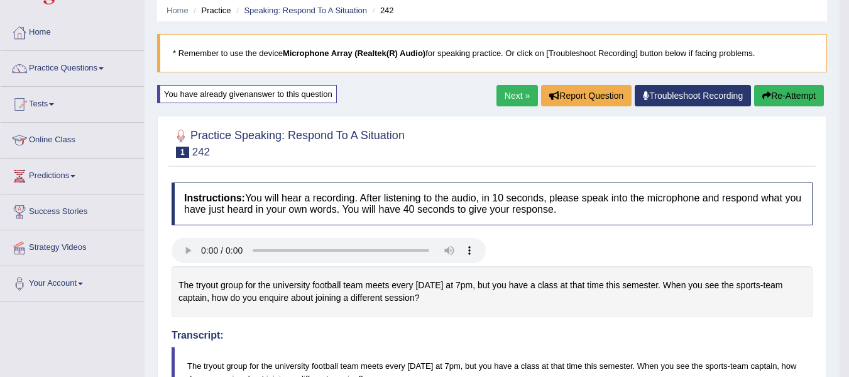
scroll to position [41, 0]
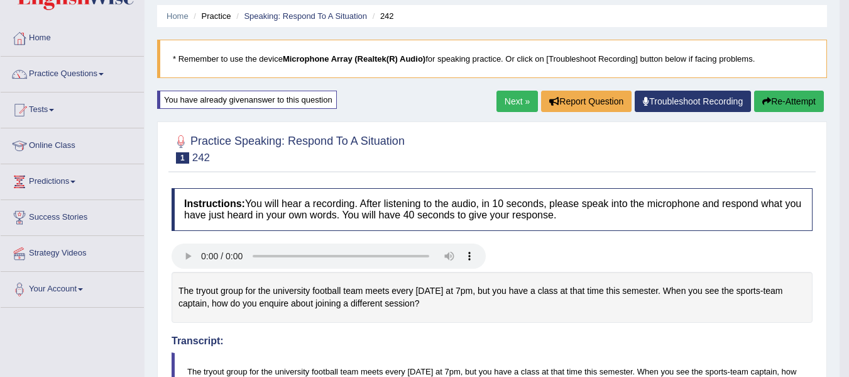
click at [519, 105] on link "Next »" at bounding box center [517, 101] width 41 height 21
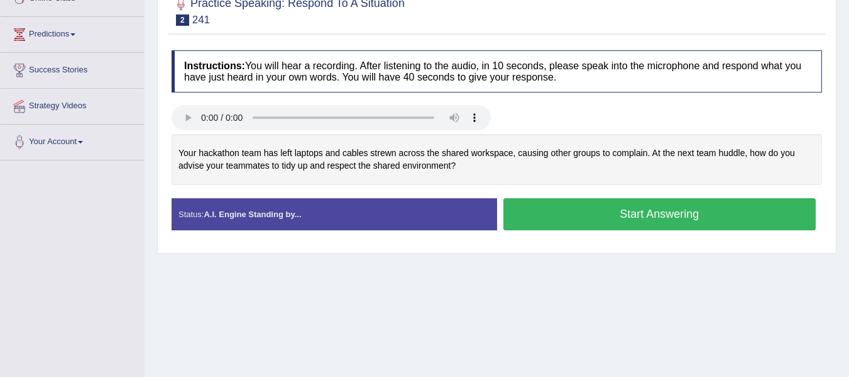
click at [641, 214] on button "Start Answering" at bounding box center [660, 214] width 313 height 32
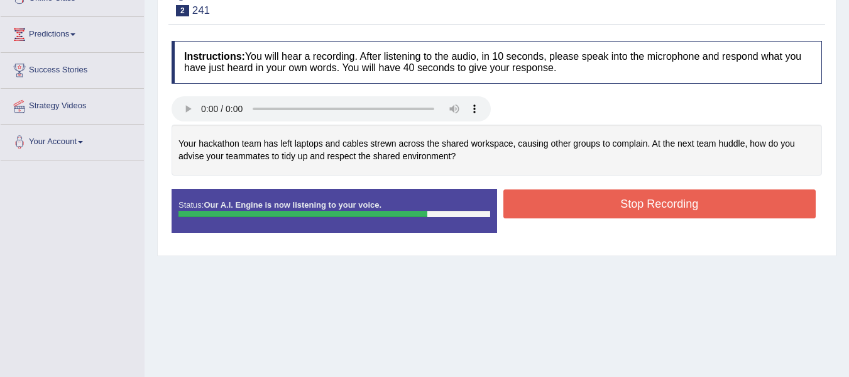
click at [624, 197] on button "Stop Recording" at bounding box center [660, 203] width 313 height 29
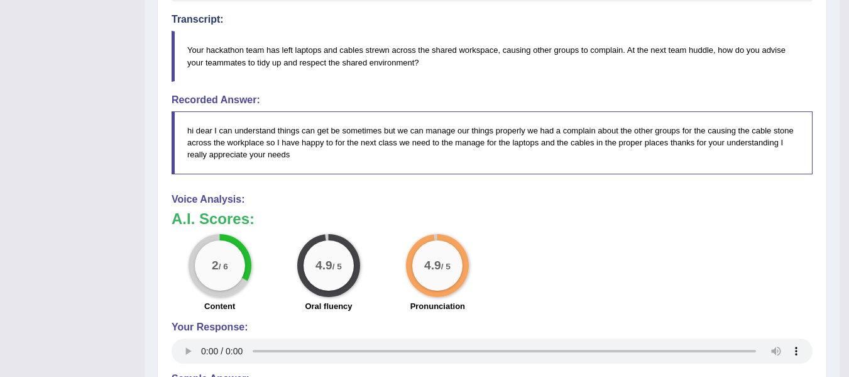
scroll to position [410, 0]
